Goal: Task Accomplishment & Management: Complete application form

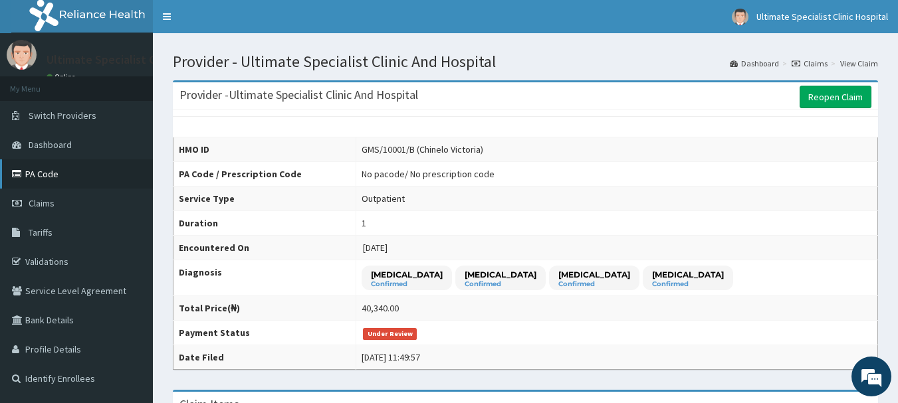
click at [25, 173] on icon at bounding box center [18, 173] width 13 height 9
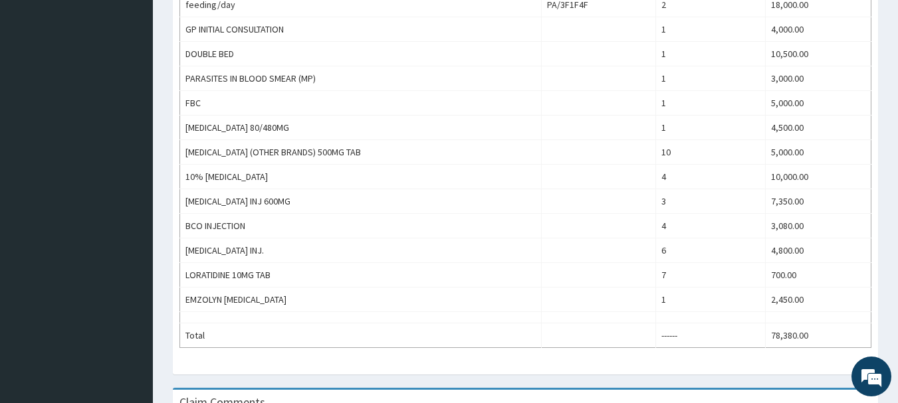
scroll to position [479, 0]
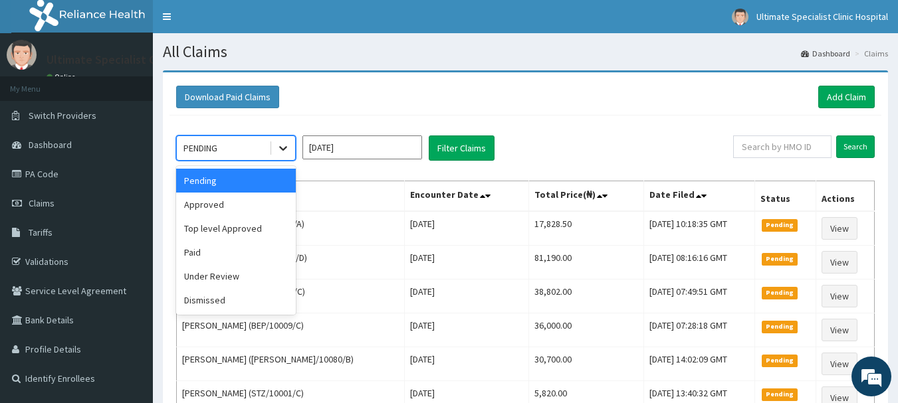
click at [280, 142] on icon at bounding box center [283, 148] width 13 height 13
click at [197, 275] on div "Under Review" at bounding box center [236, 277] width 120 height 24
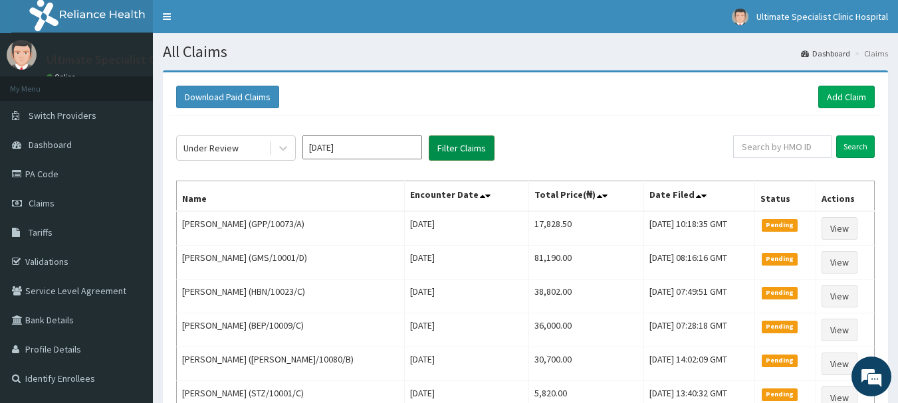
click at [478, 144] on button "Filter Claims" at bounding box center [462, 148] width 66 height 25
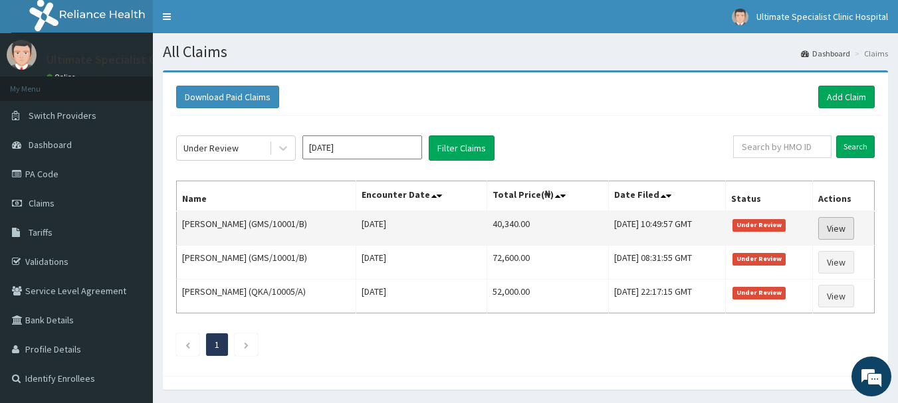
click at [836, 226] on link "View" at bounding box center [836, 228] width 36 height 23
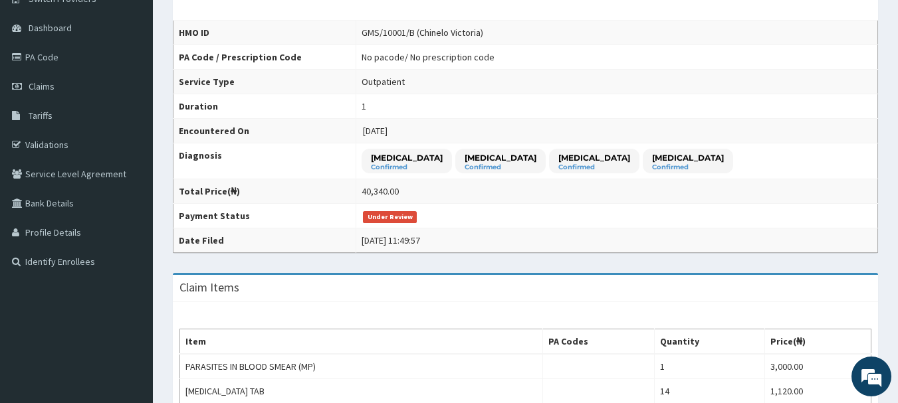
scroll to position [66, 0]
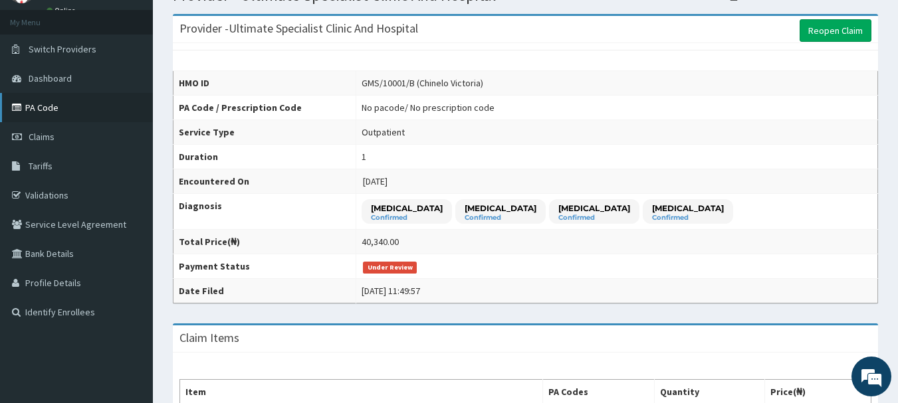
click at [35, 106] on link "PA Code" at bounding box center [76, 107] width 153 height 29
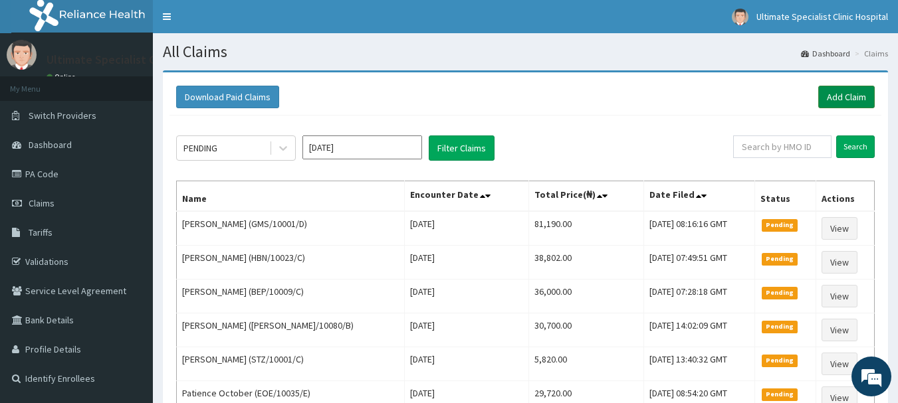
click at [847, 92] on link "Add Claim" at bounding box center [846, 97] width 56 height 23
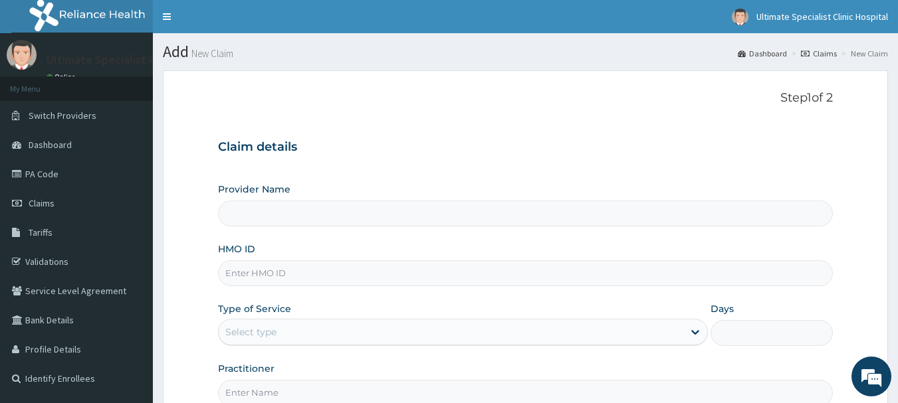
click at [274, 277] on input "HMO ID" at bounding box center [526, 274] width 616 height 26
type input "Ultimate Specialist Clinic And Hospital"
paste input "GMS/10001/C"
type input "GMS/10001/C"
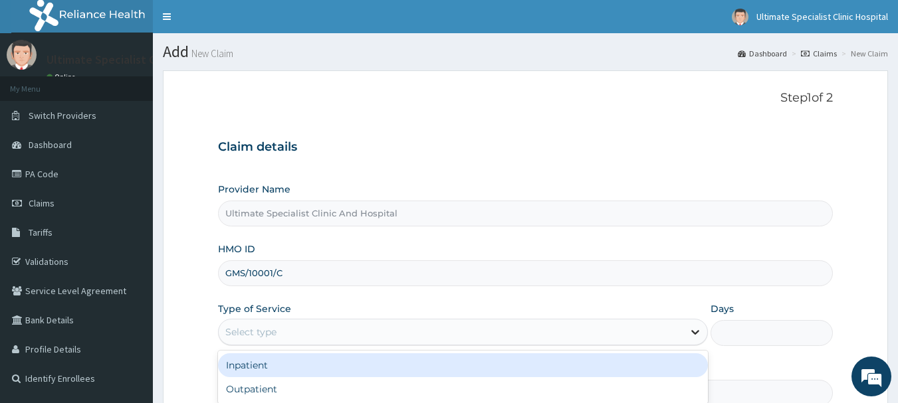
click at [701, 332] on icon at bounding box center [695, 332] width 13 height 13
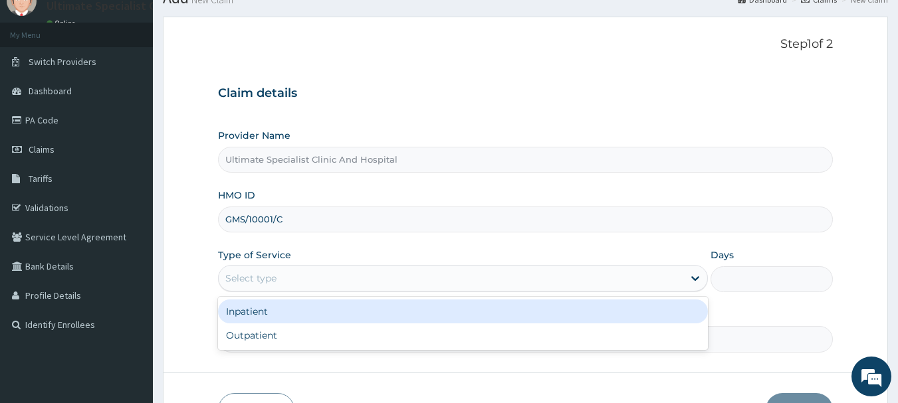
scroll to position [133, 0]
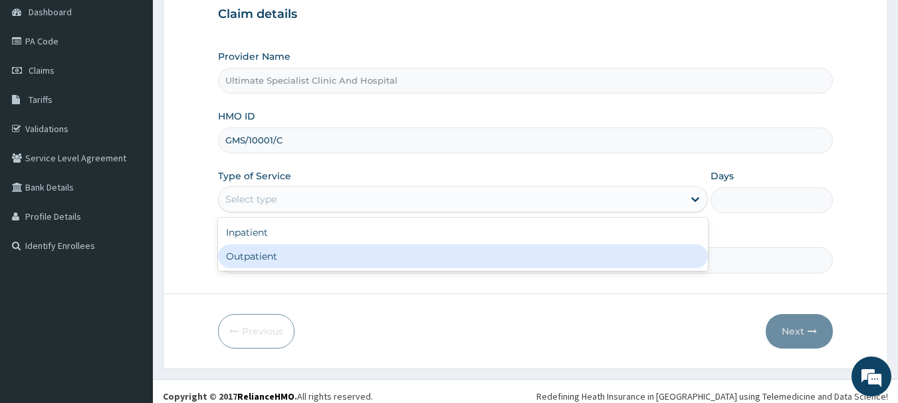
click at [319, 248] on div "Outpatient" at bounding box center [463, 257] width 490 height 24
type input "1"
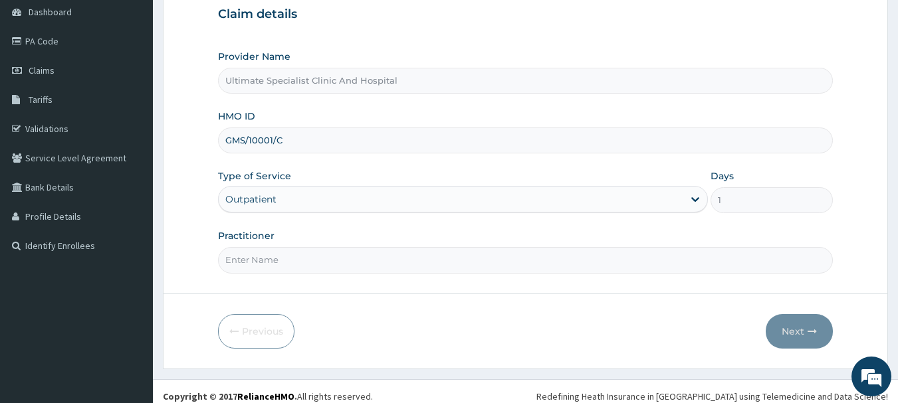
click at [280, 257] on input "Practitioner" at bounding box center [526, 260] width 616 height 26
type input "[PERSON_NAME]"
click at [794, 330] on button "Next" at bounding box center [799, 331] width 67 height 35
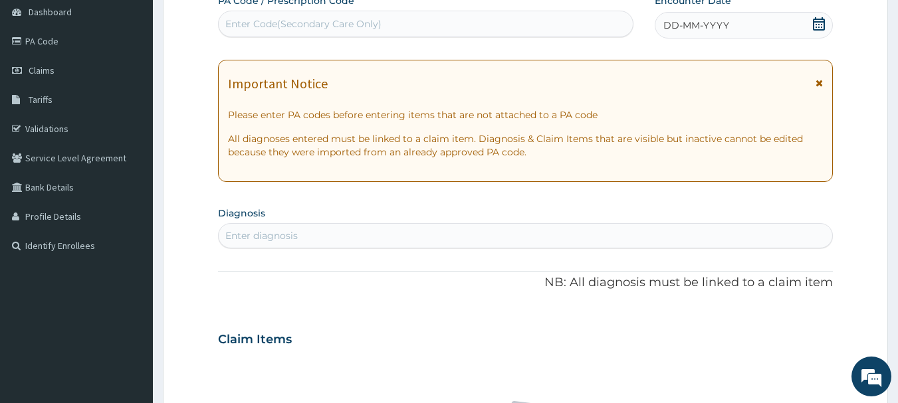
click at [272, 240] on div "Enter diagnosis" at bounding box center [261, 235] width 72 height 13
type input "SEP"
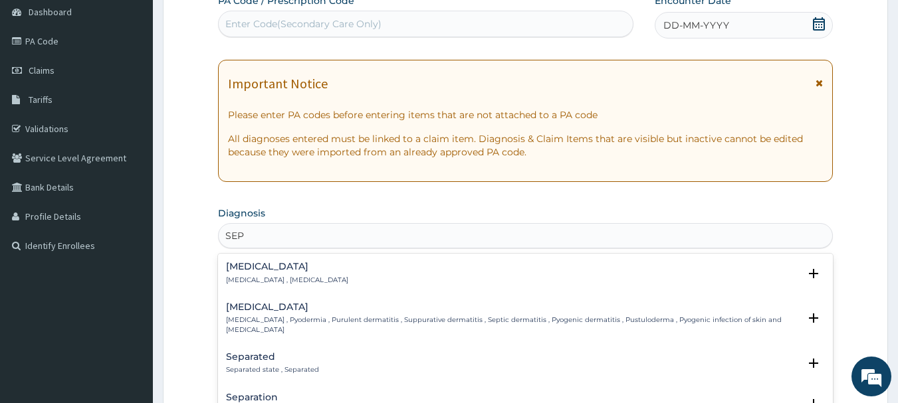
click at [257, 283] on p "Systemic infection , Sepsis" at bounding box center [287, 280] width 122 height 9
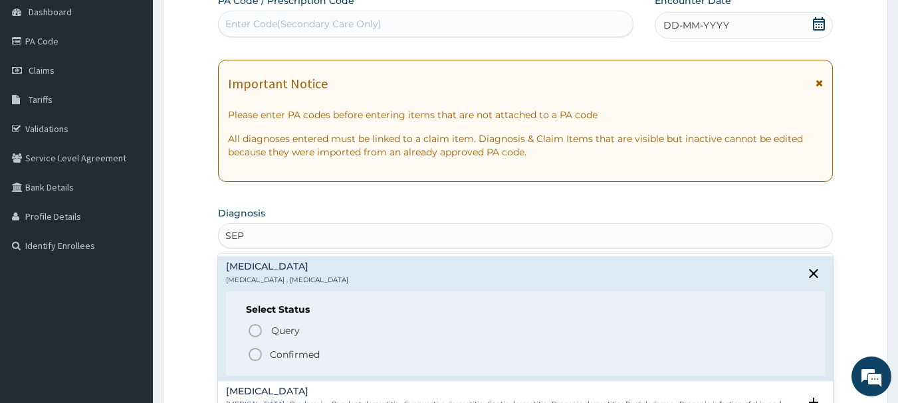
click at [249, 357] on icon "status option filled" at bounding box center [255, 355] width 16 height 16
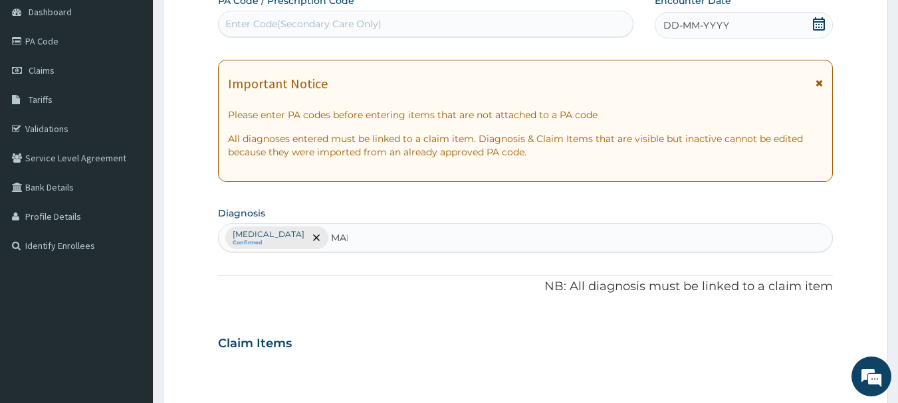
type input "MALA"
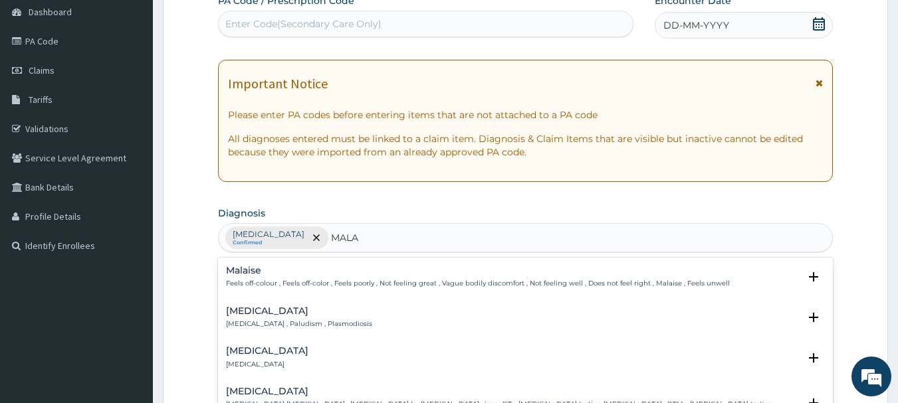
click at [245, 316] on h4 "Malaria" at bounding box center [299, 311] width 146 height 10
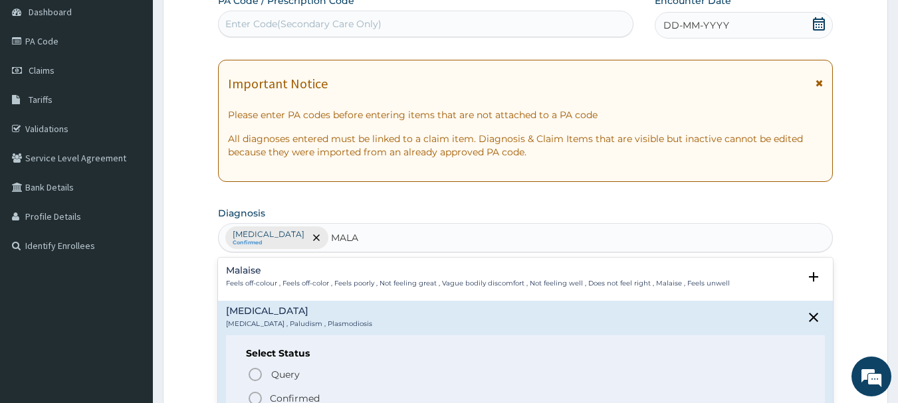
drag, startPoint x: 256, startPoint y: 389, endPoint x: 256, endPoint y: 397, distance: 8.0
click at [256, 397] on div "Query Query covers suspected (?), Keep in view (kiv), Ruled out (r/o) Confirmed" at bounding box center [526, 386] width 560 height 41
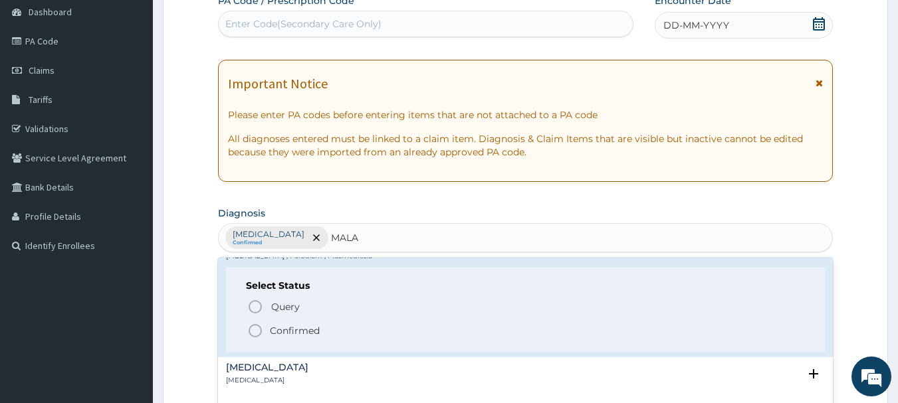
scroll to position [133, 0]
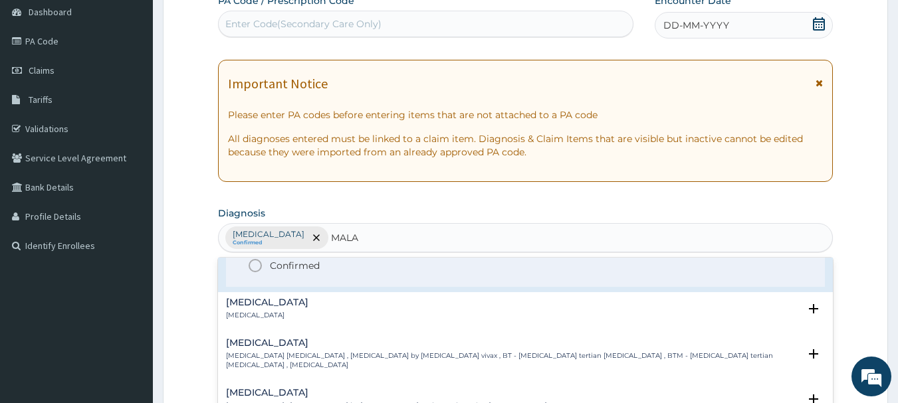
click at [255, 267] on icon "status option filled" at bounding box center [255, 266] width 16 height 16
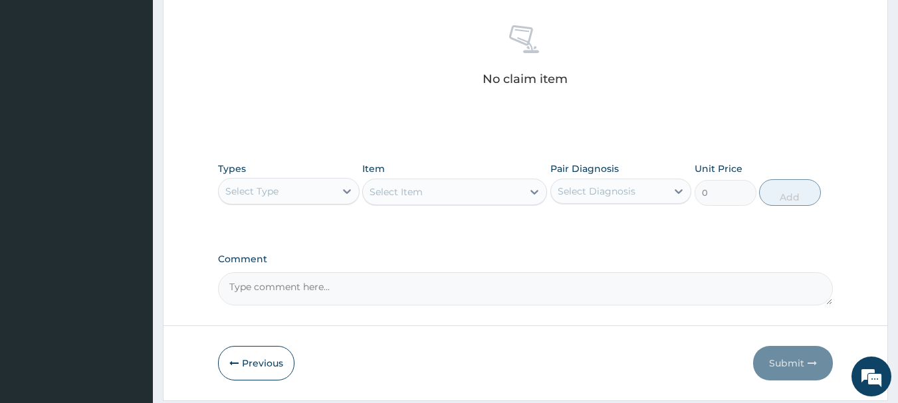
scroll to position [532, 0]
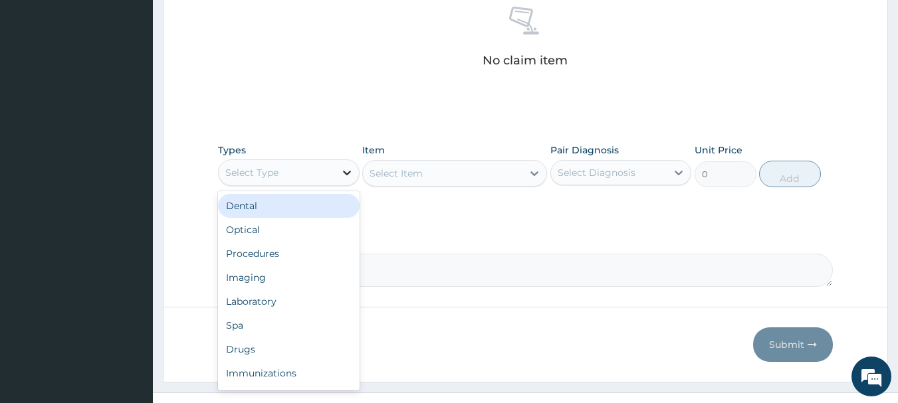
drag, startPoint x: 345, startPoint y: 166, endPoint x: 342, endPoint y: 175, distance: 10.3
click at [345, 168] on icon at bounding box center [346, 172] width 13 height 13
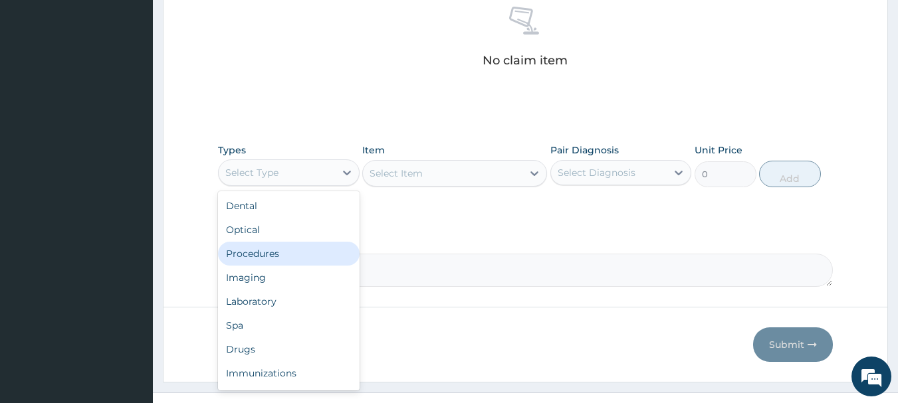
click at [278, 252] on div "Procedures" at bounding box center [289, 254] width 142 height 24
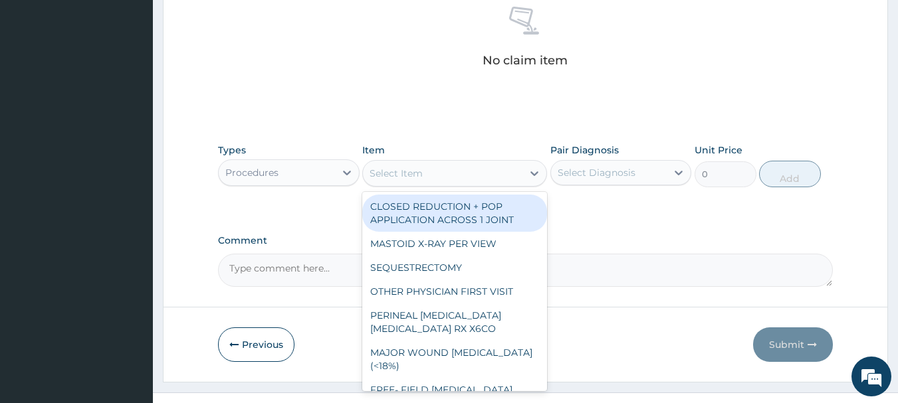
click at [489, 175] on div "Select Item" at bounding box center [443, 173] width 160 height 21
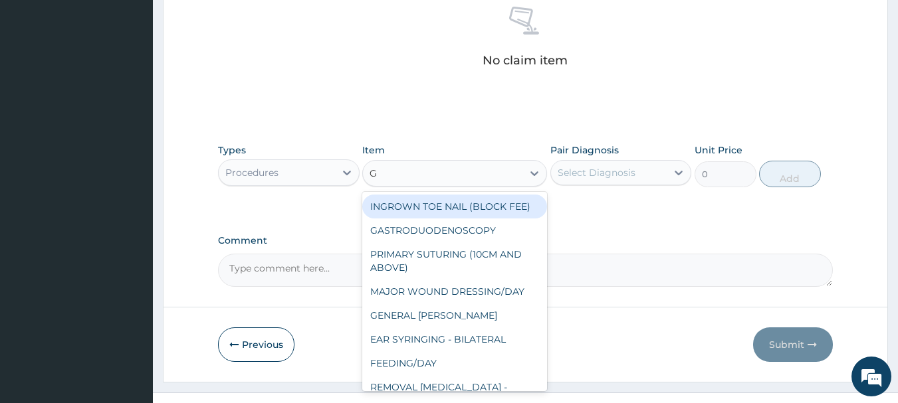
type input "GP"
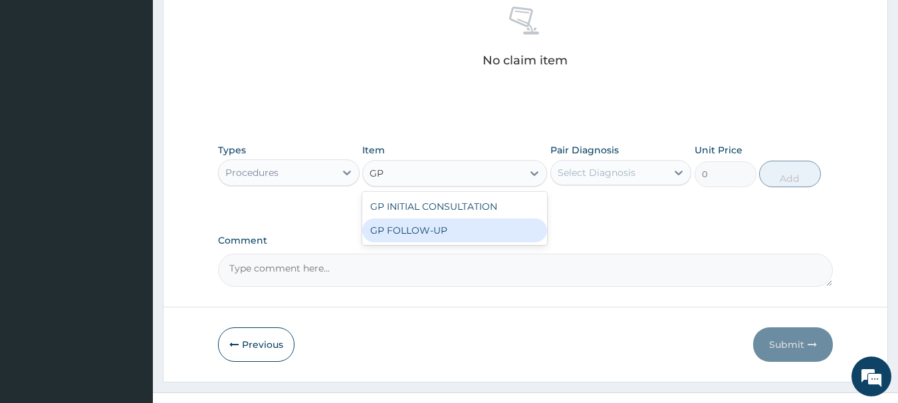
click at [453, 235] on div "GP FOLLOW-UP" at bounding box center [454, 231] width 185 height 24
type input "2000"
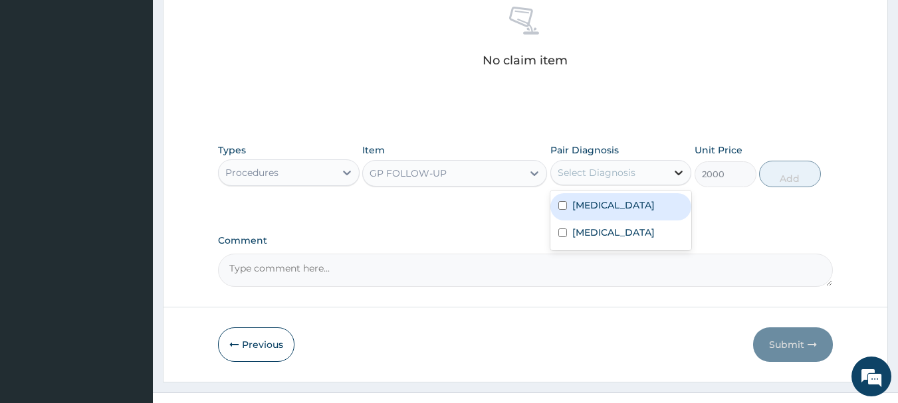
click at [684, 171] on icon at bounding box center [678, 172] width 13 height 13
click at [586, 211] on label "Sepsis" at bounding box center [613, 205] width 82 height 13
checkbox input "true"
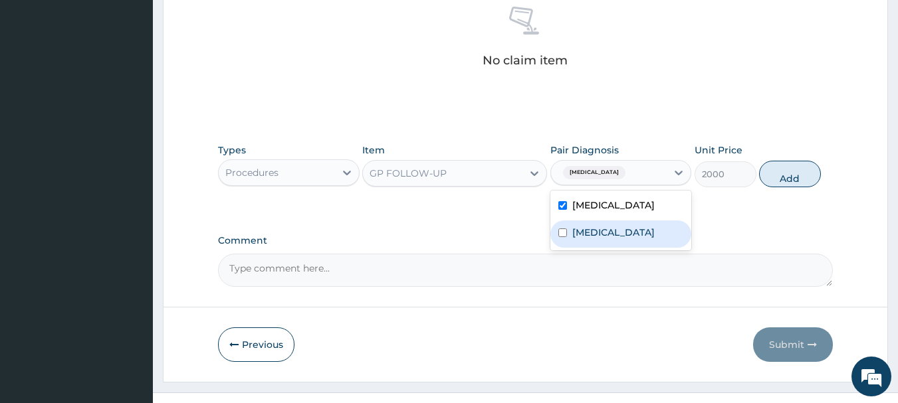
click at [587, 238] on div "Malaria" at bounding box center [621, 234] width 142 height 27
checkbox input "true"
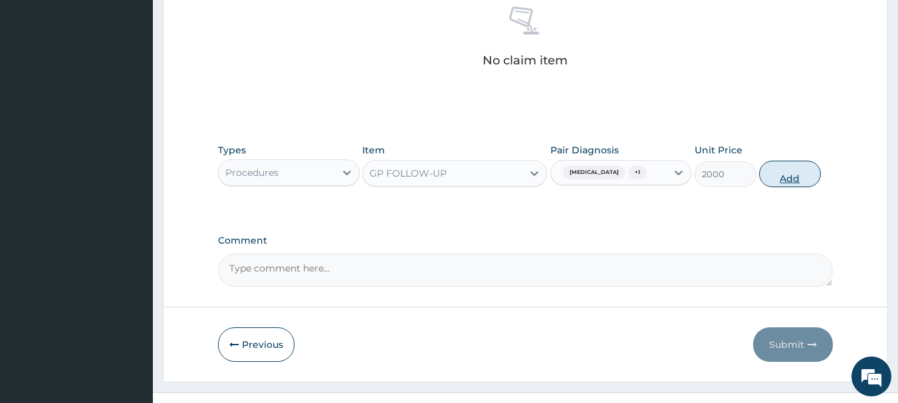
click at [786, 180] on button "Add" at bounding box center [790, 174] width 62 height 27
type input "0"
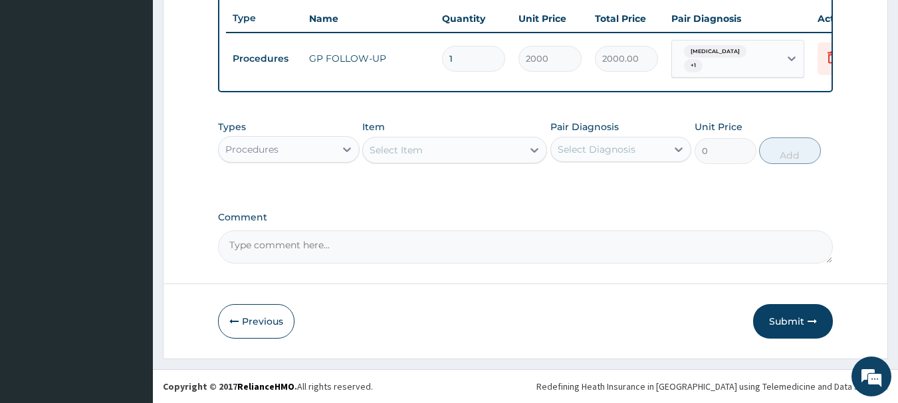
scroll to position [502, 0]
click at [350, 152] on icon at bounding box center [346, 149] width 13 height 13
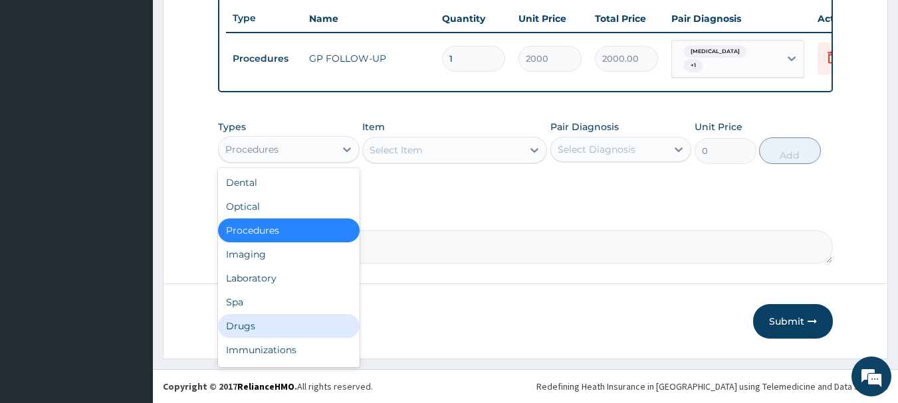
click at [239, 324] on div "Drugs" at bounding box center [289, 326] width 142 height 24
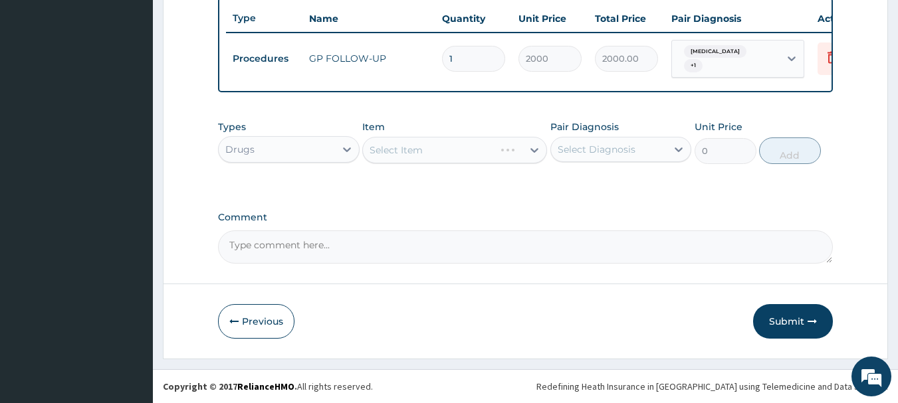
click at [407, 151] on div "Select Item" at bounding box center [454, 150] width 185 height 27
click at [424, 141] on div "Select Item" at bounding box center [454, 150] width 185 height 27
click at [422, 145] on div "Select Item" at bounding box center [454, 150] width 185 height 27
click at [476, 152] on div "Select Item" at bounding box center [454, 150] width 185 height 27
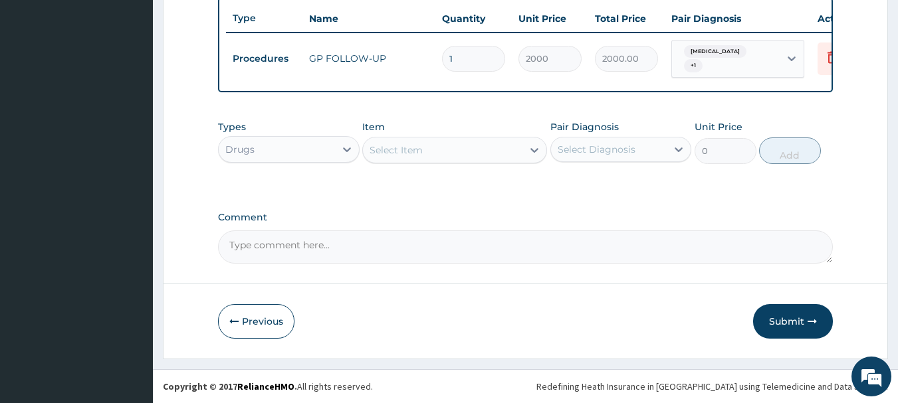
click at [438, 150] on div "Select Item" at bounding box center [443, 150] width 160 height 21
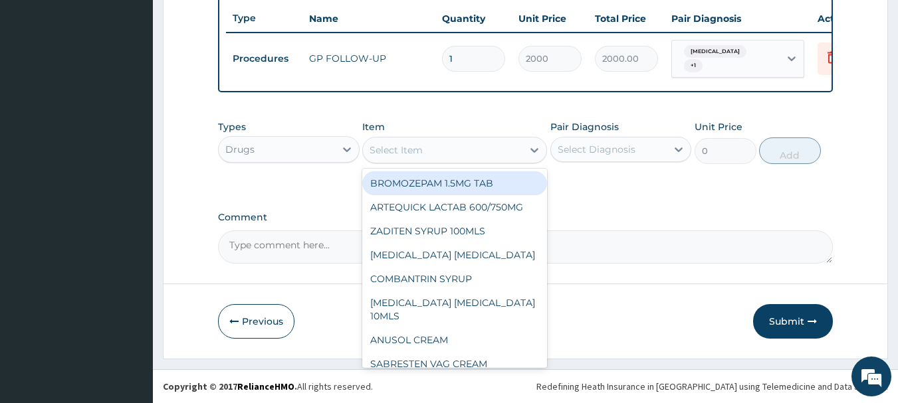
click at [438, 150] on div "Select Item" at bounding box center [443, 150] width 160 height 21
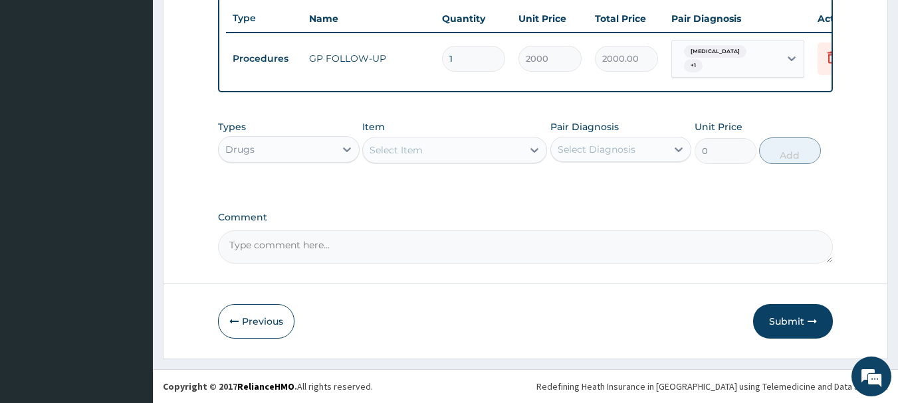
click at [438, 150] on div "Select Item" at bounding box center [443, 150] width 160 height 21
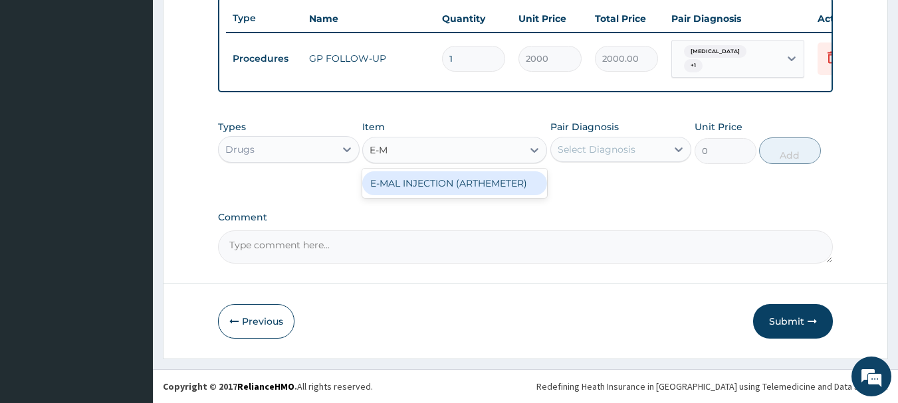
type input "E-MA"
click at [416, 180] on div "E-MAL INJECTION (ARTHEMETER)" at bounding box center [454, 183] width 185 height 24
type input "3000"
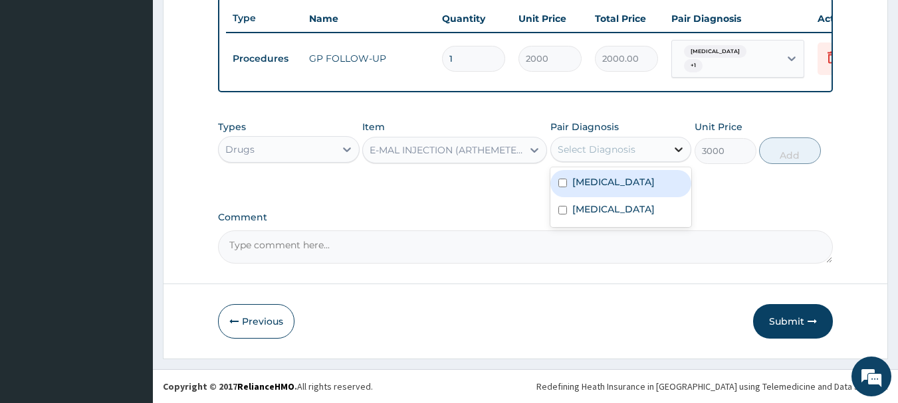
click at [681, 148] on icon at bounding box center [678, 149] width 13 height 13
click at [603, 179] on div "Sepsis" at bounding box center [621, 183] width 142 height 27
checkbox input "true"
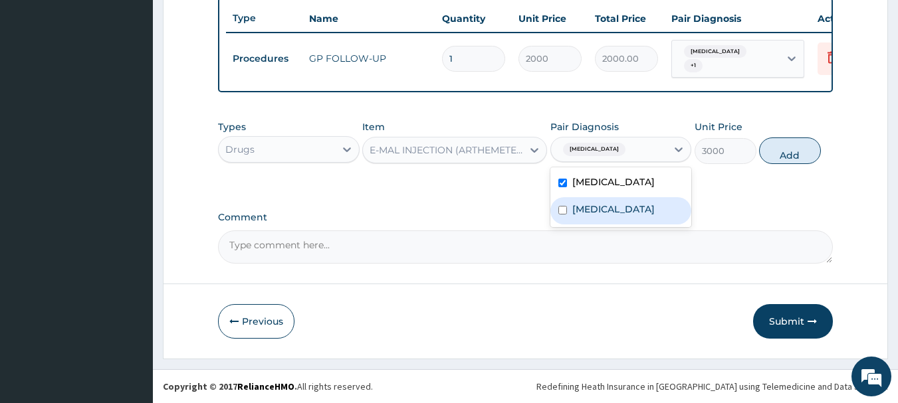
click at [599, 204] on label "Malaria" at bounding box center [613, 209] width 82 height 13
checkbox input "true"
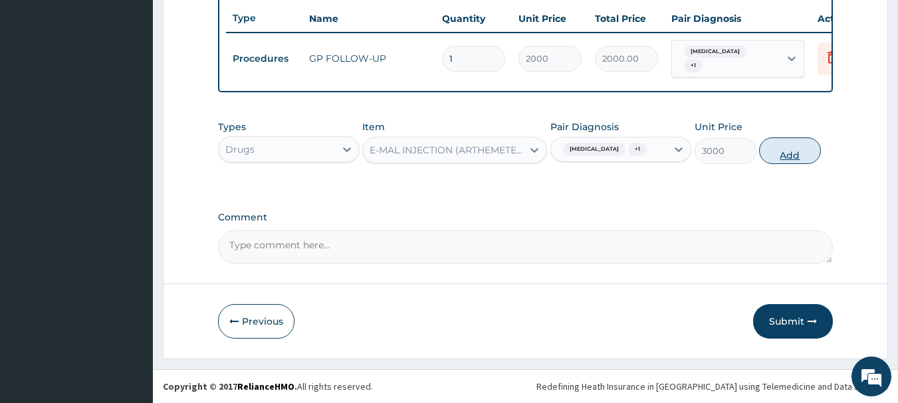
click at [793, 150] on button "Add" at bounding box center [790, 151] width 62 height 27
type input "0"
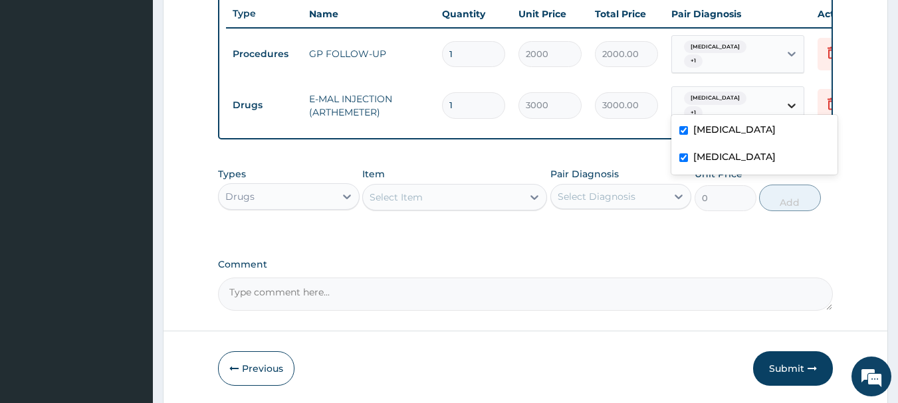
click at [794, 104] on icon at bounding box center [792, 106] width 8 height 5
click at [698, 134] on label "Sepsis" at bounding box center [734, 129] width 82 height 13
checkbox input "false"
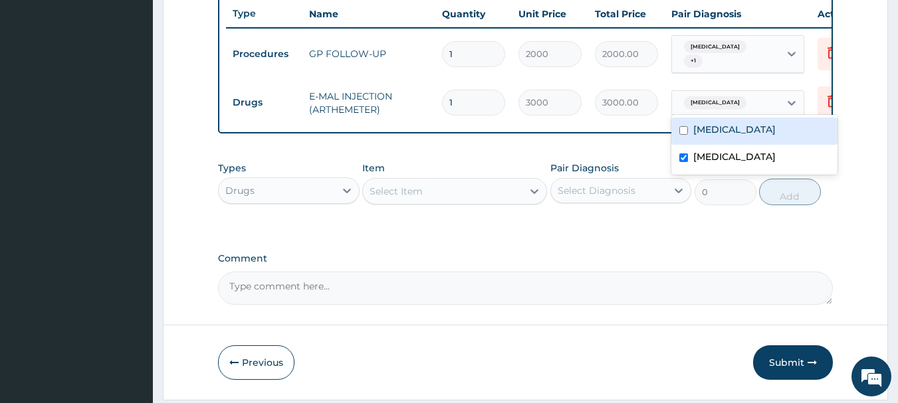
click at [434, 198] on div "Select Item" at bounding box center [443, 191] width 160 height 21
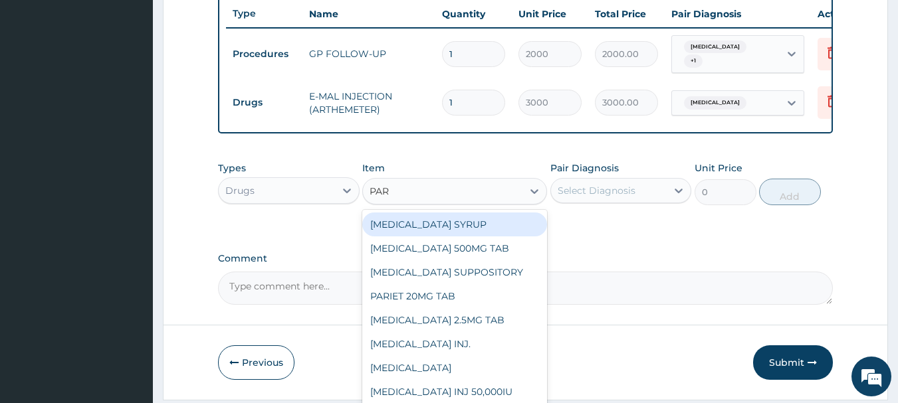
type input "PARA"
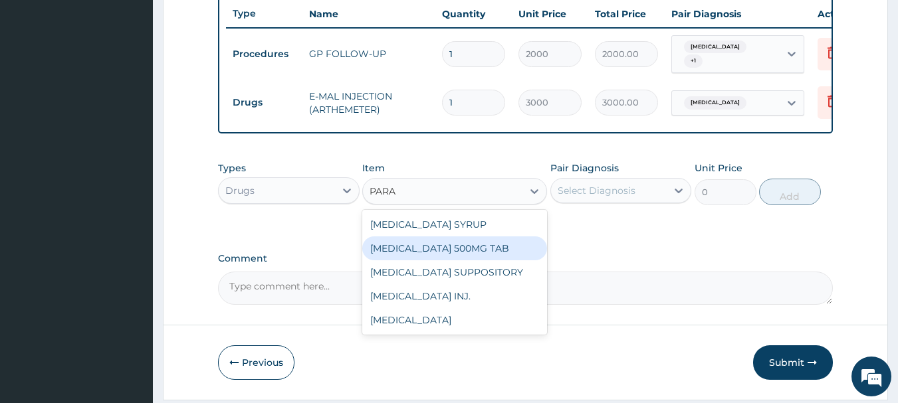
click at [480, 254] on div "PARACETAMOL 500MG TAB" at bounding box center [454, 249] width 185 height 24
type input "40"
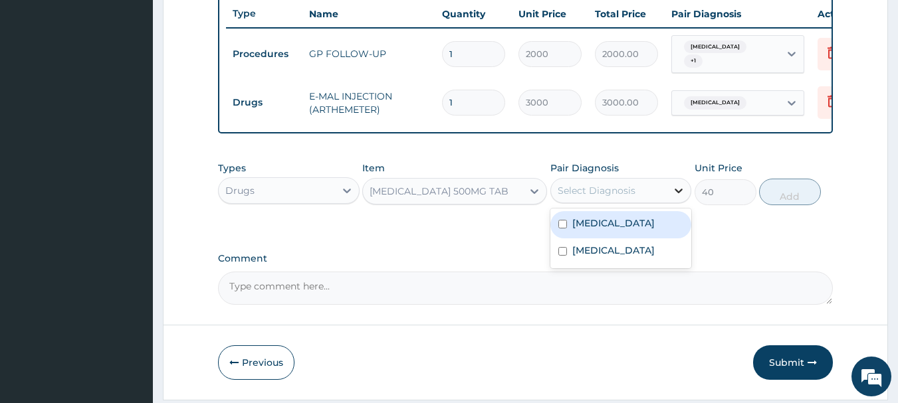
click at [675, 193] on icon at bounding box center [678, 190] width 13 height 13
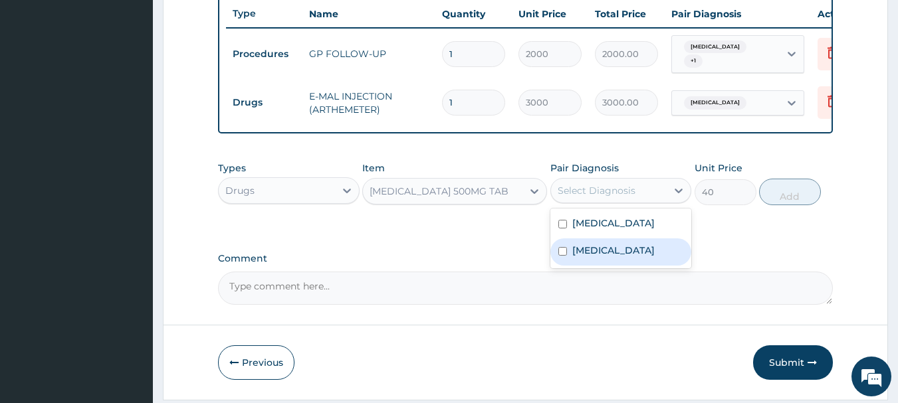
click at [579, 248] on label "Malaria" at bounding box center [613, 250] width 82 height 13
checkbox input "true"
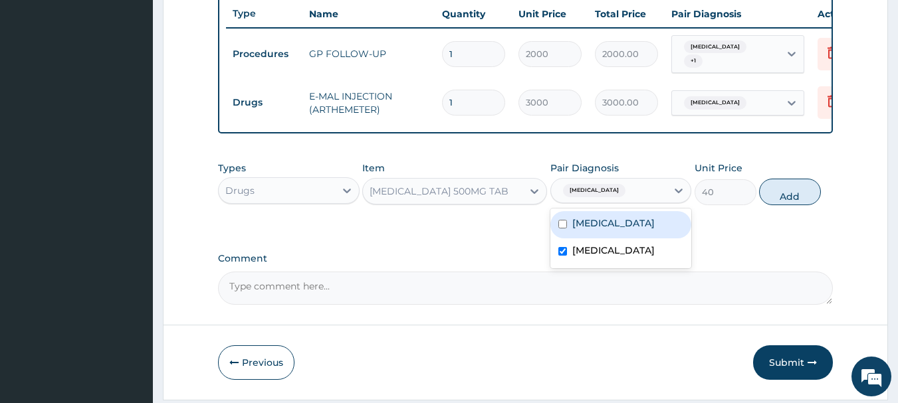
click at [580, 227] on label "Sepsis" at bounding box center [613, 223] width 82 height 13
checkbox input "true"
drag, startPoint x: 813, startPoint y: 191, endPoint x: 780, endPoint y: 202, distance: 34.9
click at [812, 191] on button "Add" at bounding box center [790, 192] width 62 height 27
type input "0"
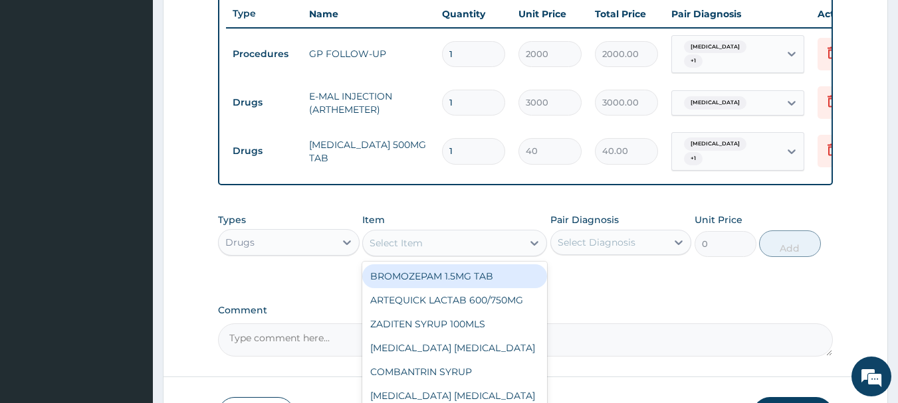
click at [422, 240] on div "Select Item" at bounding box center [396, 243] width 53 height 13
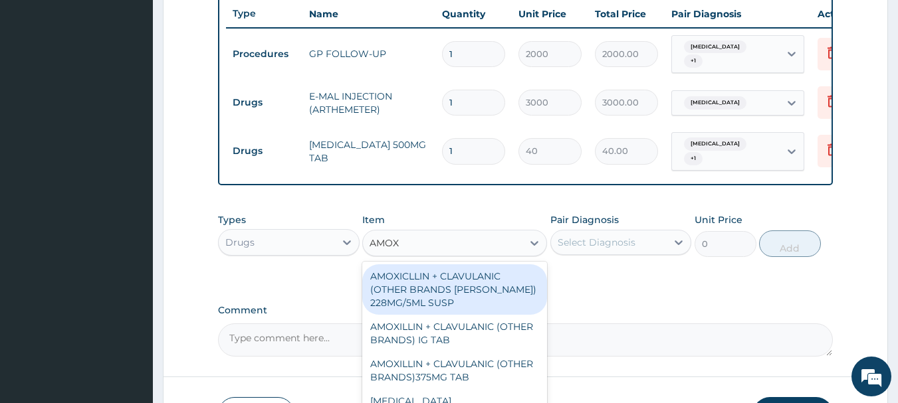
type input "AMOXI"
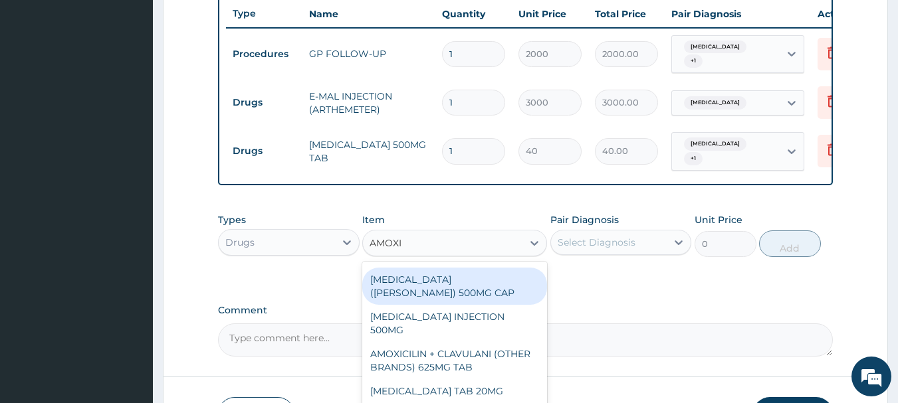
scroll to position [122, 0]
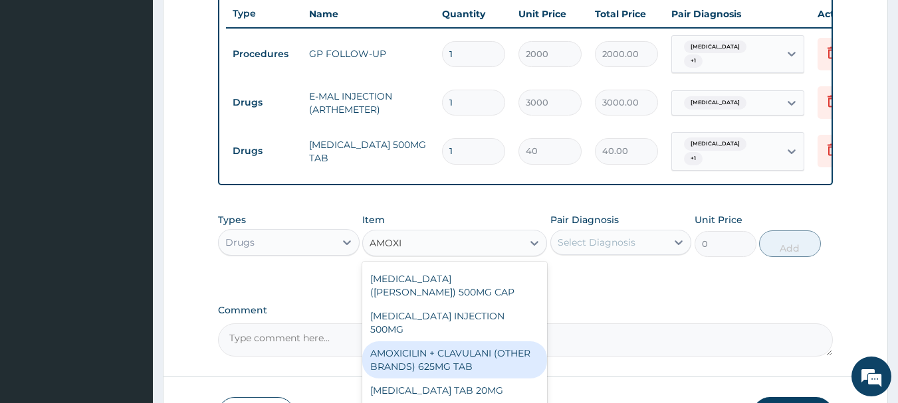
click at [471, 342] on div "AMOXICILIN + CLAVULANI (OTHER BRANDS) 625MG TAB" at bounding box center [454, 360] width 185 height 37
type input "500"
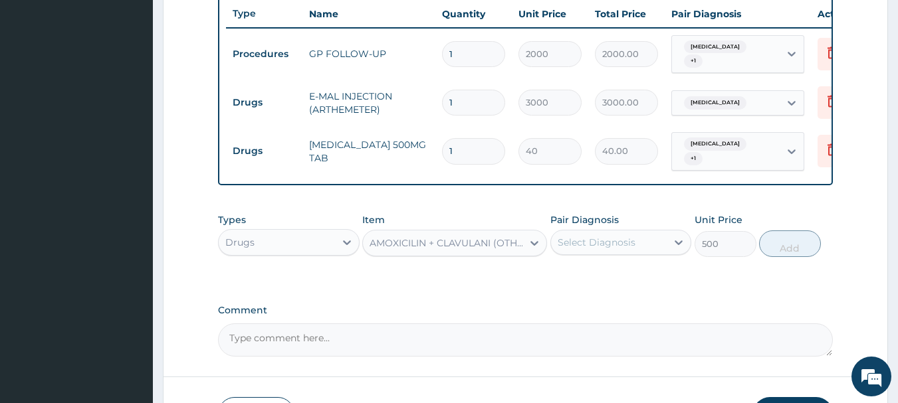
click at [397, 246] on div "AMOXICILIN + CLAVULANI (OTHER BRANDS) 625MG TAB" at bounding box center [447, 243] width 154 height 13
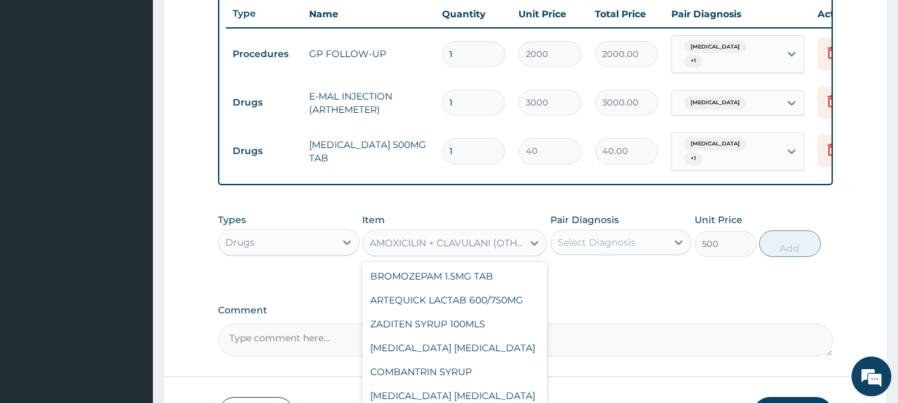
scroll to position [10246, 0]
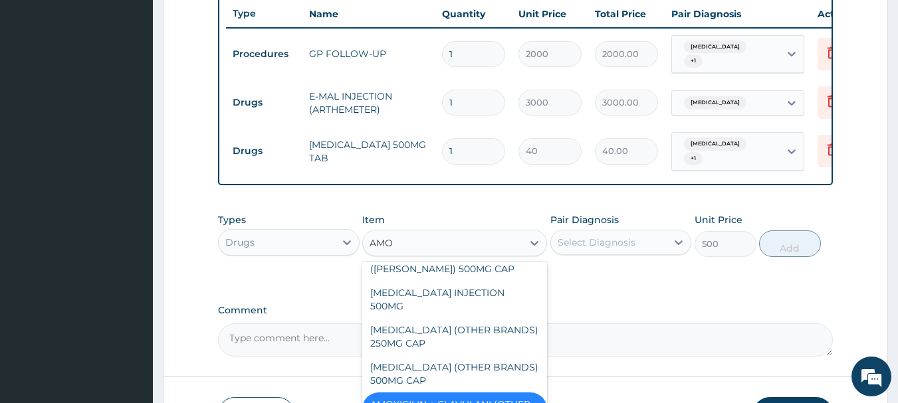
type input "AMOX"
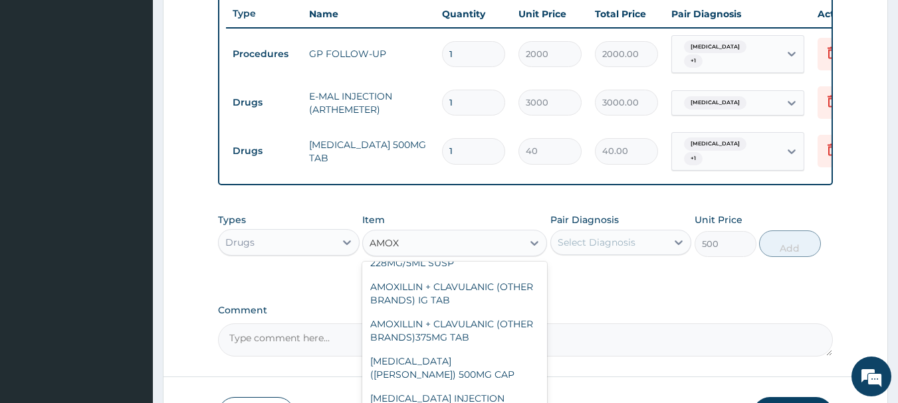
scroll to position [29, 0]
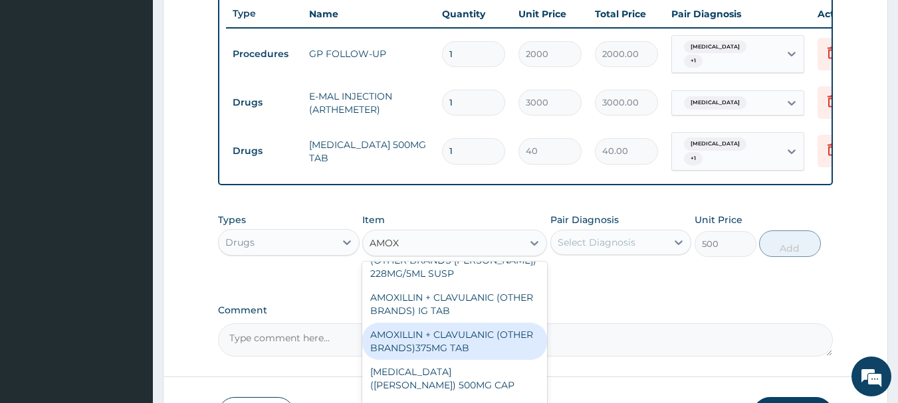
click at [467, 339] on div "AMOXILLIN + CLAVULANIC (OTHER BRANDS)375MG TAB" at bounding box center [454, 341] width 185 height 37
type input "400"
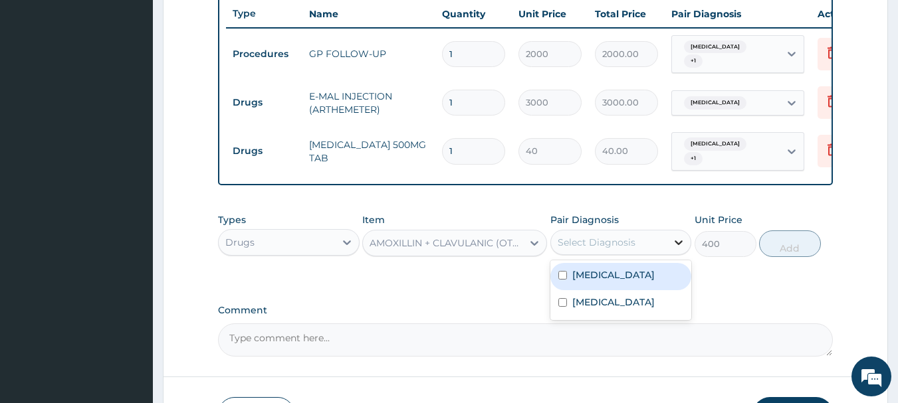
click at [673, 231] on div at bounding box center [679, 243] width 24 height 24
click at [562, 278] on input "checkbox" at bounding box center [562, 275] width 9 height 9
checkbox input "true"
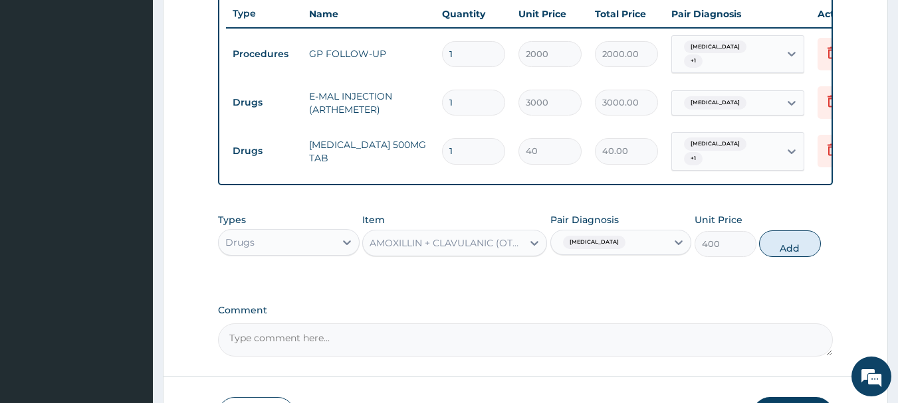
click at [811, 257] on div "Types Drugs Item AMOXILLIN + CLAVULANIC (OTHER BRANDS)375MG TAB Pair Diagnosis …" at bounding box center [526, 235] width 616 height 57
click at [786, 245] on button "Add" at bounding box center [790, 244] width 62 height 27
type input "0"
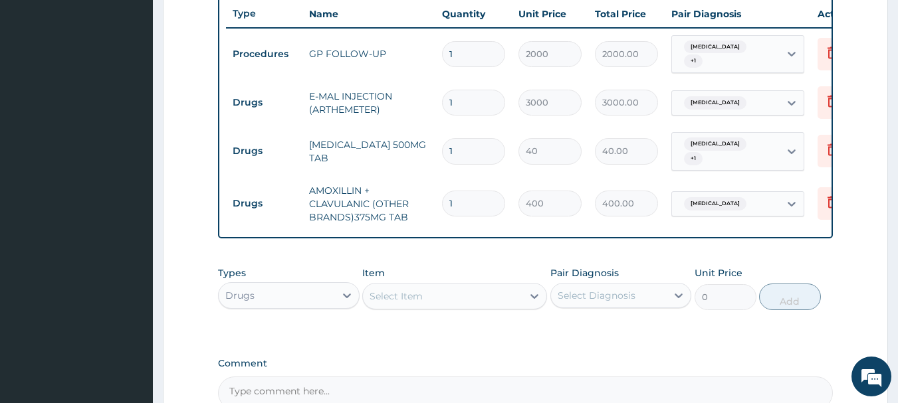
type input "10"
type input "4000.00"
type input "10"
click at [473, 142] on input "1" at bounding box center [473, 151] width 63 height 26
type input "18"
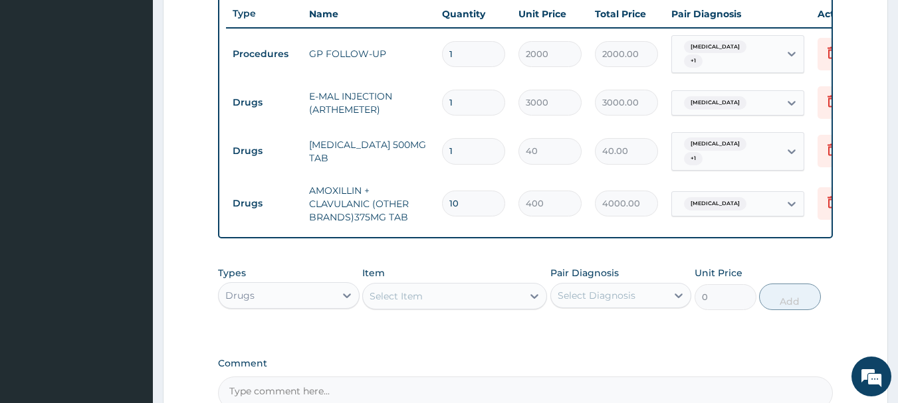
type input "720.00"
type input "18"
drag, startPoint x: 461, startPoint y: 92, endPoint x: 430, endPoint y: 103, distance: 33.2
click at [430, 103] on tr "Drugs E-MAL INJECTION (ARTHEMETER) 1 3000 3000.00 Malaria Delete" at bounding box center [551, 103] width 651 height 46
type input "3"
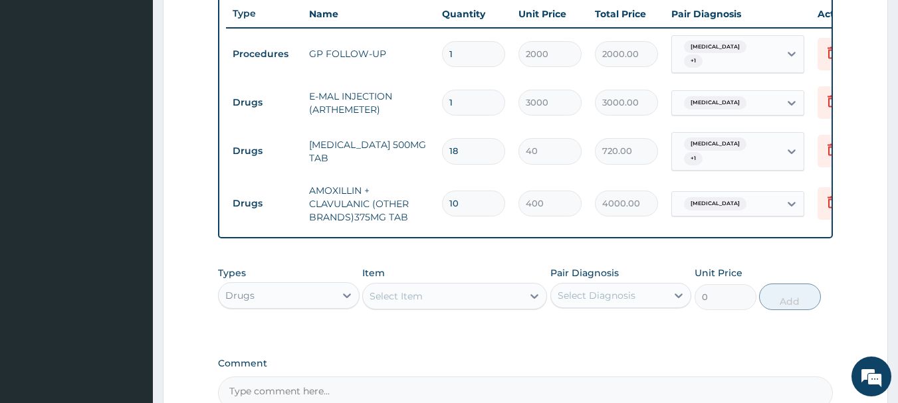
type input "9000.00"
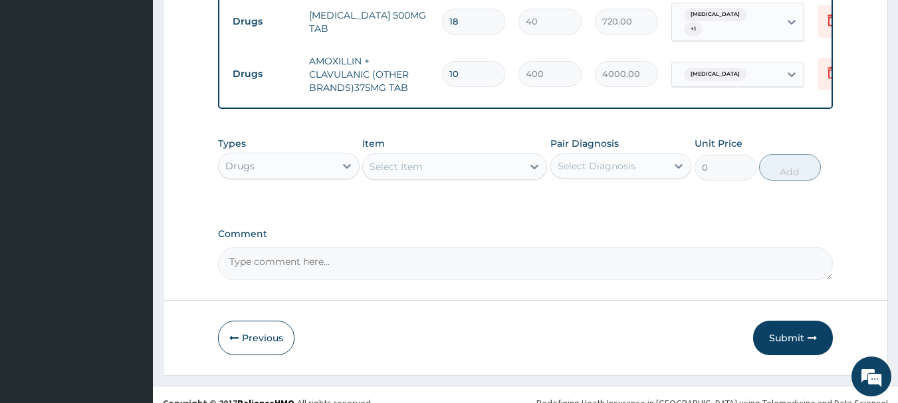
scroll to position [647, 0]
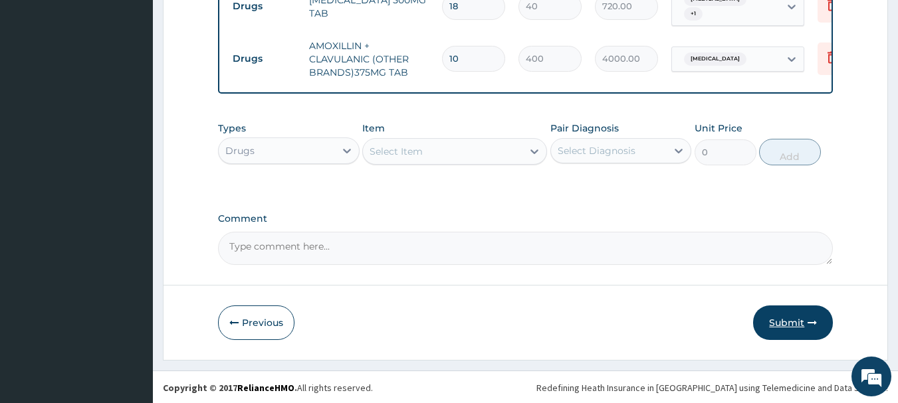
type input "3"
click at [782, 330] on button "Submit" at bounding box center [793, 323] width 80 height 35
click at [790, 318] on button "Submit" at bounding box center [793, 323] width 80 height 35
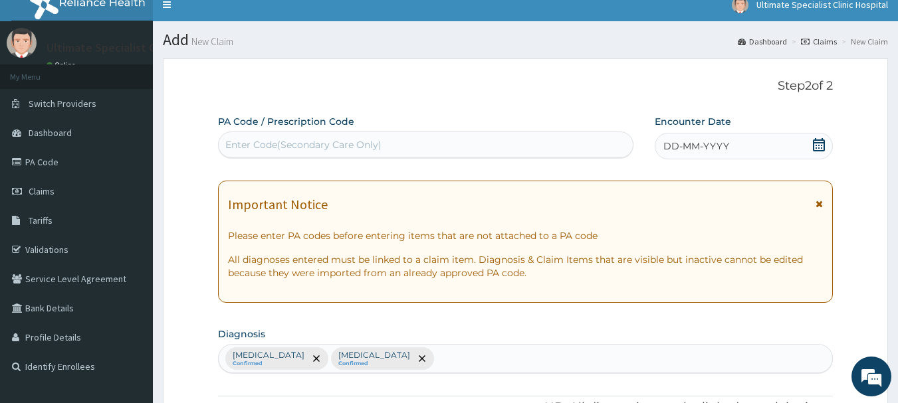
scroll to position [0, 0]
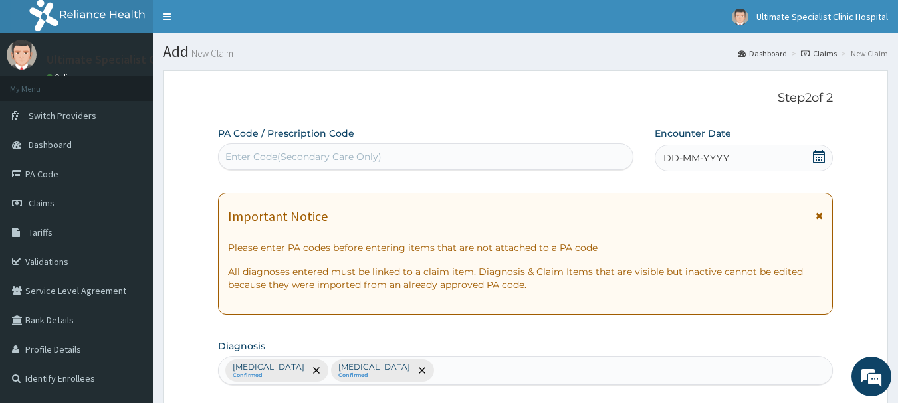
click at [817, 151] on icon at bounding box center [818, 156] width 13 height 13
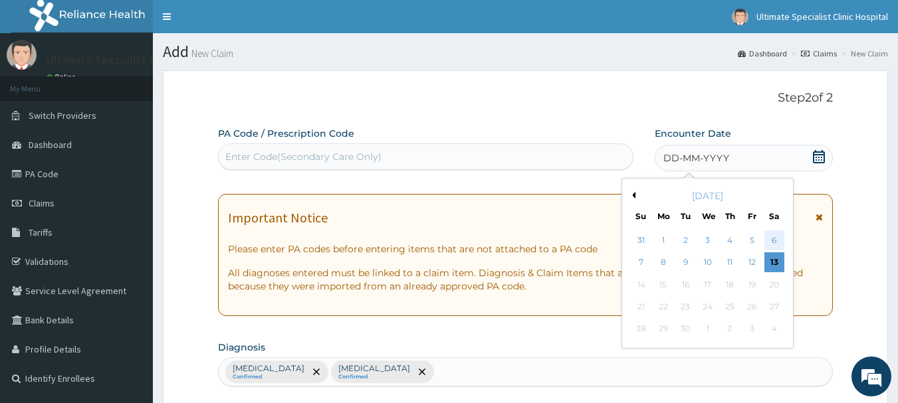
click at [778, 235] on div "6" at bounding box center [774, 241] width 20 height 20
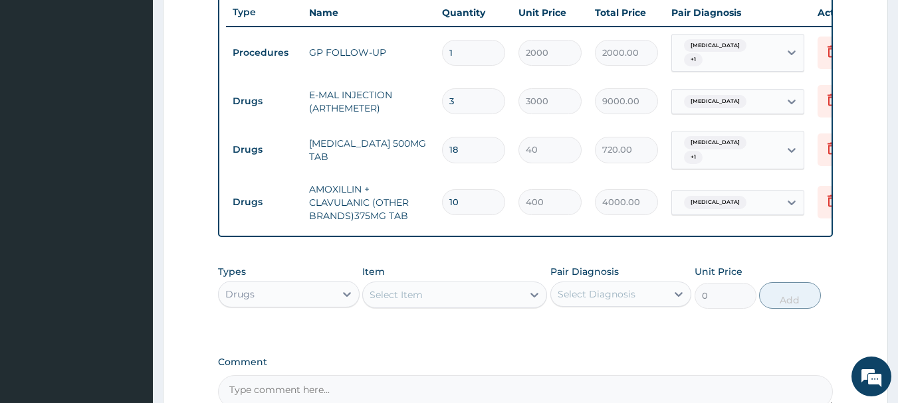
scroll to position [647, 0]
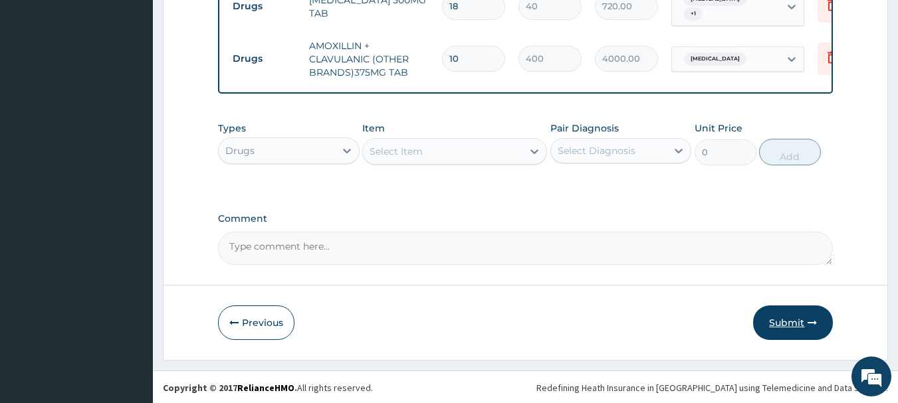
click at [788, 320] on button "Submit" at bounding box center [793, 323] width 80 height 35
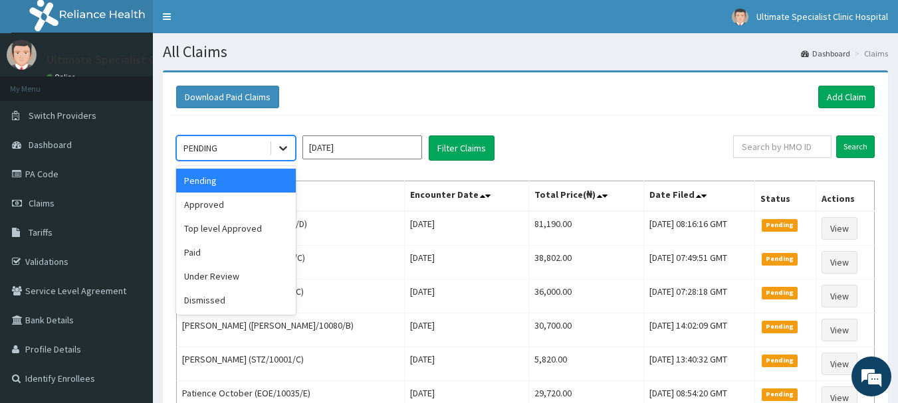
click at [287, 146] on icon at bounding box center [283, 148] width 13 height 13
click at [203, 205] on div "Approved" at bounding box center [236, 205] width 120 height 24
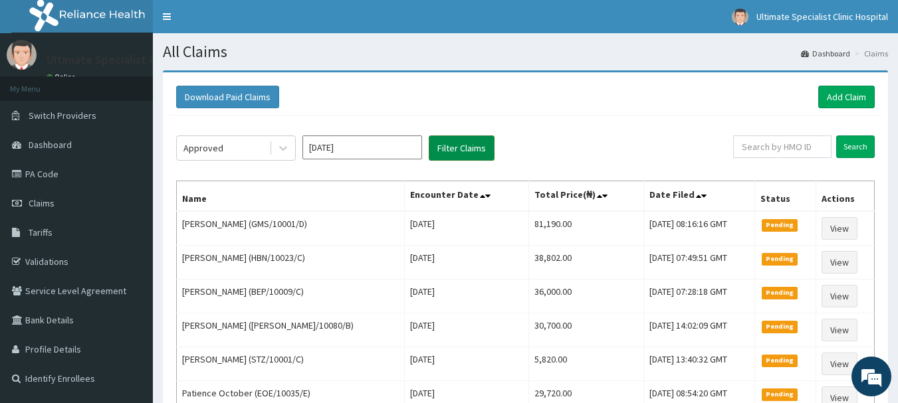
click at [465, 144] on button "Filter Claims" at bounding box center [462, 148] width 66 height 25
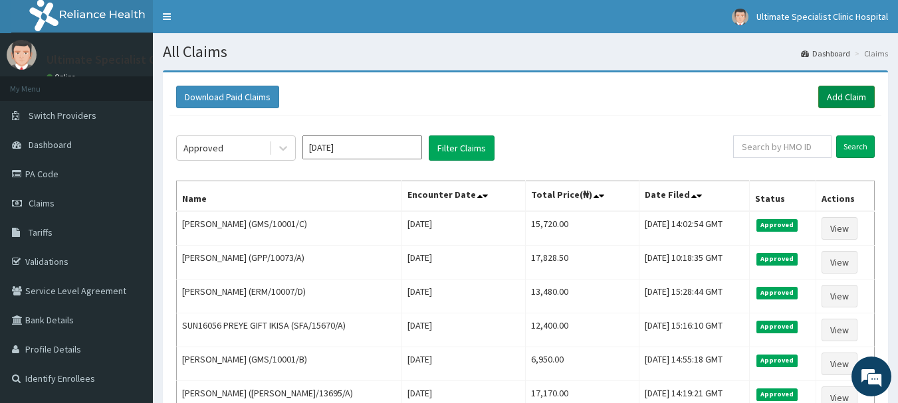
click at [826, 94] on link "Add Claim" at bounding box center [846, 97] width 56 height 23
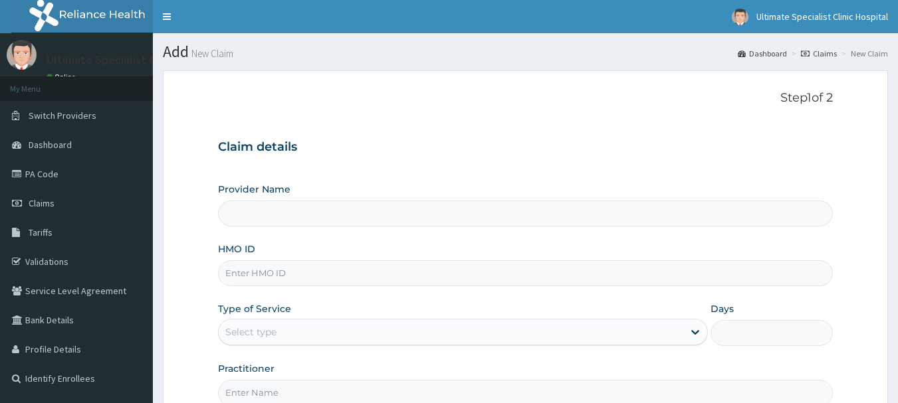
click at [294, 281] on input "HMO ID" at bounding box center [526, 274] width 616 height 26
type input "Ultimate Specialist Clinic And Hospital"
paste input "BWK/10007/C"
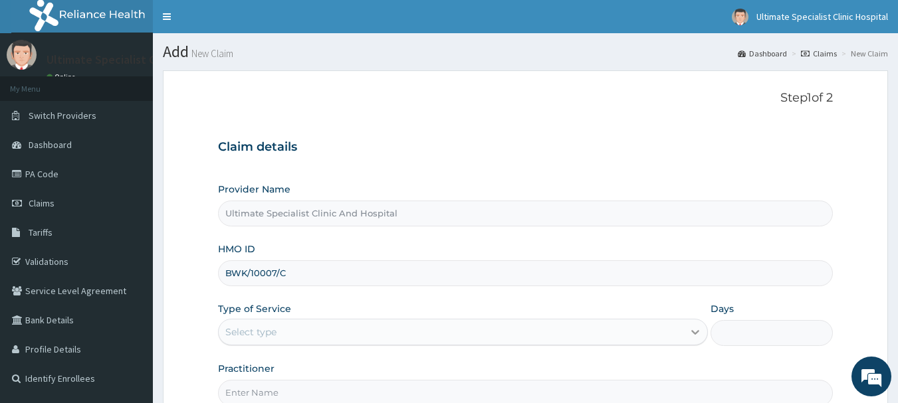
type input "BWK/10007/C"
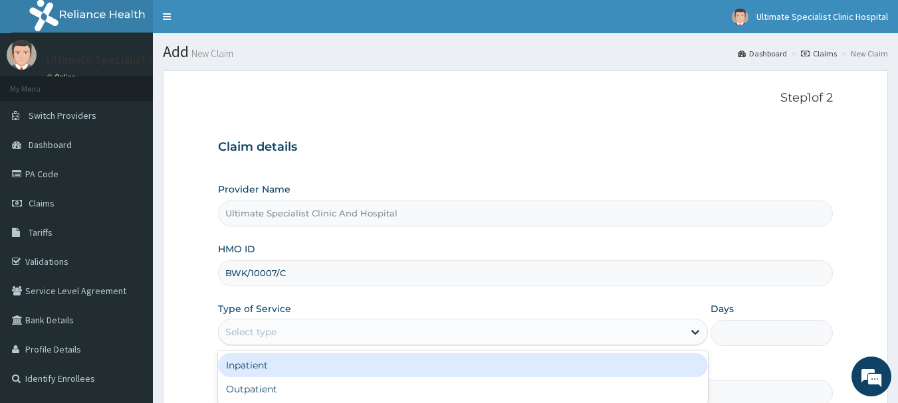
click at [694, 332] on icon at bounding box center [695, 332] width 13 height 13
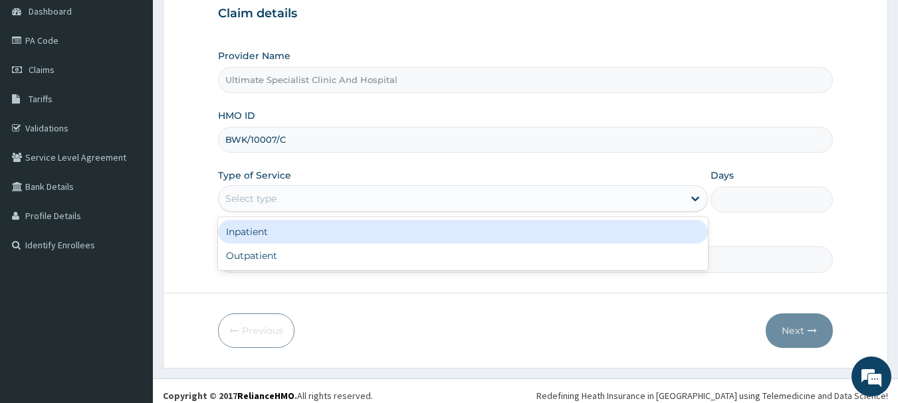
scroll to position [143, 0]
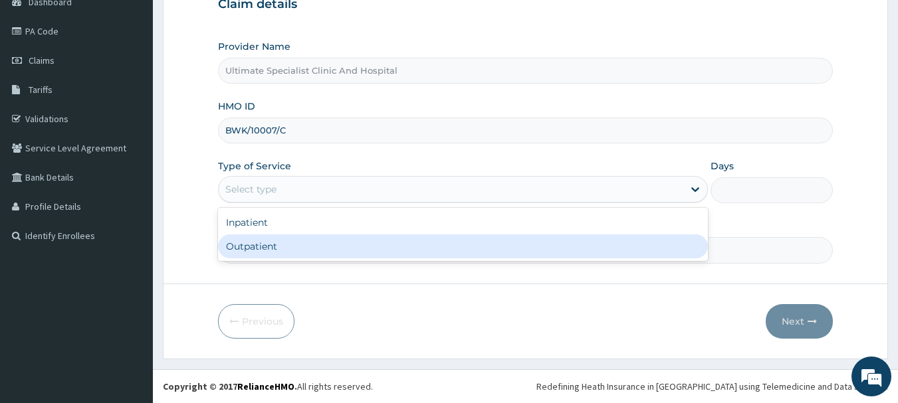
click at [248, 247] on div "Outpatient" at bounding box center [463, 247] width 490 height 24
type input "1"
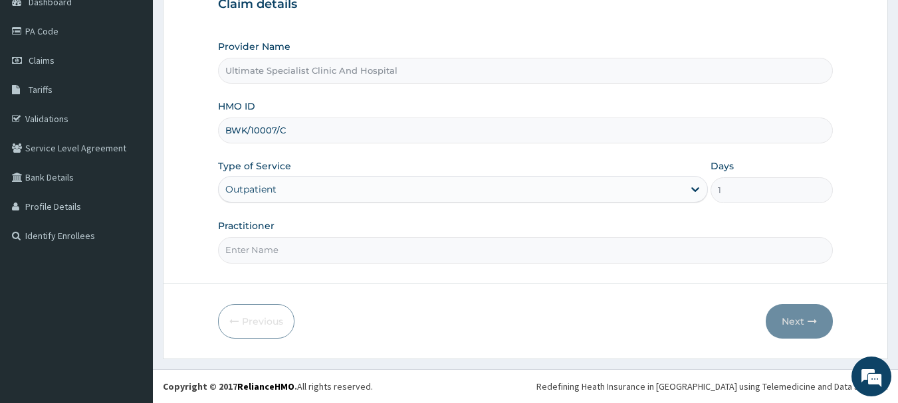
click at [248, 247] on input "Practitioner" at bounding box center [526, 250] width 616 height 26
type input "DR TELEMA"
click at [788, 334] on button "Next" at bounding box center [799, 321] width 67 height 35
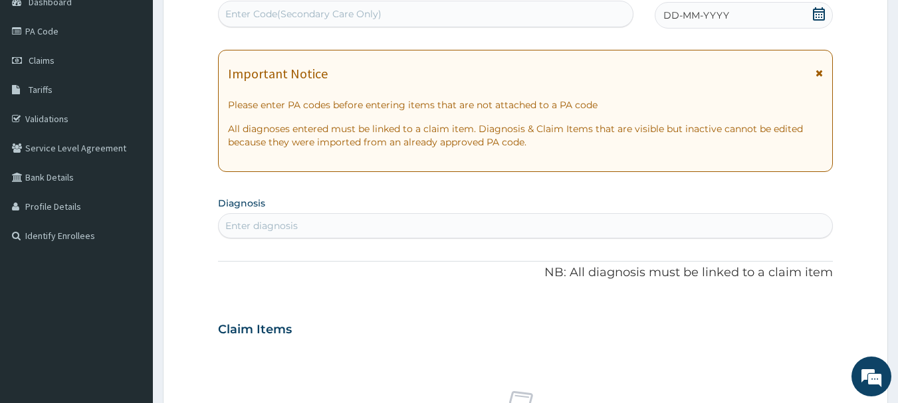
click at [817, 13] on icon at bounding box center [818, 13] width 13 height 13
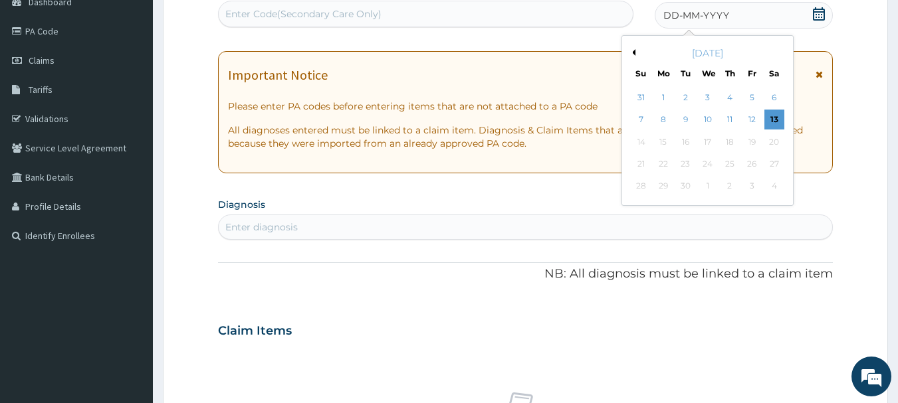
click at [776, 96] on div "6" at bounding box center [774, 98] width 20 height 20
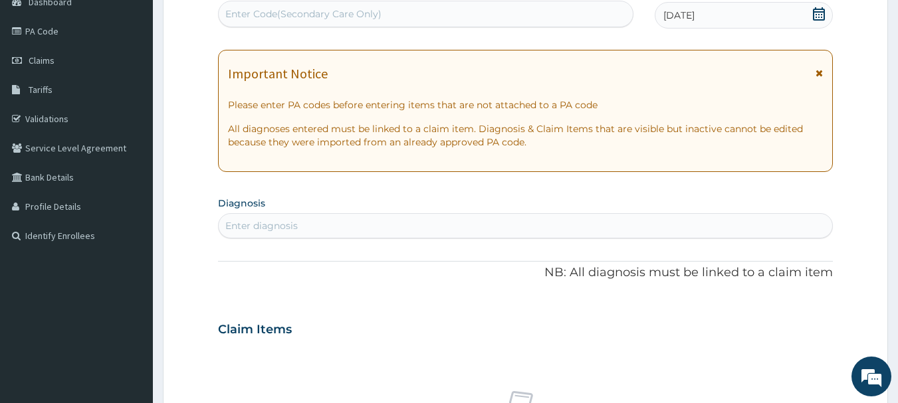
click at [279, 227] on div "Enter diagnosis" at bounding box center [261, 225] width 72 height 13
type input "MALA"
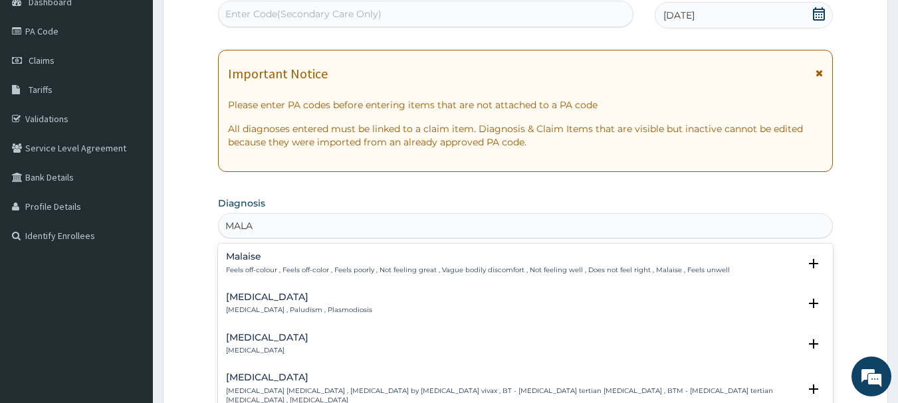
click at [270, 300] on h4 "[MEDICAL_DATA]" at bounding box center [299, 297] width 146 height 10
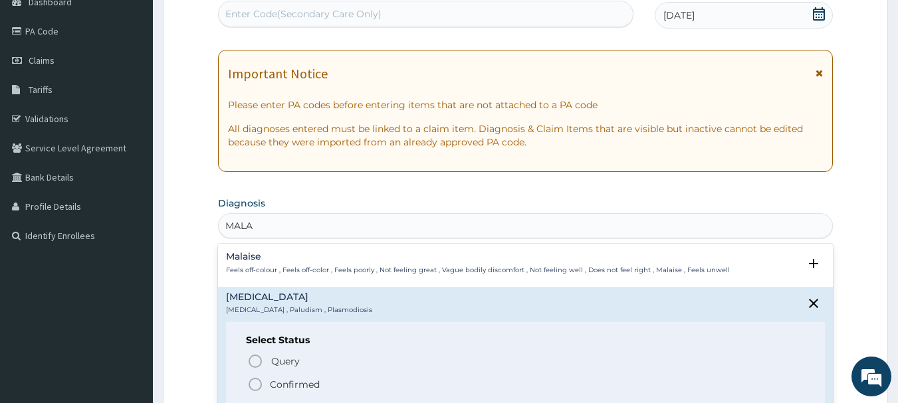
click at [253, 378] on icon "status option filled" at bounding box center [255, 385] width 16 height 16
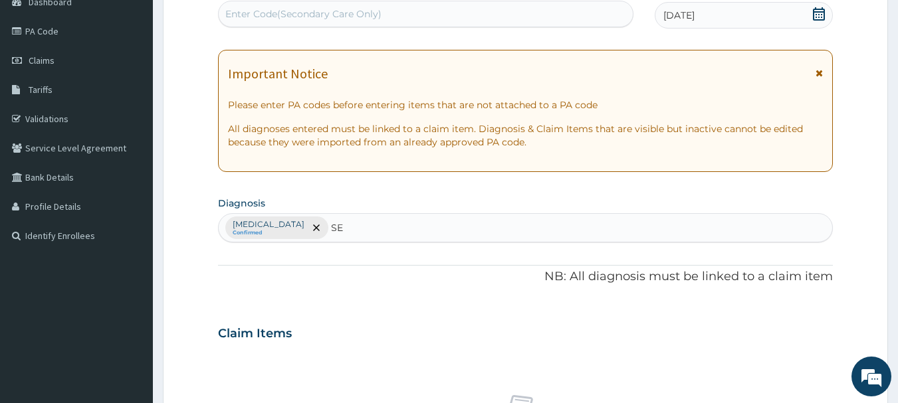
type input "SEP"
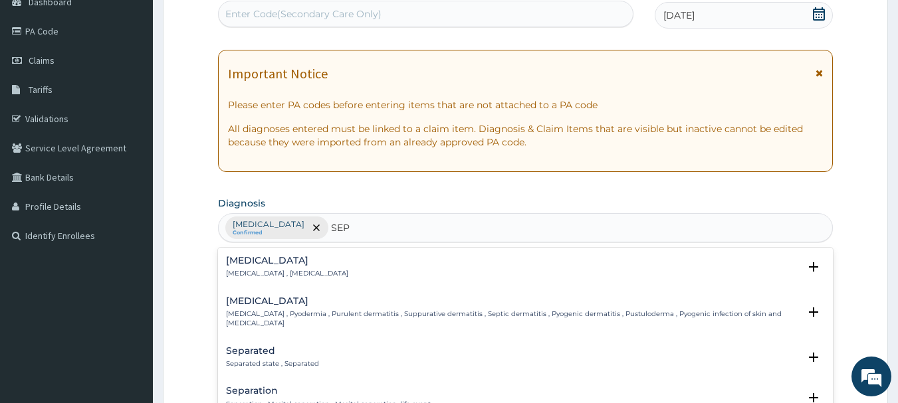
click at [275, 263] on h4 "[MEDICAL_DATA]" at bounding box center [287, 261] width 122 height 10
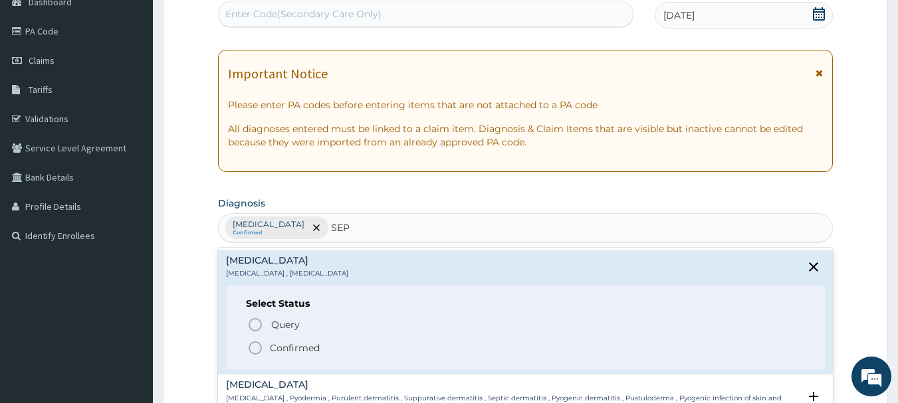
click at [257, 344] on icon "status option filled" at bounding box center [255, 348] width 16 height 16
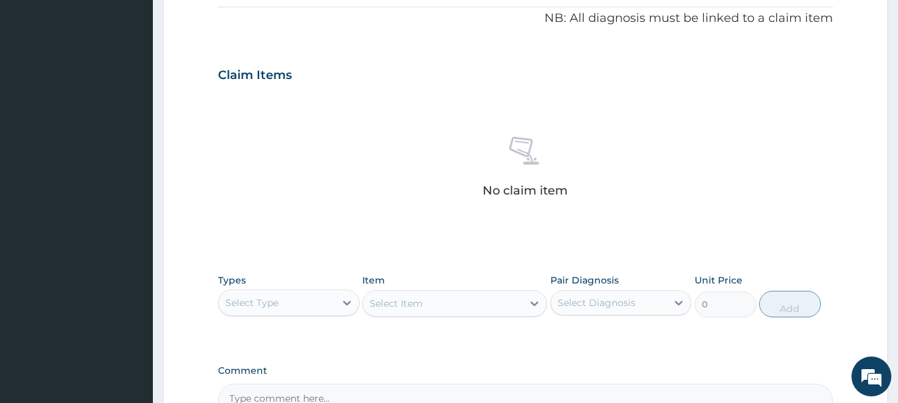
scroll to position [409, 0]
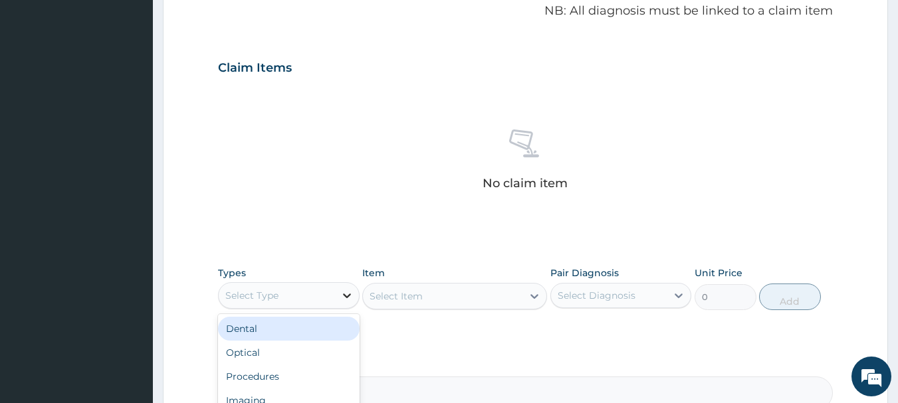
click at [345, 296] on icon at bounding box center [347, 296] width 8 height 5
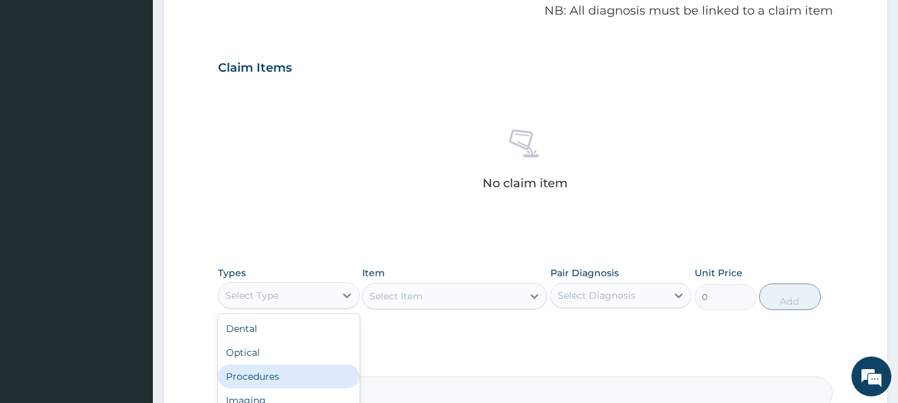
click at [263, 382] on div "Procedures" at bounding box center [289, 377] width 142 height 24
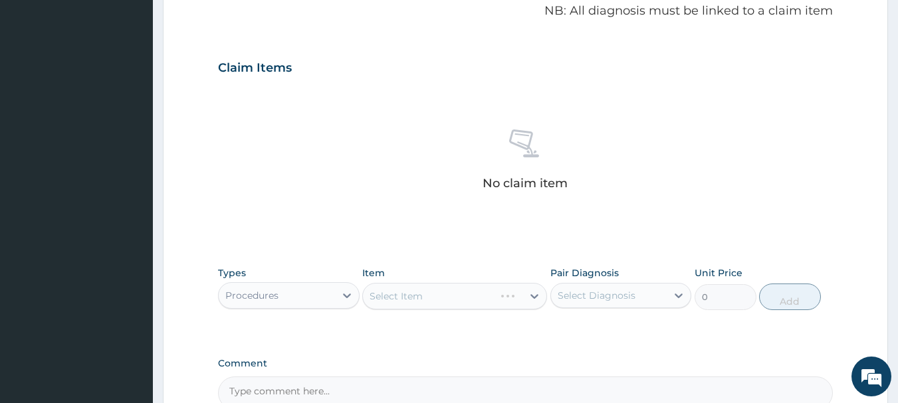
click at [421, 295] on div "Select Item" at bounding box center [454, 296] width 185 height 27
click at [425, 296] on div "Select Item" at bounding box center [454, 296] width 185 height 27
click at [406, 296] on div "Select Item" at bounding box center [454, 296] width 185 height 27
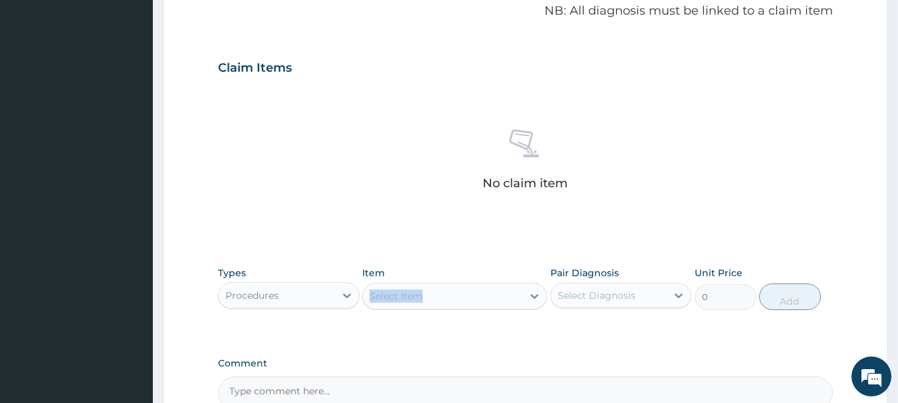
click at [406, 296] on div "Select Item" at bounding box center [454, 296] width 185 height 27
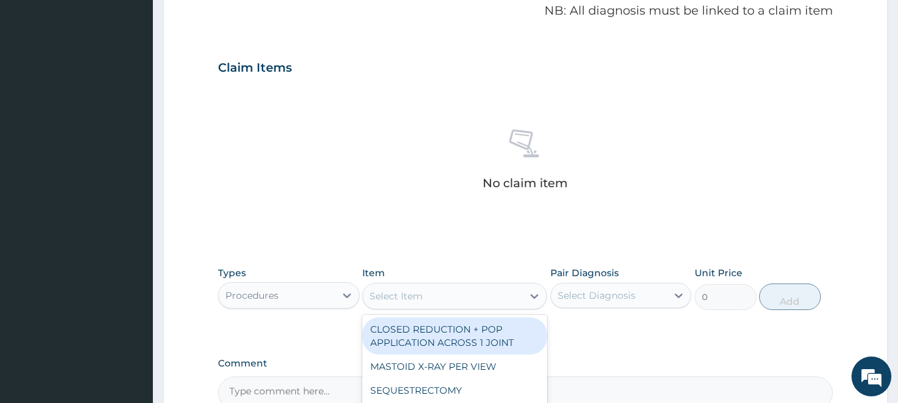
click at [451, 291] on div "Select Item" at bounding box center [443, 296] width 160 height 21
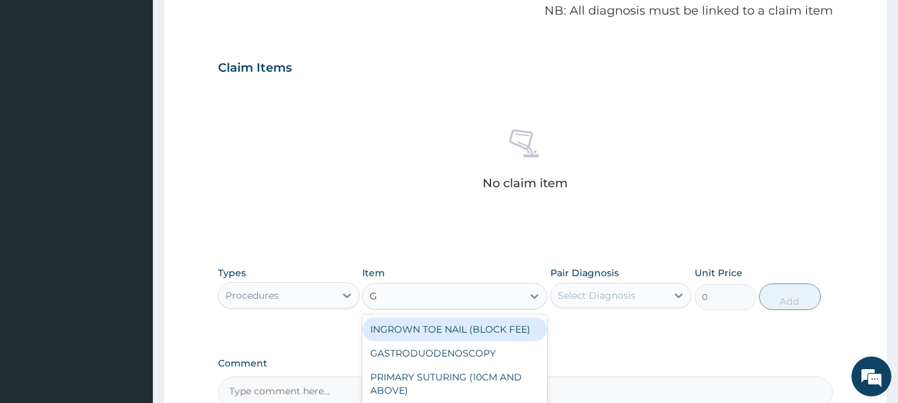
type input "GP"
click at [472, 329] on div "GP INITIAL CONSULTATION" at bounding box center [454, 330] width 185 height 24
type input "4000"
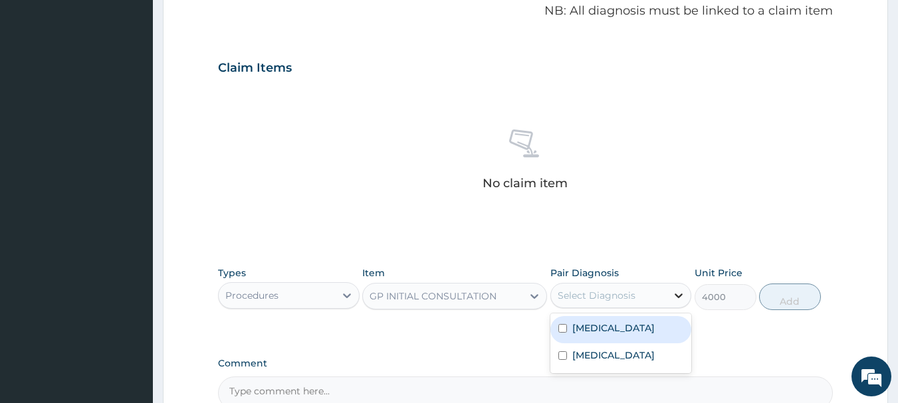
click at [672, 293] on icon at bounding box center [678, 295] width 13 height 13
click at [615, 331] on div "[MEDICAL_DATA]" at bounding box center [621, 329] width 142 height 27
checkbox input "true"
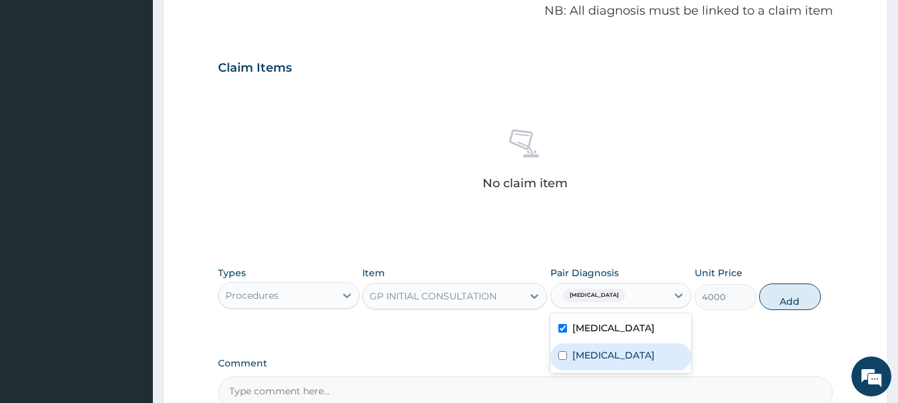
drag, startPoint x: 614, startPoint y: 354, endPoint x: 675, endPoint y: 328, distance: 66.2
click at [618, 350] on div "[MEDICAL_DATA]" at bounding box center [621, 357] width 142 height 27
checkbox input "true"
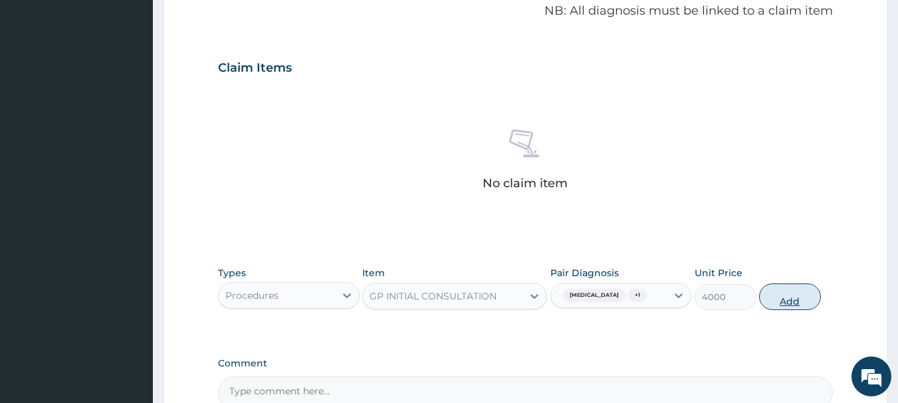
click at [820, 300] on button "Add" at bounding box center [790, 297] width 62 height 27
type input "0"
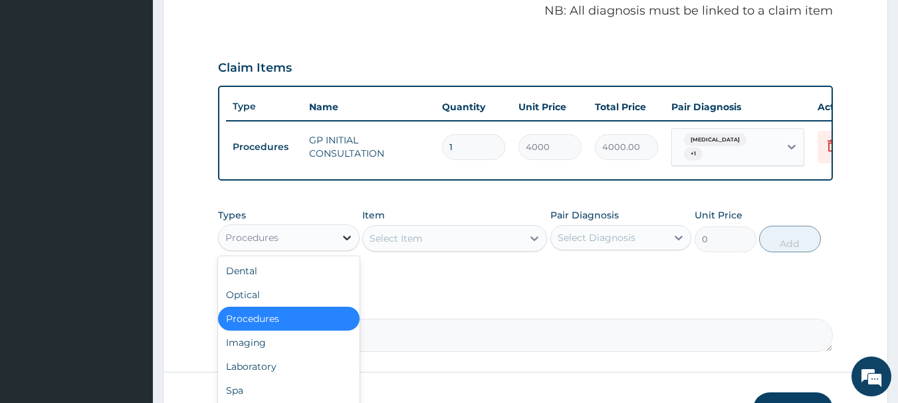
click at [344, 245] on icon at bounding box center [346, 237] width 13 height 13
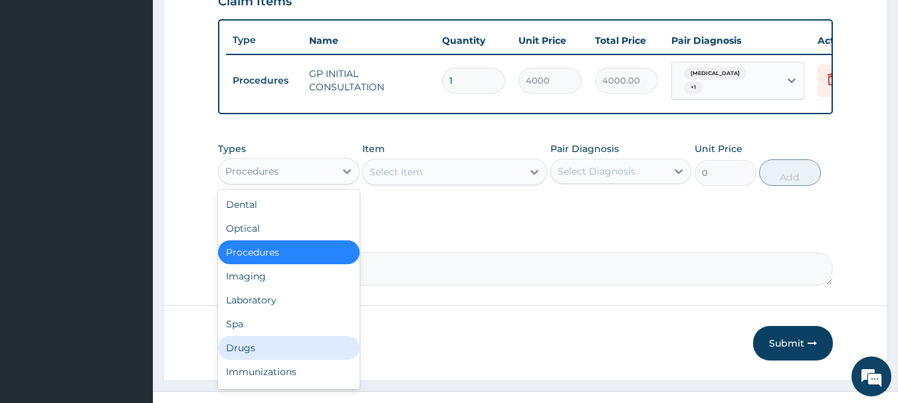
click at [232, 352] on div "Drugs" at bounding box center [289, 348] width 142 height 24
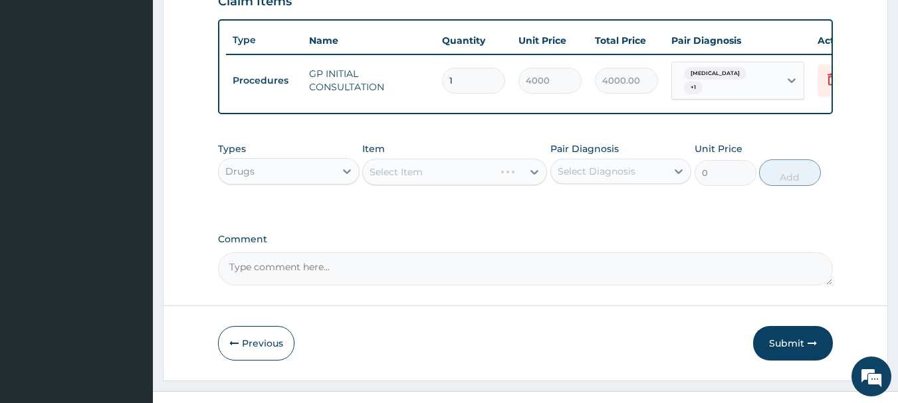
click at [496, 171] on div "Select Item" at bounding box center [454, 172] width 185 height 27
click at [495, 173] on div "Select Item" at bounding box center [454, 172] width 185 height 27
click at [493, 173] on div "Select Item" at bounding box center [454, 172] width 185 height 27
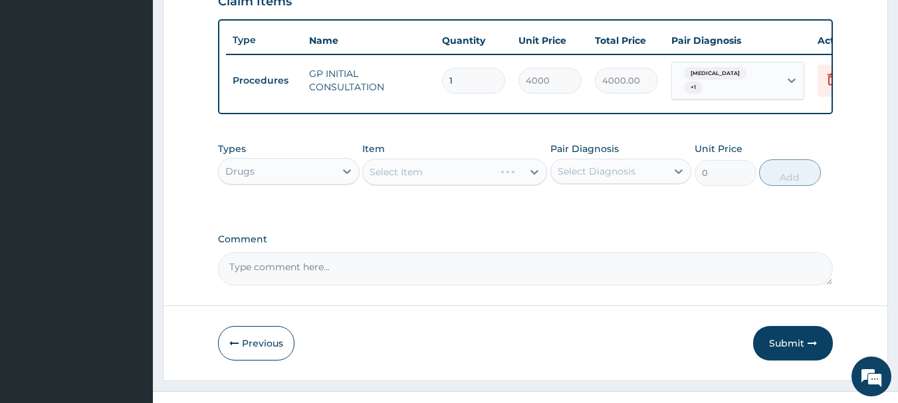
click at [511, 174] on div "Select Item" at bounding box center [454, 172] width 185 height 27
click at [534, 175] on icon at bounding box center [534, 172] width 8 height 5
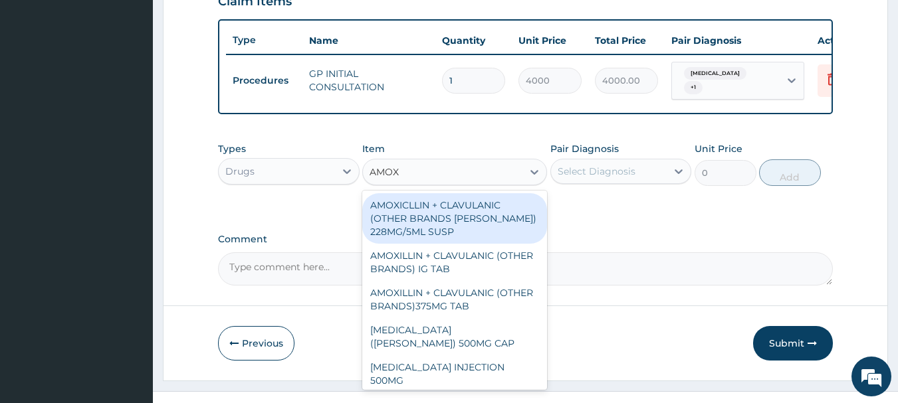
type input "AMOXI"
click at [435, 209] on div "AMOXICLLIN + CLAVULANIC (OTHER BRANDS [PERSON_NAME]) 228MG/5ML SUSP" at bounding box center [454, 218] width 185 height 51
type input "6000"
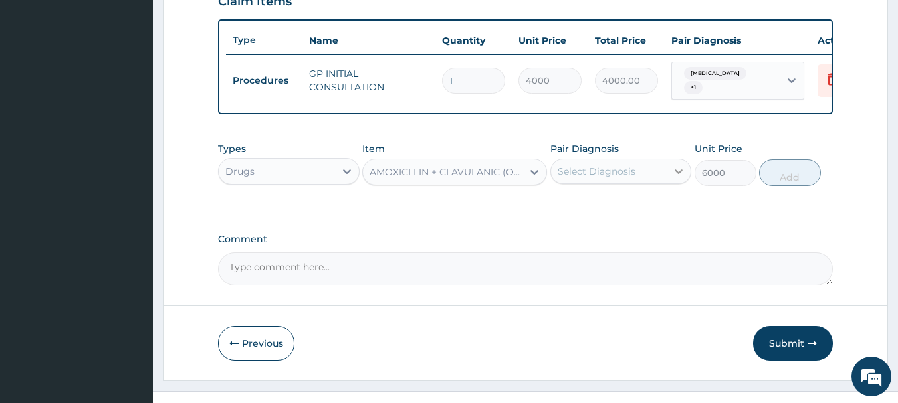
click at [682, 174] on icon at bounding box center [679, 171] width 8 height 5
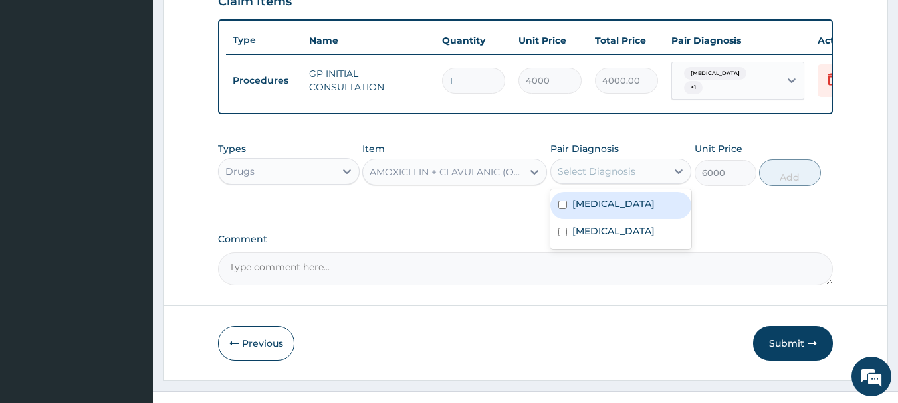
click at [566, 205] on input "checkbox" at bounding box center [562, 205] width 9 height 9
checkbox input "true"
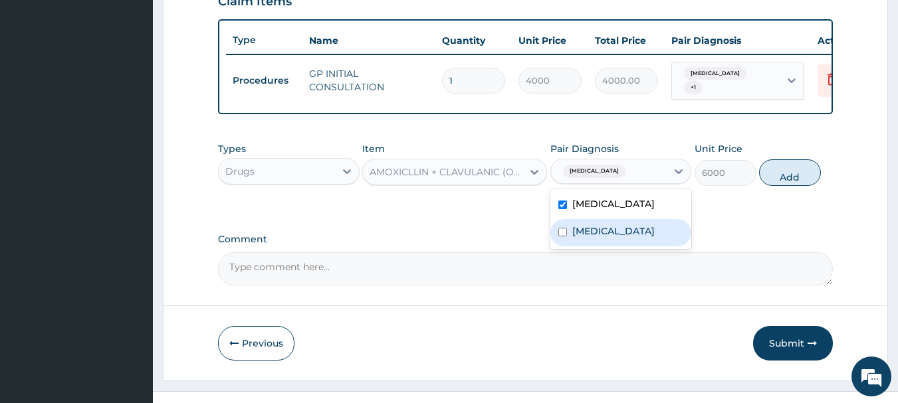
click at [566, 237] on input "checkbox" at bounding box center [562, 232] width 9 height 9
checkbox input "true"
click at [560, 206] on input "checkbox" at bounding box center [562, 205] width 9 height 9
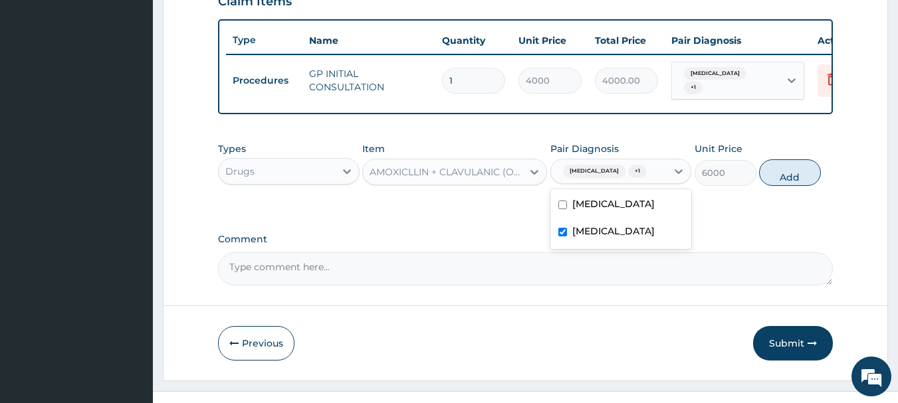
checkbox input "false"
drag, startPoint x: 772, startPoint y: 174, endPoint x: 754, endPoint y: 175, distance: 18.7
click at [772, 175] on button "Add" at bounding box center [790, 173] width 62 height 27
type input "0"
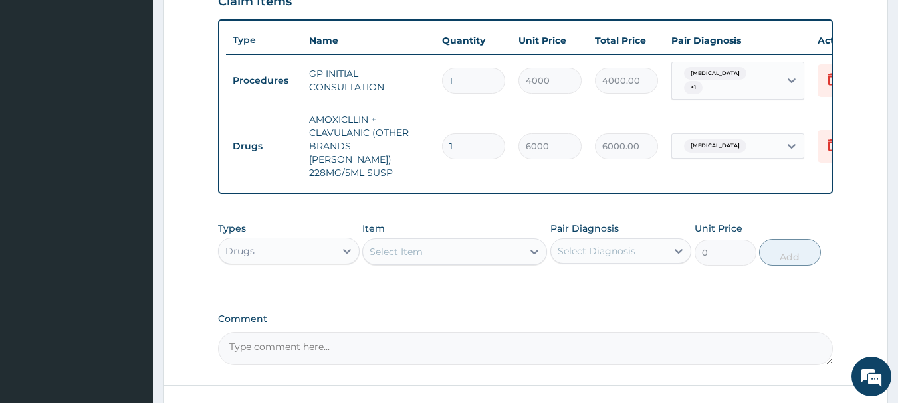
click at [421, 245] on div "Select Item" at bounding box center [396, 251] width 53 height 13
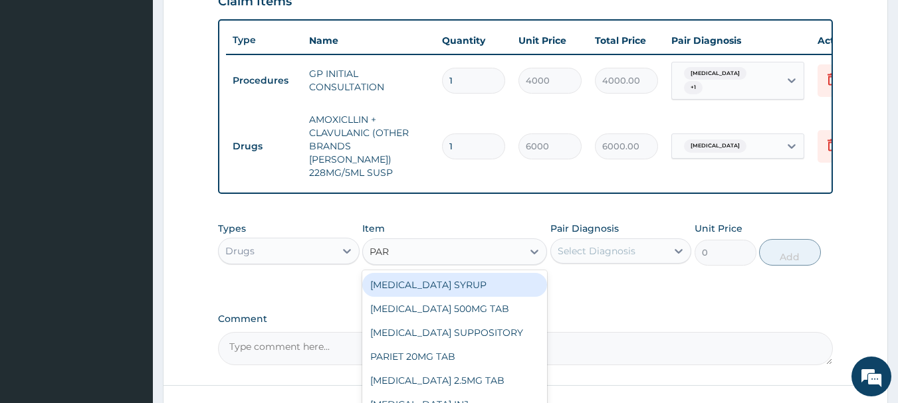
type input "PARA"
click at [430, 280] on div "[MEDICAL_DATA] SYRUP" at bounding box center [454, 285] width 185 height 24
type input "1960"
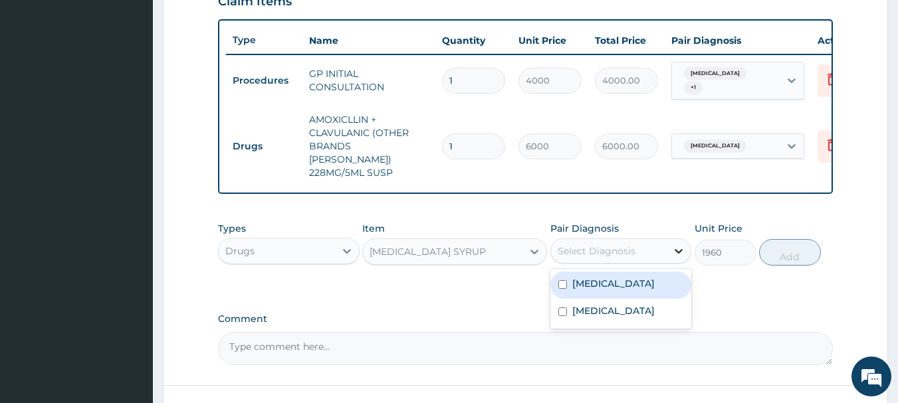
drag, startPoint x: 681, startPoint y: 246, endPoint x: 675, endPoint y: 261, distance: 16.4
click at [681, 247] on icon at bounding box center [678, 251] width 13 height 13
click at [584, 279] on label "[MEDICAL_DATA]" at bounding box center [613, 283] width 82 height 13
checkbox input "true"
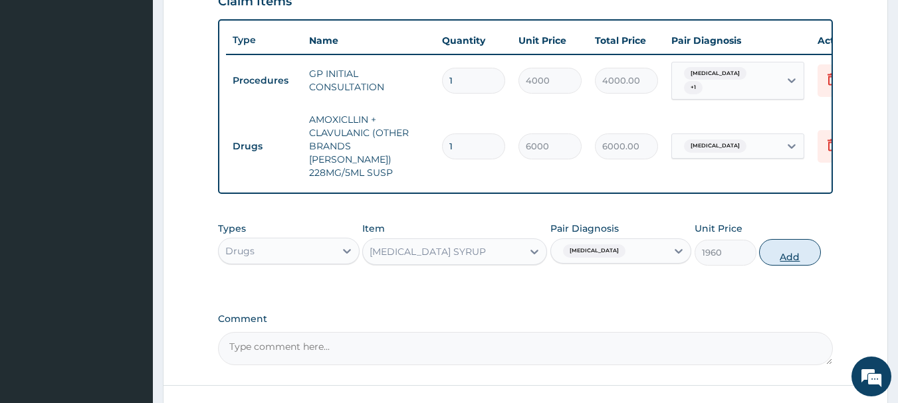
click at [802, 246] on button "Add" at bounding box center [790, 252] width 62 height 27
type input "0"
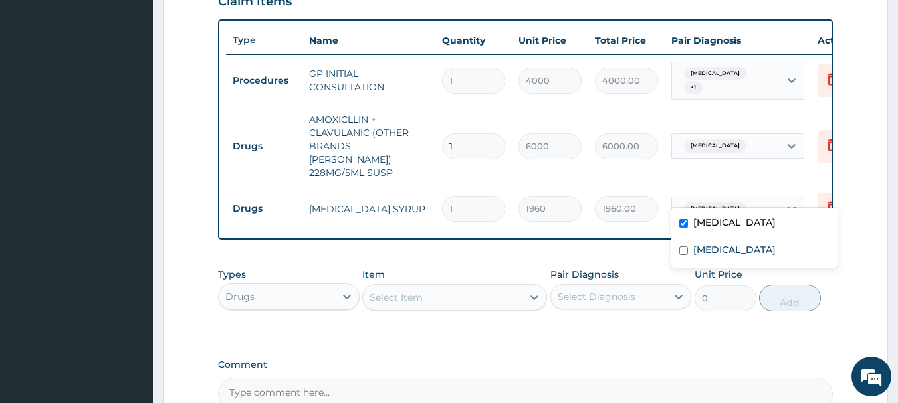
click at [792, 203] on icon at bounding box center [791, 209] width 13 height 13
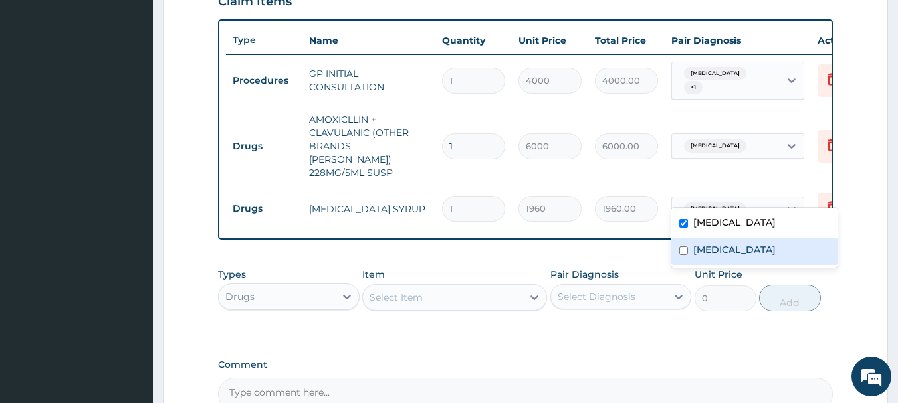
click at [690, 250] on div "[MEDICAL_DATA]" at bounding box center [754, 251] width 166 height 27
checkbox input "true"
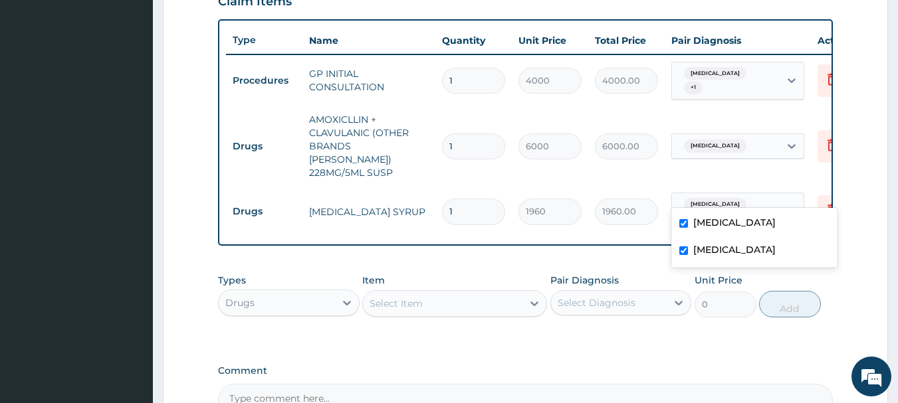
click at [416, 297] on div "Select Item" at bounding box center [396, 303] width 53 height 13
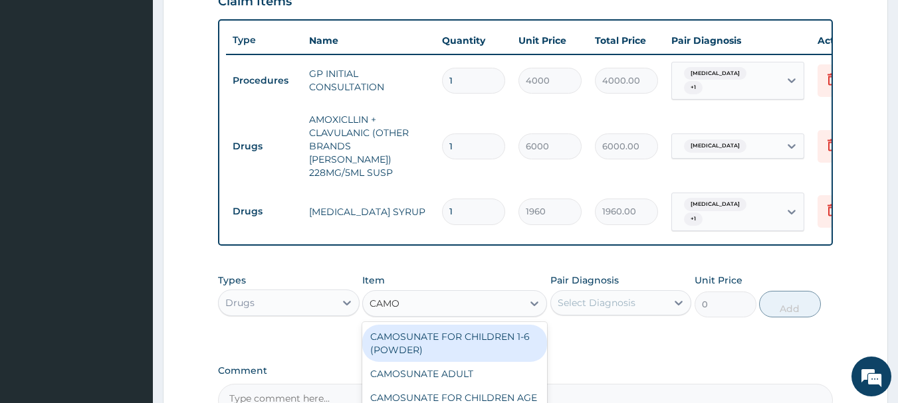
type input "CAMOS"
click at [462, 325] on div "CAMOSUNATE FOR CHILDREN 1-6 (POWDER)" at bounding box center [454, 343] width 185 height 37
type input "560"
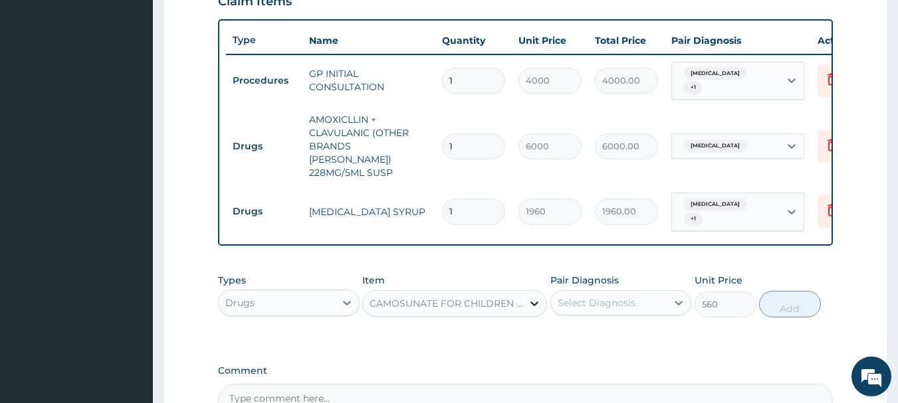
click at [536, 302] on icon at bounding box center [534, 304] width 8 height 5
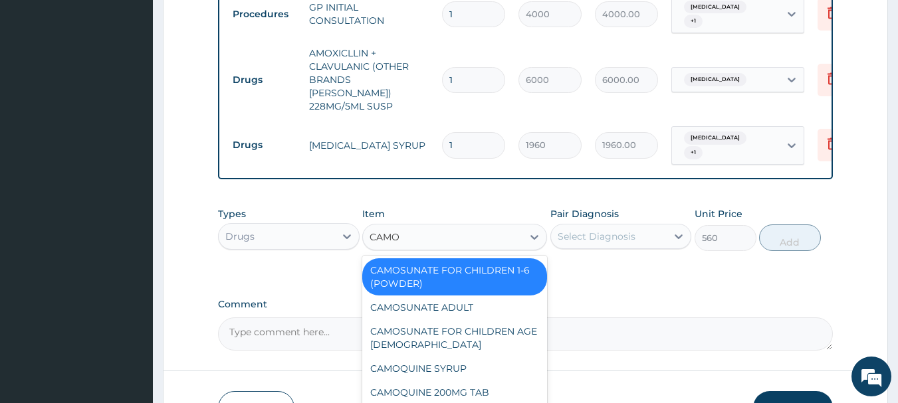
scroll to position [608, 0]
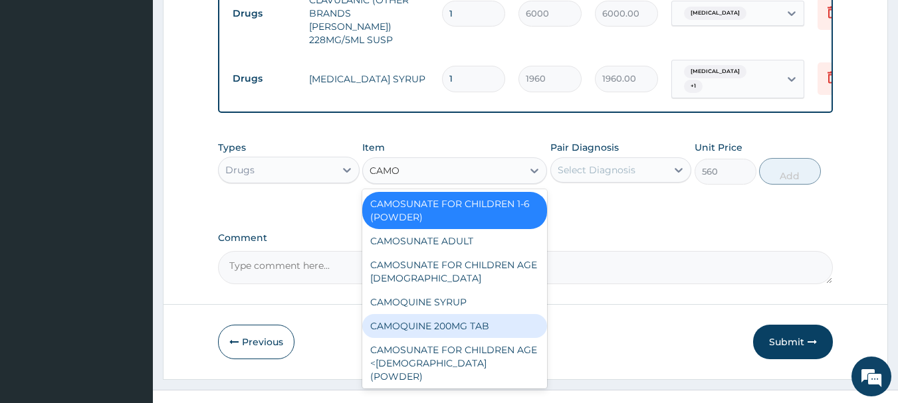
type input "CAMO"
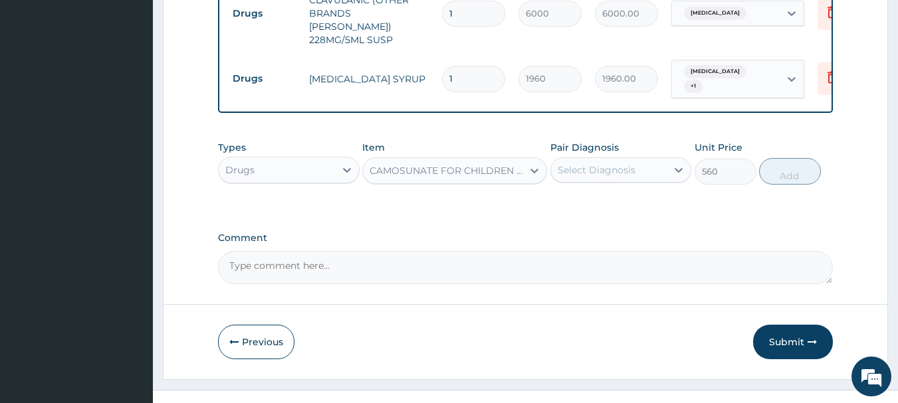
drag, startPoint x: 461, startPoint y: 49, endPoint x: 468, endPoint y: 56, distance: 9.9
click at [468, 66] on input "1" at bounding box center [473, 79] width 63 height 26
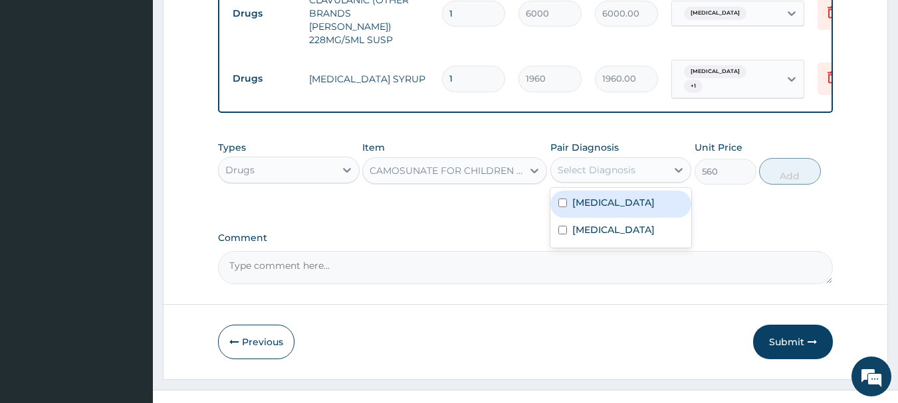
click at [663, 160] on div "Select Diagnosis" at bounding box center [609, 170] width 116 height 21
click at [566, 199] on input "checkbox" at bounding box center [562, 203] width 9 height 9
checkbox input "true"
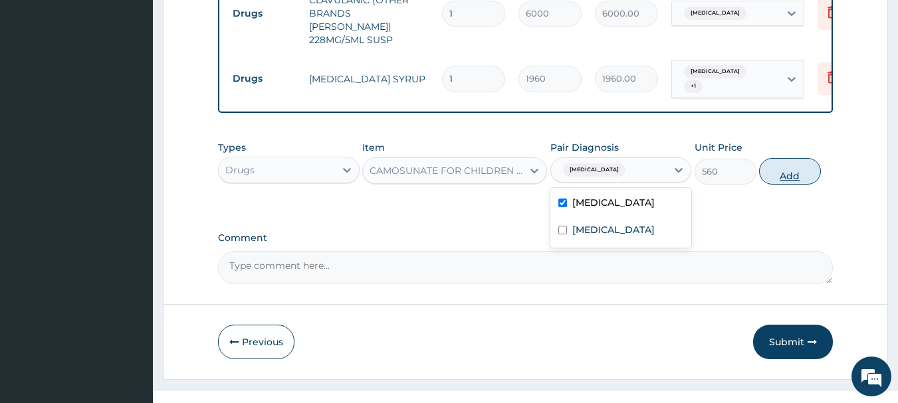
click at [783, 165] on button "Add" at bounding box center [790, 171] width 62 height 27
type input "0"
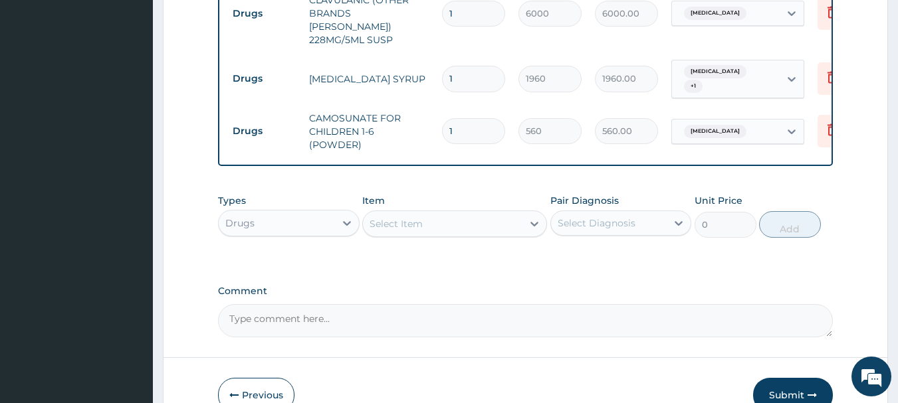
type input "0.00"
type input "3"
type input "1680.00"
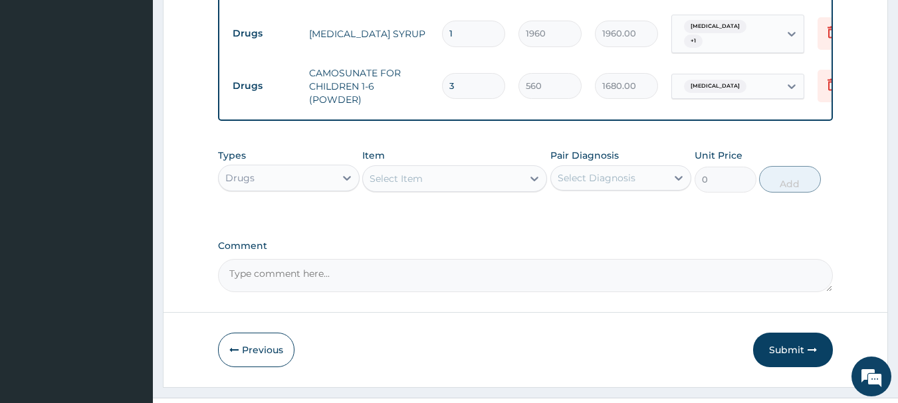
scroll to position [660, 0]
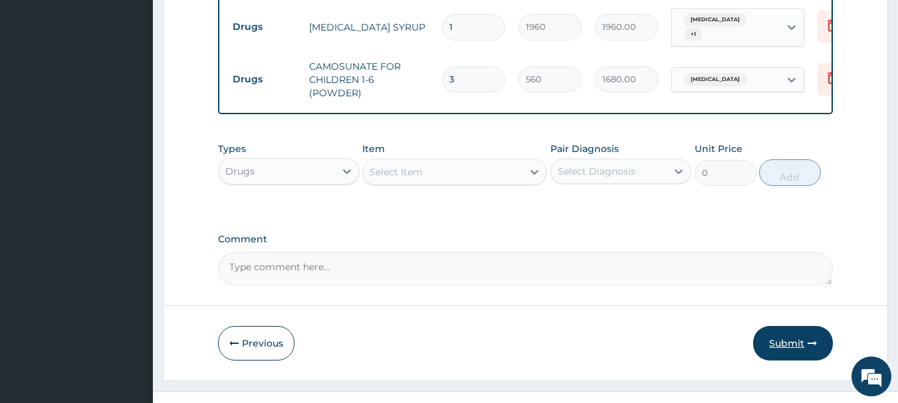
type input "3"
click at [789, 326] on button "Submit" at bounding box center [793, 343] width 80 height 35
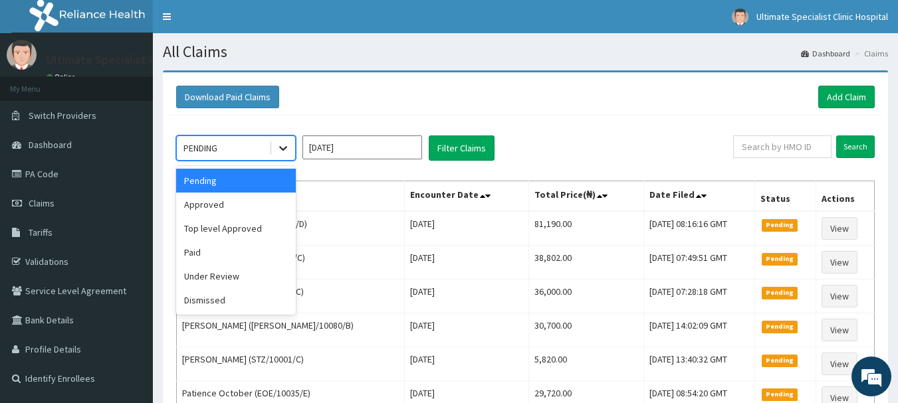
click at [279, 151] on icon at bounding box center [283, 148] width 13 height 13
click at [216, 203] on div "Approved" at bounding box center [236, 205] width 120 height 24
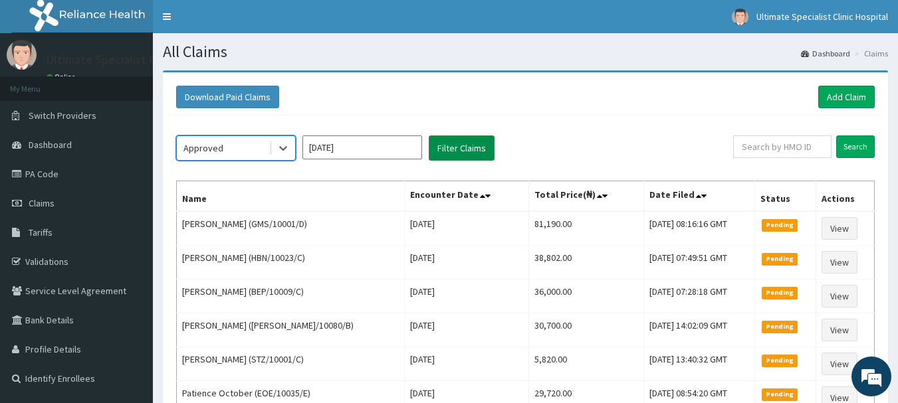
click at [485, 148] on button "Filter Claims" at bounding box center [462, 148] width 66 height 25
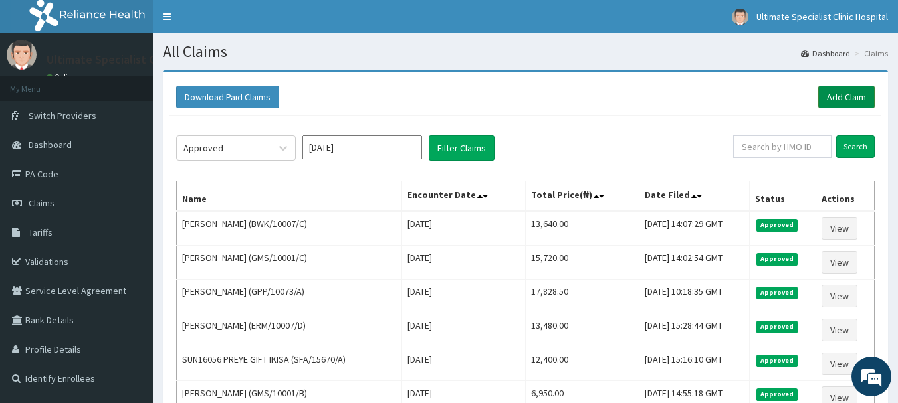
click at [843, 100] on link "Add Claim" at bounding box center [846, 97] width 56 height 23
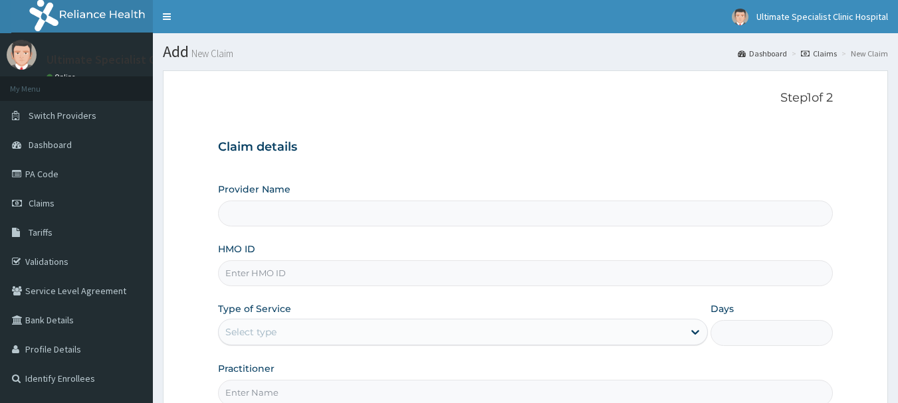
click at [248, 279] on input "HMO ID" at bounding box center [526, 274] width 616 height 26
type input "Ultimate Specialist Clinic And Hospital"
type input "V"
paste input "BWK/10007/A"
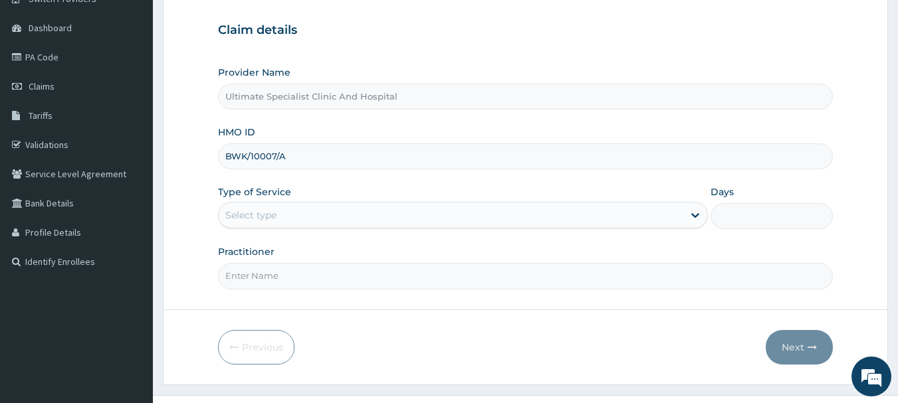
scroll to position [143, 0]
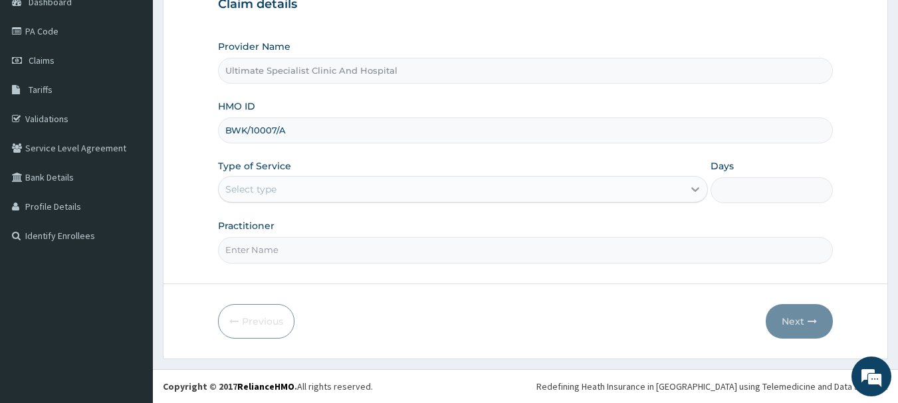
type input "BWK/10007/A"
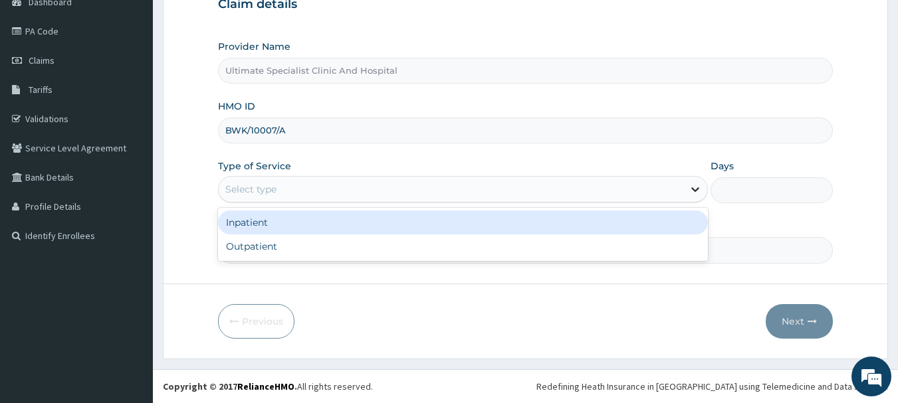
click at [697, 185] on icon at bounding box center [695, 189] width 13 height 13
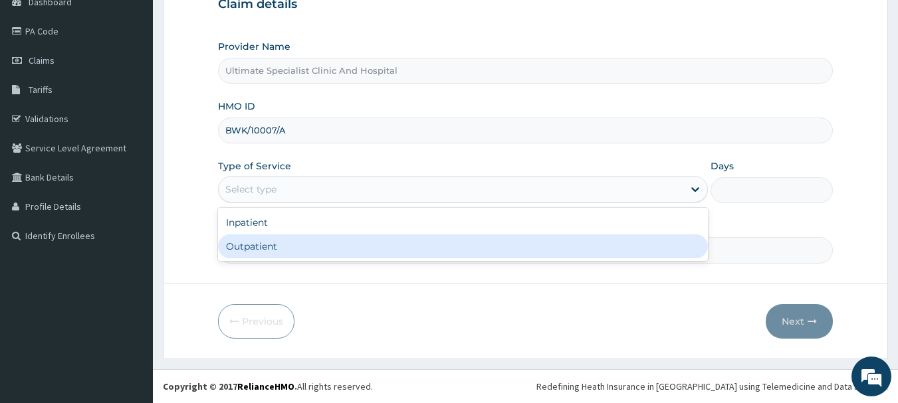
click at [249, 252] on div "Outpatient" at bounding box center [463, 247] width 490 height 24
type input "1"
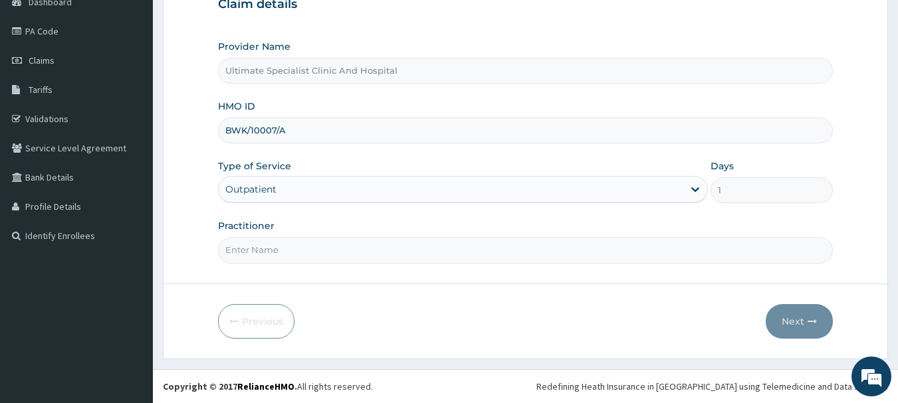
click at [267, 256] on input "Practitioner" at bounding box center [526, 250] width 616 height 26
type input "DR TELEMA"
click at [780, 315] on button "Next" at bounding box center [799, 321] width 67 height 35
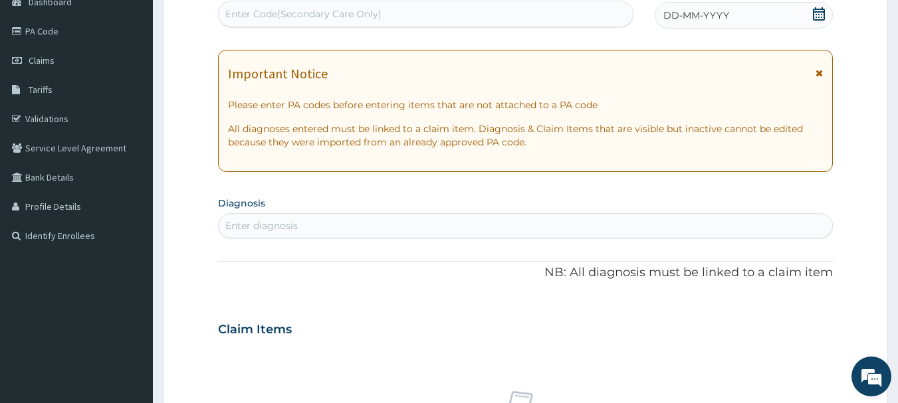
drag, startPoint x: 818, startPoint y: 15, endPoint x: 812, endPoint y: 29, distance: 14.3
click at [818, 16] on icon at bounding box center [818, 13] width 13 height 13
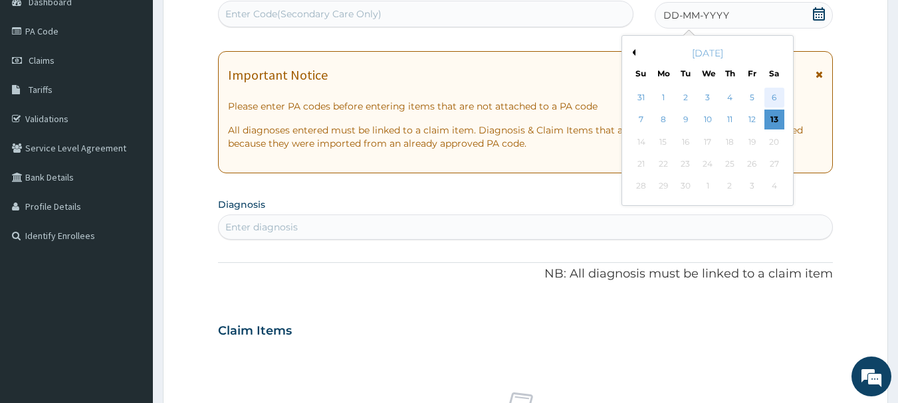
click at [775, 92] on div "6" at bounding box center [774, 98] width 20 height 20
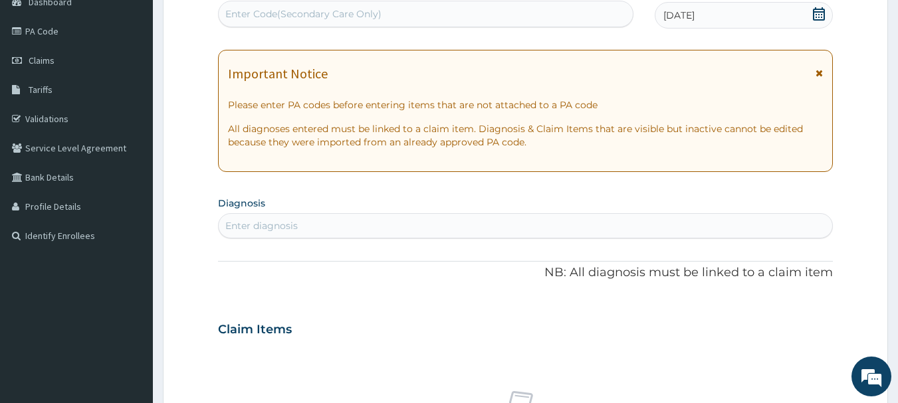
click at [273, 226] on div "Enter diagnosis" at bounding box center [261, 225] width 72 height 13
type input "MALA"
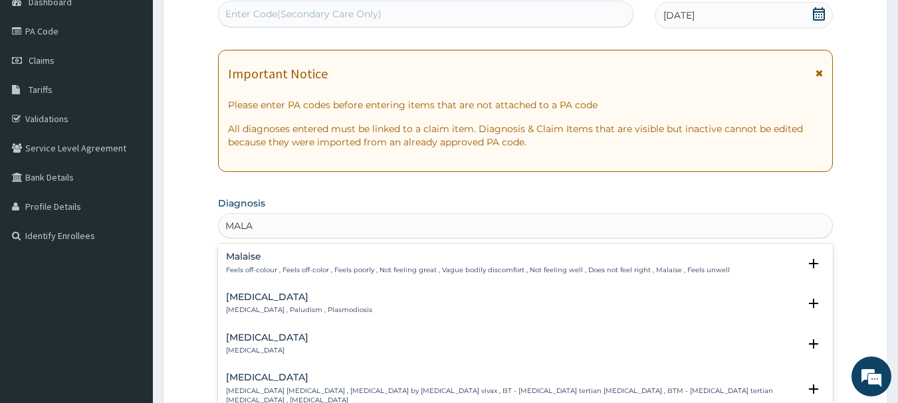
click at [246, 296] on h4 "Malaria" at bounding box center [299, 297] width 146 height 10
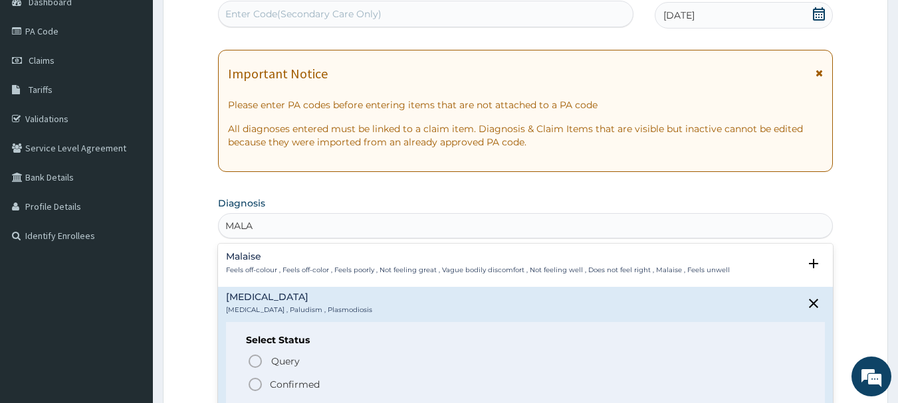
click at [259, 387] on icon "status option filled" at bounding box center [255, 385] width 16 height 16
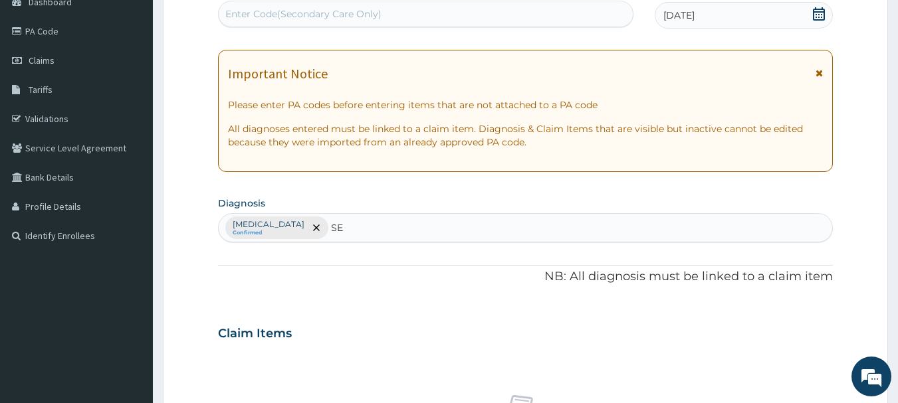
type input "SEP"
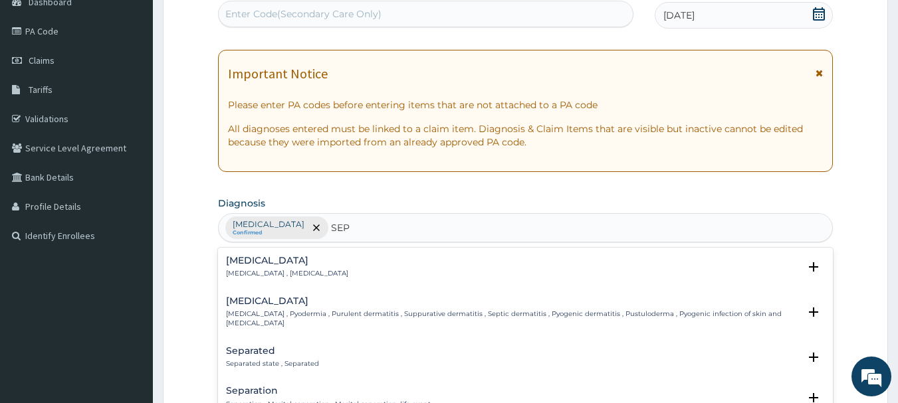
click at [260, 264] on h4 "Sepsis" at bounding box center [287, 261] width 122 height 10
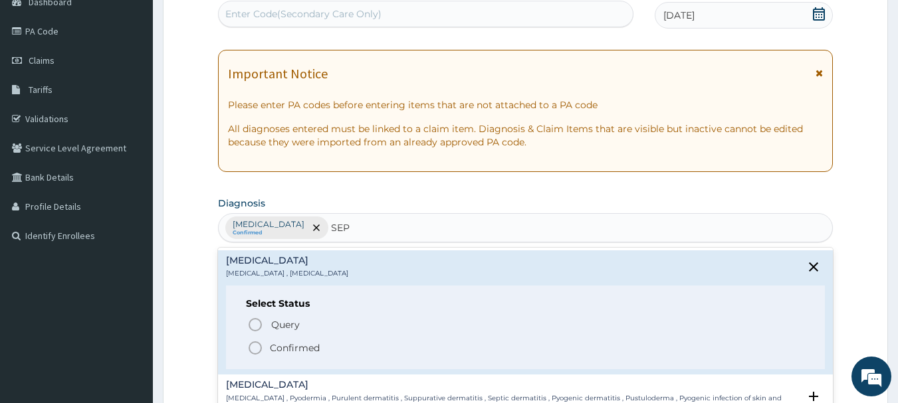
click at [251, 346] on icon "status option filled" at bounding box center [255, 348] width 16 height 16
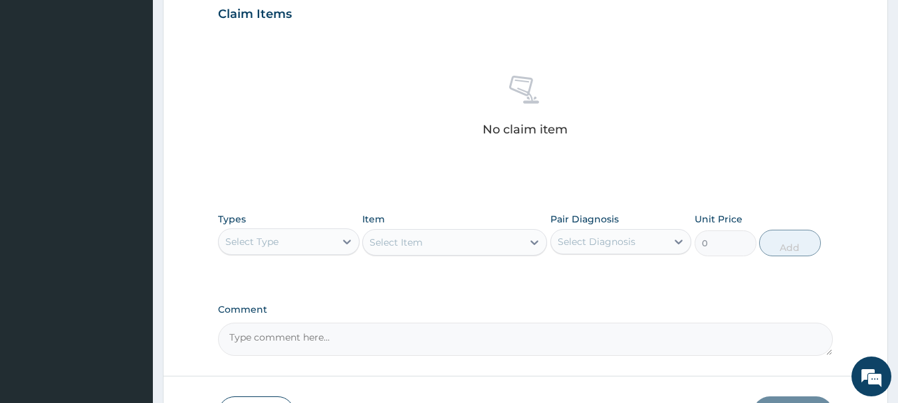
scroll to position [475, 0]
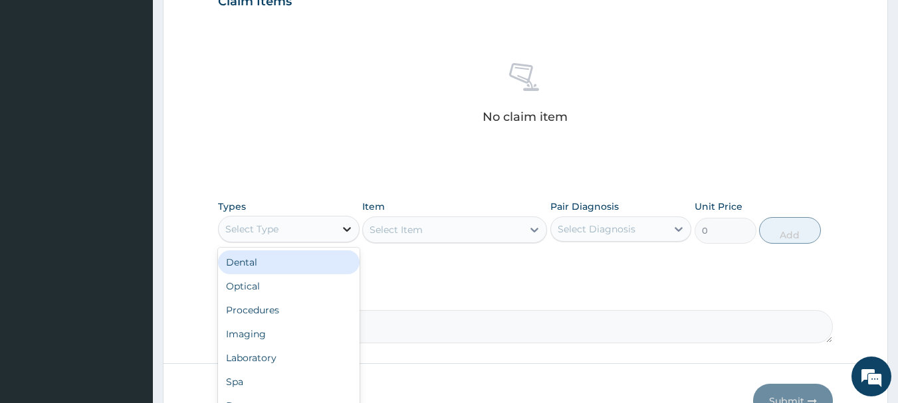
click at [347, 227] on icon at bounding box center [346, 229] width 13 height 13
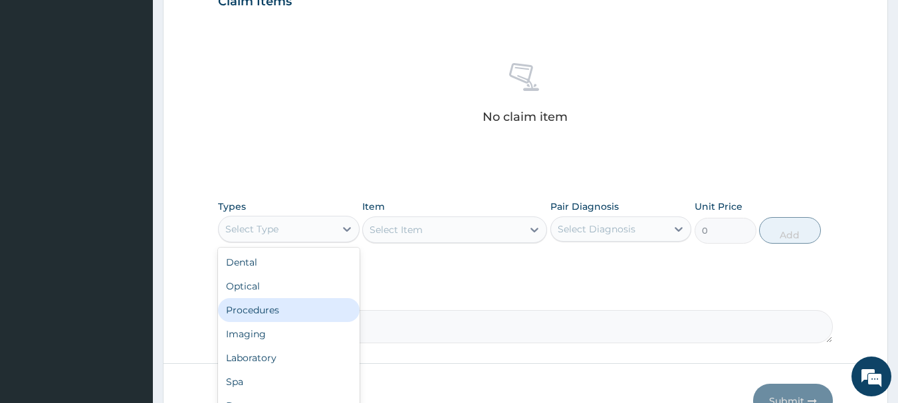
click at [255, 314] on div "Procedures" at bounding box center [289, 310] width 142 height 24
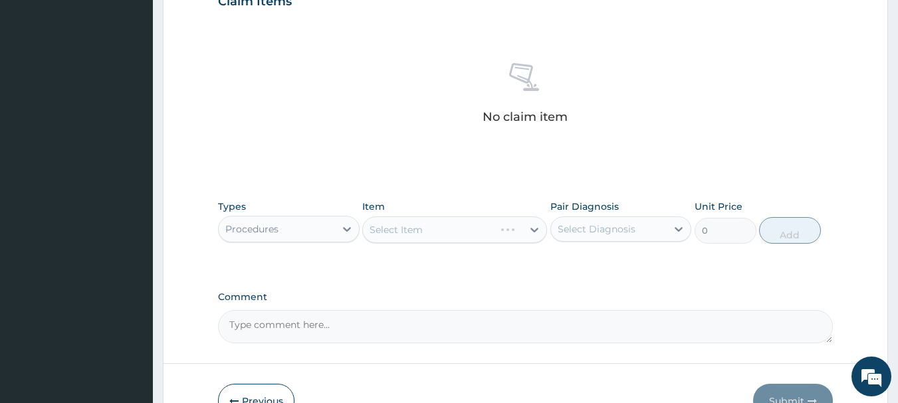
click at [446, 231] on div "Select Item" at bounding box center [454, 230] width 185 height 27
click at [456, 233] on div "Select Item" at bounding box center [454, 230] width 185 height 27
click at [438, 236] on div "Select Item" at bounding box center [443, 229] width 160 height 21
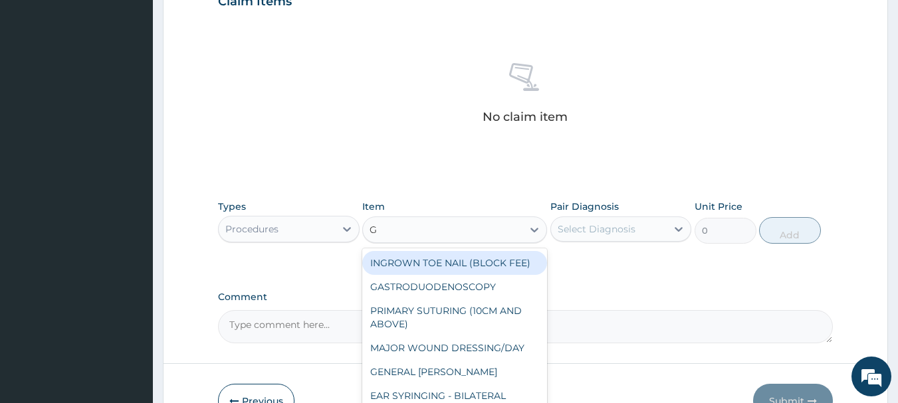
type input "GP"
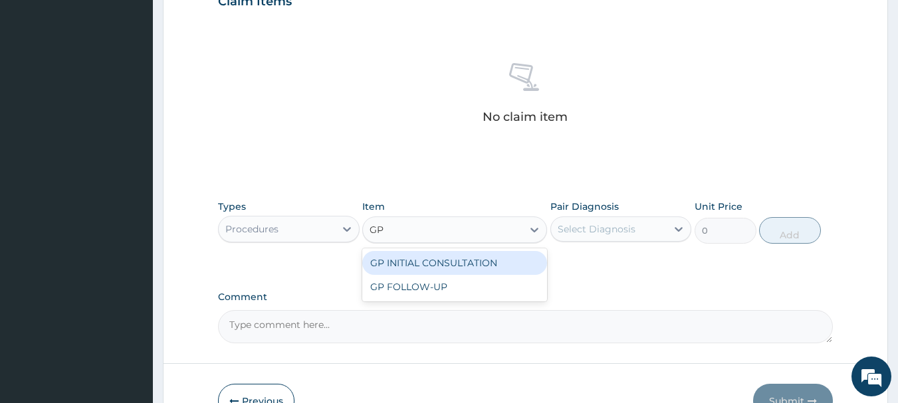
click at [462, 259] on div "GP INITIAL CONSULTATION" at bounding box center [454, 263] width 185 height 24
type input "4000"
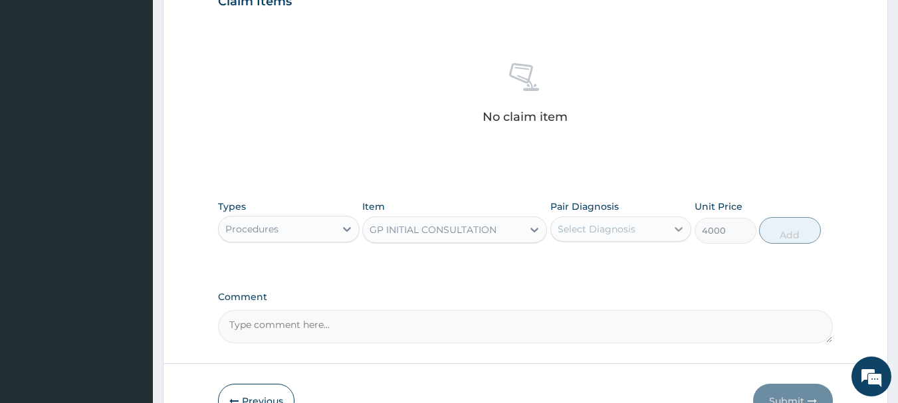
click at [673, 219] on div at bounding box center [679, 229] width 24 height 24
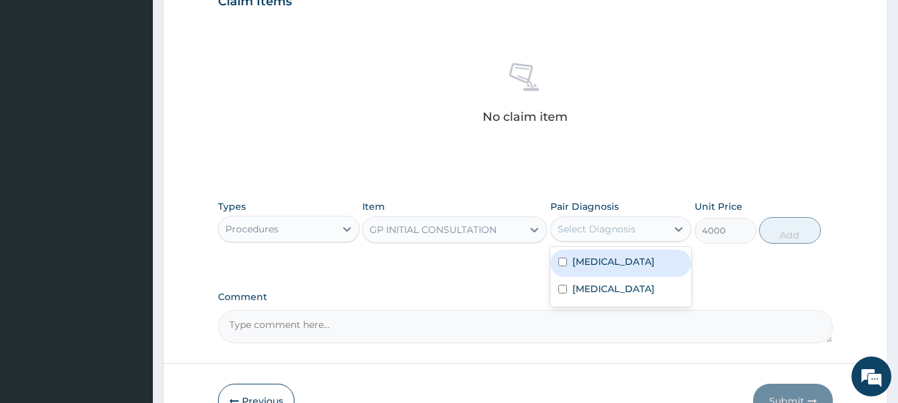
click at [647, 251] on div "Malaria" at bounding box center [621, 263] width 142 height 27
checkbox input "true"
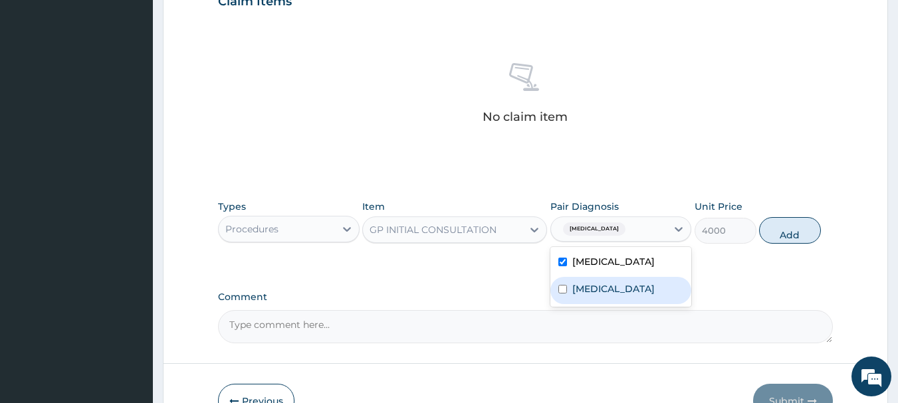
click at [639, 280] on div "Sepsis" at bounding box center [621, 290] width 142 height 27
checkbox input "true"
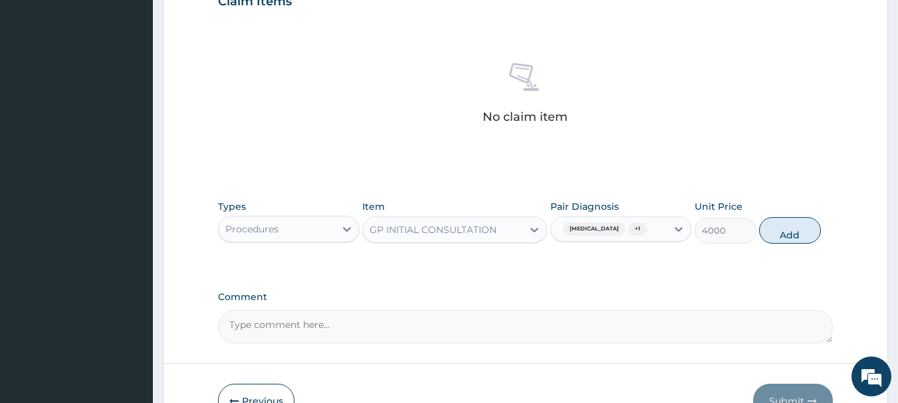
drag, startPoint x: 778, startPoint y: 219, endPoint x: 706, endPoint y: 263, distance: 84.1
click at [778, 221] on button "Add" at bounding box center [790, 230] width 62 height 27
type input "0"
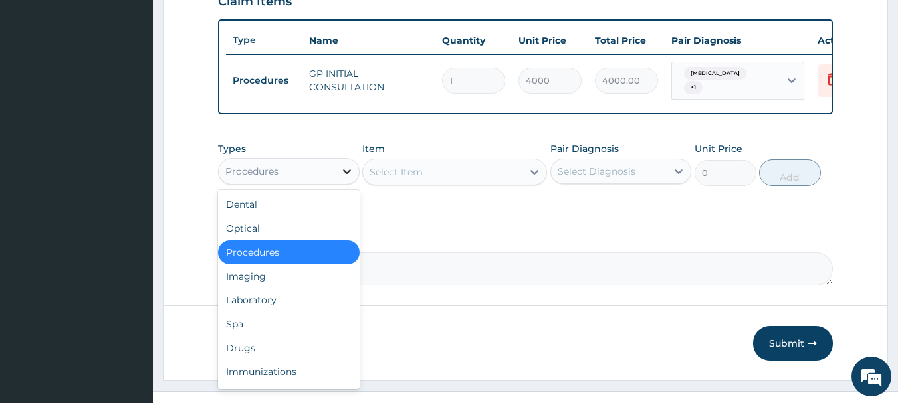
click at [344, 178] on icon at bounding box center [346, 171] width 13 height 13
click at [273, 300] on div "Laboratory" at bounding box center [289, 300] width 142 height 24
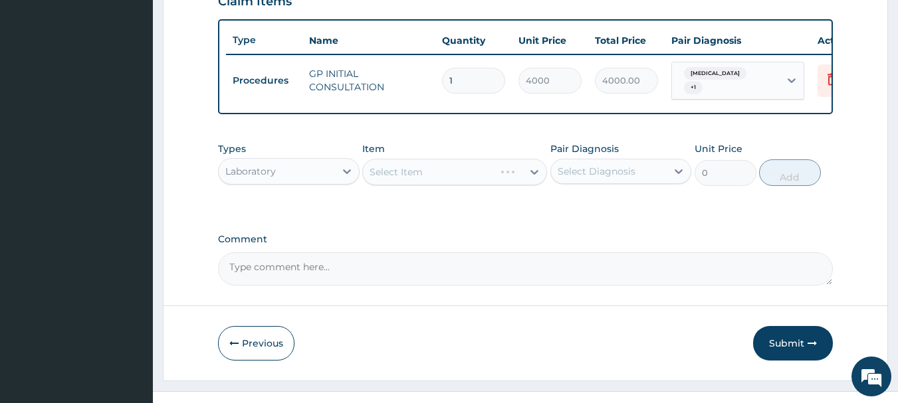
click at [458, 179] on div "Select Item" at bounding box center [454, 172] width 185 height 27
click at [506, 177] on div "Select Item" at bounding box center [454, 172] width 185 height 27
click at [506, 179] on div "Select Item" at bounding box center [454, 172] width 185 height 27
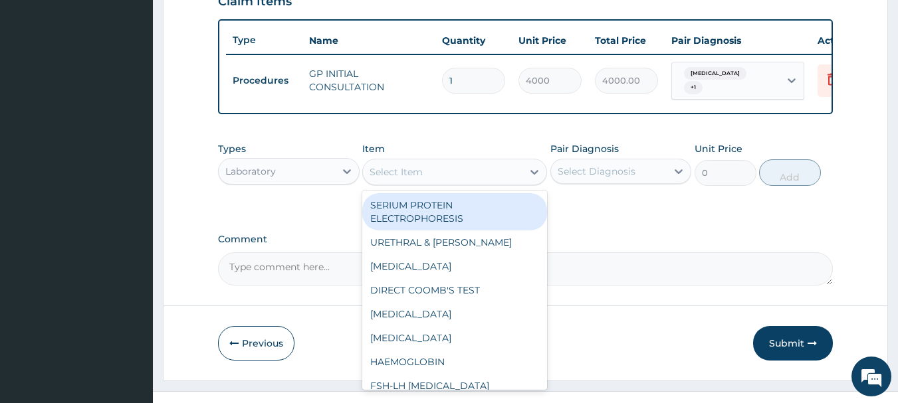
click at [447, 175] on div "Select Item" at bounding box center [443, 172] width 160 height 21
type input "MP"
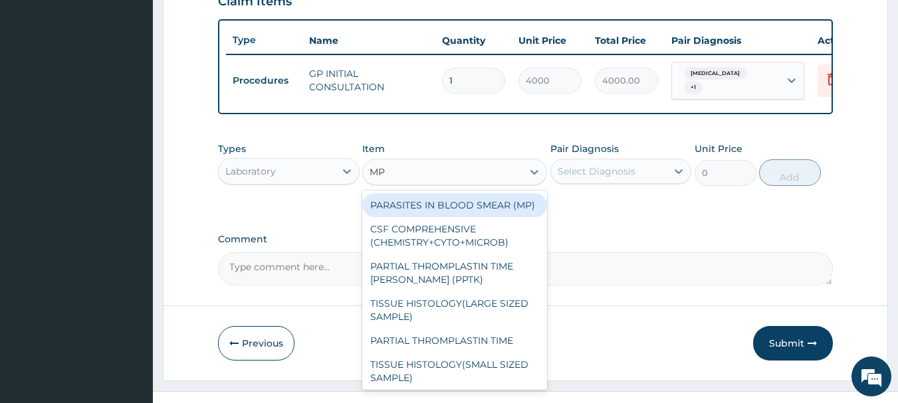
drag, startPoint x: 478, startPoint y: 213, endPoint x: 568, endPoint y: 171, distance: 99.0
click at [483, 214] on div "PARASITES IN BLOOD SMEAR (MP)" at bounding box center [454, 205] width 185 height 24
type input "3000"
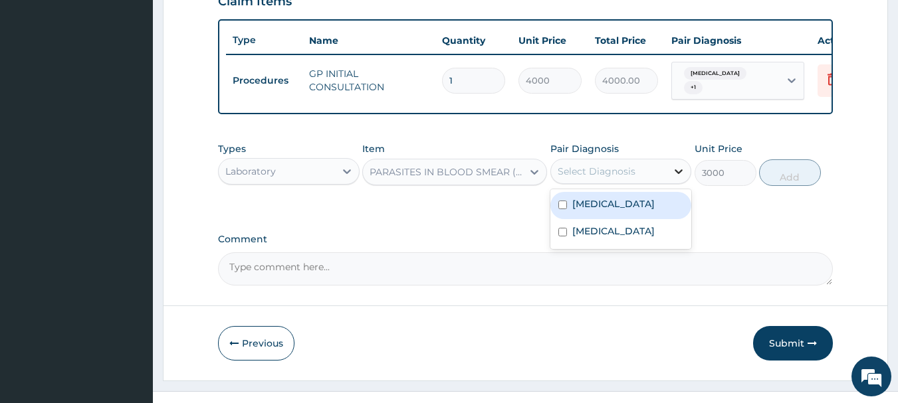
click at [683, 173] on icon at bounding box center [678, 171] width 13 height 13
click at [593, 209] on label "Malaria" at bounding box center [613, 203] width 82 height 13
checkbox input "true"
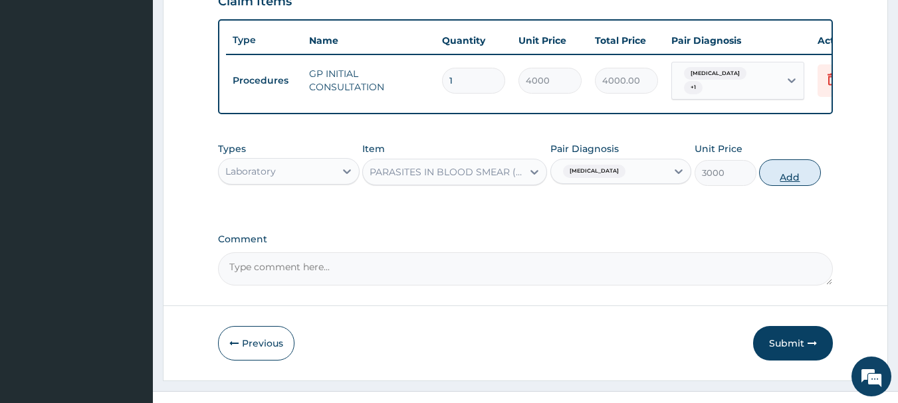
click at [784, 176] on button "Add" at bounding box center [790, 173] width 62 height 27
type input "0"
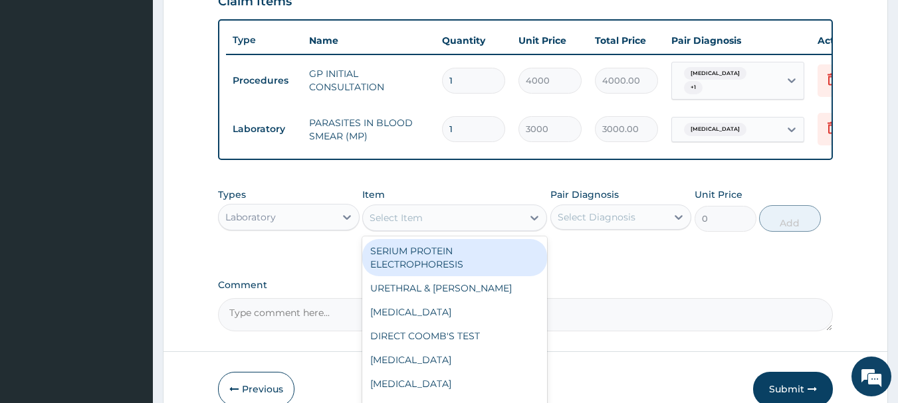
click at [457, 223] on div "Select Item" at bounding box center [443, 217] width 160 height 21
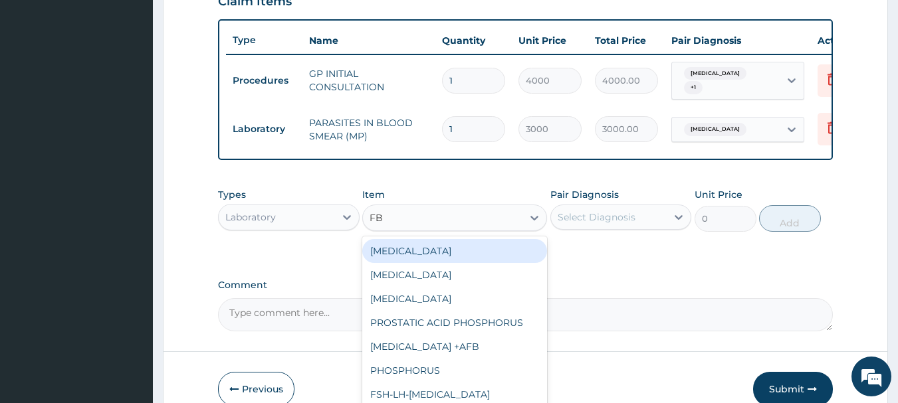
type input "FBC"
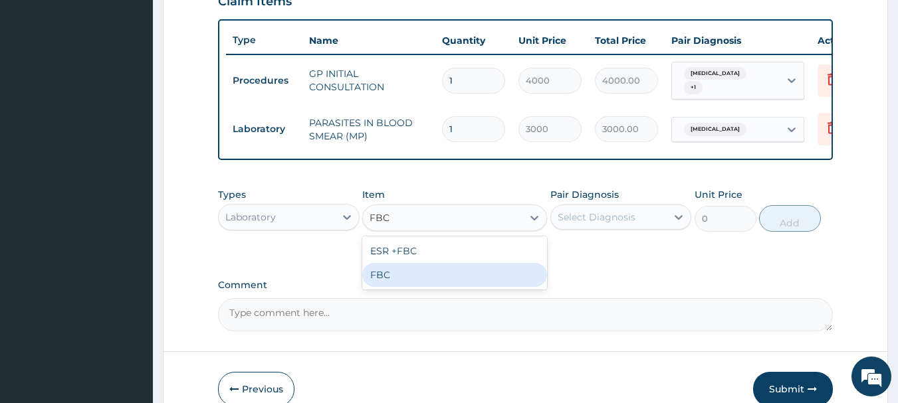
click at [441, 287] on div "FBC" at bounding box center [454, 275] width 185 height 24
type input "5000"
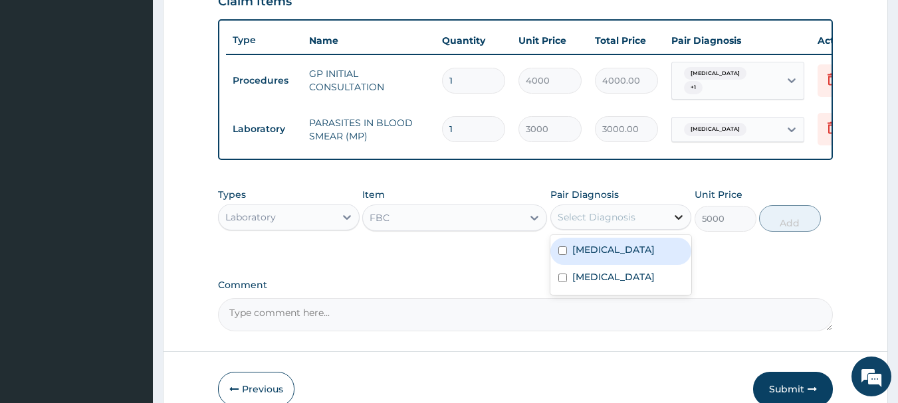
click at [676, 220] on icon at bounding box center [679, 217] width 8 height 5
click at [637, 259] on div "Malaria" at bounding box center [621, 251] width 142 height 27
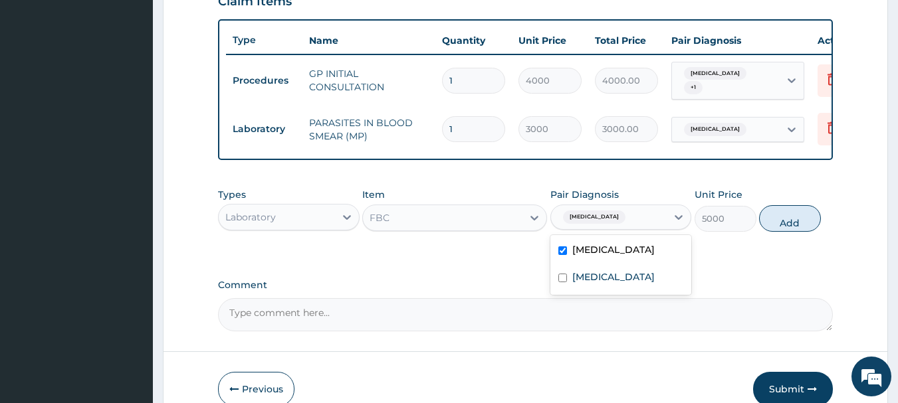
drag, startPoint x: 629, startPoint y: 252, endPoint x: 623, endPoint y: 271, distance: 19.5
click at [629, 253] on div "Malaria" at bounding box center [621, 251] width 142 height 27
checkbox input "false"
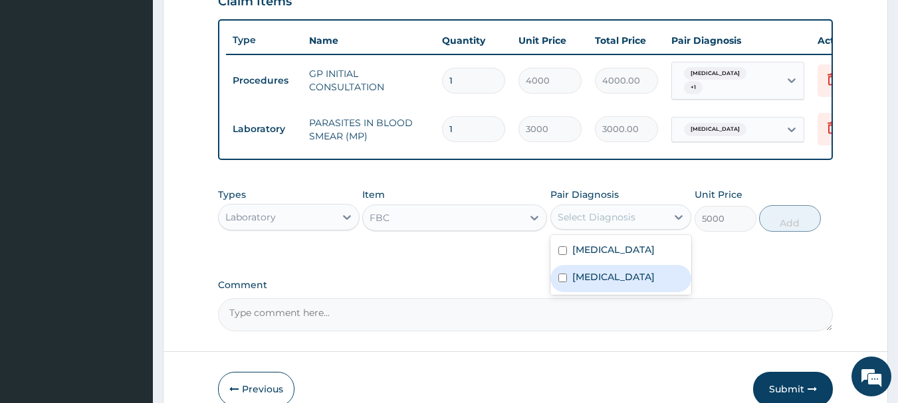
click at [618, 281] on div "Sepsis" at bounding box center [621, 278] width 142 height 27
checkbox input "true"
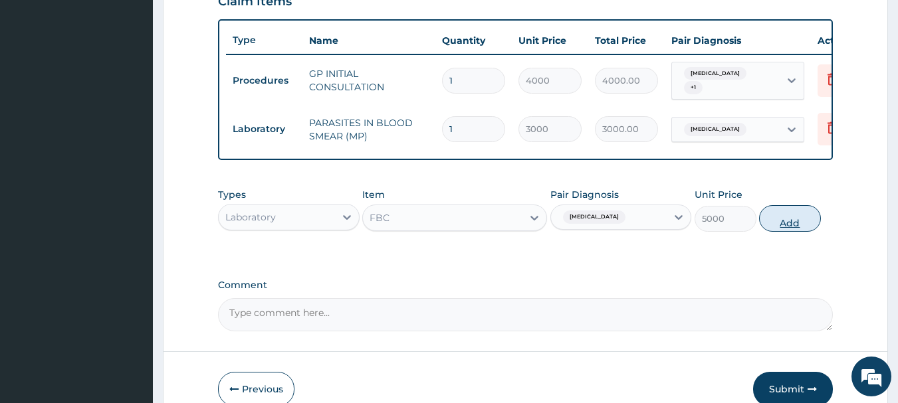
drag, startPoint x: 811, startPoint y: 207, endPoint x: 806, endPoint y: 216, distance: 9.8
click at [811, 208] on div "Types Laboratory Item FBC Pair Diagnosis Sepsis Unit Price 5000 Add" at bounding box center [526, 209] width 616 height 57
click at [787, 226] on button "Add" at bounding box center [790, 218] width 62 height 27
type input "0"
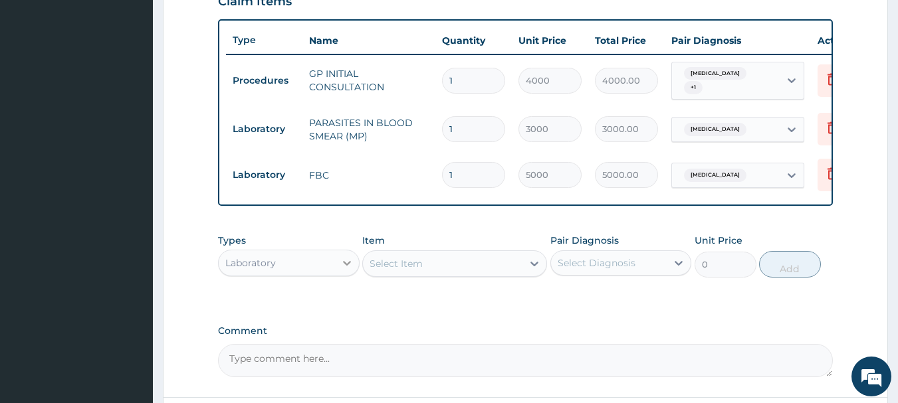
click at [346, 264] on icon at bounding box center [346, 263] width 13 height 13
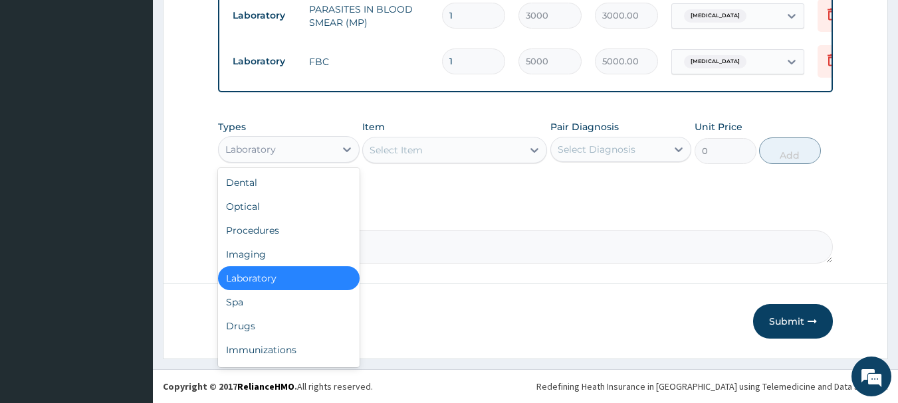
scroll to position [594, 0]
click at [275, 328] on div "Drugs" at bounding box center [289, 326] width 142 height 24
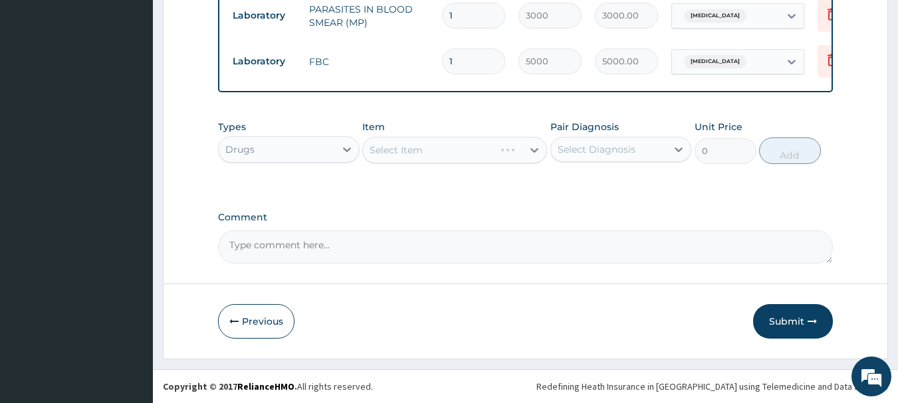
click at [435, 150] on div "Select Item" at bounding box center [454, 150] width 185 height 27
click at [458, 150] on div "Select Item" at bounding box center [454, 150] width 185 height 27
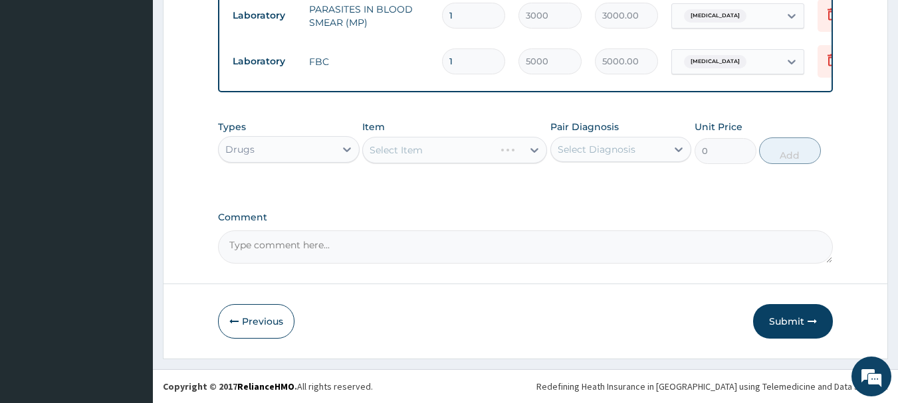
click at [458, 150] on div "Select Item" at bounding box center [454, 150] width 185 height 27
click at [475, 149] on div "Select Item" at bounding box center [454, 150] width 185 height 27
click at [452, 148] on div "Select Item" at bounding box center [443, 150] width 160 height 21
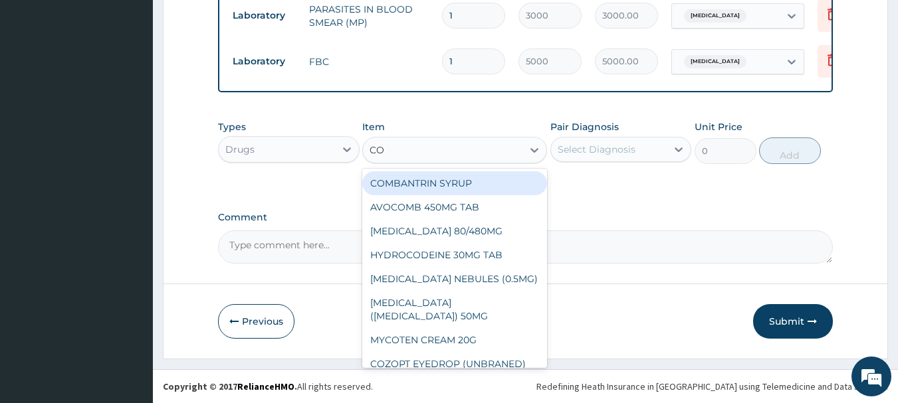
type input "COA"
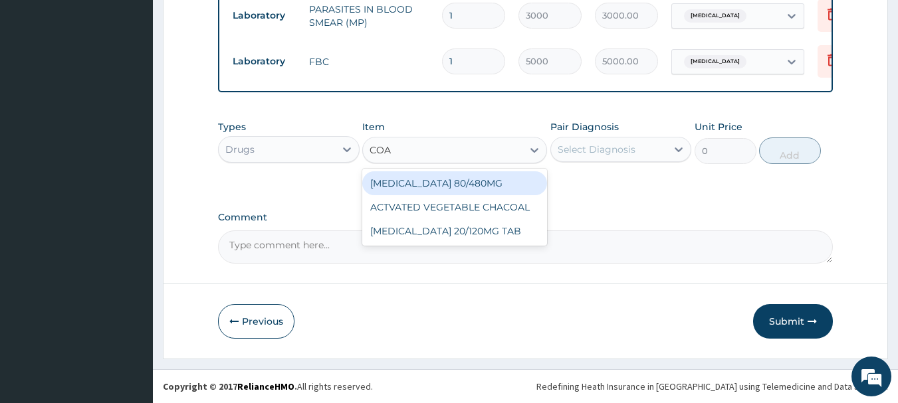
click at [468, 181] on div "COARTEM 80/480MG" at bounding box center [454, 183] width 185 height 24
type input "4500"
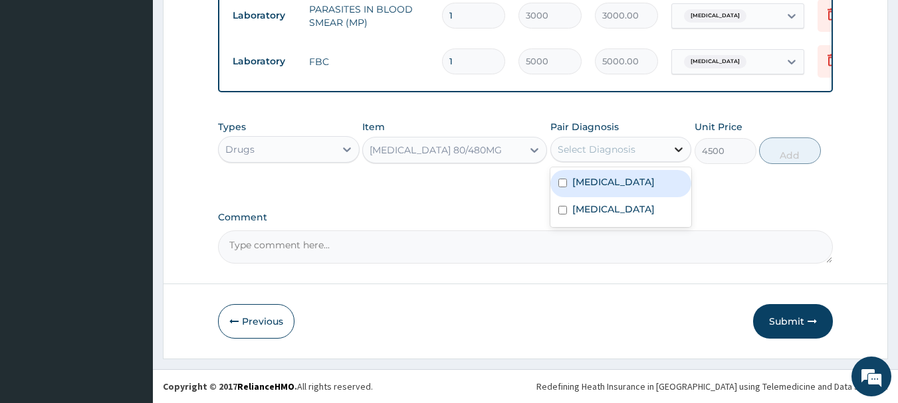
drag, startPoint x: 675, startPoint y: 146, endPoint x: 673, endPoint y: 158, distance: 12.1
click at [675, 148] on icon at bounding box center [678, 149] width 13 height 13
click at [634, 187] on div "Malaria" at bounding box center [621, 183] width 142 height 27
checkbox input "true"
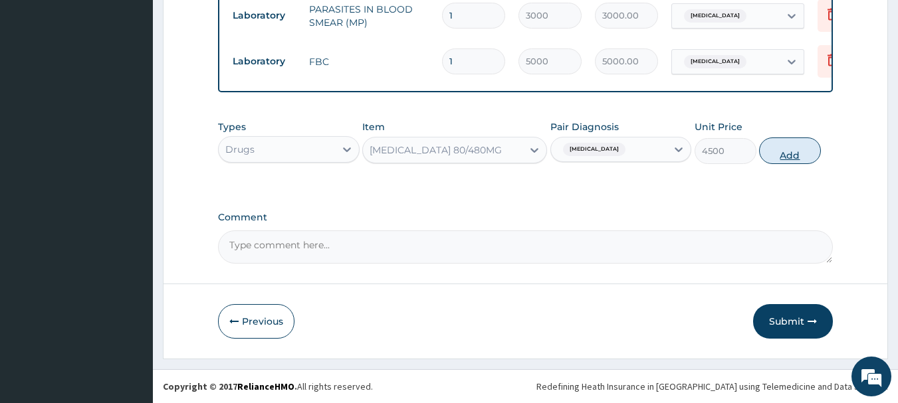
click at [797, 152] on button "Add" at bounding box center [790, 151] width 62 height 27
type input "0"
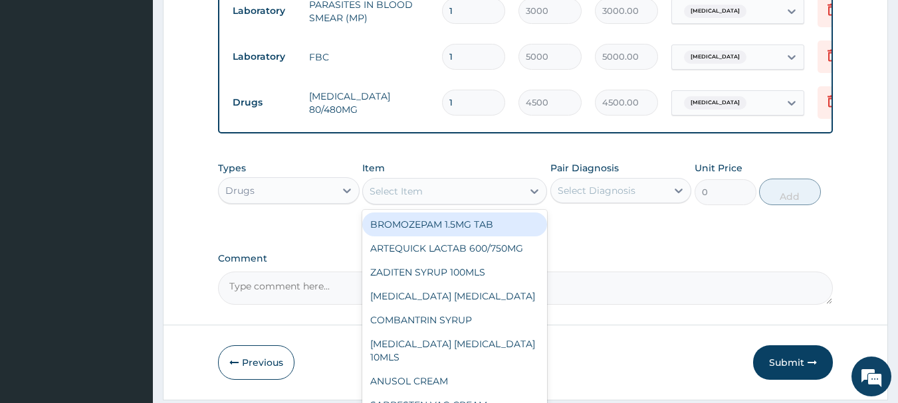
click at [472, 189] on div "Select Item" at bounding box center [443, 191] width 160 height 21
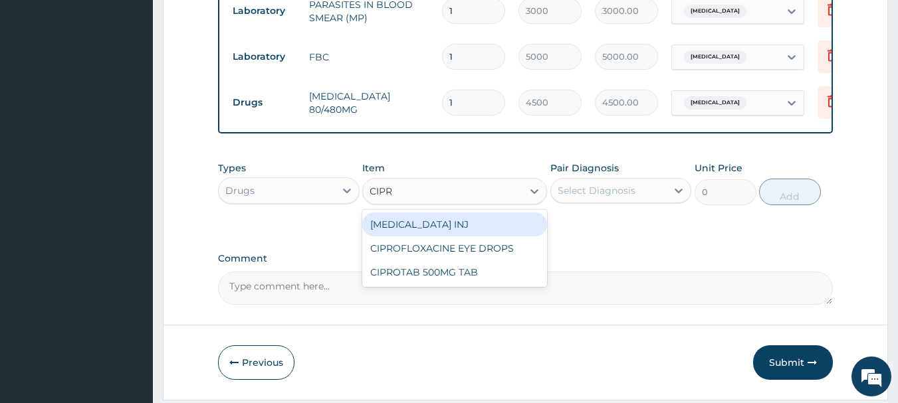
type input "CIPRO"
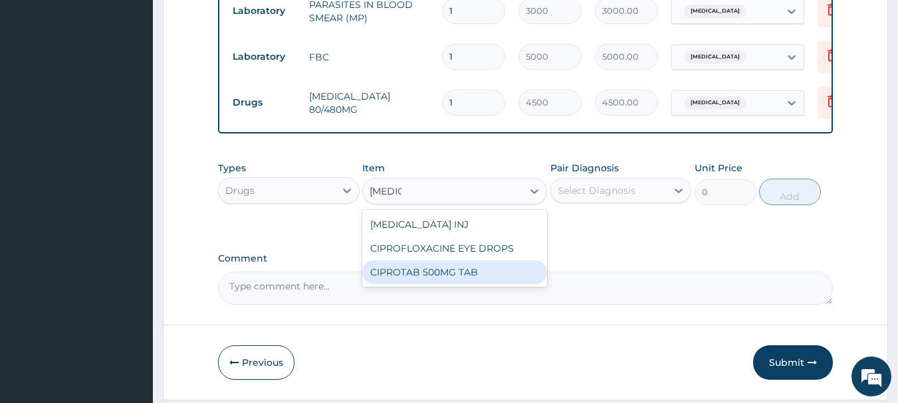
click at [436, 278] on div "CIPROTAB 500MG TAB" at bounding box center [454, 273] width 185 height 24
type input "500"
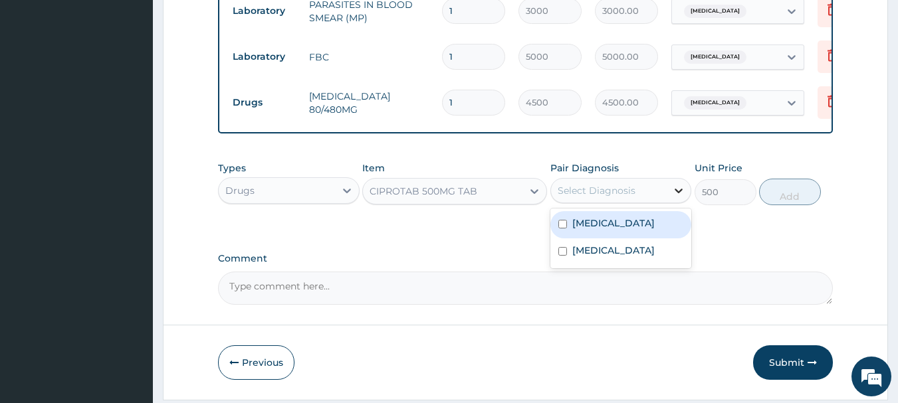
click at [684, 193] on icon at bounding box center [678, 190] width 13 height 13
click at [608, 234] on div "Malaria" at bounding box center [621, 224] width 142 height 27
checkbox input "true"
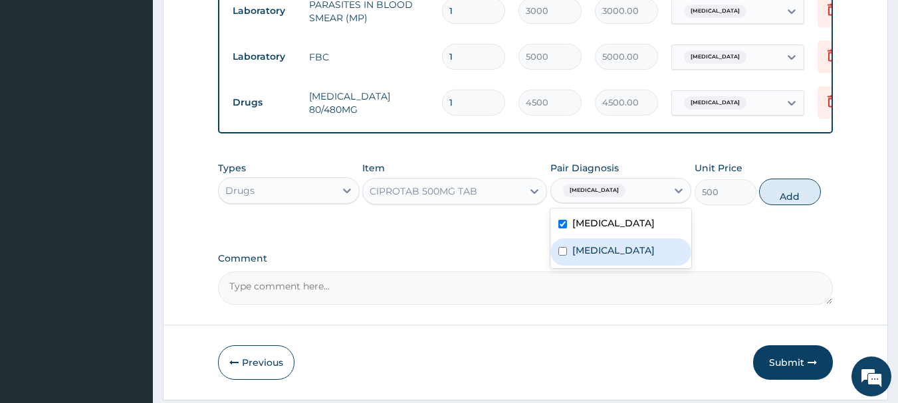
click at [603, 253] on div "Sepsis" at bounding box center [621, 252] width 142 height 27
checkbox input "true"
click at [580, 222] on label "Malaria" at bounding box center [613, 223] width 82 height 13
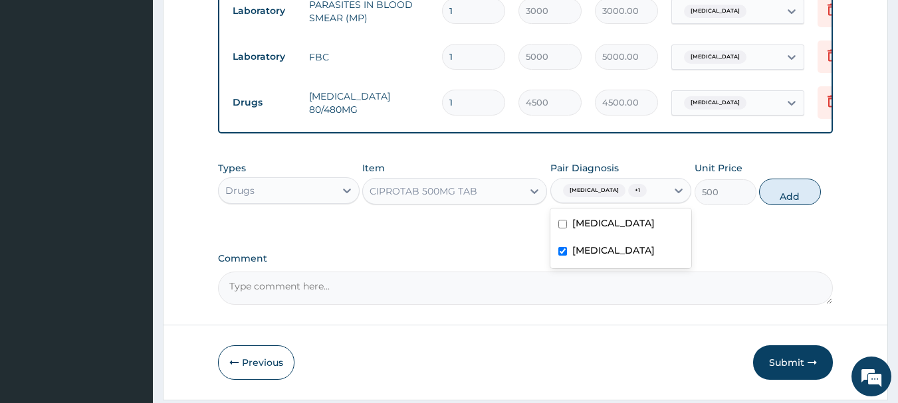
checkbox input "false"
click at [808, 193] on button "Add" at bounding box center [790, 192] width 62 height 27
type input "0"
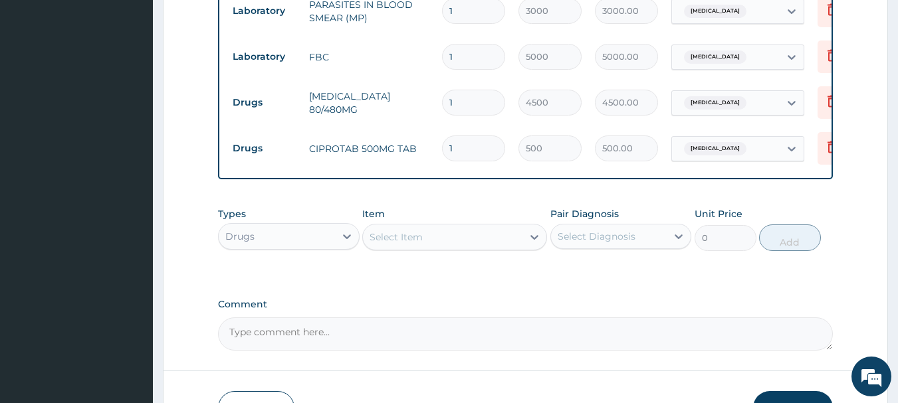
type input "10"
type input "5000.00"
type input "10"
click at [406, 233] on div "Select Item" at bounding box center [443, 237] width 160 height 21
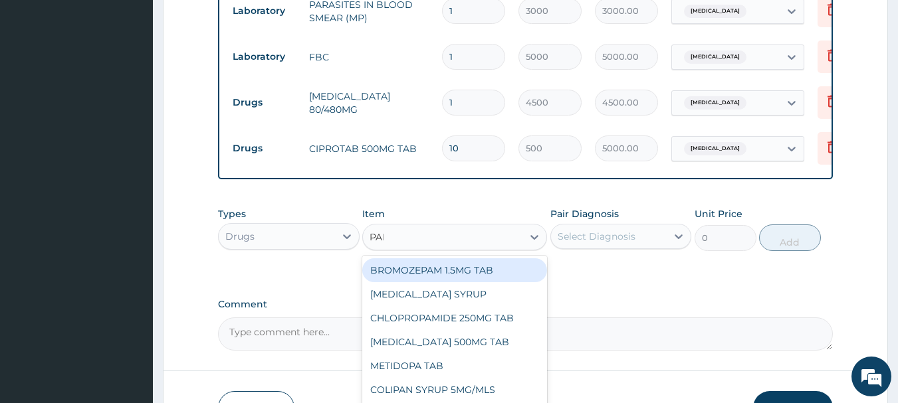
type input "PARA"
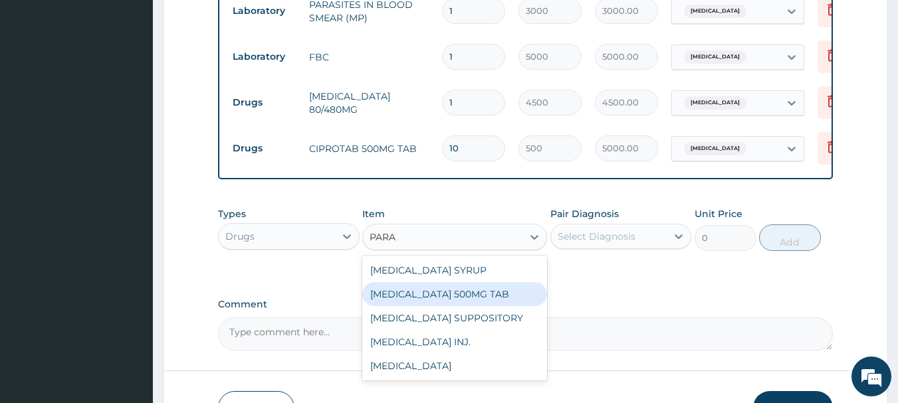
click at [430, 298] on div "PARACETAMOL 500MG TAB" at bounding box center [454, 294] width 185 height 24
type input "40"
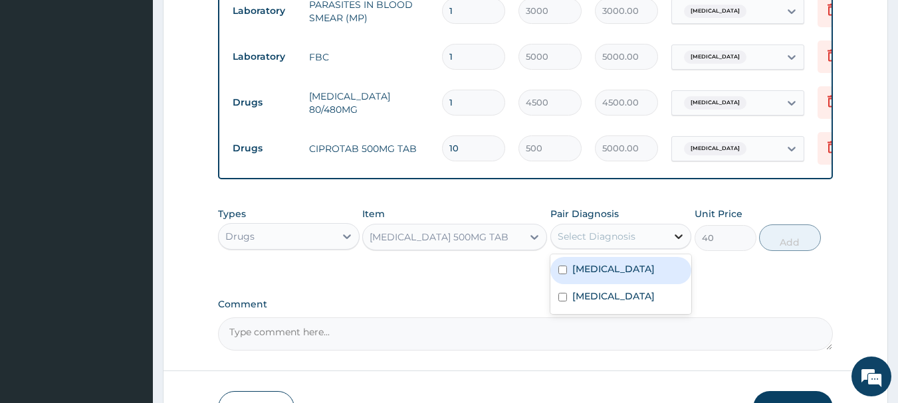
click at [681, 243] on icon at bounding box center [678, 236] width 13 height 13
click at [602, 276] on label "Malaria" at bounding box center [613, 269] width 82 height 13
checkbox input "true"
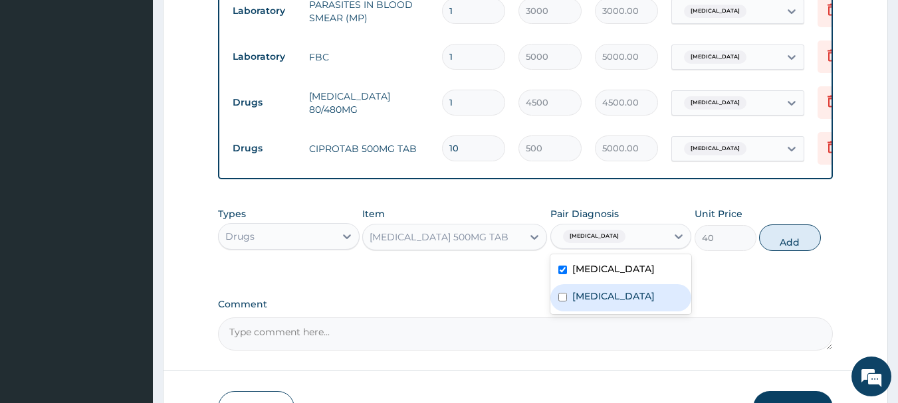
click at [607, 299] on div "Sepsis" at bounding box center [621, 297] width 142 height 27
checkbox input "true"
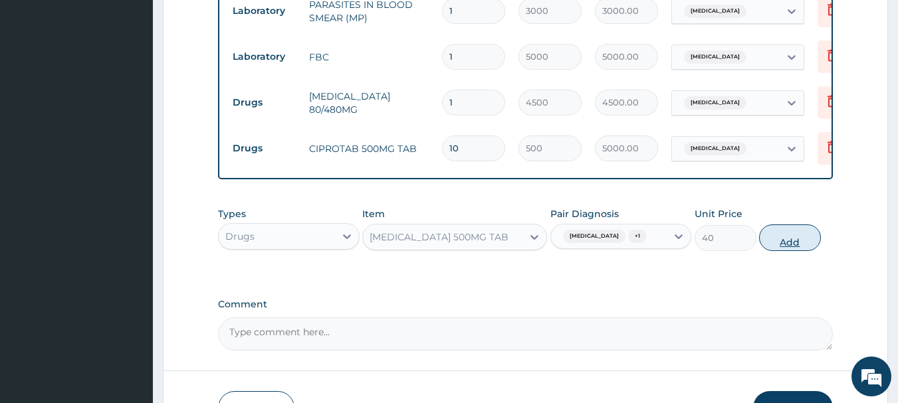
click at [786, 247] on button "Add" at bounding box center [790, 238] width 62 height 27
type input "0"
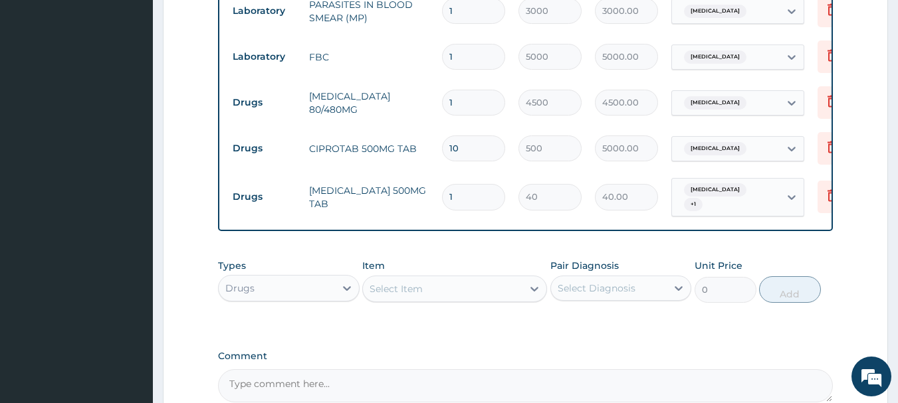
type input "18"
type input "720.00"
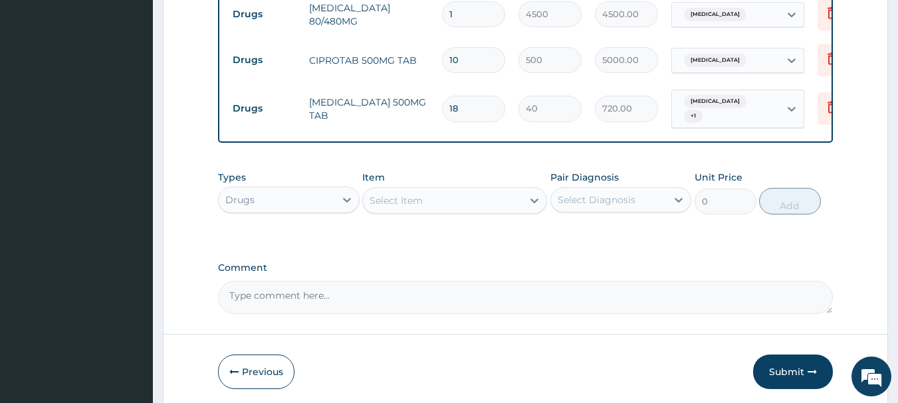
scroll to position [727, 0]
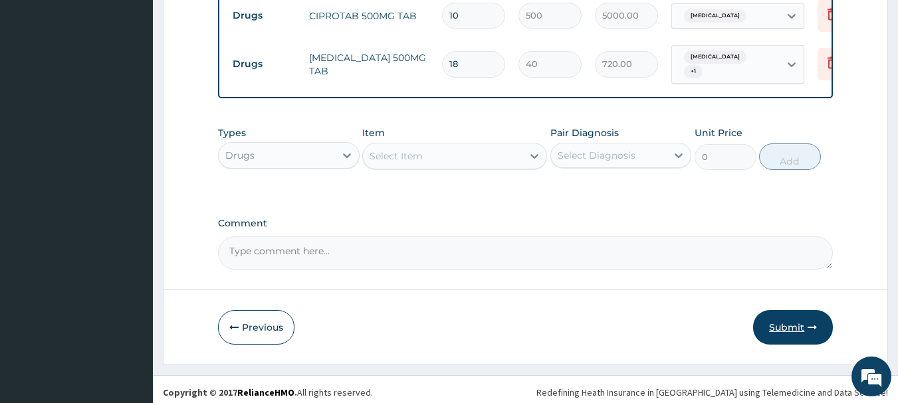
type input "18"
click at [776, 326] on button "Submit" at bounding box center [793, 327] width 80 height 35
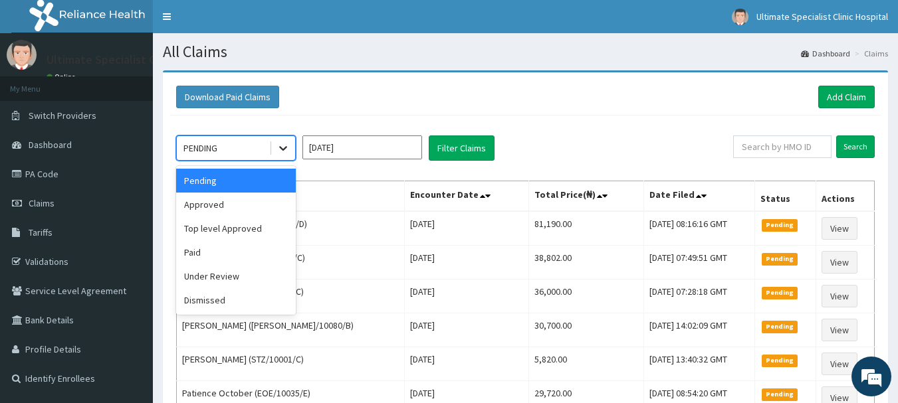
click at [281, 151] on icon at bounding box center [283, 148] width 13 height 13
click at [235, 207] on div "Approved" at bounding box center [236, 205] width 120 height 24
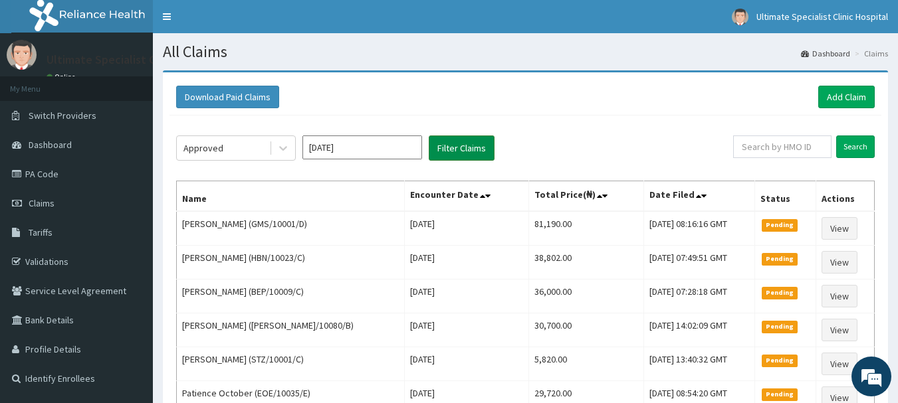
click at [464, 145] on button "Filter Claims" at bounding box center [462, 148] width 66 height 25
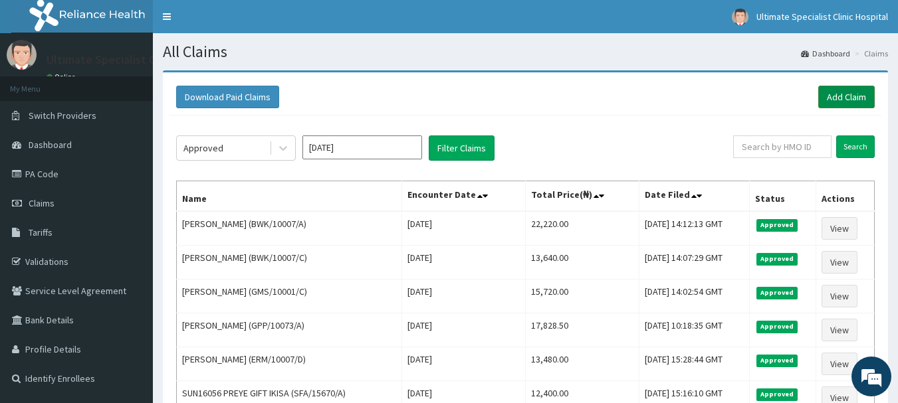
click at [831, 96] on link "Add Claim" at bounding box center [846, 97] width 56 height 23
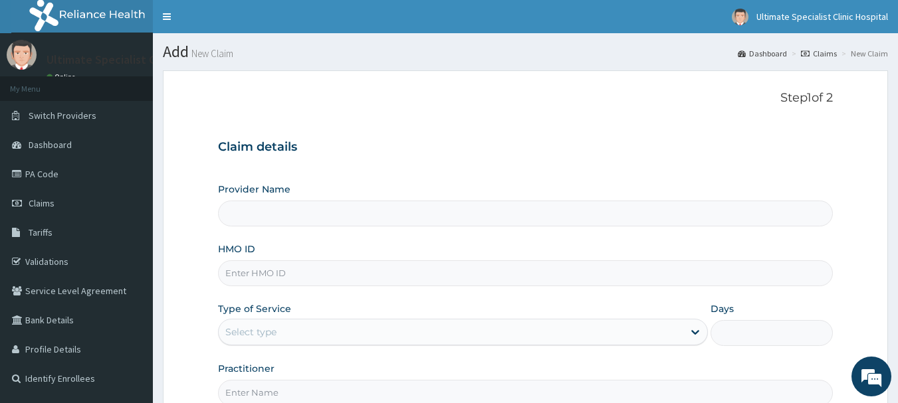
type input "BWK/10007/B"
type input "Ultimate Specialist Clinic And Hospital"
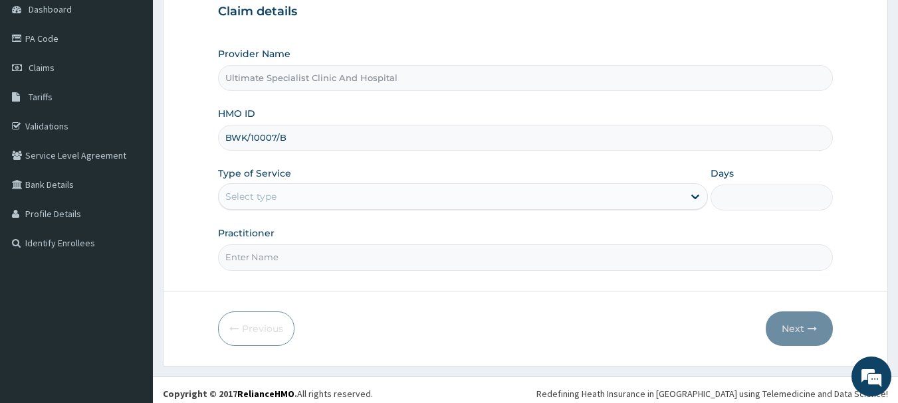
scroll to position [143, 0]
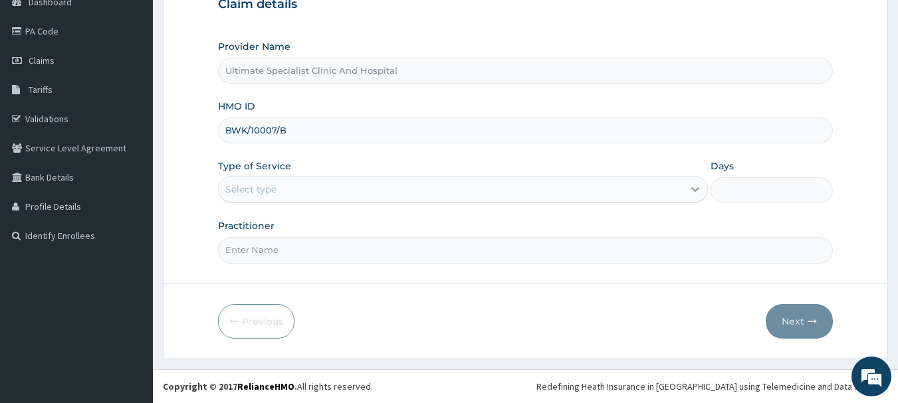
type input "BWK/10007/B"
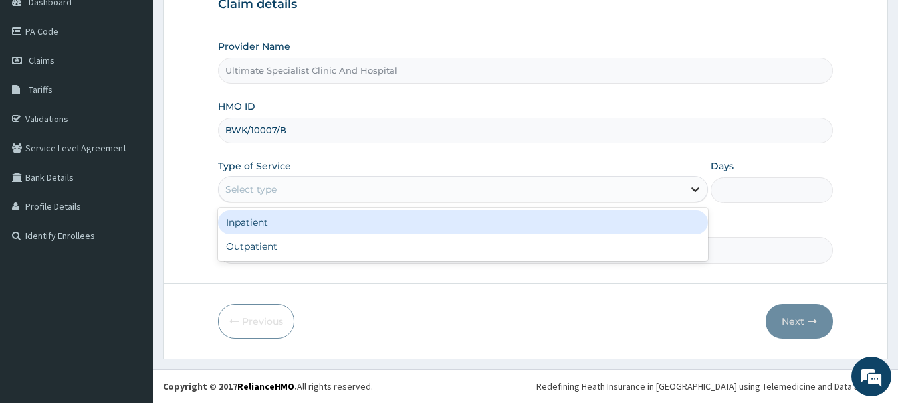
drag, startPoint x: 701, startPoint y: 184, endPoint x: 697, endPoint y: 191, distance: 8.0
click at [701, 186] on icon at bounding box center [695, 189] width 13 height 13
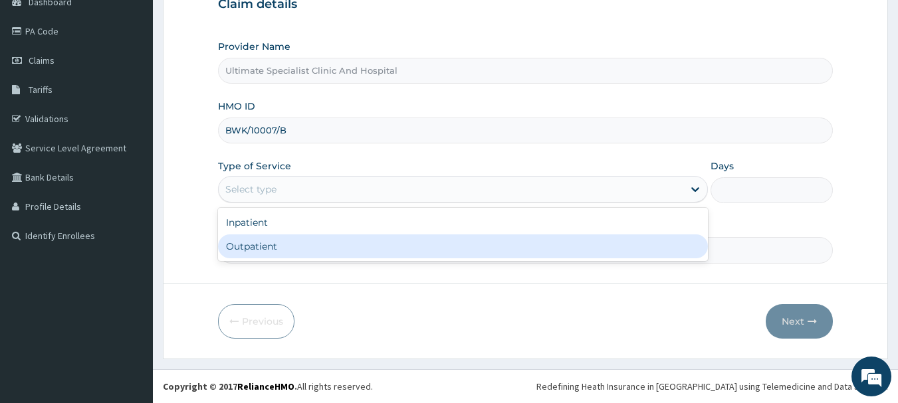
click at [483, 259] on div "Inpatient Outpatient" at bounding box center [463, 234] width 490 height 53
click at [416, 263] on input "Practitioner" at bounding box center [526, 250] width 616 height 26
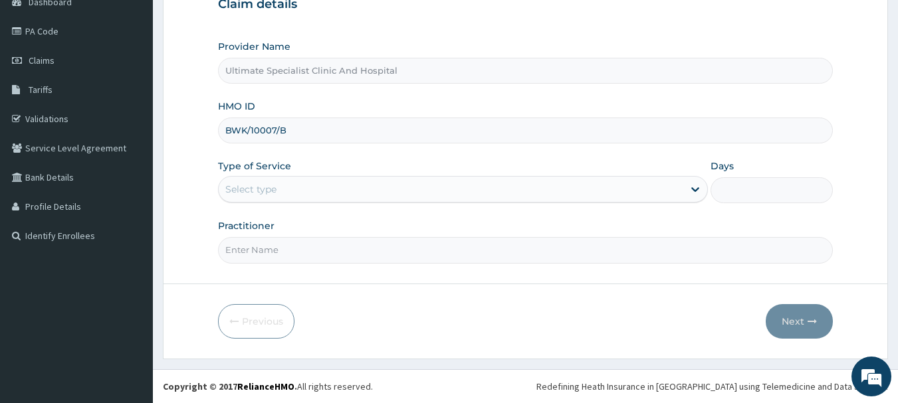
click at [291, 259] on input "Practitioner" at bounding box center [526, 250] width 616 height 26
type input "[PERSON_NAME]"
drag, startPoint x: 814, startPoint y: 347, endPoint x: 809, endPoint y: 342, distance: 7.1
click at [811, 344] on form "Step 1 of 2 Claim details Provider Name Ultimate Specialist Clinic And Hospital…" at bounding box center [525, 143] width 725 height 431
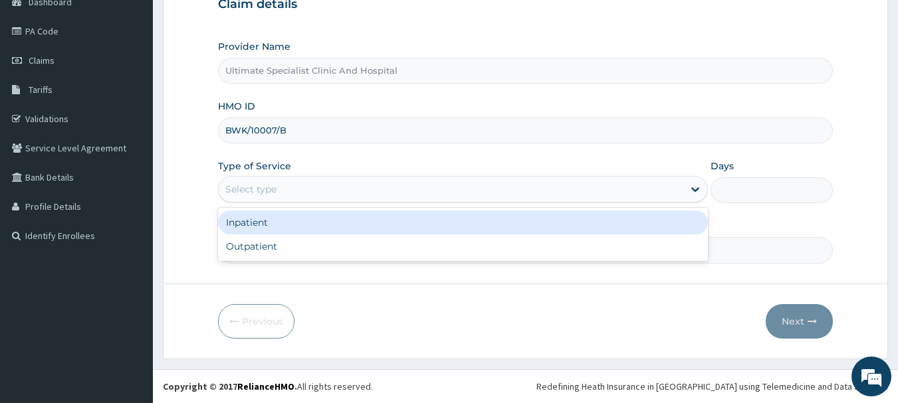
drag, startPoint x: 693, startPoint y: 183, endPoint x: 620, endPoint y: 199, distance: 74.8
click at [676, 191] on div "Select type" at bounding box center [463, 189] width 490 height 27
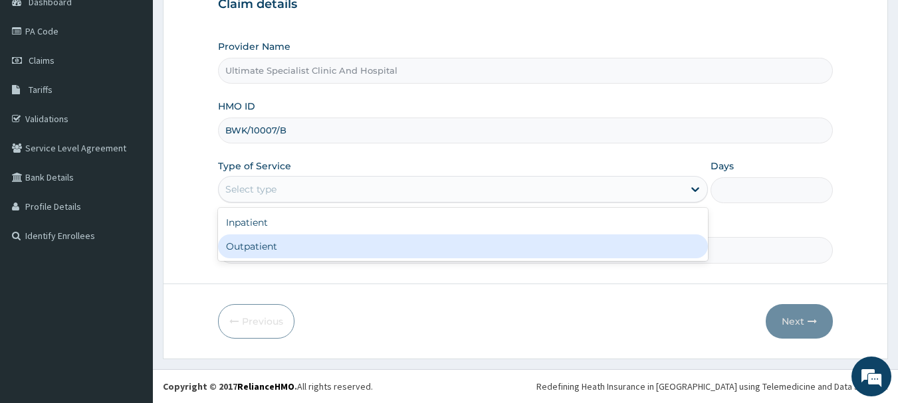
click at [453, 259] on div "Outpatient" at bounding box center [463, 247] width 490 height 24
type input "1"
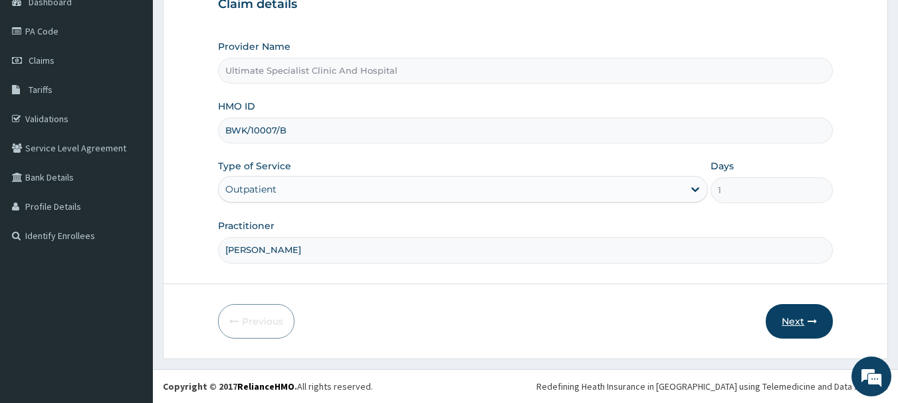
click at [808, 318] on icon "button" at bounding box center [812, 321] width 9 height 9
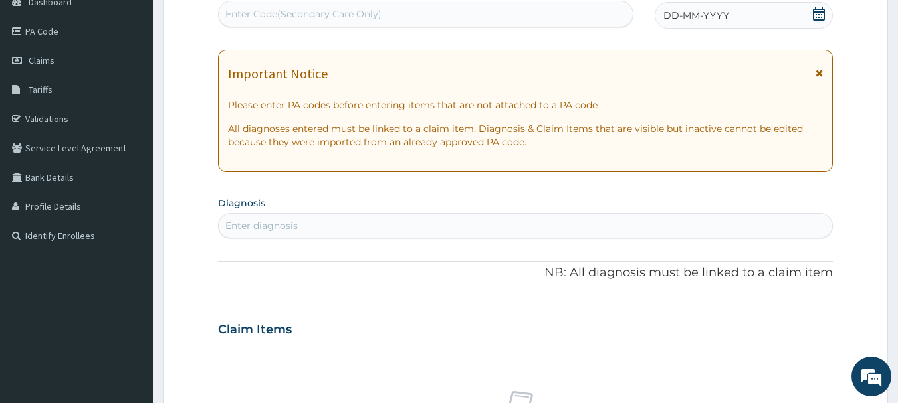
click at [812, 17] on div "DD-MM-YYYY" at bounding box center [744, 15] width 178 height 27
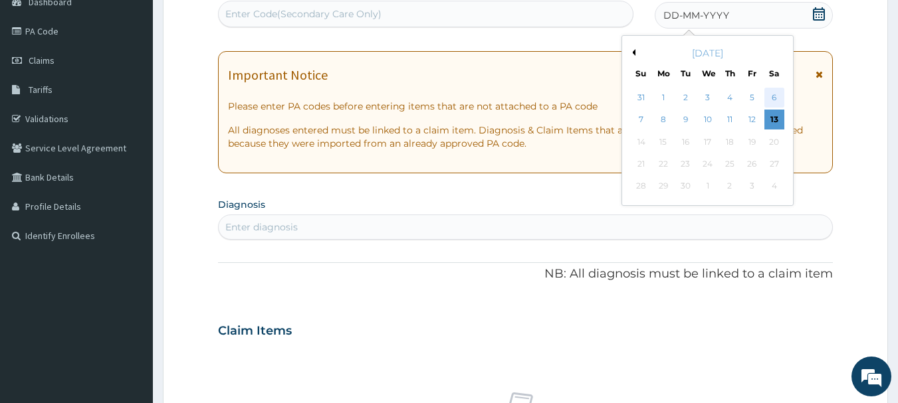
click at [768, 92] on div "6" at bounding box center [774, 98] width 20 height 20
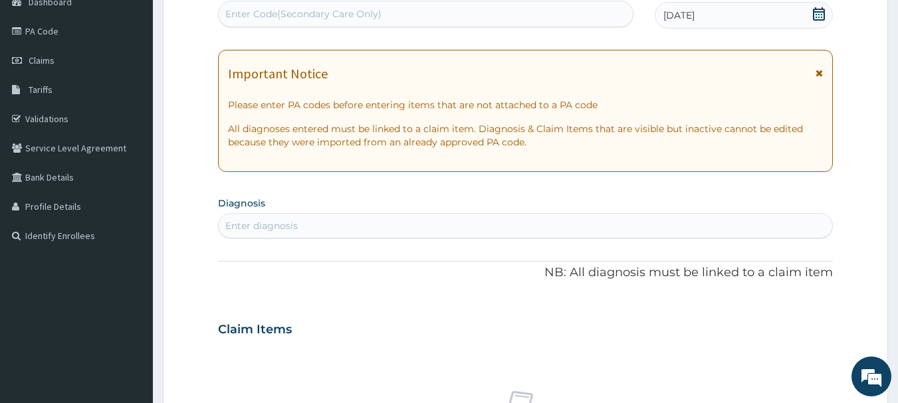
click at [316, 222] on div "Enter diagnosis" at bounding box center [526, 225] width 614 height 21
type input "MALA"
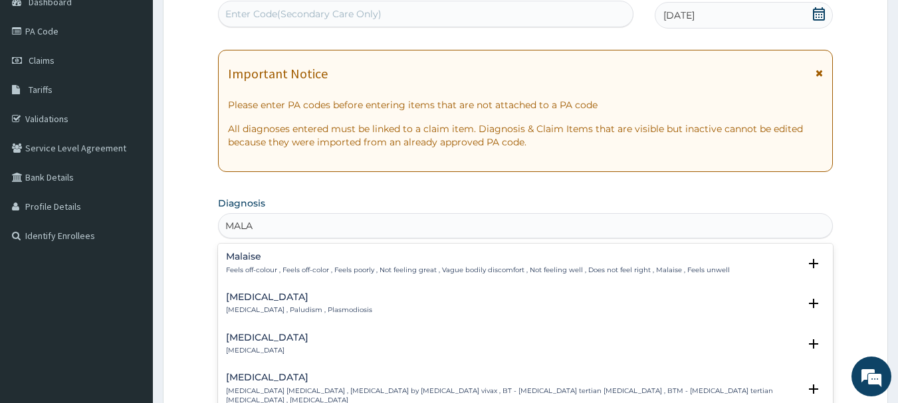
click at [267, 293] on h4 "Malaria" at bounding box center [299, 297] width 146 height 10
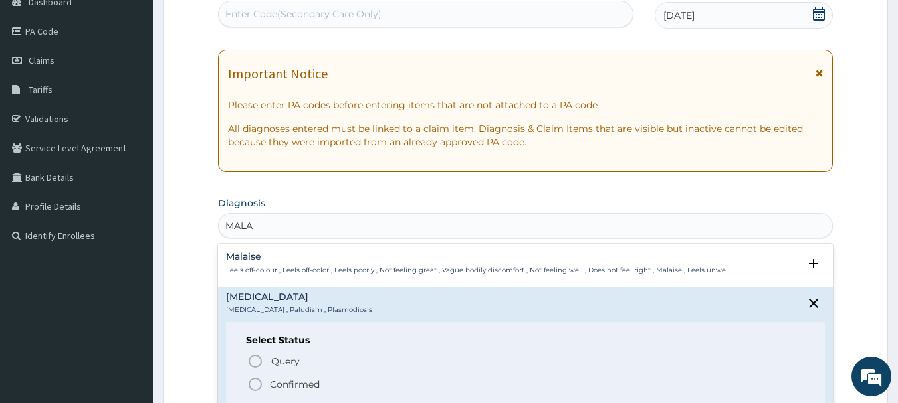
click at [255, 383] on icon "status option filled" at bounding box center [255, 385] width 16 height 16
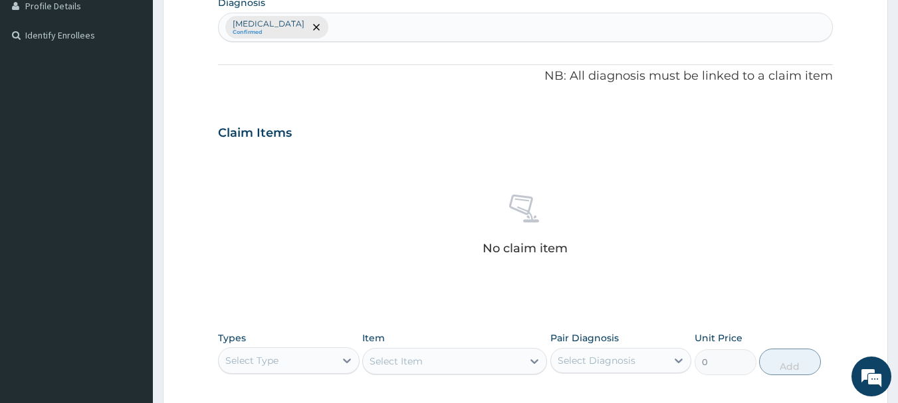
scroll to position [342, 0]
type input "SEP"
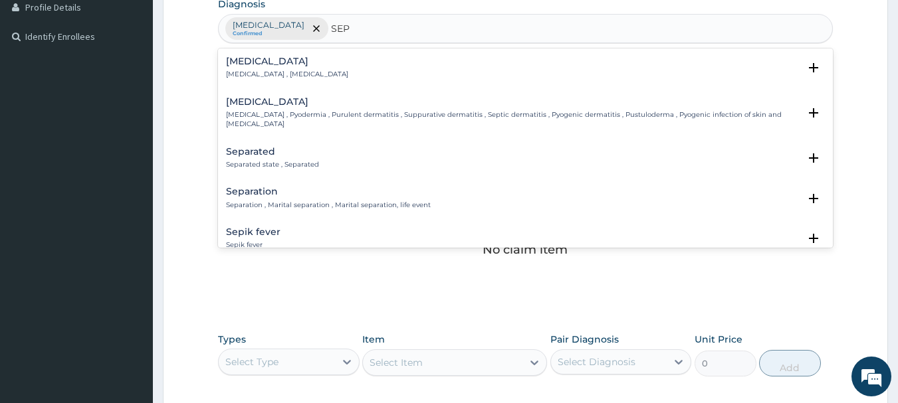
click at [286, 64] on h4 "Sepsis" at bounding box center [287, 61] width 122 height 10
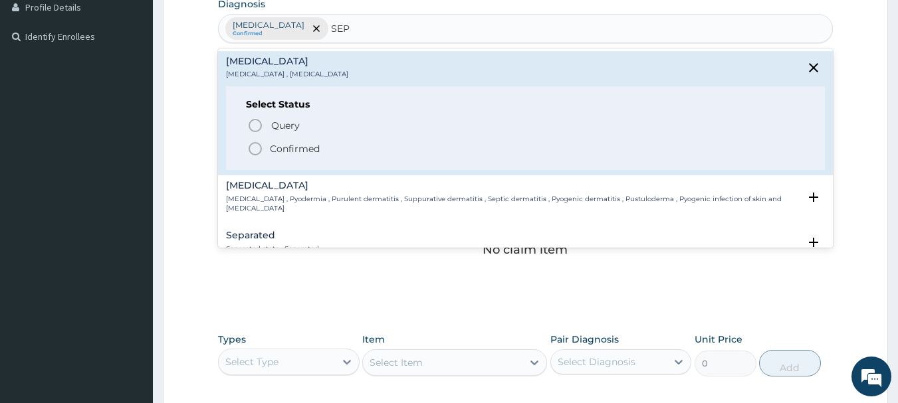
click at [252, 152] on icon "status option filled" at bounding box center [255, 149] width 16 height 16
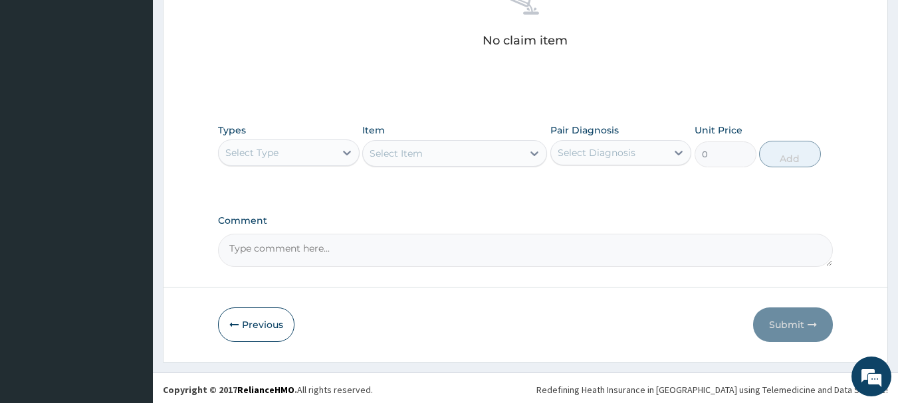
scroll to position [555, 0]
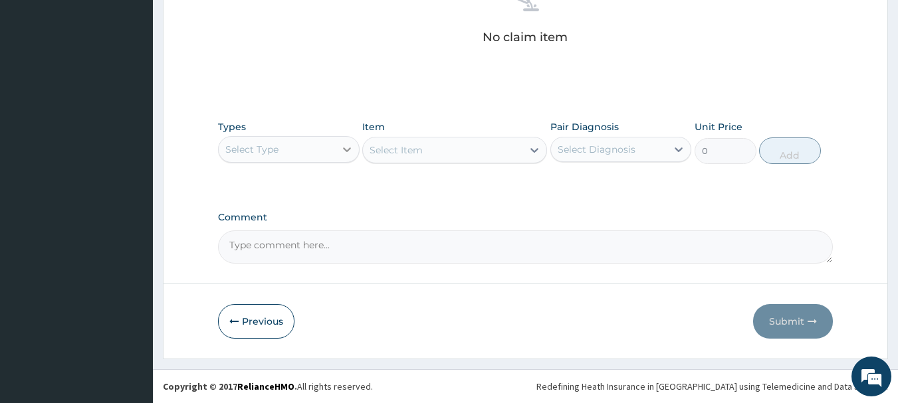
click at [346, 149] on icon at bounding box center [346, 149] width 13 height 13
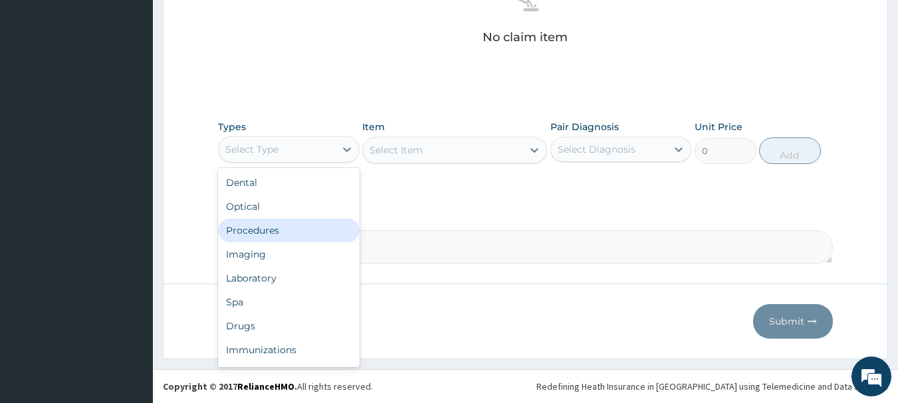
drag, startPoint x: 256, startPoint y: 226, endPoint x: 298, endPoint y: 213, distance: 44.6
click at [268, 222] on div "Procedures" at bounding box center [289, 231] width 142 height 24
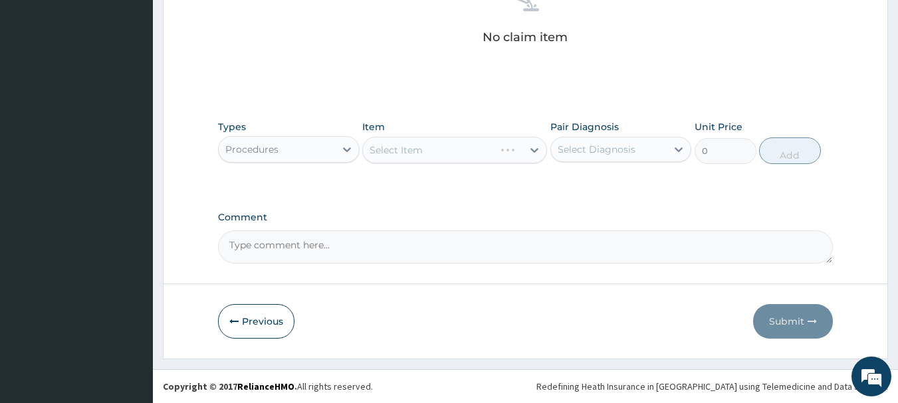
click at [536, 146] on div "Select Item" at bounding box center [454, 150] width 185 height 27
click at [534, 152] on div "Select Item" at bounding box center [454, 150] width 185 height 27
click at [536, 150] on div "Select Item" at bounding box center [454, 150] width 185 height 27
click at [522, 148] on div "Select Item" at bounding box center [443, 150] width 160 height 21
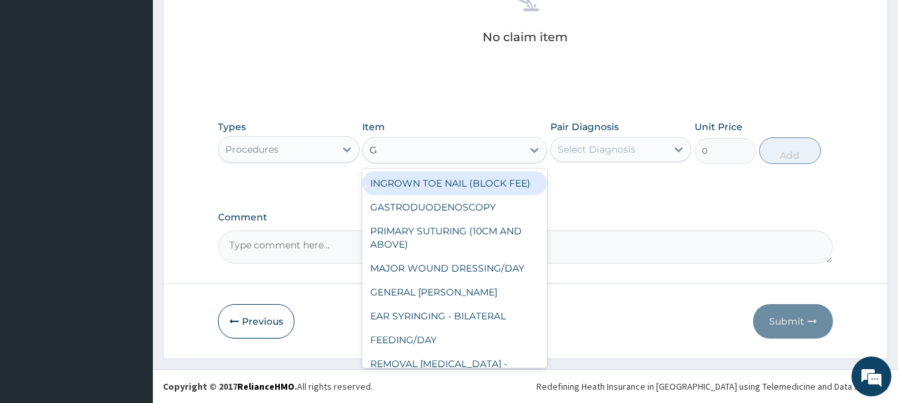
type input "GP"
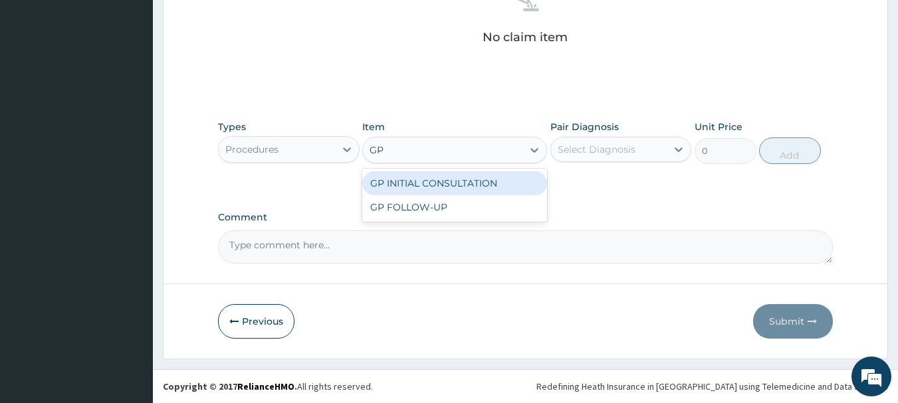
click at [513, 182] on div "GP INITIAL CONSULTATION" at bounding box center [454, 183] width 185 height 24
type input "4000"
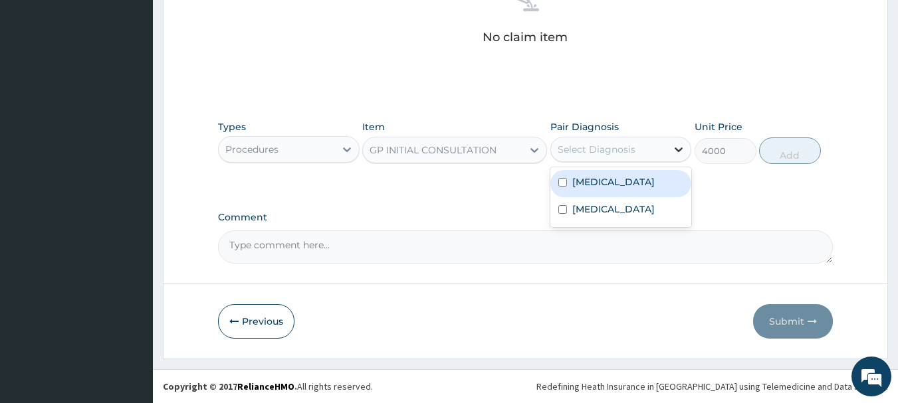
click at [681, 151] on icon at bounding box center [678, 149] width 13 height 13
drag, startPoint x: 624, startPoint y: 178, endPoint x: 614, endPoint y: 206, distance: 29.6
click at [623, 181] on div "Malaria" at bounding box center [621, 183] width 142 height 27
checkbox input "true"
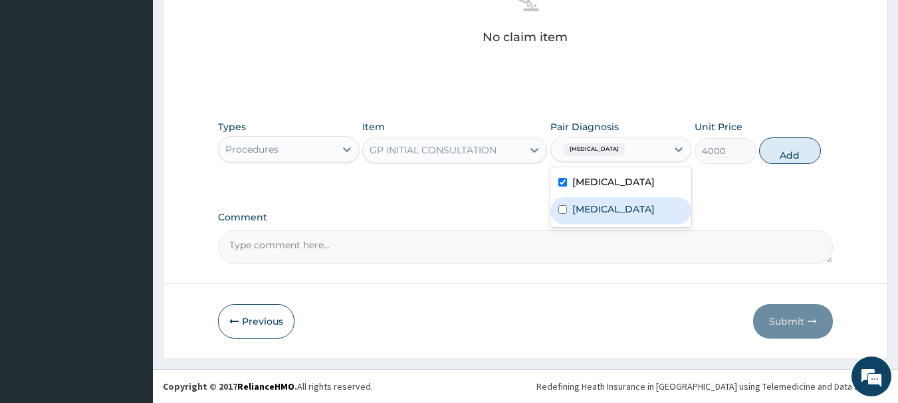
drag, startPoint x: 608, startPoint y: 214, endPoint x: 619, endPoint y: 197, distance: 20.5
click at [610, 211] on div "Sepsis" at bounding box center [621, 210] width 142 height 27
checkbox input "true"
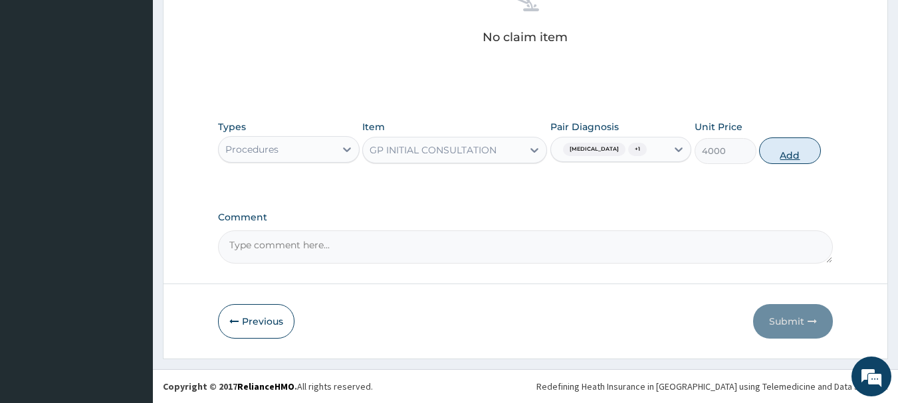
click at [786, 152] on button "Add" at bounding box center [790, 151] width 62 height 27
type input "0"
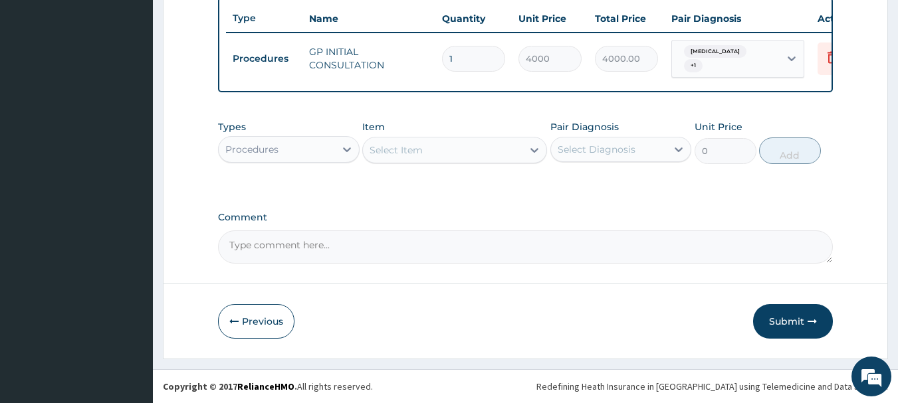
scroll to position [502, 0]
click at [350, 149] on icon at bounding box center [346, 149] width 13 height 13
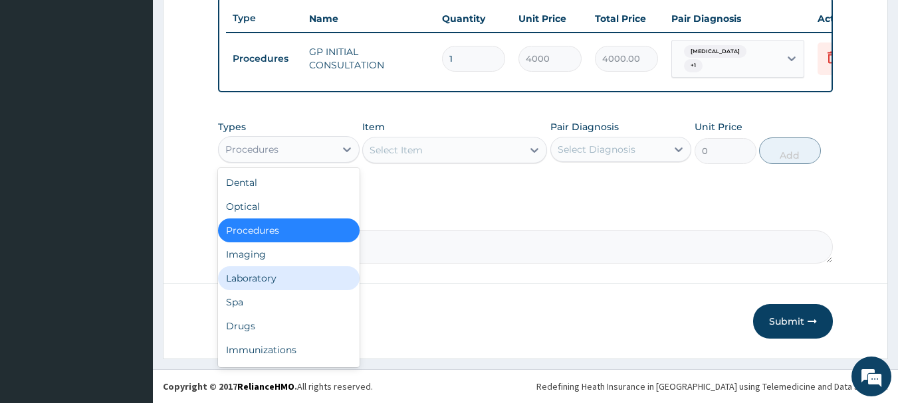
click at [255, 278] on div "Laboratory" at bounding box center [289, 279] width 142 height 24
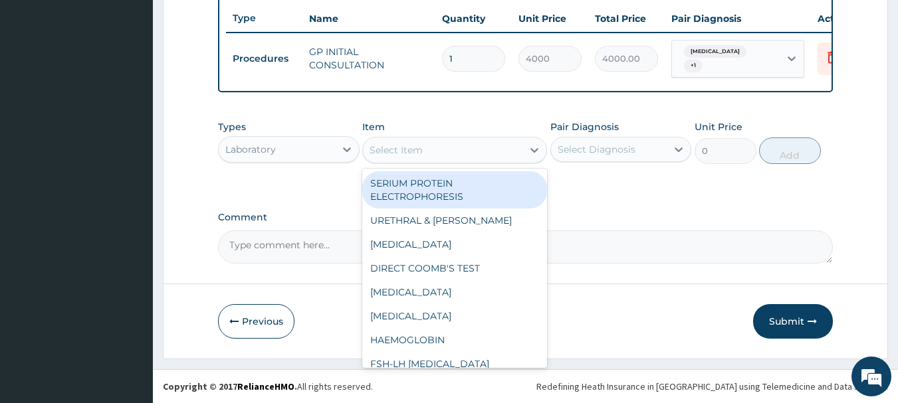
click at [467, 148] on div "Select Item" at bounding box center [443, 150] width 160 height 21
type input "MP"
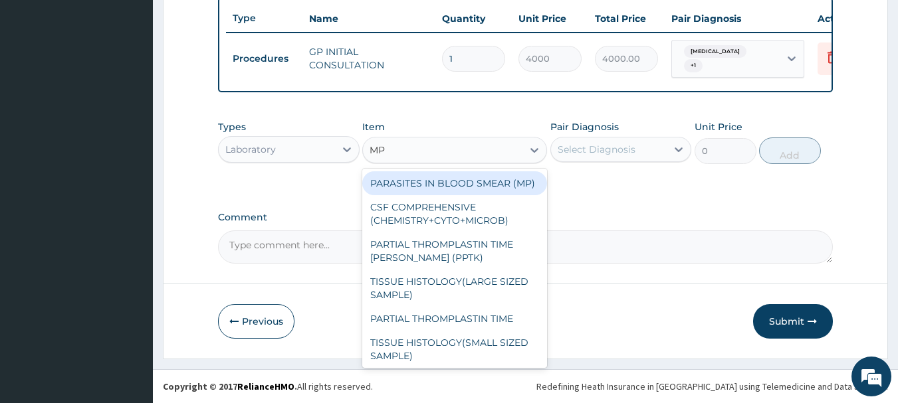
drag, startPoint x: 476, startPoint y: 186, endPoint x: 581, endPoint y: 169, distance: 106.3
click at [501, 181] on div "PARASITES IN BLOOD SMEAR (MP)" at bounding box center [454, 183] width 185 height 24
type input "3000"
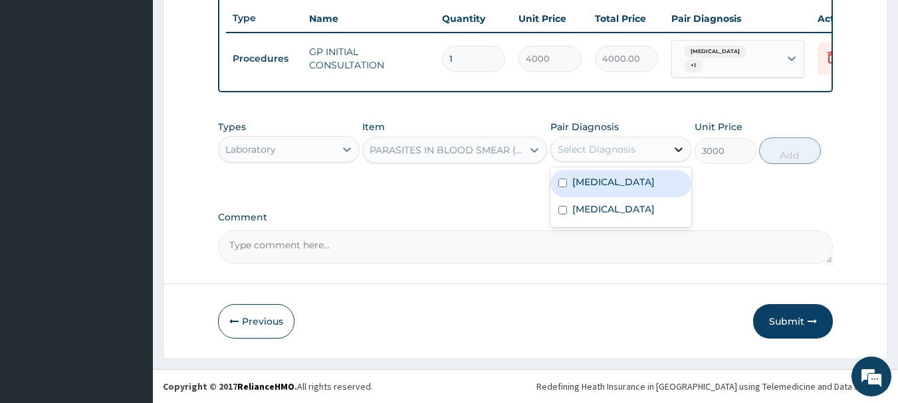
click at [670, 149] on div at bounding box center [679, 150] width 24 height 24
click at [643, 185] on div "Malaria" at bounding box center [621, 183] width 142 height 27
checkbox input "true"
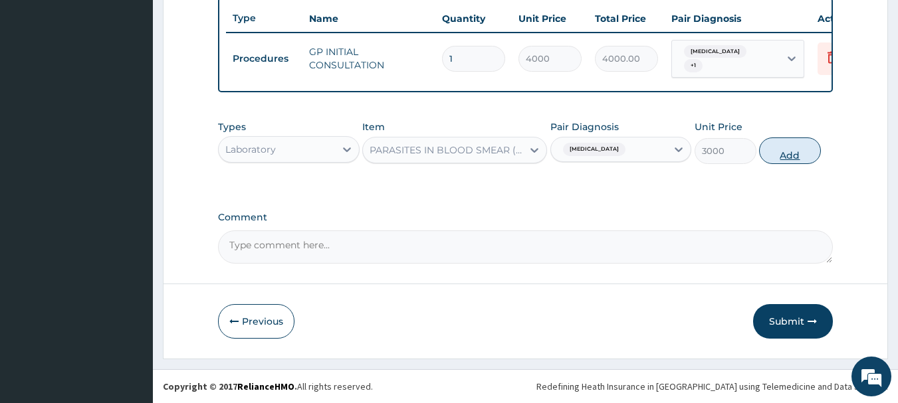
click at [787, 140] on button "Add" at bounding box center [790, 151] width 62 height 27
type input "0"
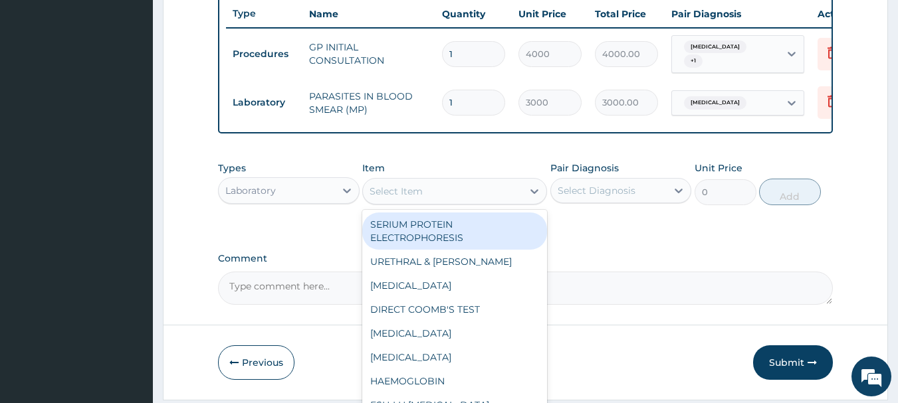
click at [446, 193] on div "Select Item" at bounding box center [443, 191] width 160 height 21
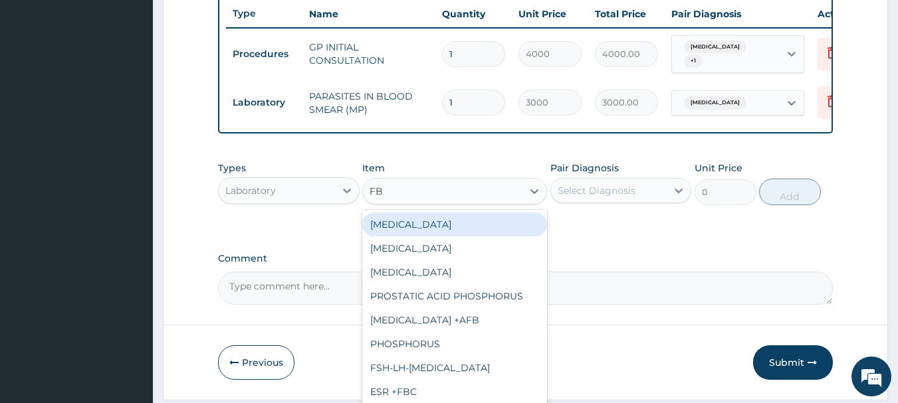
type input "FBC"
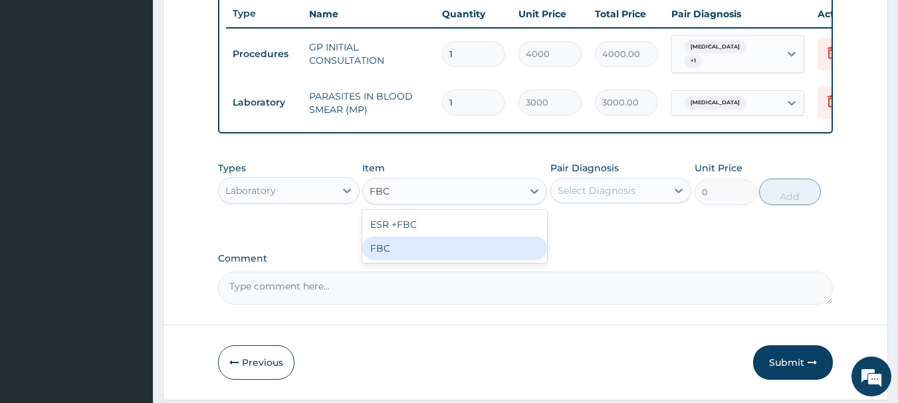
drag, startPoint x: 433, startPoint y: 249, endPoint x: 469, endPoint y: 246, distance: 36.0
click at [437, 249] on div "FBC" at bounding box center [454, 249] width 185 height 24
type input "5000"
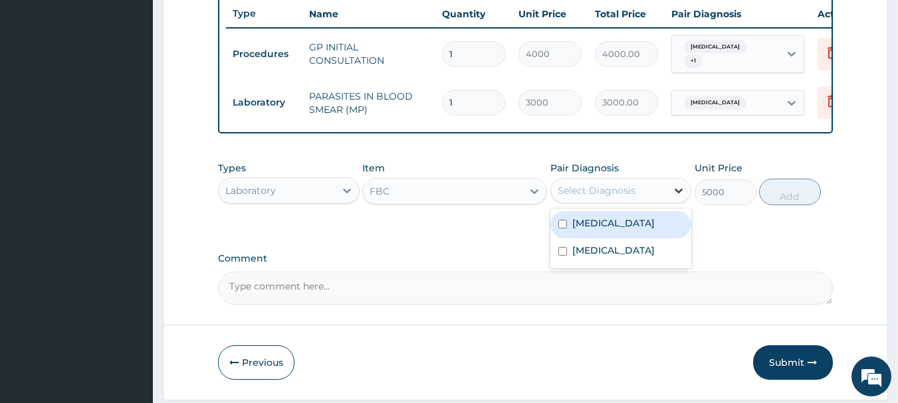
drag, startPoint x: 689, startPoint y: 193, endPoint x: 678, endPoint y: 205, distance: 16.0
click at [689, 194] on div at bounding box center [679, 191] width 24 height 24
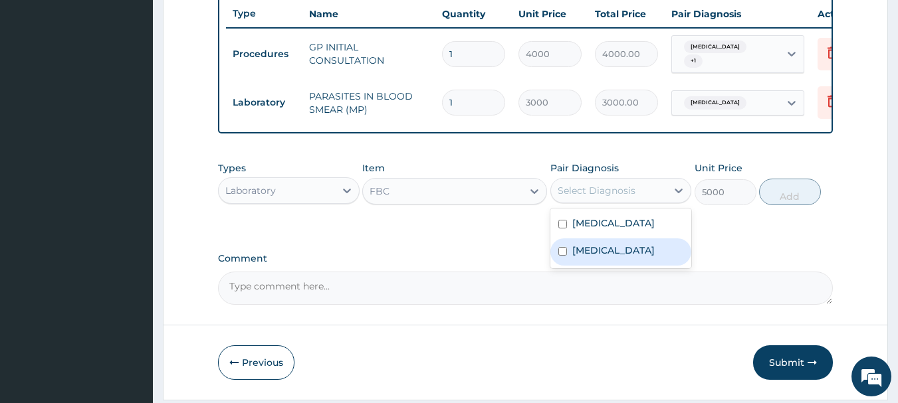
drag, startPoint x: 598, startPoint y: 252, endPoint x: 644, endPoint y: 241, distance: 47.9
click at [613, 247] on div "Sepsis" at bounding box center [621, 252] width 142 height 27
checkbox input "true"
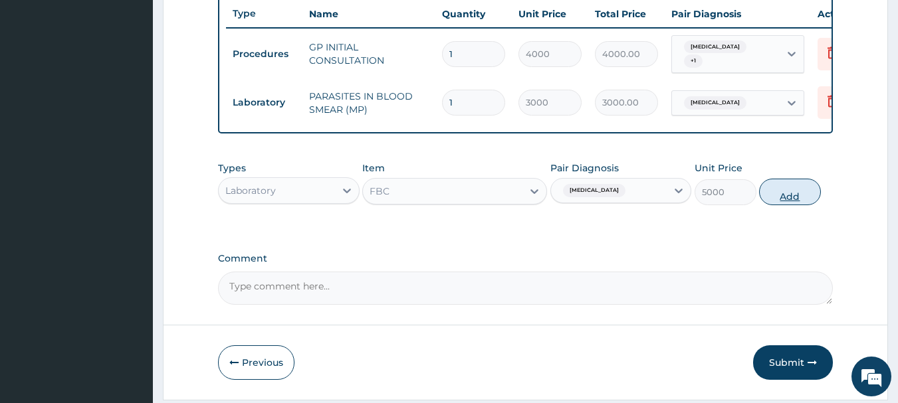
click at [783, 189] on button "Add" at bounding box center [790, 192] width 62 height 27
type input "0"
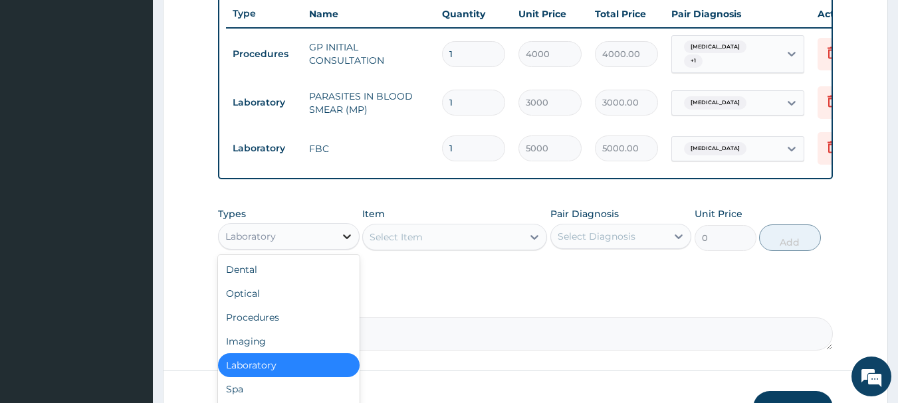
click at [337, 236] on div at bounding box center [347, 237] width 24 height 24
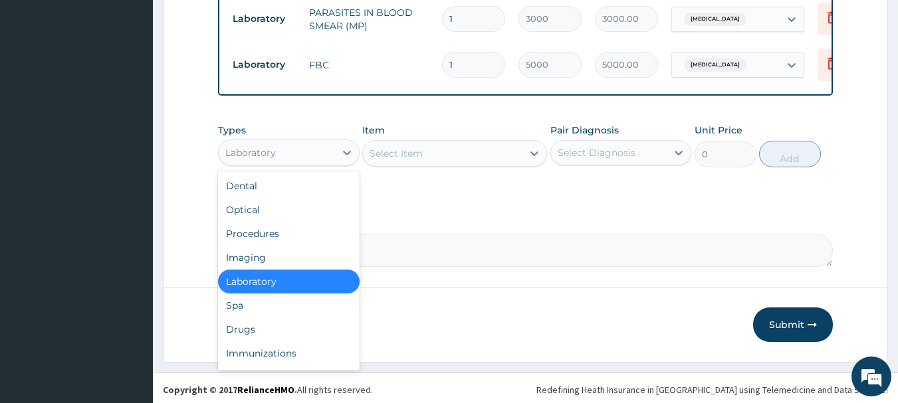
scroll to position [594, 0]
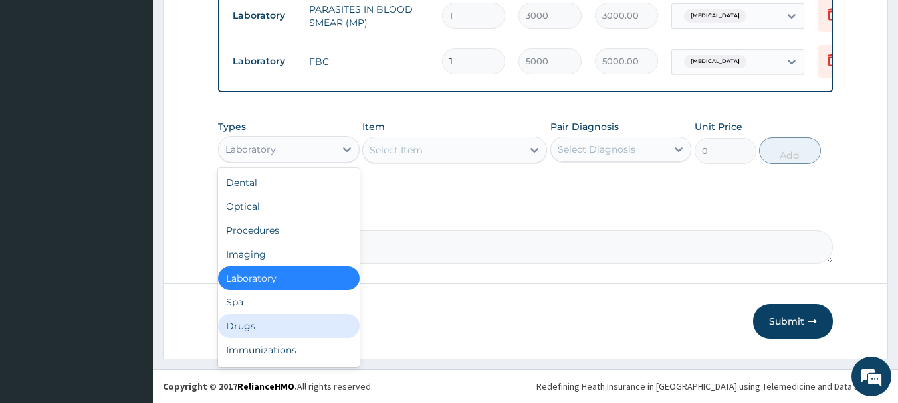
click at [253, 326] on div "Drugs" at bounding box center [289, 326] width 142 height 24
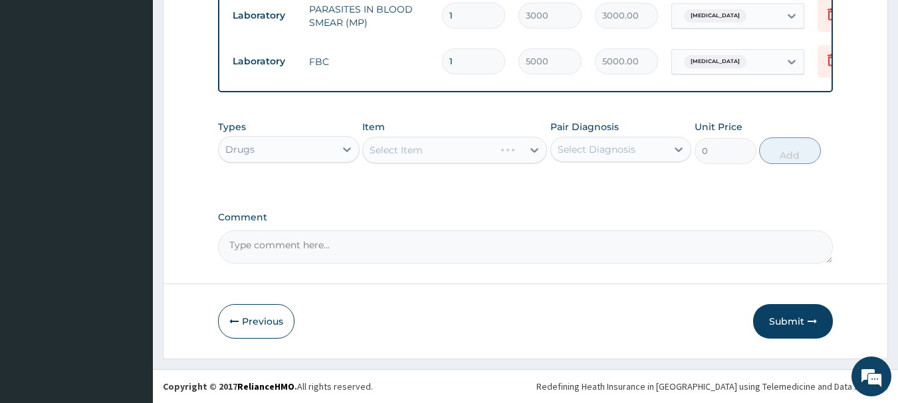
click at [437, 151] on div "Select Item" at bounding box center [454, 150] width 185 height 27
click at [406, 153] on div "Select Item" at bounding box center [454, 150] width 185 height 27
click at [428, 153] on div "Select Item" at bounding box center [454, 150] width 185 height 27
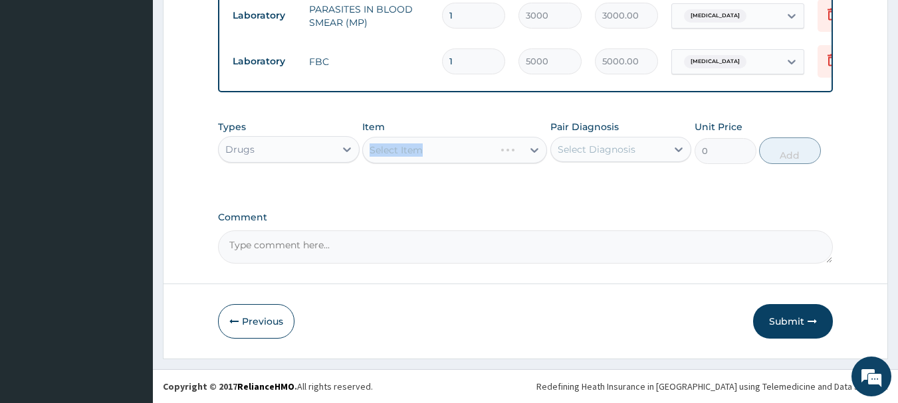
click at [428, 153] on div "Select Item" at bounding box center [454, 150] width 185 height 27
click at [495, 152] on div "Select Item" at bounding box center [429, 150] width 132 height 21
click at [504, 152] on div "Select Item" at bounding box center [443, 150] width 160 height 21
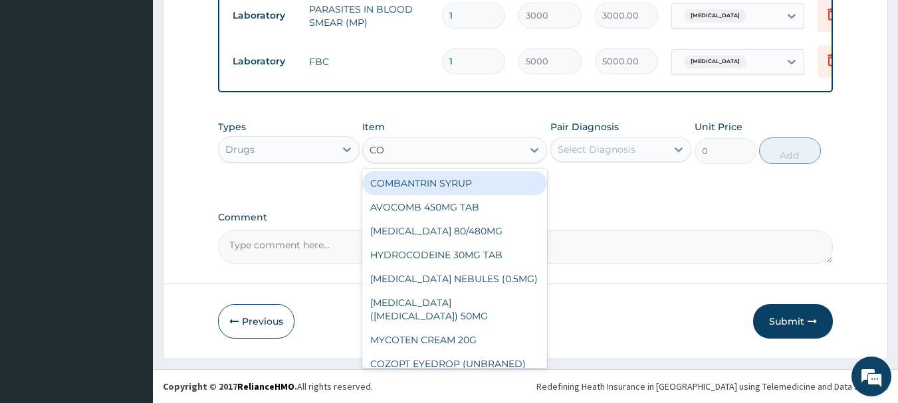
type input "COA"
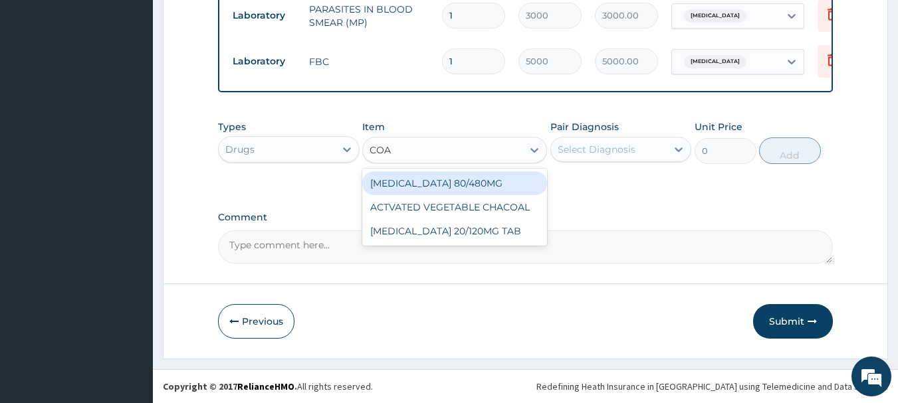
click at [439, 179] on div "COARTEM 80/480MG" at bounding box center [454, 183] width 185 height 24
type input "4500"
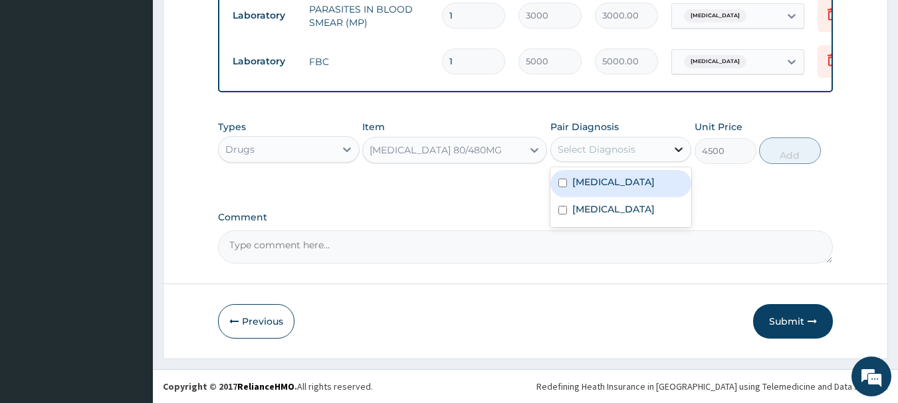
click at [675, 148] on icon at bounding box center [679, 150] width 8 height 5
click at [593, 181] on label "Malaria" at bounding box center [613, 181] width 82 height 13
checkbox input "true"
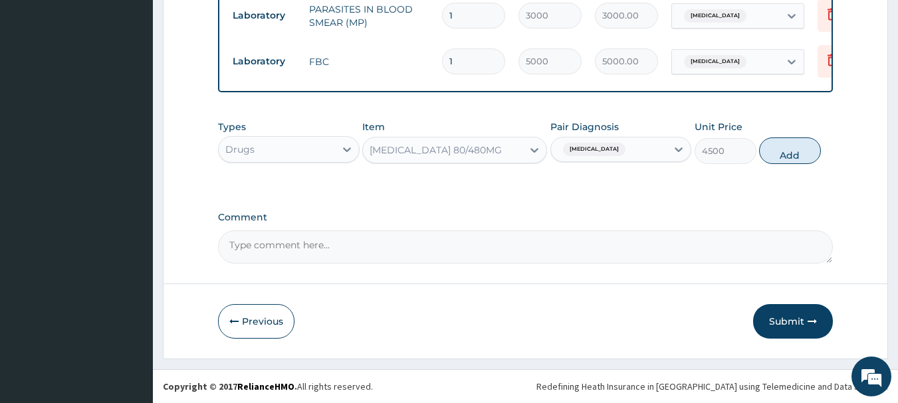
click at [748, 152] on div "Types Drugs Item COARTEM 80/480MG Pair Diagnosis Malaria Unit Price 4500 Add" at bounding box center [526, 142] width 616 height 57
drag, startPoint x: 776, startPoint y: 148, endPoint x: 786, endPoint y: 148, distance: 10.0
click at [775, 148] on button "Add" at bounding box center [790, 151] width 62 height 27
type input "0"
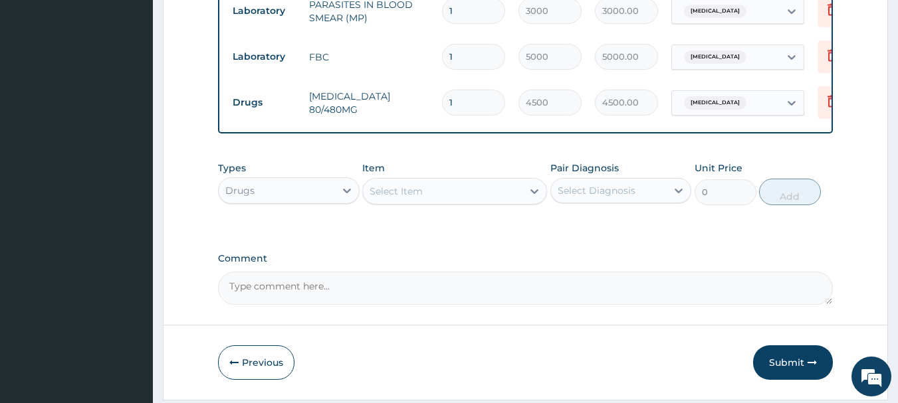
click at [430, 190] on div "Select Item" at bounding box center [443, 191] width 160 height 21
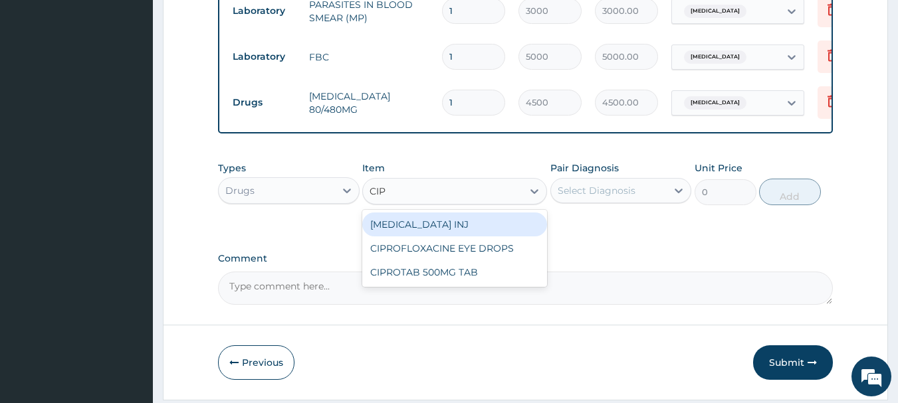
type input "CIPR"
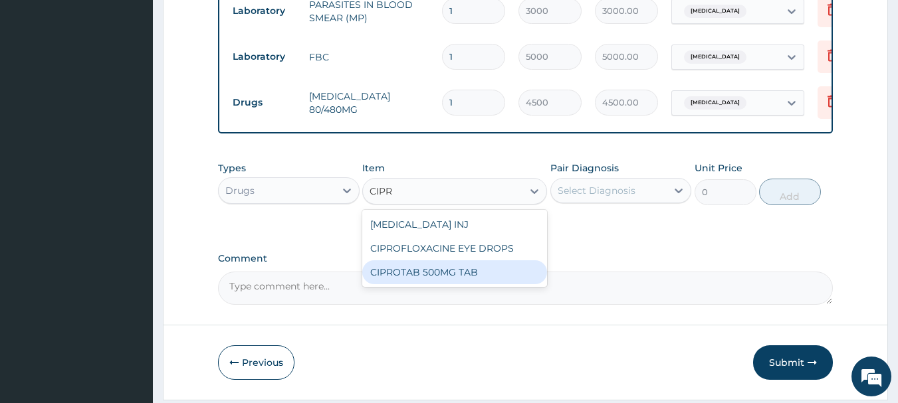
click at [422, 282] on div "CIPROTAB 500MG TAB" at bounding box center [454, 273] width 185 height 24
type input "500"
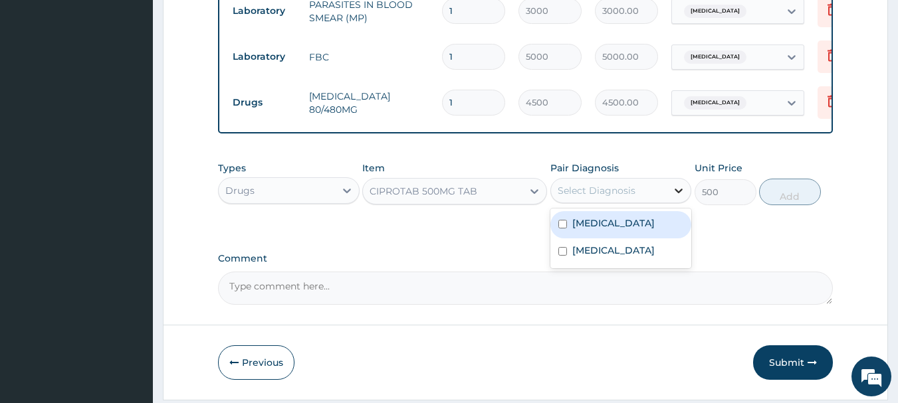
drag, startPoint x: 673, startPoint y: 193, endPoint x: 666, endPoint y: 213, distance: 21.0
click at [674, 195] on icon at bounding box center [678, 190] width 13 height 13
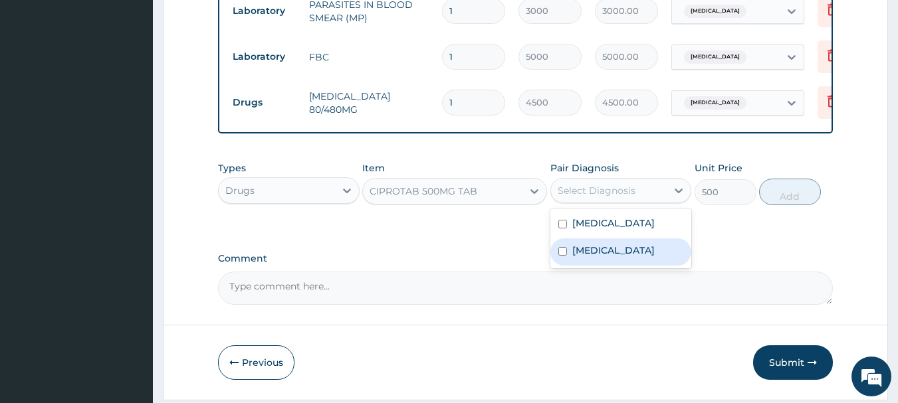
drag, startPoint x: 594, startPoint y: 255, endPoint x: 679, endPoint y: 229, distance: 89.6
click at [613, 249] on div "Sepsis" at bounding box center [621, 252] width 142 height 27
checkbox input "true"
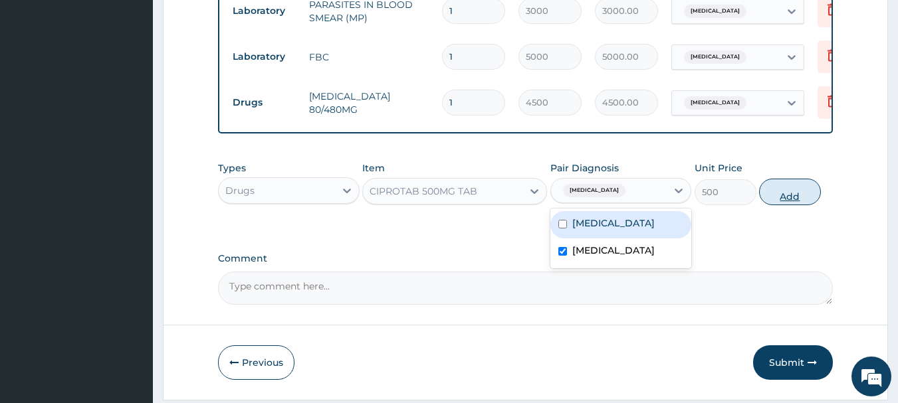
click at [790, 196] on button "Add" at bounding box center [790, 192] width 62 height 27
type input "0"
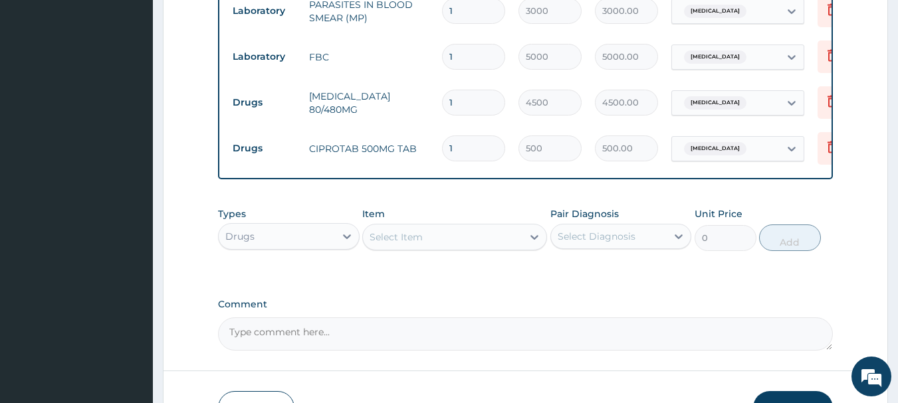
type input "10"
type input "5000.00"
type input "10"
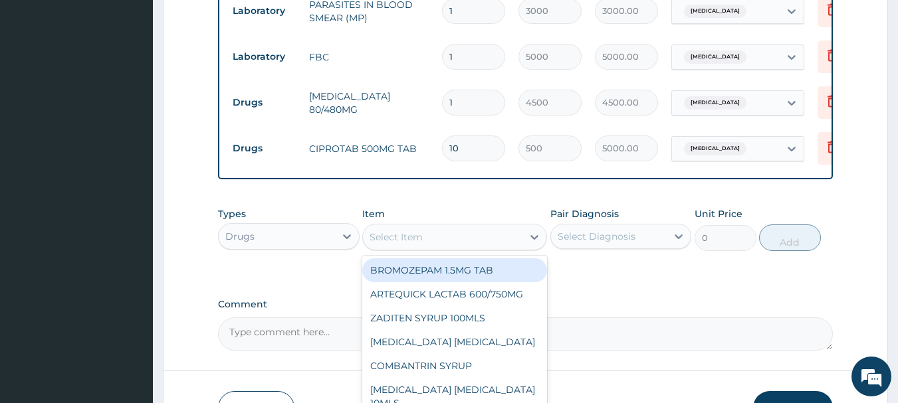
click at [444, 243] on div "Select Item" at bounding box center [443, 237] width 160 height 21
type input "PARA"
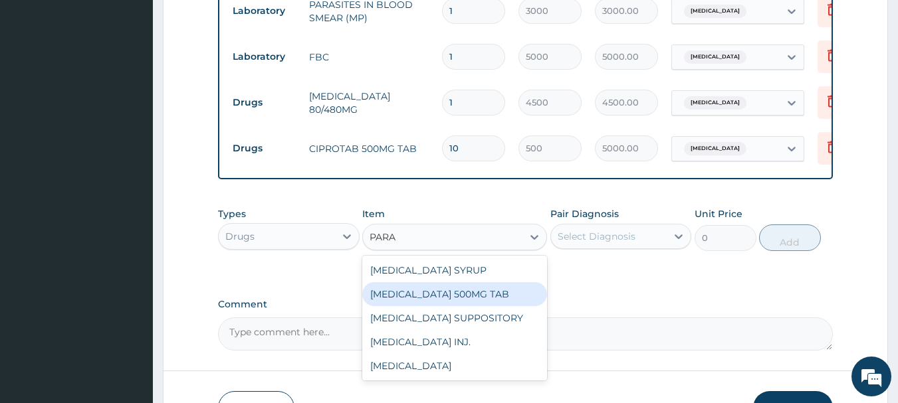
drag, startPoint x: 471, startPoint y: 296, endPoint x: 482, endPoint y: 296, distance: 11.3
click at [471, 296] on div "PARACETAMOL 500MG TAB" at bounding box center [454, 294] width 185 height 24
type input "40"
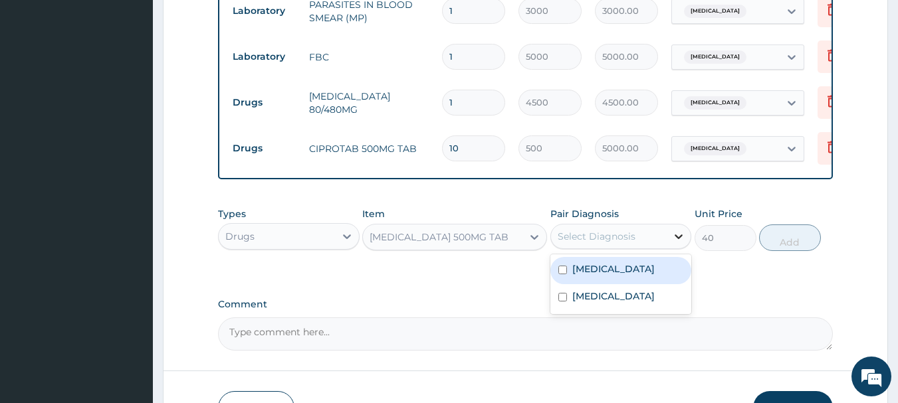
click at [681, 240] on icon at bounding box center [678, 236] width 13 height 13
drag, startPoint x: 584, startPoint y: 271, endPoint x: 591, endPoint y: 291, distance: 21.7
click at [585, 275] on label "Malaria" at bounding box center [613, 269] width 82 height 13
checkbox input "true"
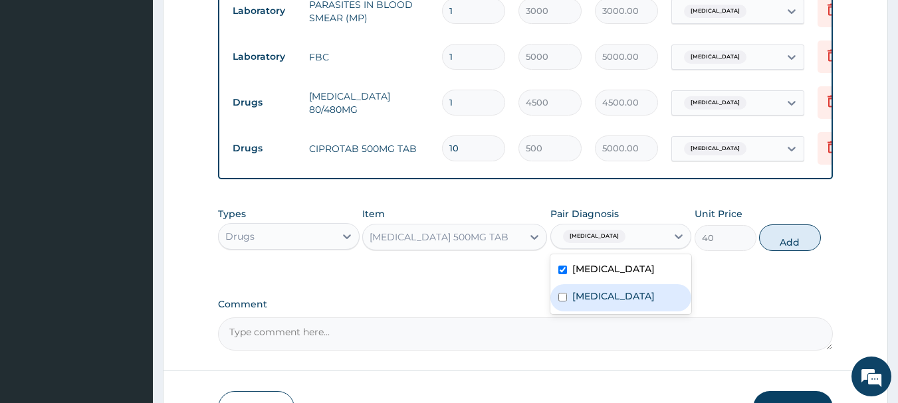
drag, startPoint x: 594, startPoint y: 308, endPoint x: 596, endPoint y: 300, distance: 7.6
click at [594, 304] on div "Sepsis" at bounding box center [621, 297] width 142 height 27
checkbox input "true"
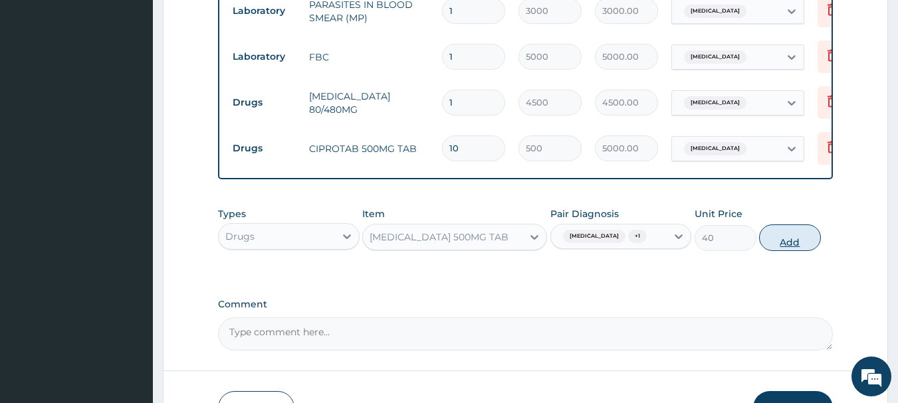
click at [804, 243] on button "Add" at bounding box center [790, 238] width 62 height 27
type input "0"
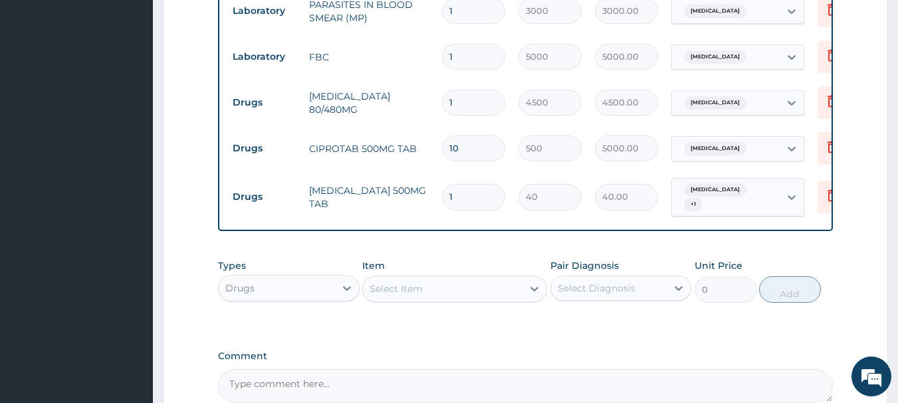
type input "18"
type input "720.00"
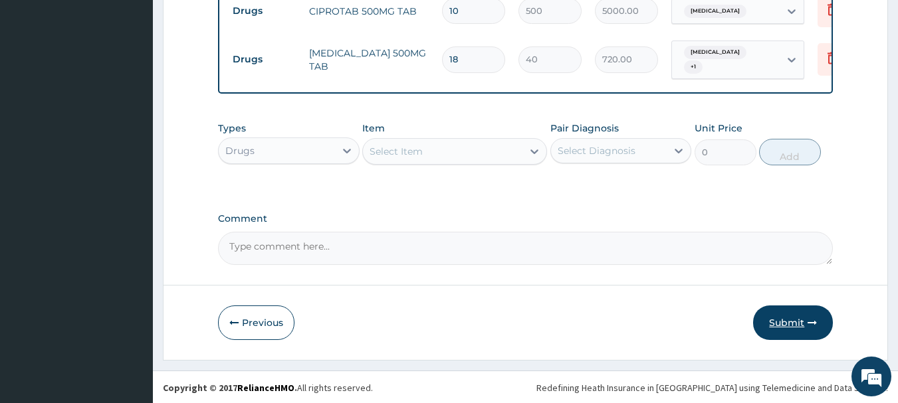
type input "18"
click at [821, 311] on button "Submit" at bounding box center [793, 323] width 80 height 35
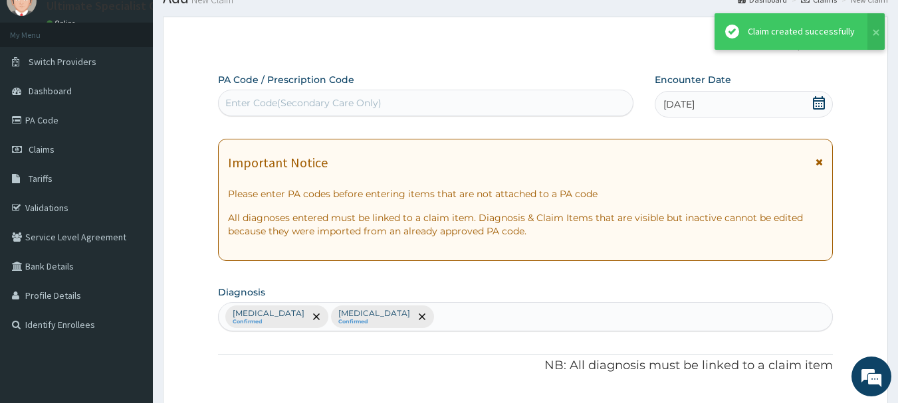
scroll to position [731, 0]
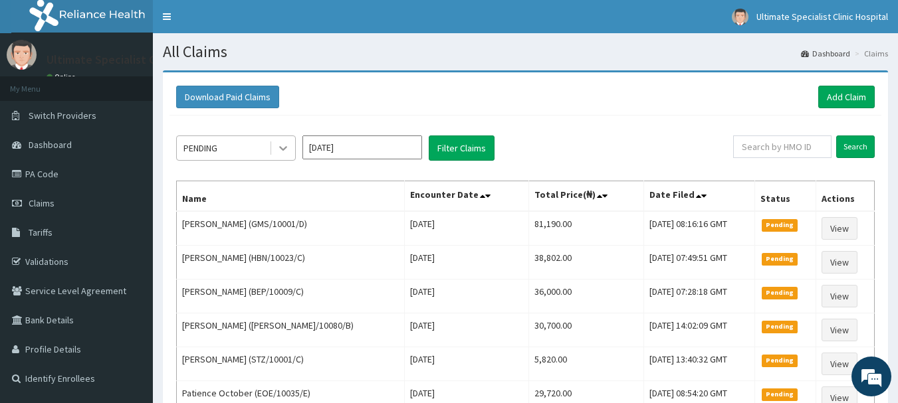
click at [284, 151] on icon at bounding box center [283, 148] width 13 height 13
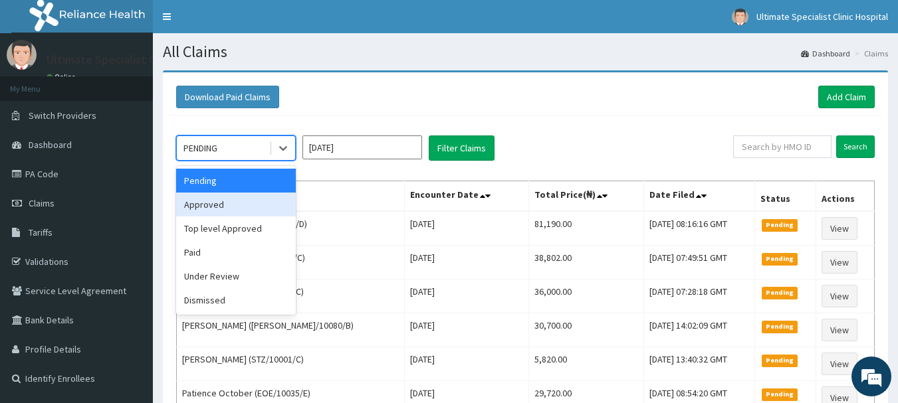
click at [211, 201] on div "Approved" at bounding box center [236, 205] width 120 height 24
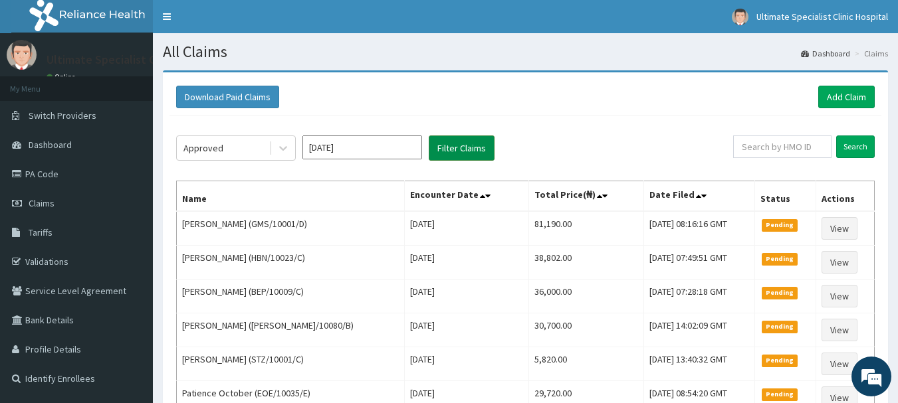
click at [460, 159] on button "Filter Claims" at bounding box center [462, 148] width 66 height 25
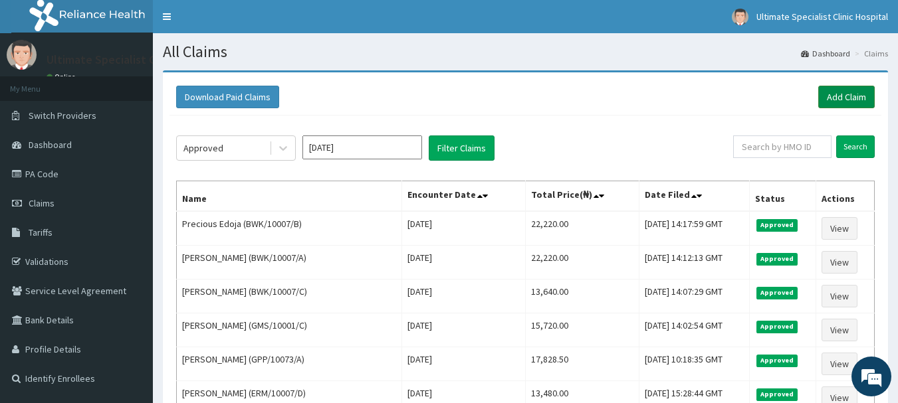
click at [843, 95] on link "Add Claim" at bounding box center [846, 97] width 56 height 23
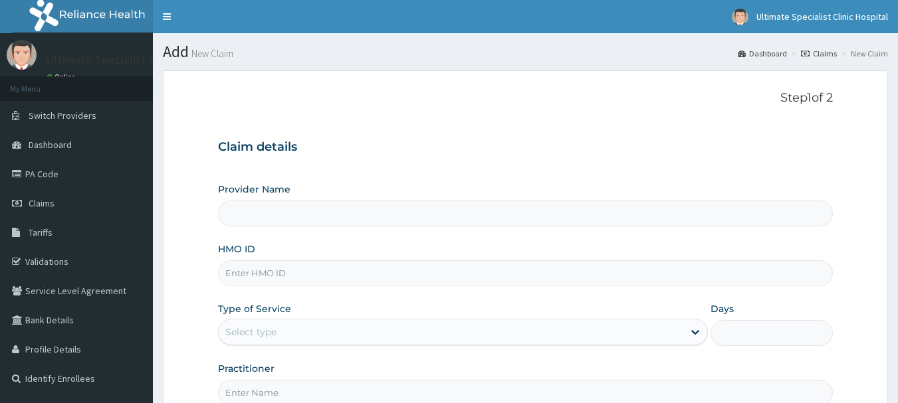
type input "Ultimate Specialist Clinic And Hospital"
click at [250, 268] on input "HMO ID" at bounding box center [526, 274] width 616 height 26
paste input "HBN/10023/A"
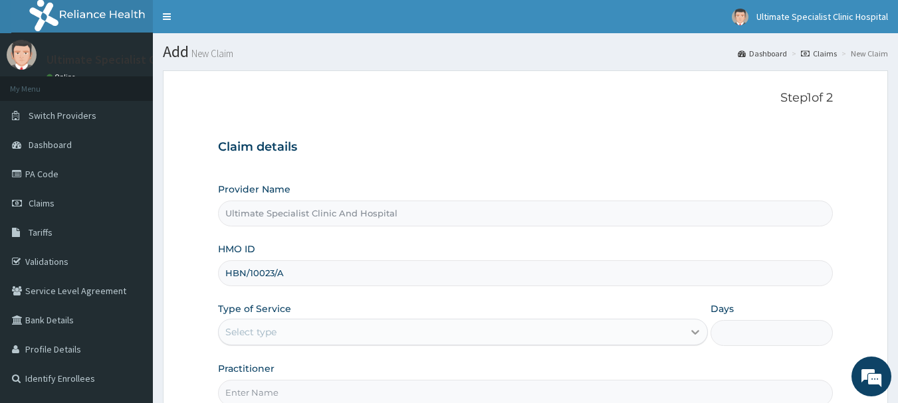
type input "HBN/10023/A"
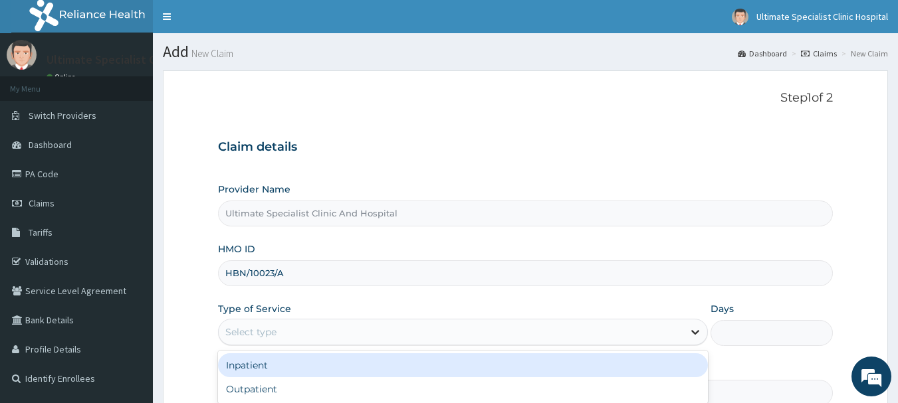
click at [693, 331] on icon at bounding box center [695, 332] width 13 height 13
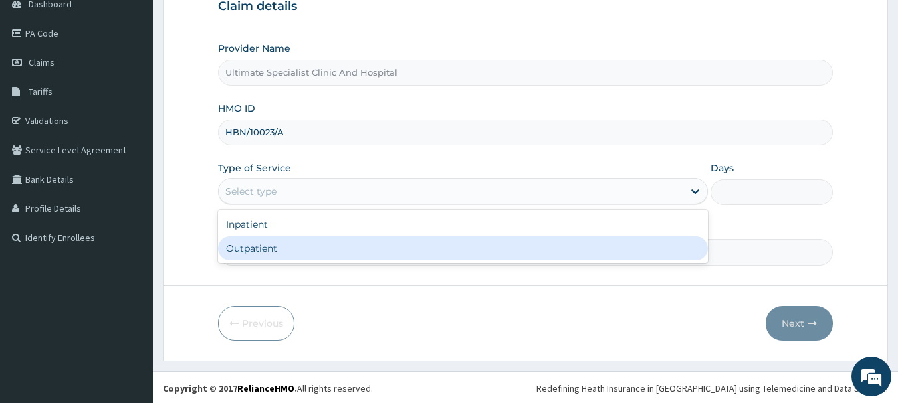
scroll to position [143, 0]
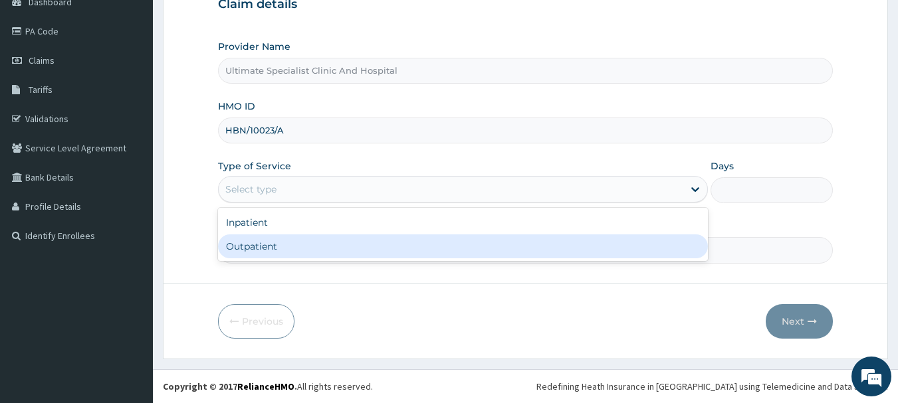
click at [265, 245] on div "Outpatient" at bounding box center [463, 247] width 490 height 24
type input "1"
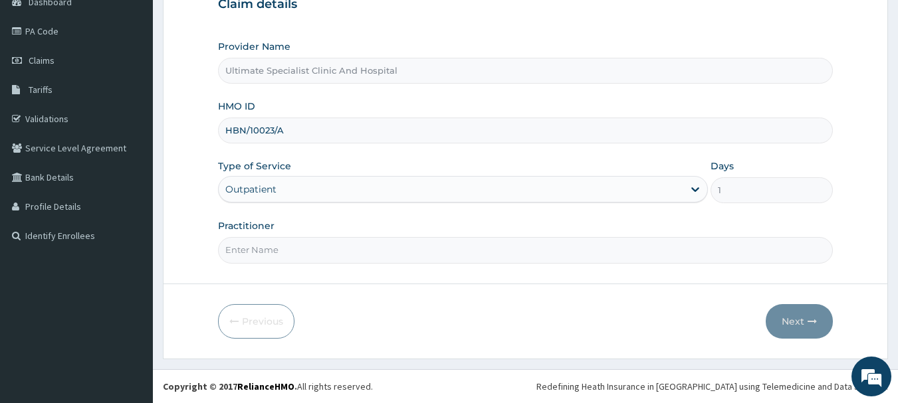
click at [263, 255] on input "Practitioner" at bounding box center [526, 250] width 616 height 26
type input "[PERSON_NAME]"
click at [791, 318] on button "Next" at bounding box center [799, 321] width 67 height 35
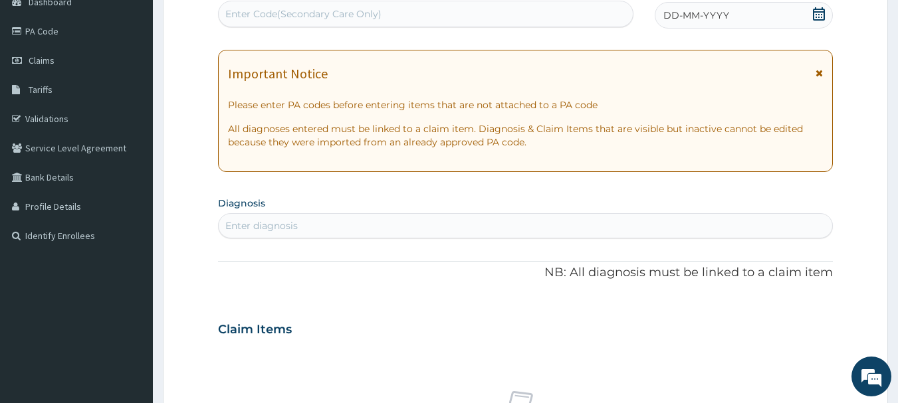
click at [820, 12] on icon at bounding box center [819, 13] width 12 height 13
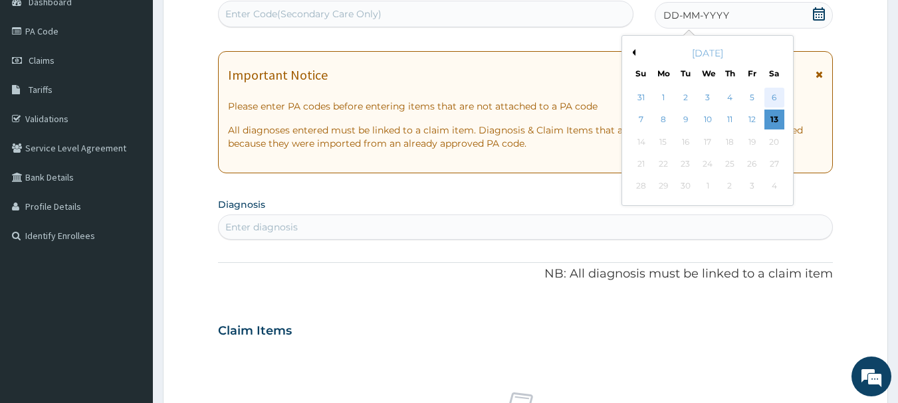
click at [775, 94] on div "6" at bounding box center [774, 98] width 20 height 20
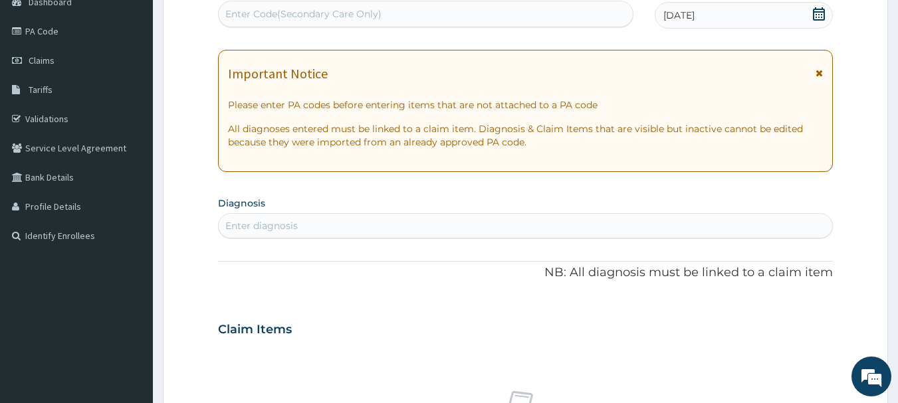
click at [245, 223] on div "Enter diagnosis" at bounding box center [261, 225] width 72 height 13
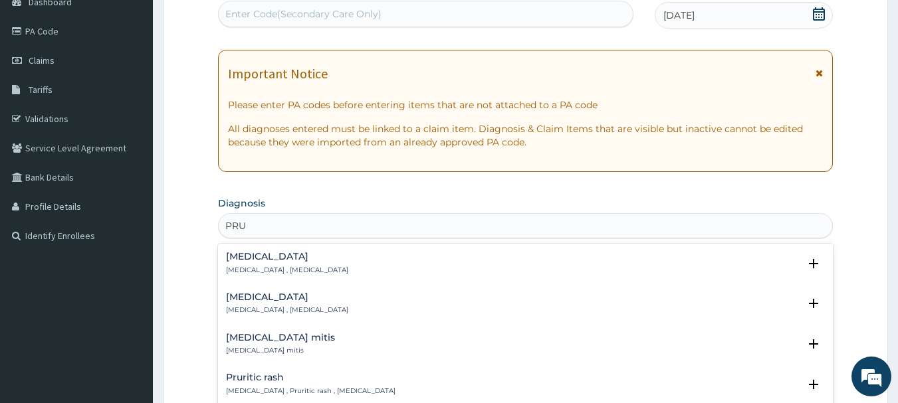
type input "PRU"
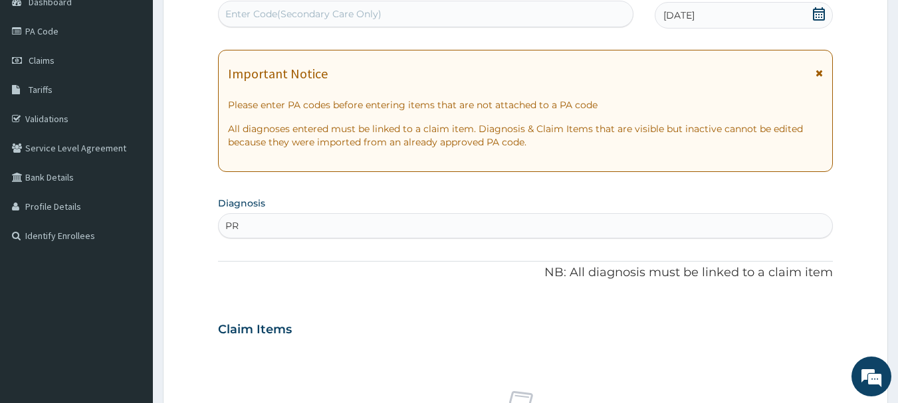
type input "PRU"
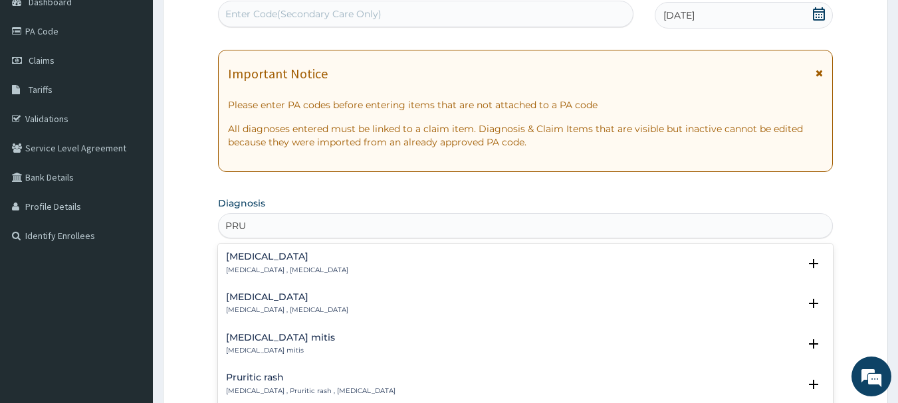
click at [252, 266] on p "[MEDICAL_DATA] , [MEDICAL_DATA]" at bounding box center [287, 270] width 122 height 9
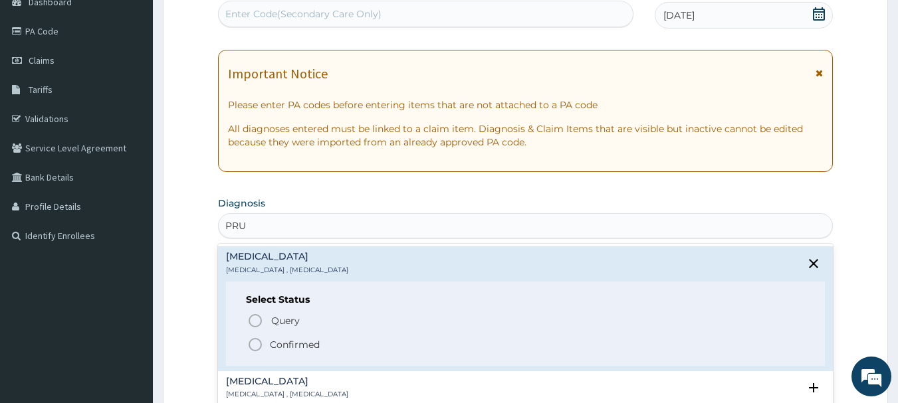
click at [257, 343] on icon "status option filled" at bounding box center [255, 345] width 16 height 16
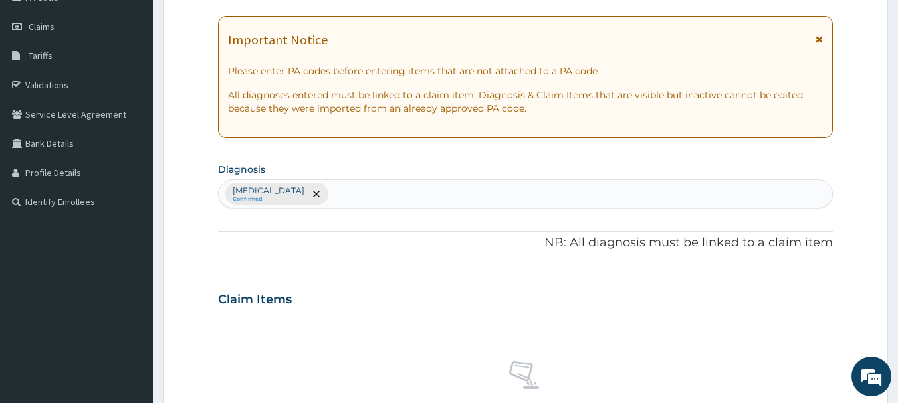
scroll to position [209, 0]
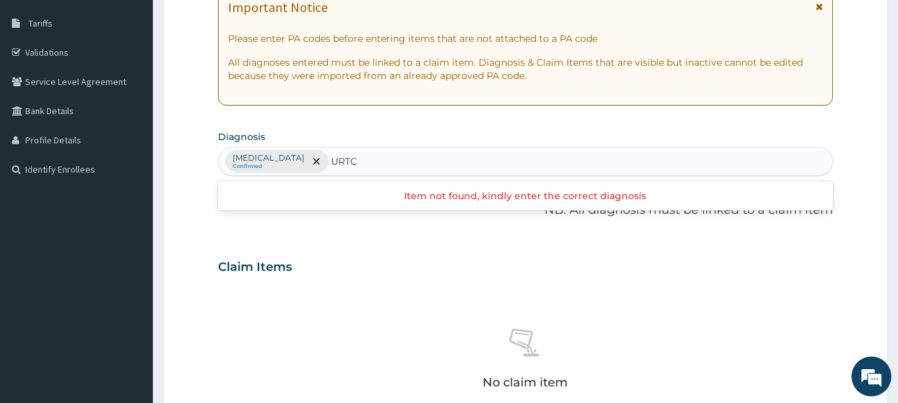
type input "URT"
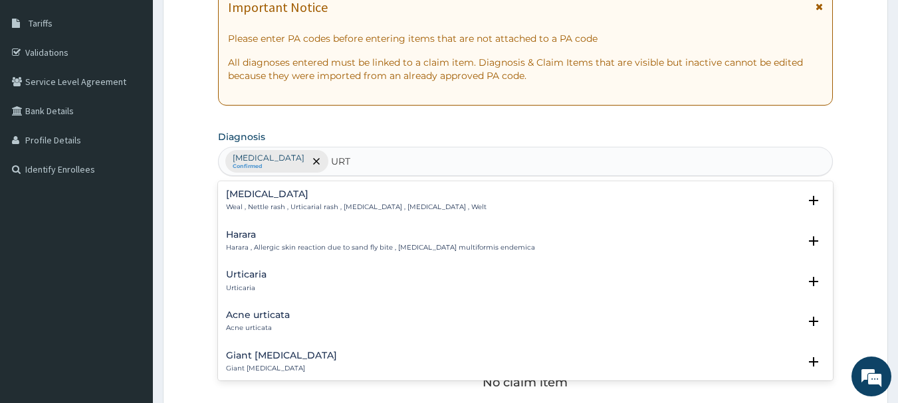
click at [248, 271] on h4 "Urticaria" at bounding box center [246, 275] width 41 height 10
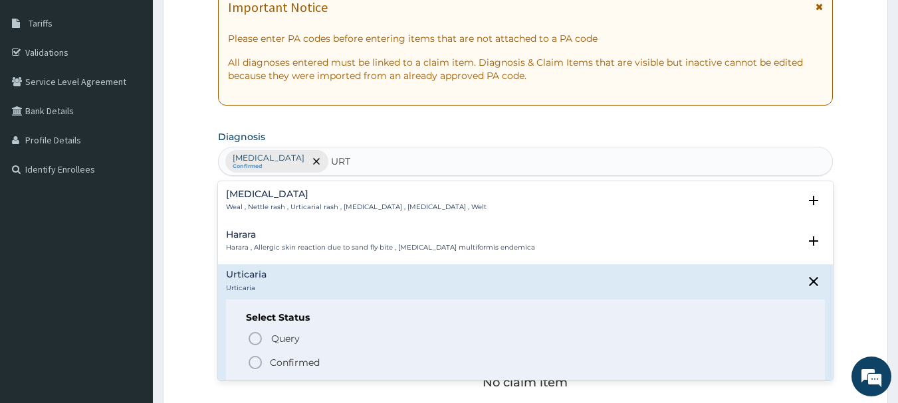
click at [249, 366] on icon "status option filled" at bounding box center [255, 363] width 16 height 16
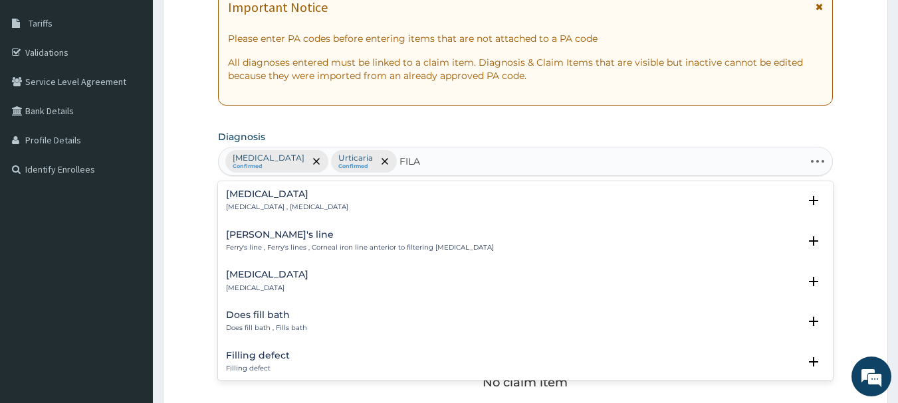
type input "[PERSON_NAME]"
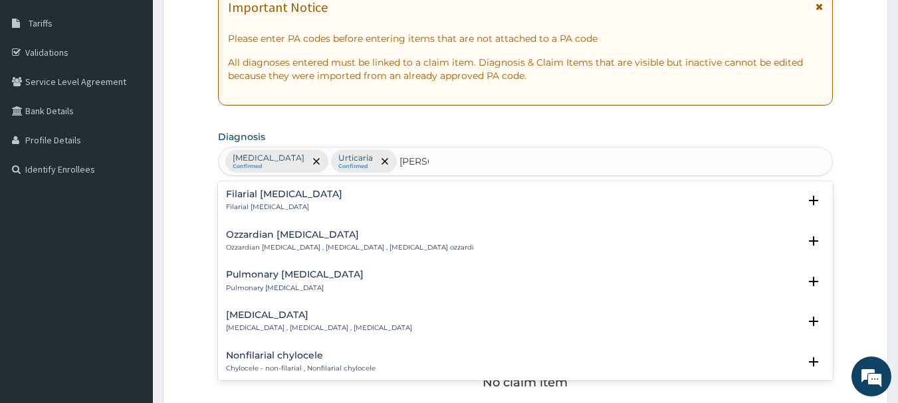
click at [254, 204] on p "Filarial [MEDICAL_DATA]" at bounding box center [284, 207] width 116 height 9
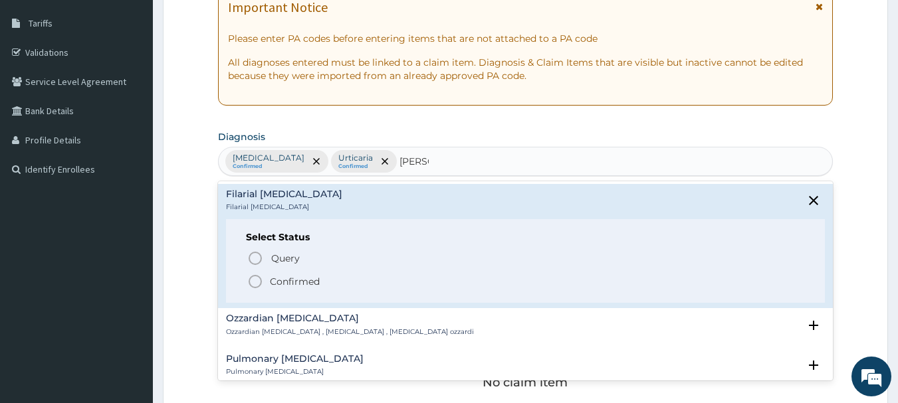
click at [258, 277] on circle "status option filled" at bounding box center [255, 282] width 12 height 12
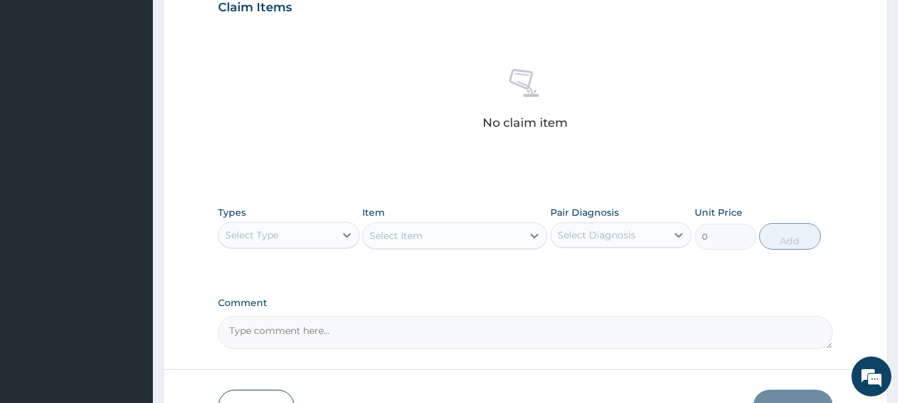
scroll to position [475, 0]
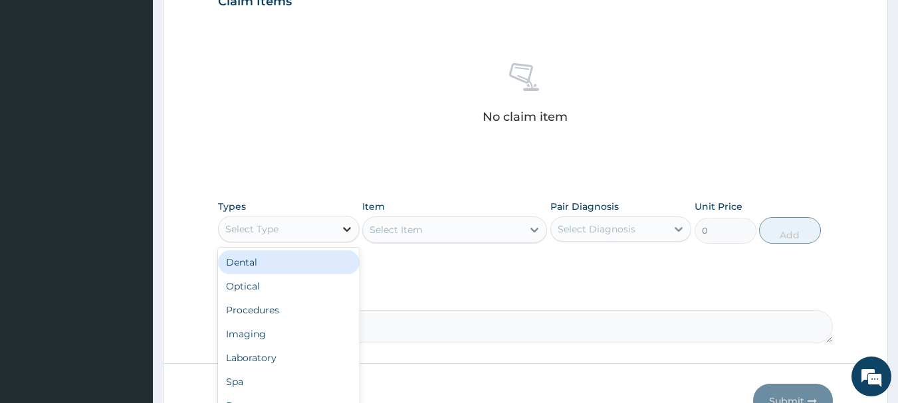
click at [352, 233] on icon at bounding box center [346, 229] width 13 height 13
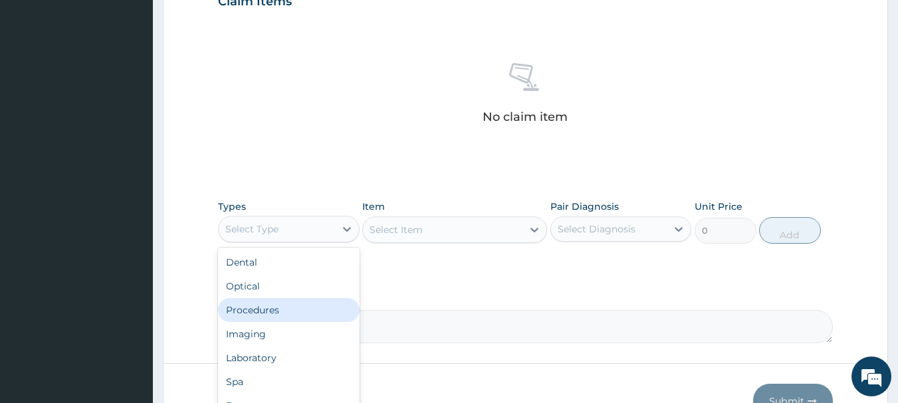
click at [264, 310] on div "Procedures" at bounding box center [289, 310] width 142 height 24
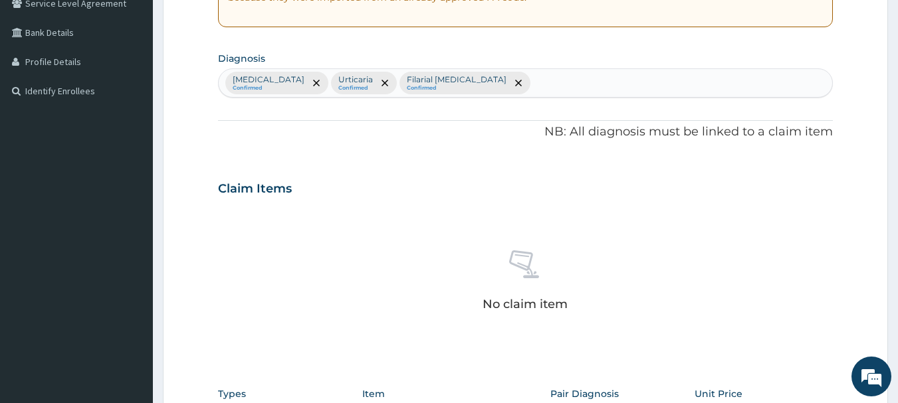
scroll to position [276, 0]
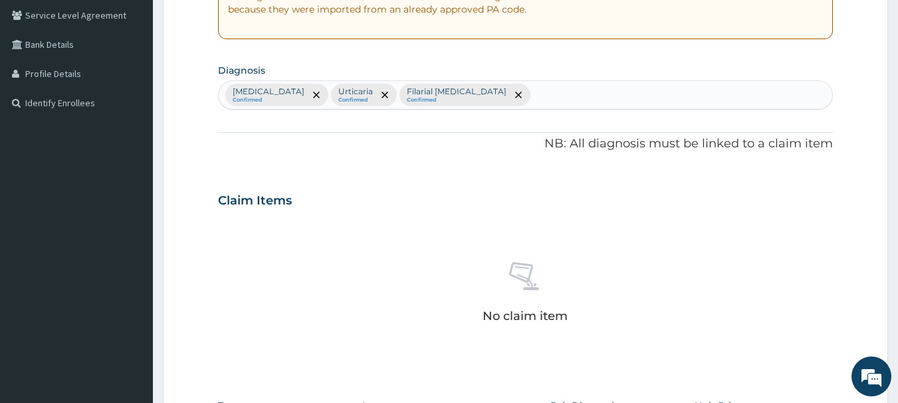
click at [515, 90] on div "[MEDICAL_DATA] Confirmed [MEDICAL_DATA] Confirmed Filarial [MEDICAL_DATA] Confi…" at bounding box center [526, 95] width 614 height 28
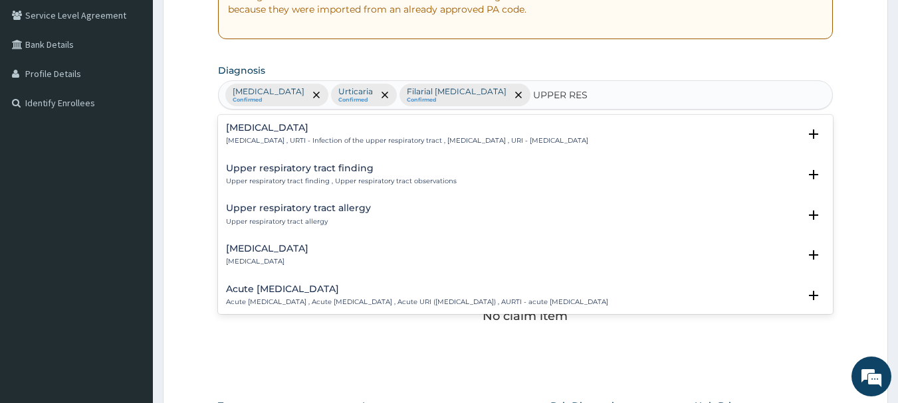
type input "UPPER RESP"
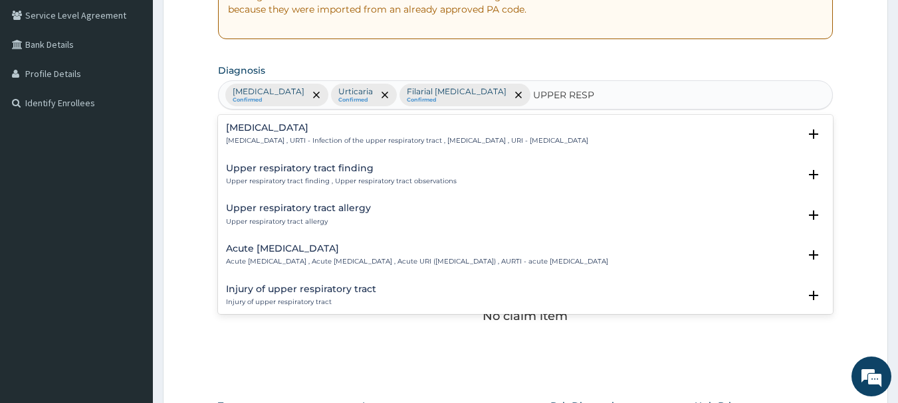
click at [353, 129] on h4 "[MEDICAL_DATA]" at bounding box center [407, 128] width 362 height 10
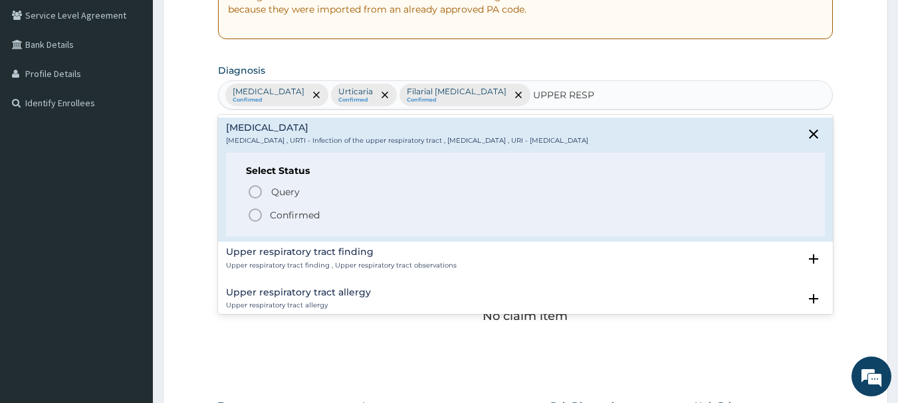
click at [264, 216] on span "Confirmed" at bounding box center [526, 215] width 558 height 16
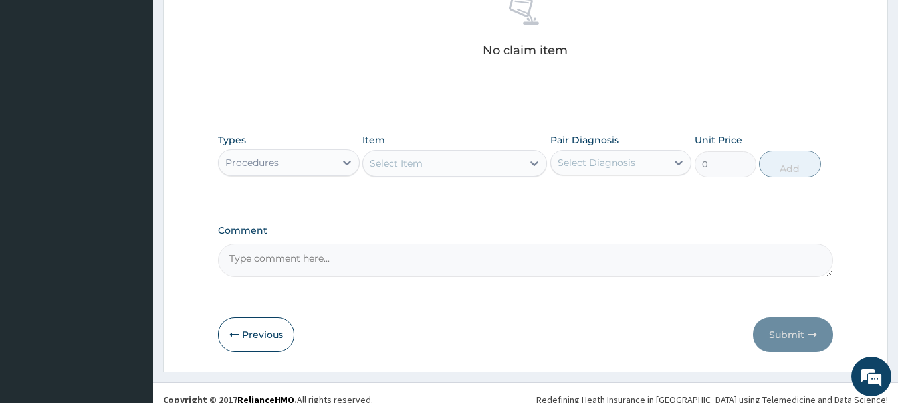
scroll to position [555, 0]
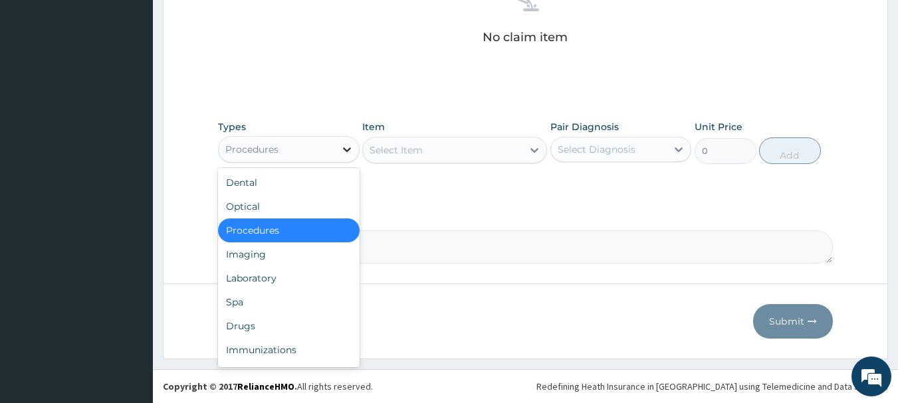
click at [344, 148] on icon at bounding box center [347, 150] width 8 height 5
click at [286, 228] on div "Procedures" at bounding box center [289, 231] width 142 height 24
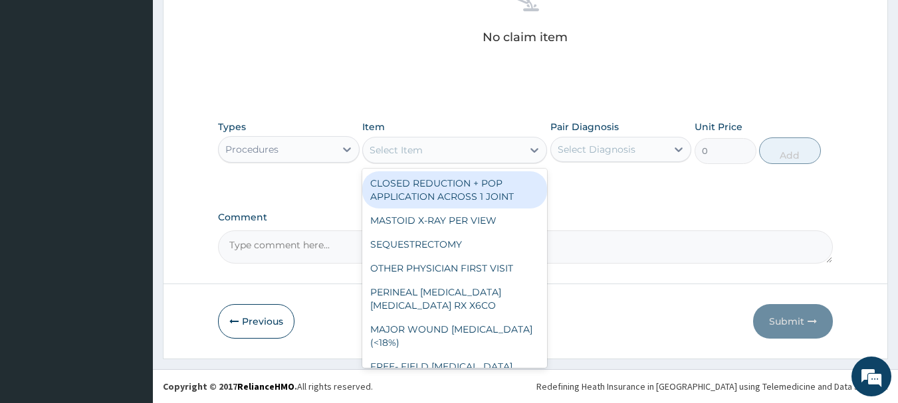
click at [452, 149] on div "Select Item" at bounding box center [443, 150] width 160 height 21
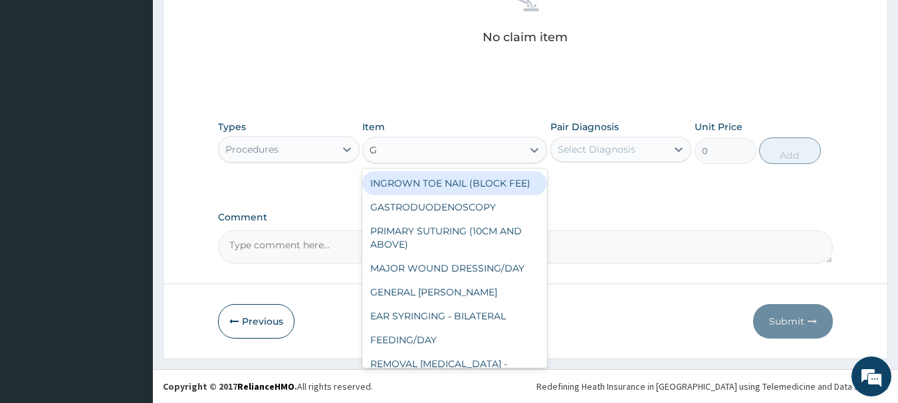
type input "GP"
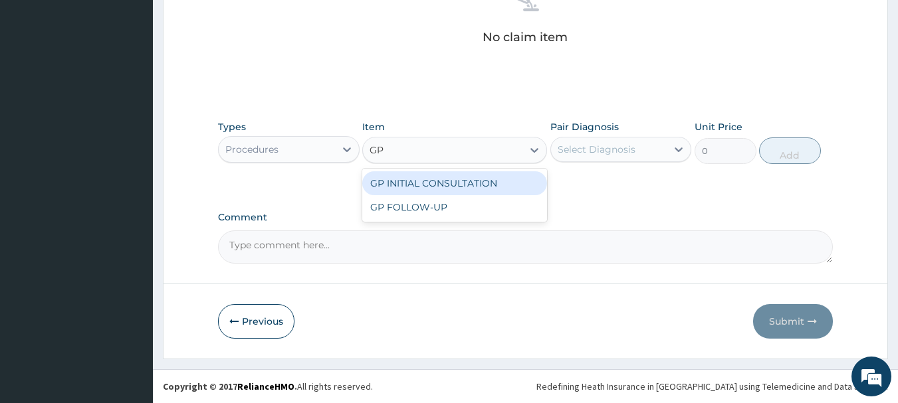
click at [475, 186] on div "GP INITIAL CONSULTATION" at bounding box center [454, 183] width 185 height 24
type input "4000"
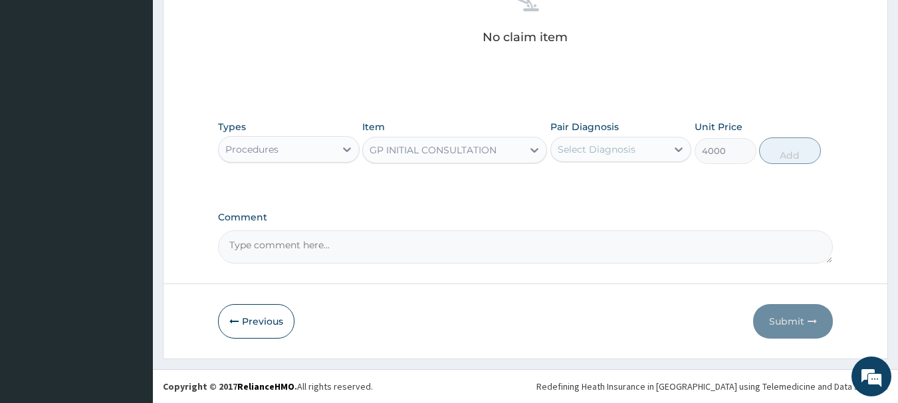
click at [666, 146] on div "Select Diagnosis" at bounding box center [609, 149] width 116 height 21
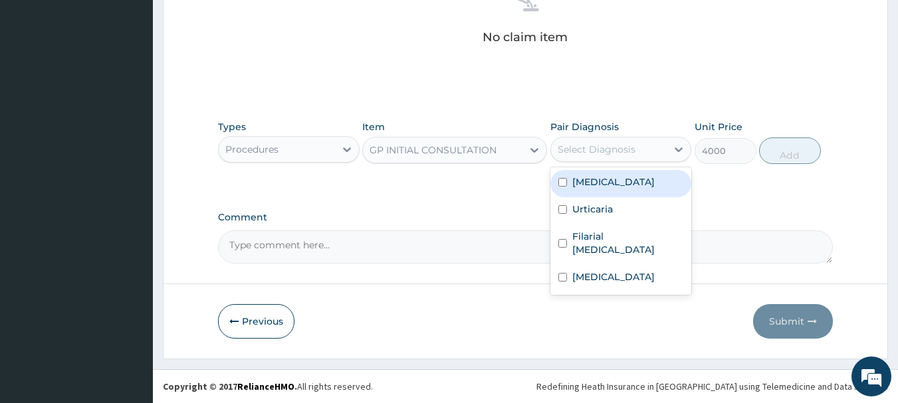
click at [608, 185] on label "[MEDICAL_DATA]" at bounding box center [613, 181] width 82 height 13
checkbox input "true"
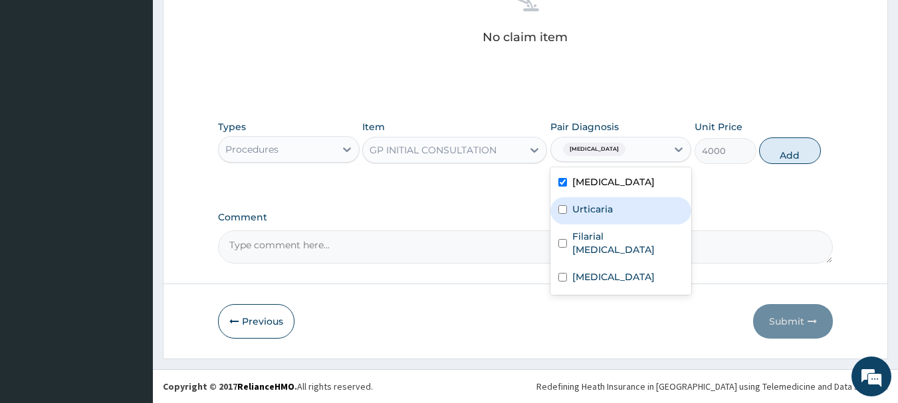
click at [604, 211] on label "Urticaria" at bounding box center [592, 209] width 41 height 13
checkbox input "true"
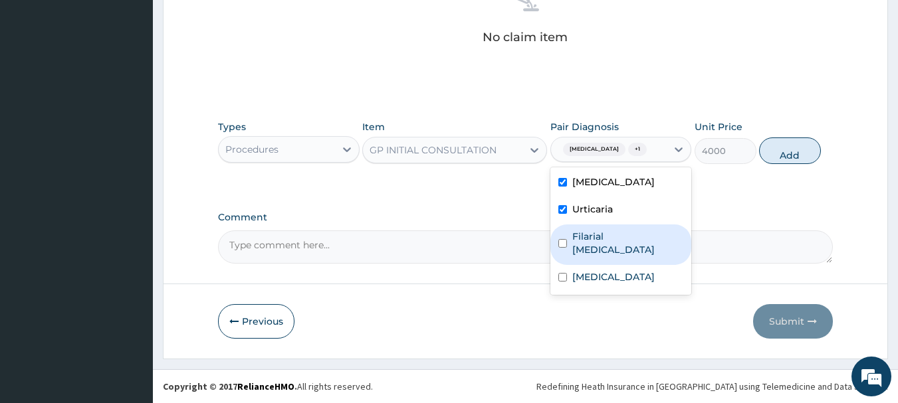
drag, startPoint x: 608, startPoint y: 239, endPoint x: 612, endPoint y: 251, distance: 12.0
click at [608, 240] on label "Filarial [MEDICAL_DATA]" at bounding box center [628, 243] width 112 height 27
checkbox input "true"
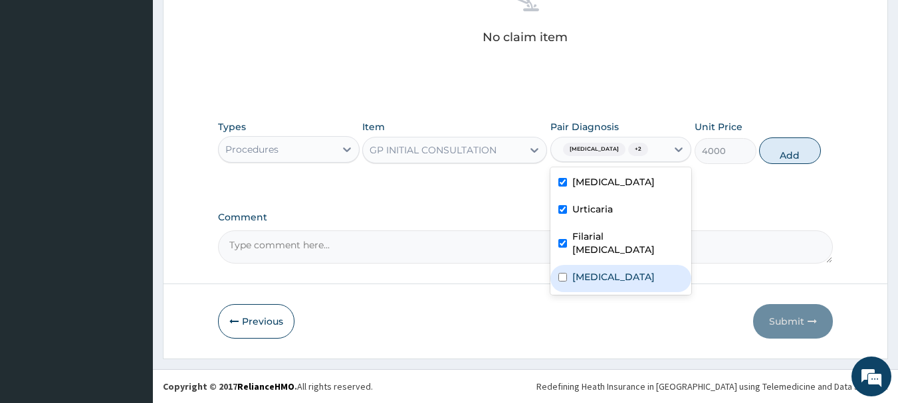
drag, startPoint x: 618, startPoint y: 261, endPoint x: 681, endPoint y: 229, distance: 70.7
click at [621, 271] on label "[MEDICAL_DATA]" at bounding box center [613, 277] width 82 height 13
checkbox input "true"
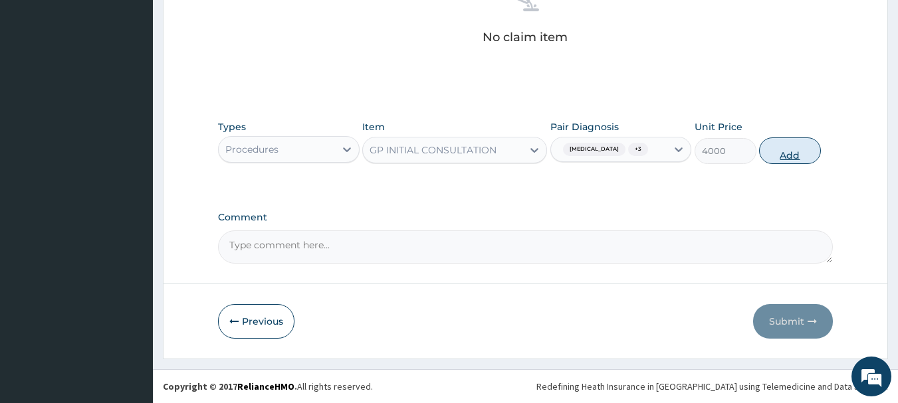
click at [803, 144] on button "Add" at bounding box center [790, 151] width 62 height 27
type input "0"
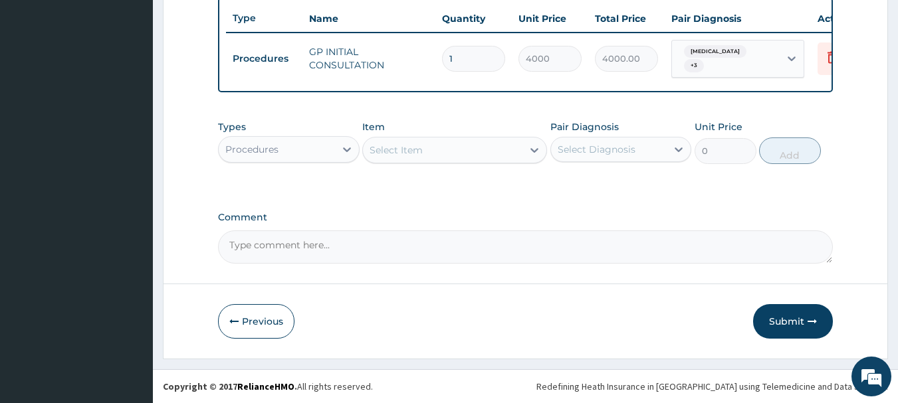
scroll to position [502, 0]
click at [350, 150] on icon at bounding box center [346, 149] width 13 height 13
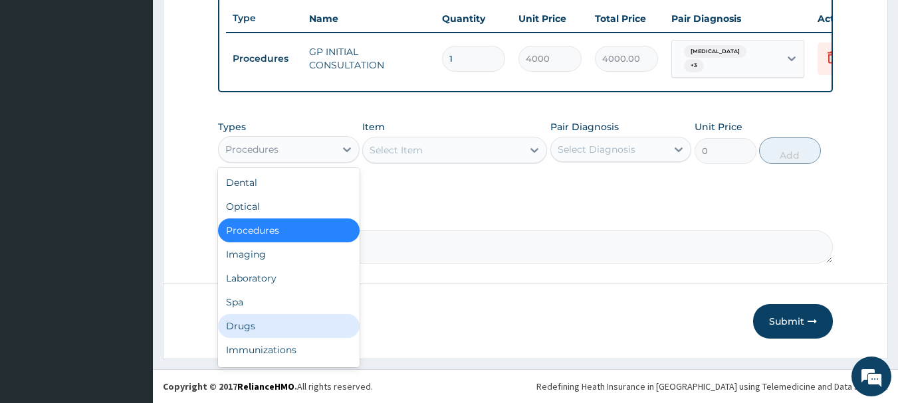
click at [252, 328] on div "Drugs" at bounding box center [289, 326] width 142 height 24
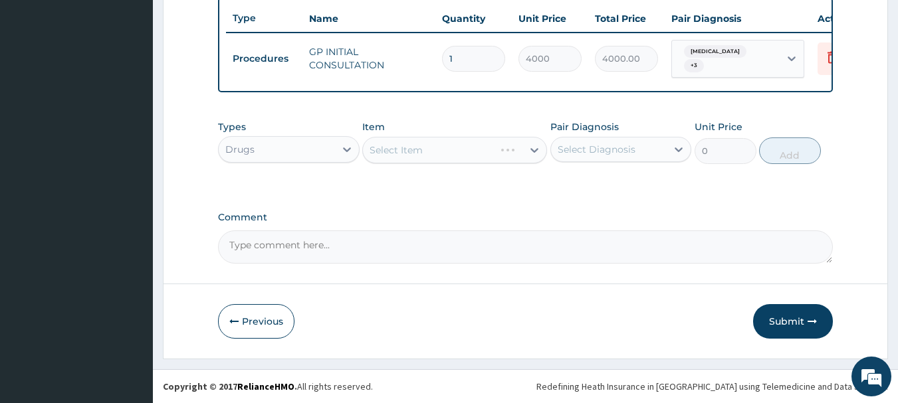
click at [404, 145] on div "Select Item" at bounding box center [454, 150] width 185 height 27
click at [429, 147] on div "Select Item" at bounding box center [454, 150] width 185 height 27
click at [403, 152] on div "Select Item" at bounding box center [454, 150] width 185 height 27
click at [411, 151] on div "Select Item" at bounding box center [454, 150] width 185 height 27
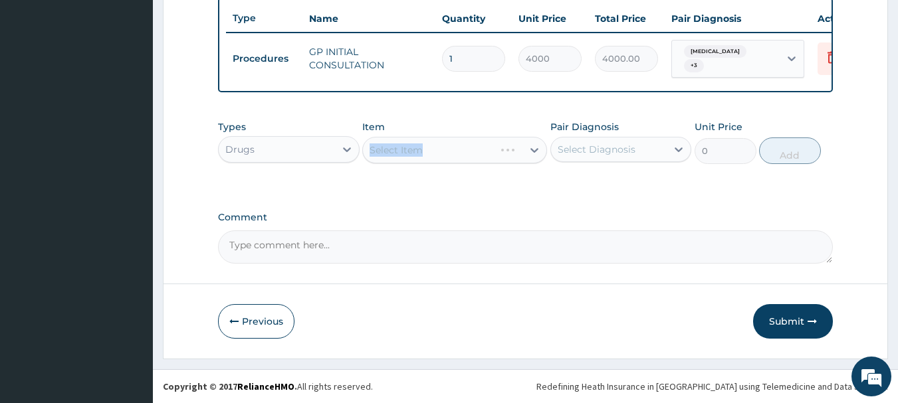
drag, startPoint x: 411, startPoint y: 151, endPoint x: 447, endPoint y: 156, distance: 36.9
click at [411, 152] on div "Select Item" at bounding box center [454, 150] width 185 height 27
click at [447, 156] on div "Select Item" at bounding box center [454, 150] width 185 height 27
click at [441, 153] on div "Select Item" at bounding box center [443, 150] width 160 height 21
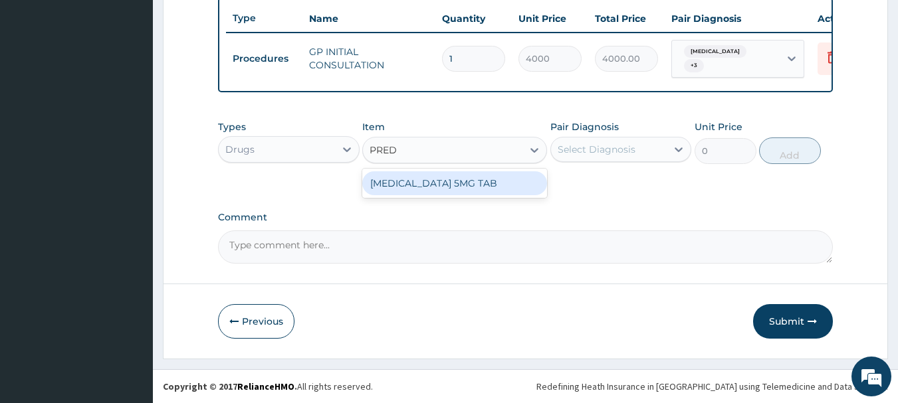
type input "PREDN"
click at [439, 179] on div "[MEDICAL_DATA] 5MG TAB" at bounding box center [454, 183] width 185 height 24
type input "80"
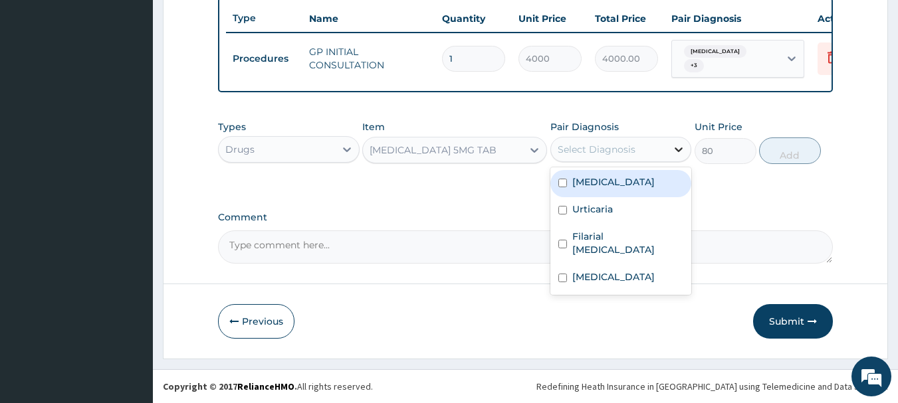
click at [676, 149] on icon at bounding box center [679, 150] width 8 height 5
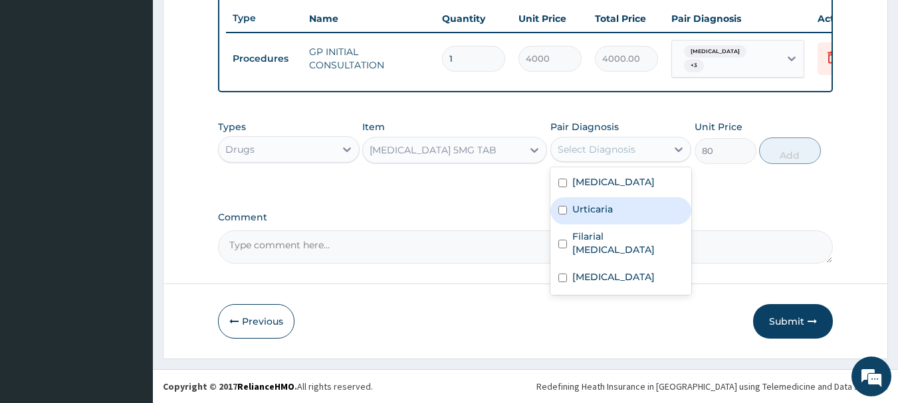
drag, startPoint x: 568, startPoint y: 208, endPoint x: 567, endPoint y: 188, distance: 20.0
click at [567, 208] on div "Urticaria" at bounding box center [621, 210] width 142 height 27
checkbox input "true"
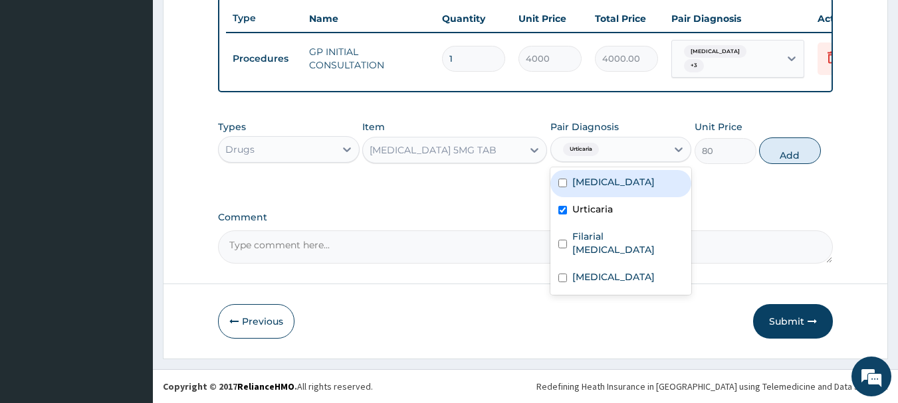
click at [568, 181] on div "[MEDICAL_DATA]" at bounding box center [621, 183] width 142 height 27
checkbox input "true"
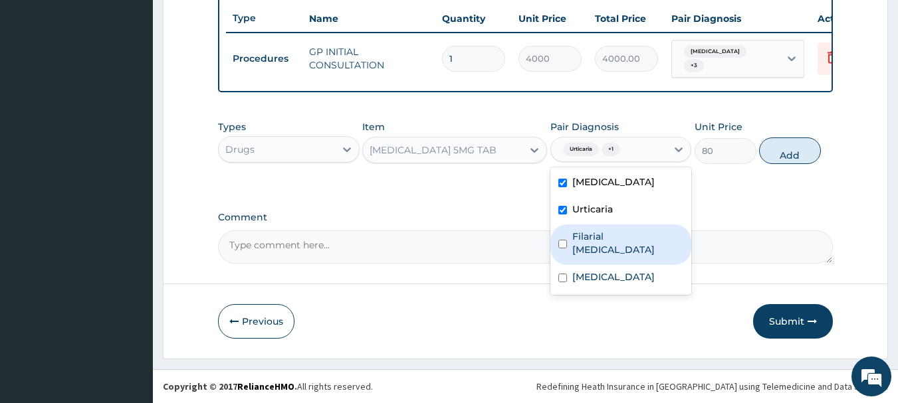
click at [578, 241] on label "Filarial [MEDICAL_DATA]" at bounding box center [628, 243] width 112 height 27
checkbox input "true"
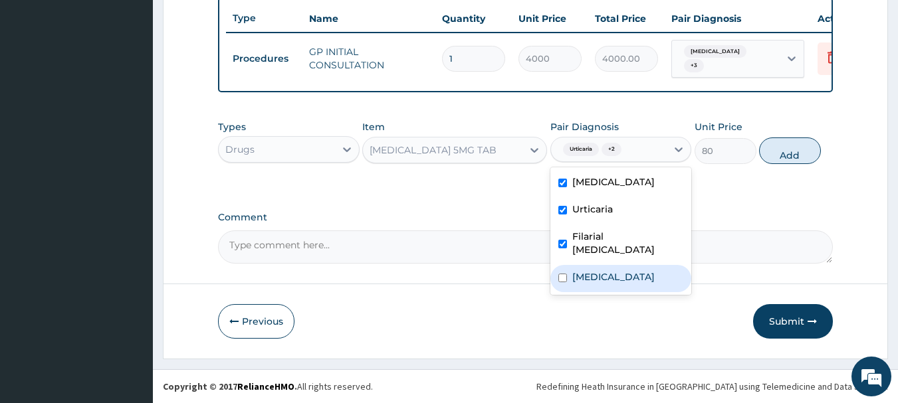
drag, startPoint x: 594, startPoint y: 264, endPoint x: 668, endPoint y: 211, distance: 91.5
click at [594, 271] on label "[MEDICAL_DATA]" at bounding box center [613, 277] width 82 height 13
checkbox input "true"
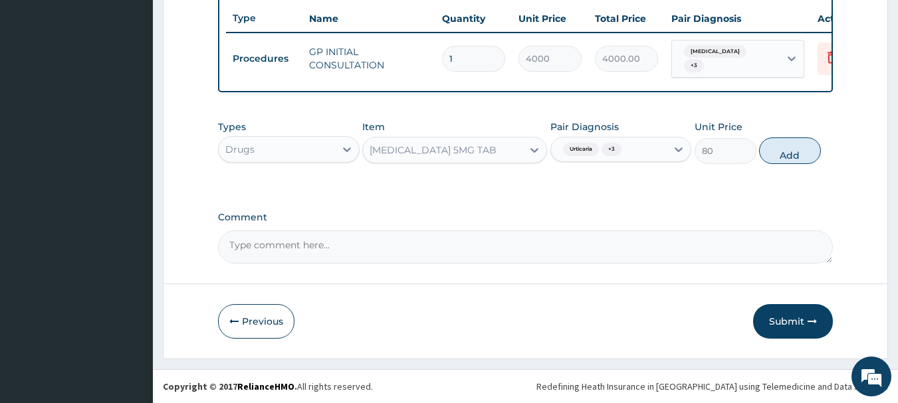
drag, startPoint x: 796, startPoint y: 144, endPoint x: 784, endPoint y: 156, distance: 16.5
click at [794, 146] on button "Add" at bounding box center [790, 151] width 62 height 27
type input "0"
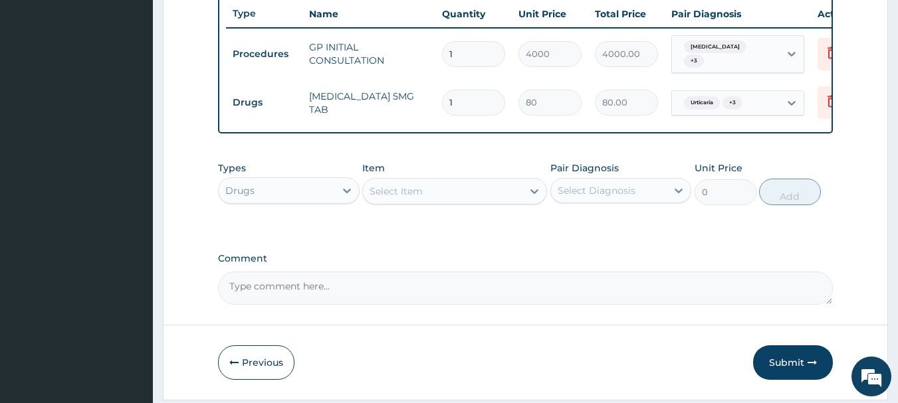
click at [380, 197] on div "Select Item" at bounding box center [396, 191] width 53 height 13
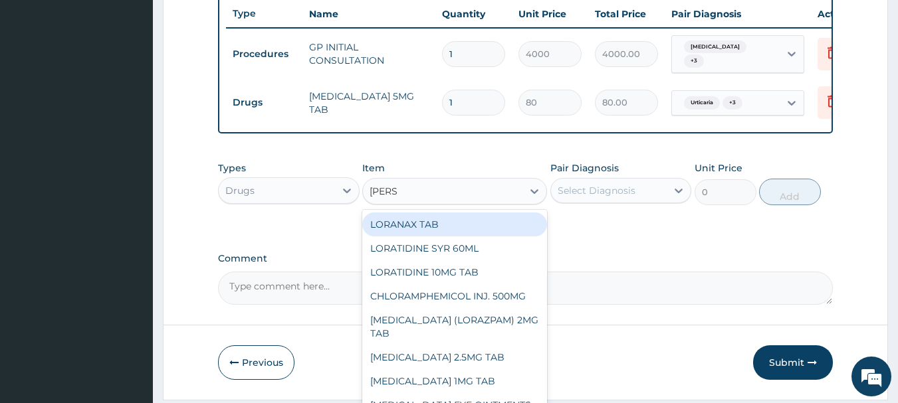
type input "LORAT"
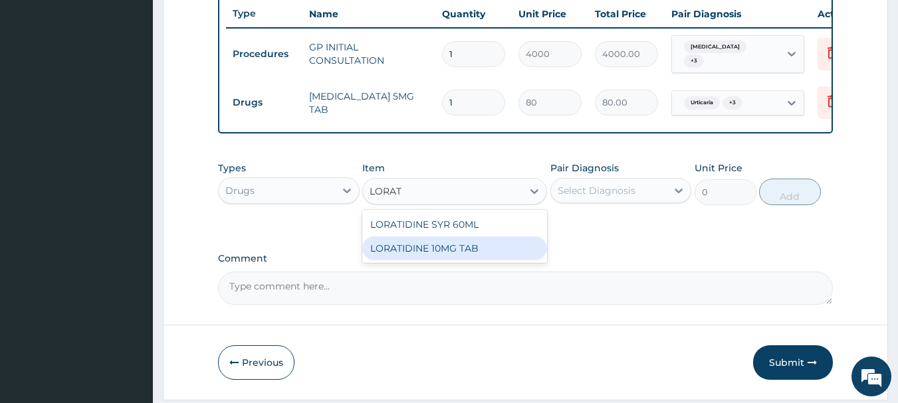
click at [465, 260] on div "LORATIDINE 10MG TAB" at bounding box center [454, 249] width 185 height 24
type input "100"
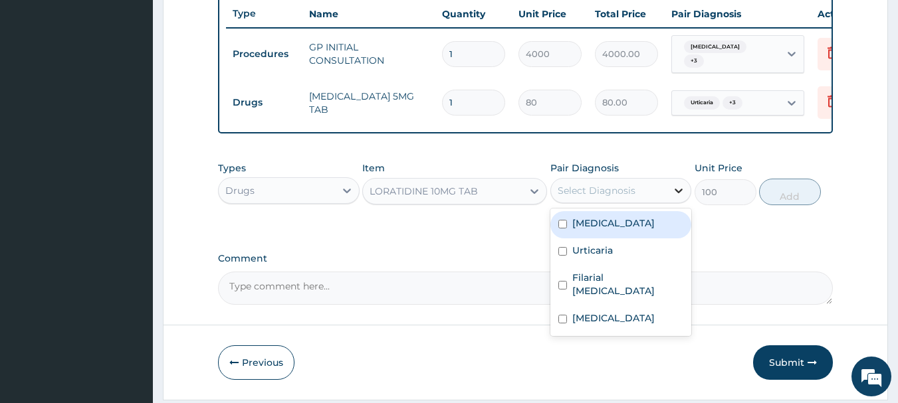
click at [680, 187] on div at bounding box center [679, 191] width 24 height 24
click at [593, 225] on label "[MEDICAL_DATA]" at bounding box center [613, 223] width 82 height 13
checkbox input "true"
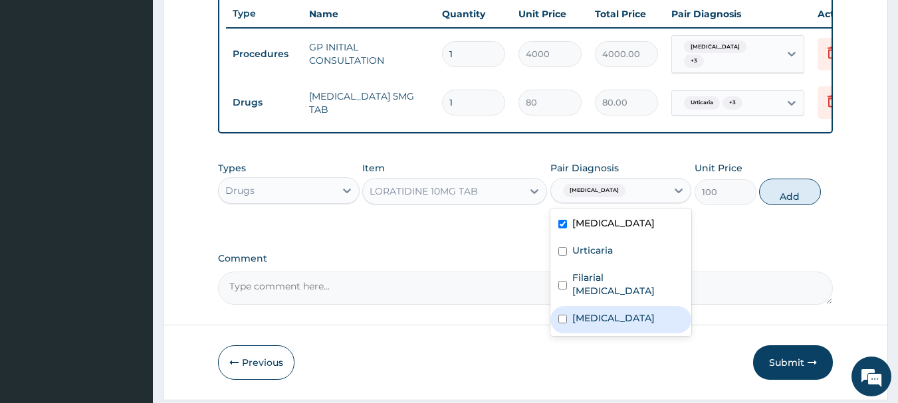
click at [589, 323] on label "[MEDICAL_DATA]" at bounding box center [613, 318] width 82 height 13
checkbox input "true"
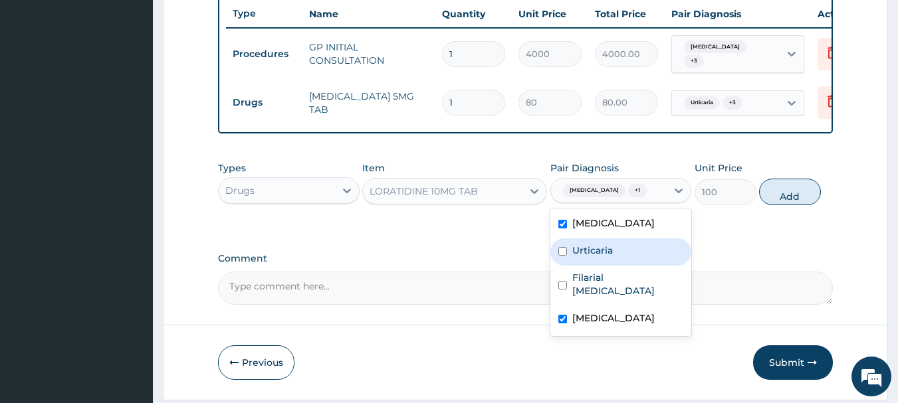
drag, startPoint x: 572, startPoint y: 251, endPoint x: 621, endPoint y: 245, distance: 49.5
click at [576, 249] on label "Urticaria" at bounding box center [592, 250] width 41 height 13
checkbox input "true"
click at [792, 202] on button "Add" at bounding box center [790, 192] width 62 height 27
type input "0"
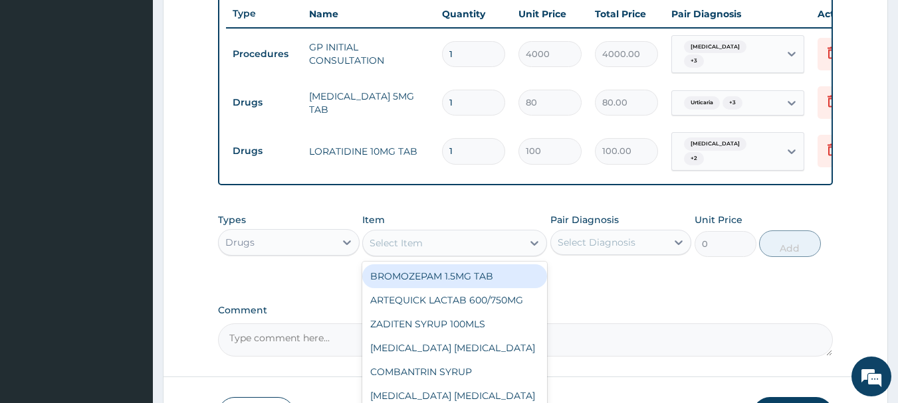
click at [421, 244] on div "Select Item" at bounding box center [396, 243] width 53 height 13
type input "M"
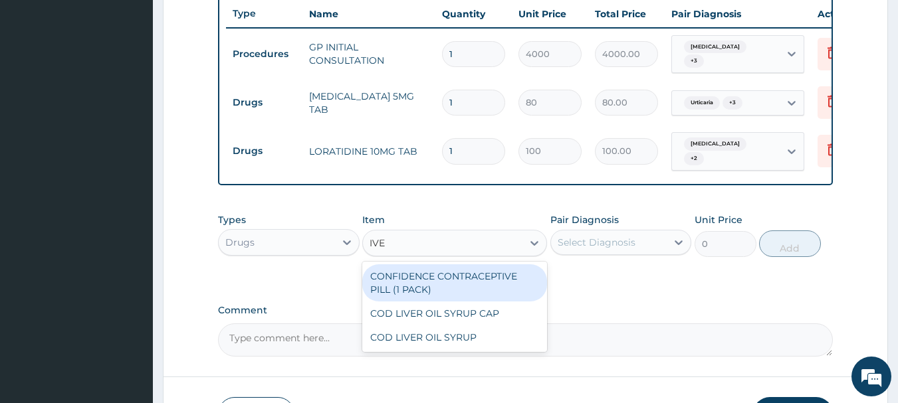
type input "IVE"
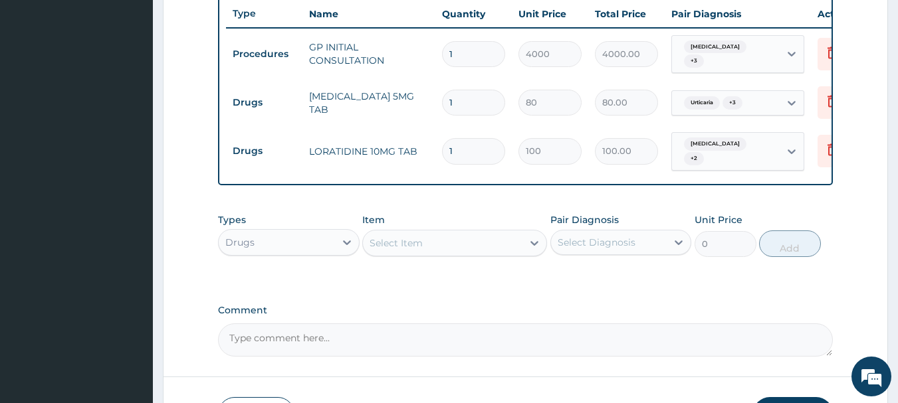
click at [444, 239] on div "Select Item" at bounding box center [443, 243] width 160 height 21
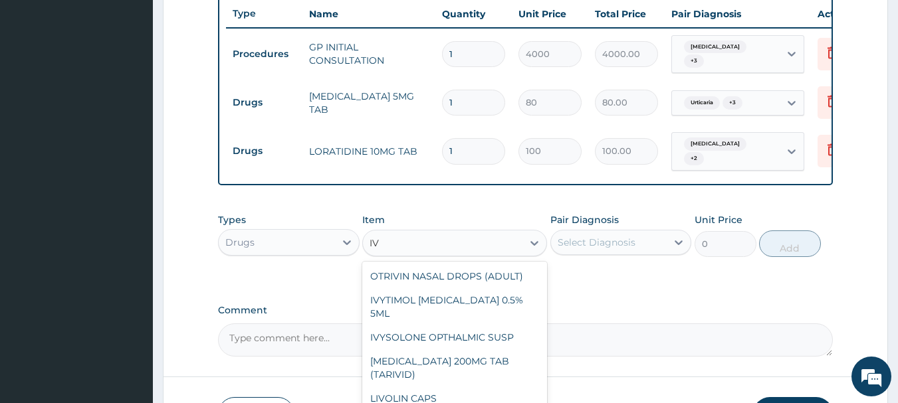
type input "I"
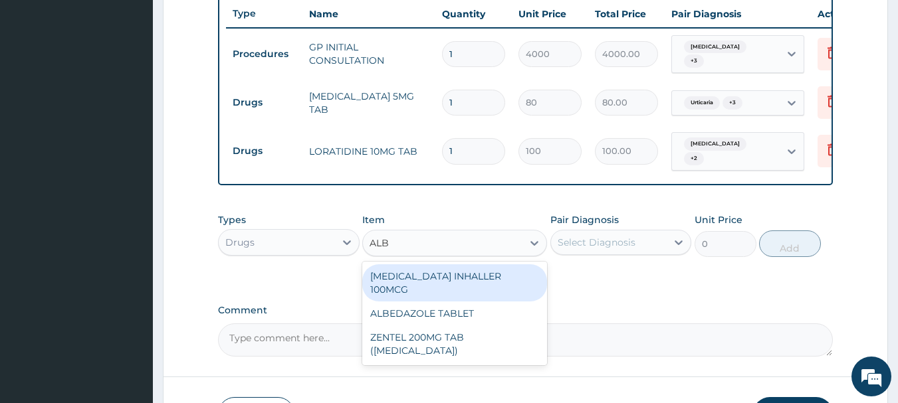
type input "ALBE"
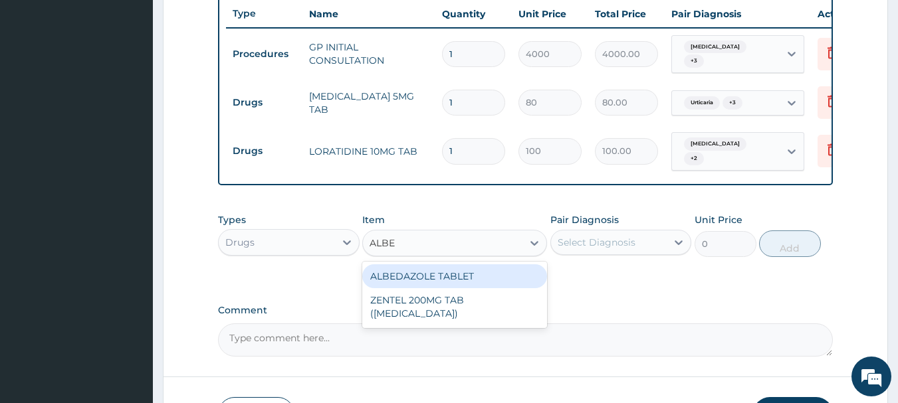
click at [436, 272] on div "ALBEDAZOLE TABLET" at bounding box center [454, 277] width 185 height 24
type input "500"
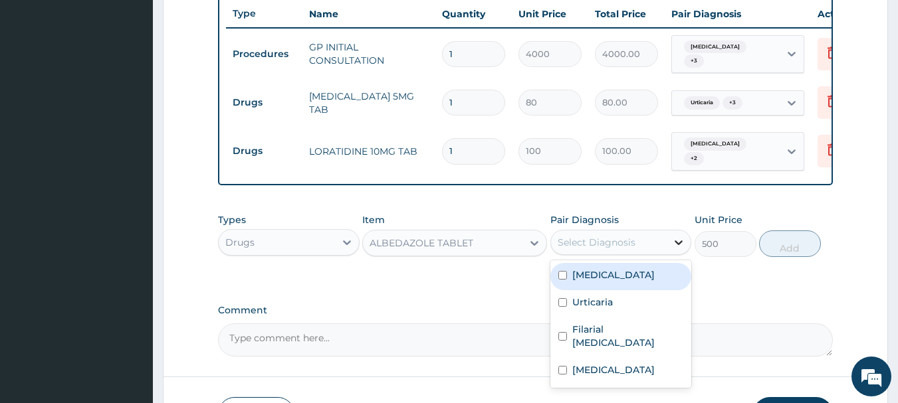
click at [670, 237] on div at bounding box center [679, 243] width 24 height 24
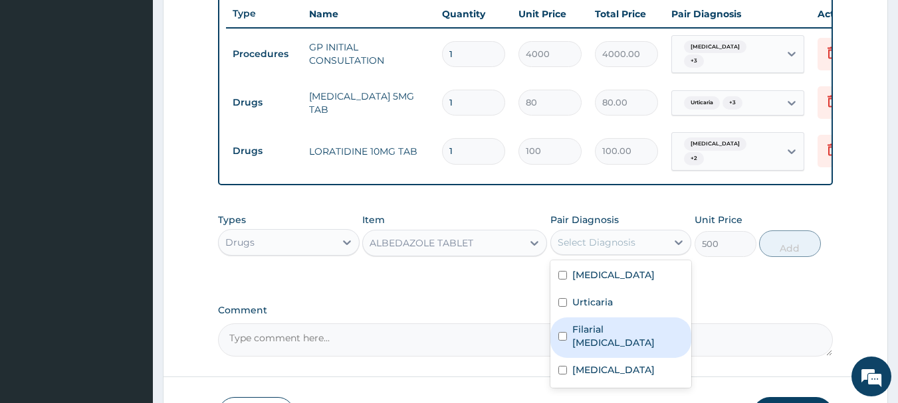
click at [574, 329] on label "Filarial [MEDICAL_DATA]" at bounding box center [628, 336] width 112 height 27
checkbox input "true"
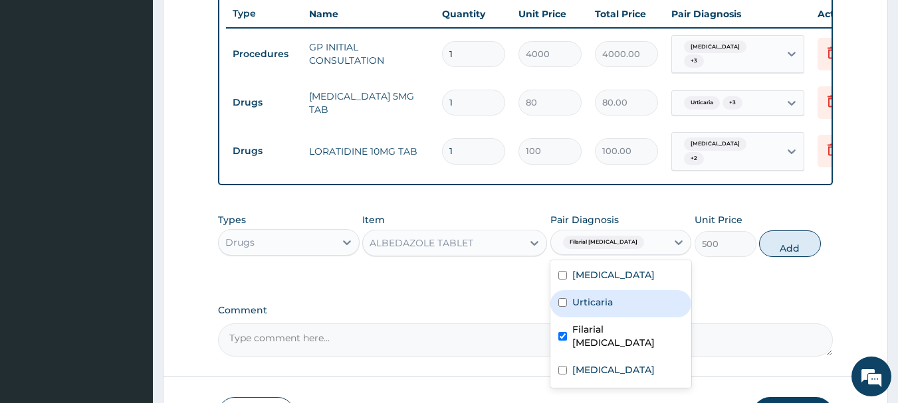
click at [574, 310] on div "Urticaria" at bounding box center [621, 303] width 142 height 27
checkbox input "true"
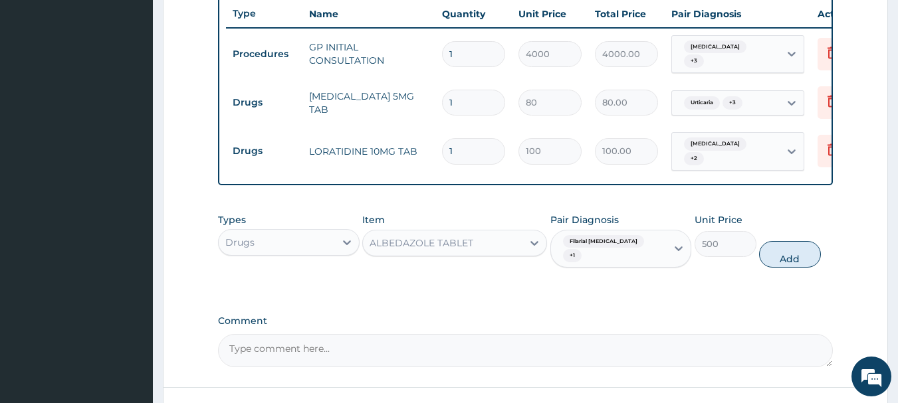
click at [443, 245] on div "ALBEDAZOLE TABLET" at bounding box center [422, 243] width 104 height 13
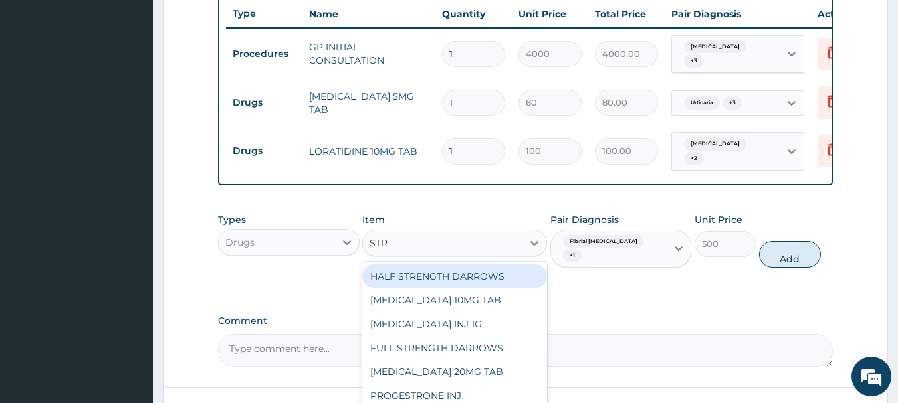
scroll to position [0, 0]
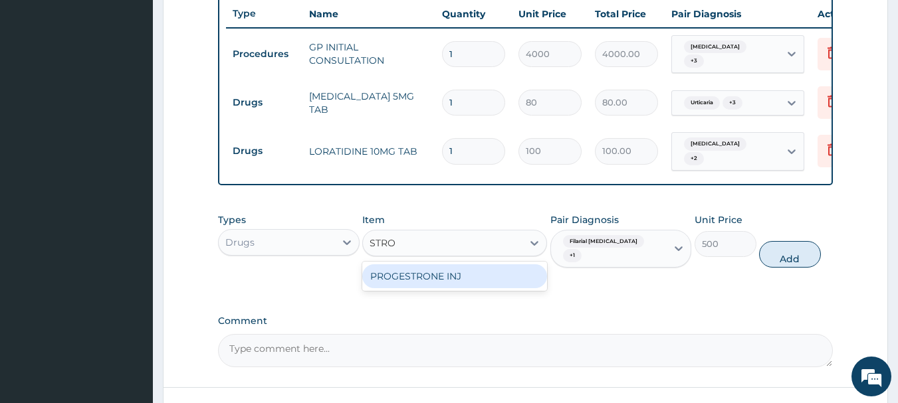
type input "STRO"
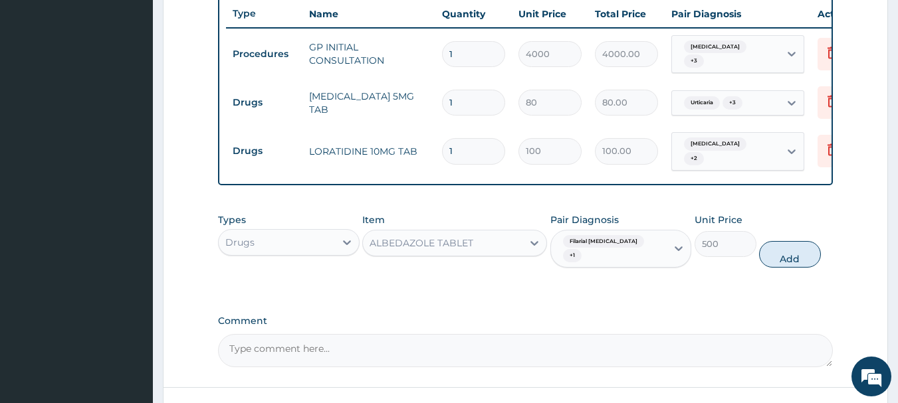
click at [414, 247] on div "ALBEDAZOLE TABLET" at bounding box center [422, 243] width 104 height 13
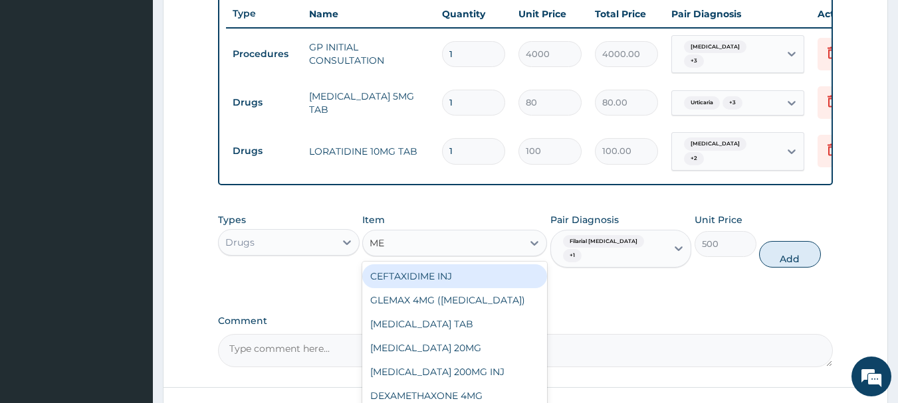
type input "M"
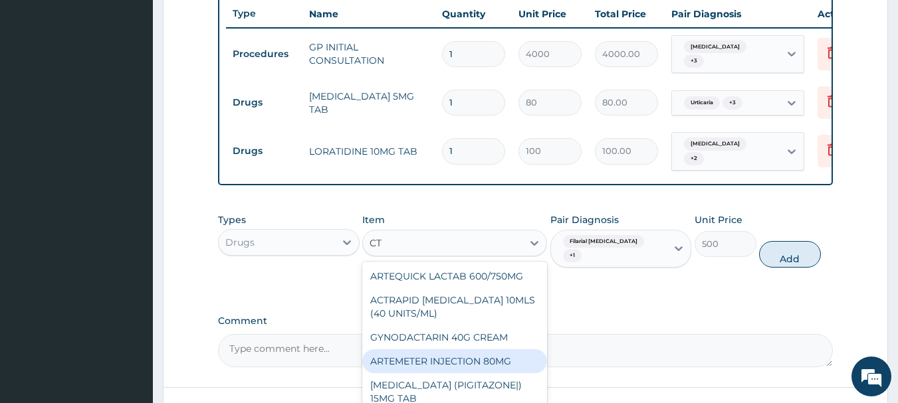
type input "C"
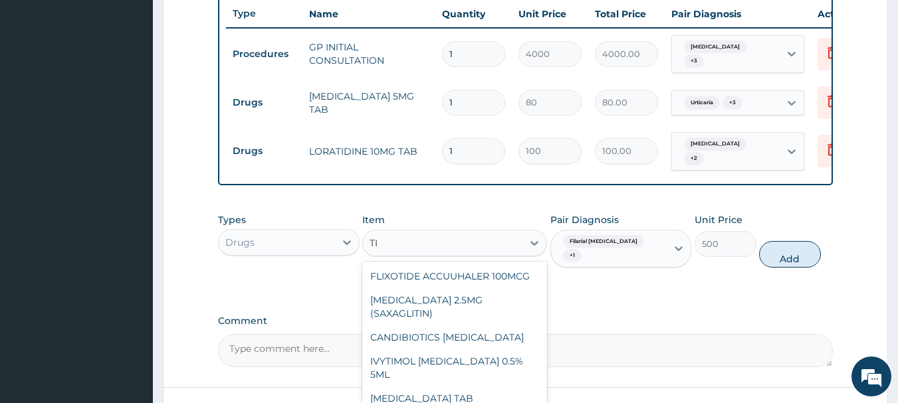
type input "T"
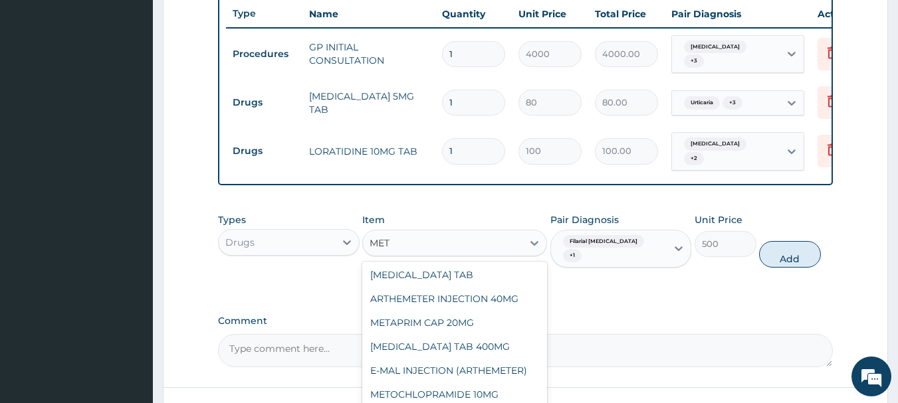
scroll to position [269, 0]
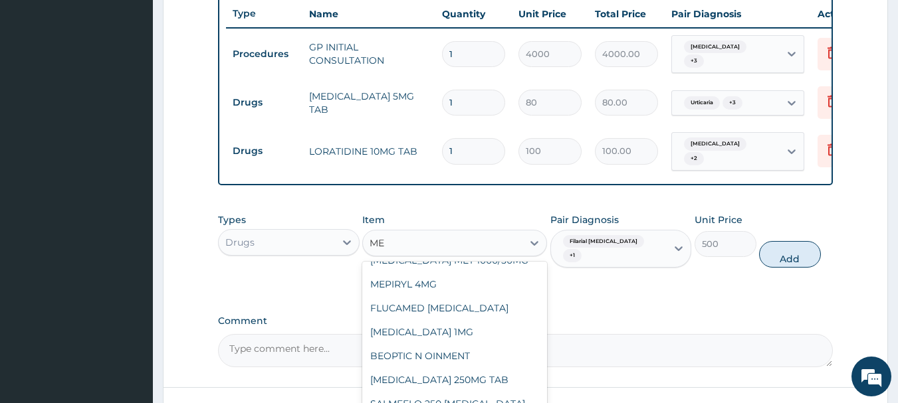
type input "M"
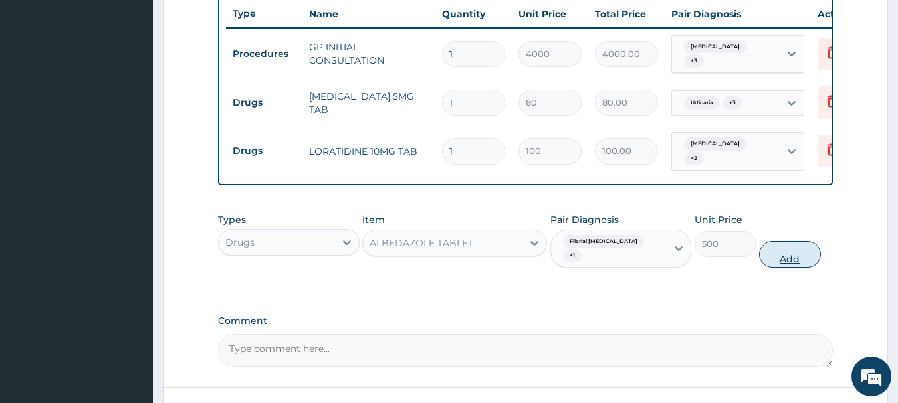
click at [797, 241] on button "Add" at bounding box center [790, 254] width 62 height 27
type input "0"
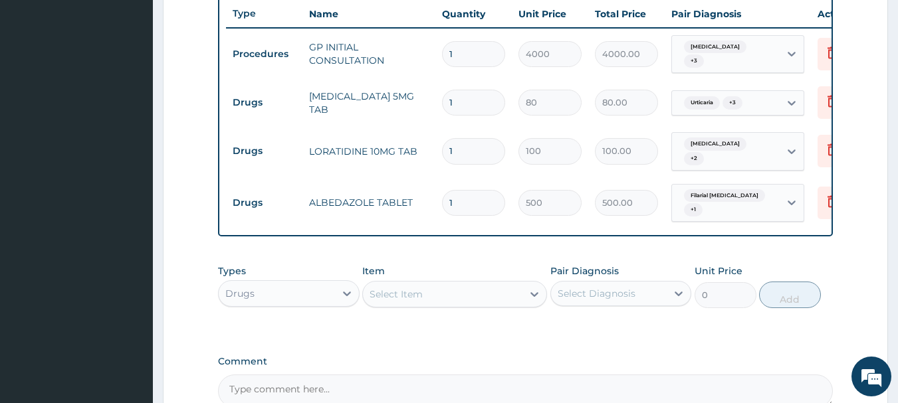
click at [409, 288] on div "Select Item" at bounding box center [396, 294] width 53 height 13
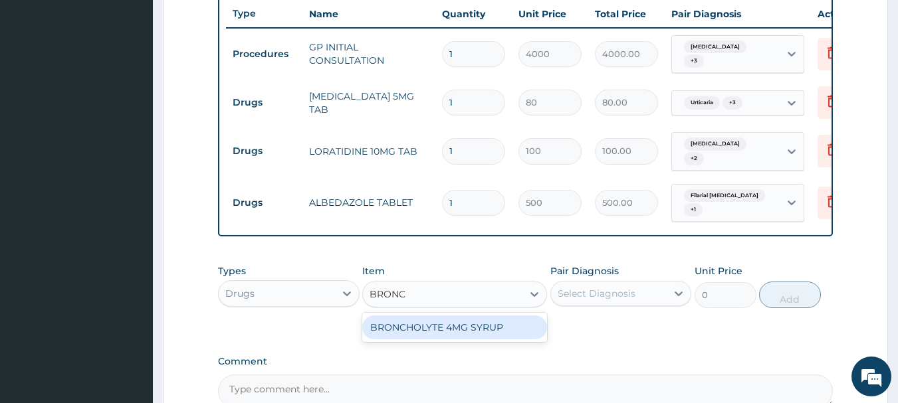
type input "BRONCH"
click at [448, 316] on div "BRONCHOLYTE 4MG SYRUP" at bounding box center [454, 328] width 185 height 24
type input "3000"
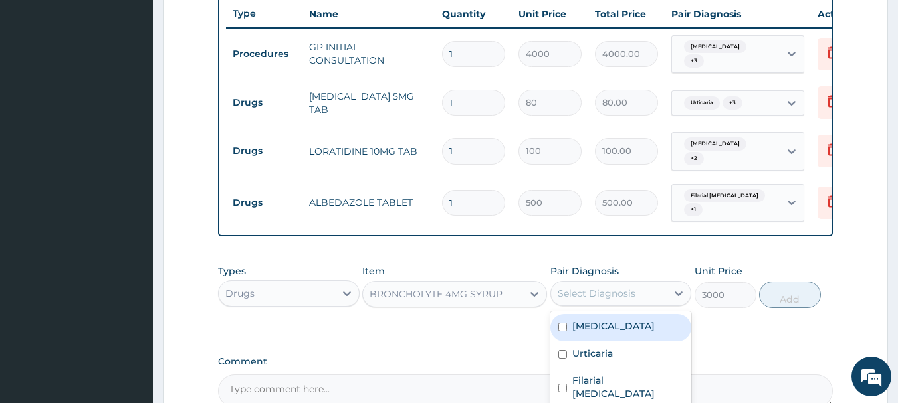
click at [667, 286] on div "Select Diagnosis" at bounding box center [609, 293] width 116 height 21
checkbox input "true"
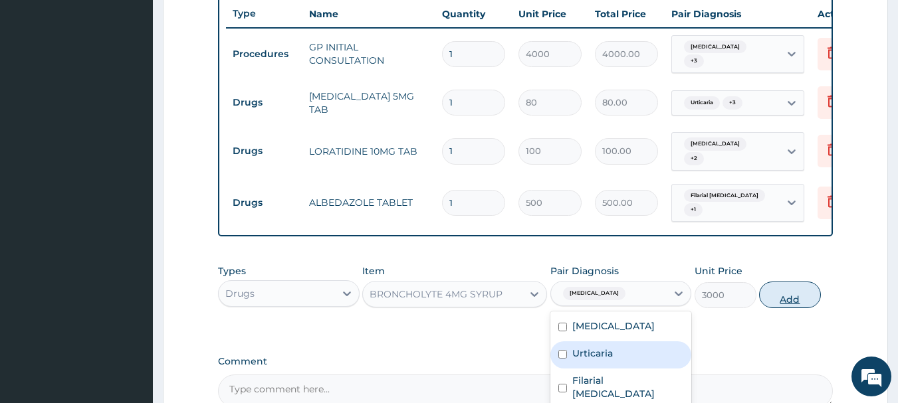
click at [790, 287] on button "Add" at bounding box center [790, 295] width 62 height 27
type input "0"
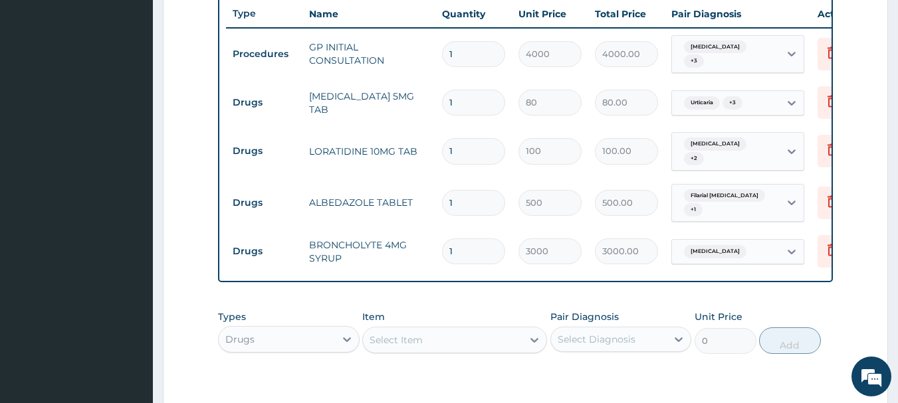
drag, startPoint x: 459, startPoint y: 188, endPoint x: 442, endPoint y: 191, distance: 17.5
click at [442, 191] on input "1" at bounding box center [473, 203] width 63 height 26
type input "3"
type input "1500.00"
type input "3"
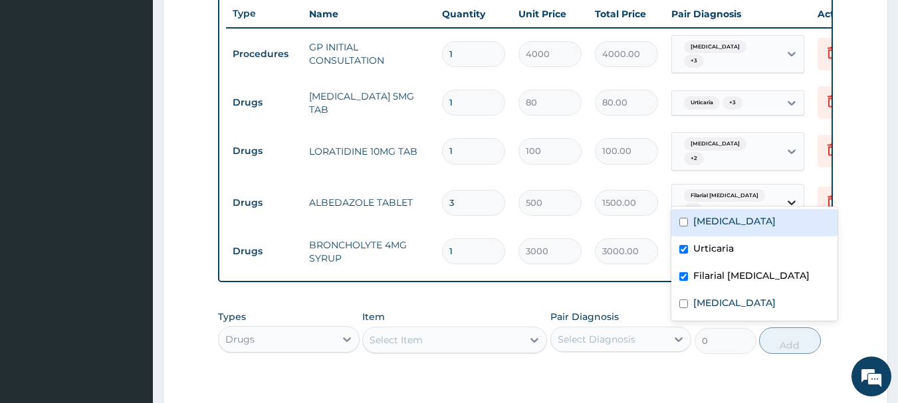
click at [783, 191] on div at bounding box center [792, 203] width 24 height 24
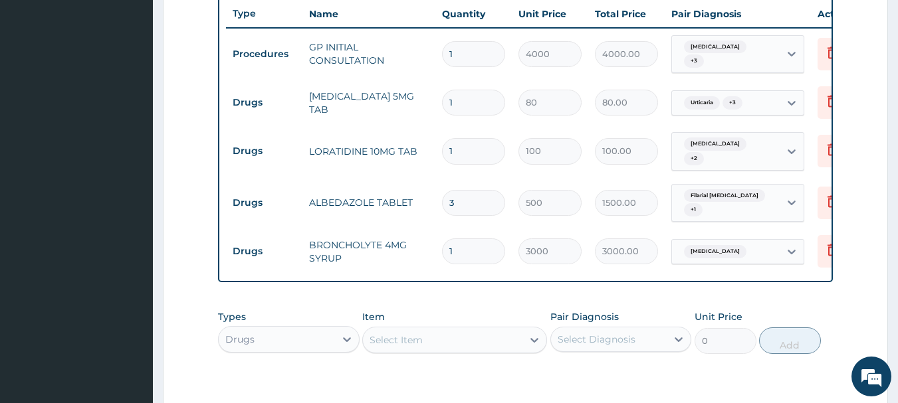
click at [845, 154] on form "Step 2 of 2 PA Code / Prescription Code Enter Code(Secondary Care Only) Encount…" at bounding box center [525, 59] width 725 height 981
click at [469, 91] on input "1" at bounding box center [473, 103] width 63 height 26
type input "14"
type input "1120.00"
type input "14"
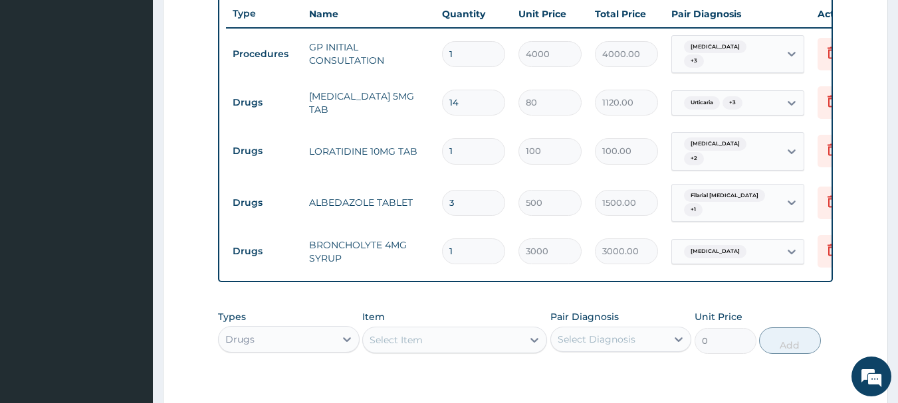
drag, startPoint x: 458, startPoint y: 140, endPoint x: 450, endPoint y: 145, distance: 9.6
click at [450, 145] on input "1" at bounding box center [473, 151] width 63 height 26
type input "7"
type input "700.00"
type input "7"
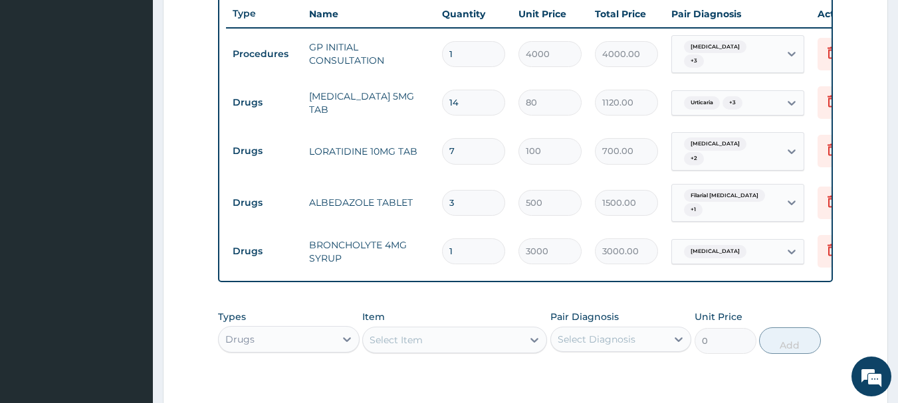
click at [459, 330] on div "Select Item" at bounding box center [443, 340] width 160 height 21
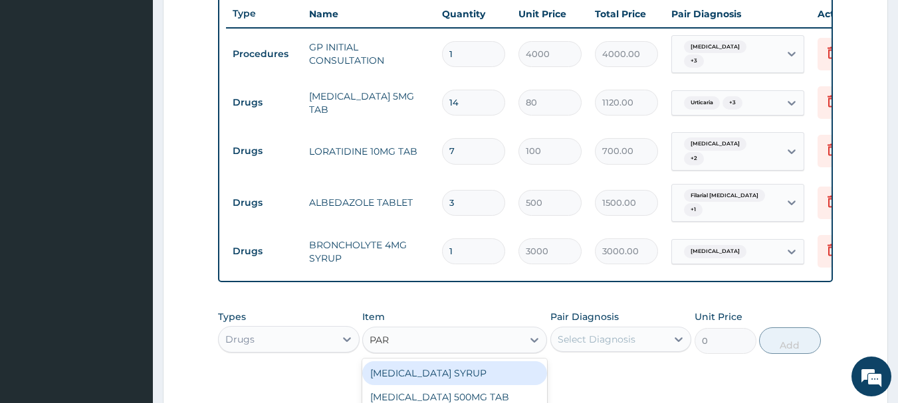
type input "PARA"
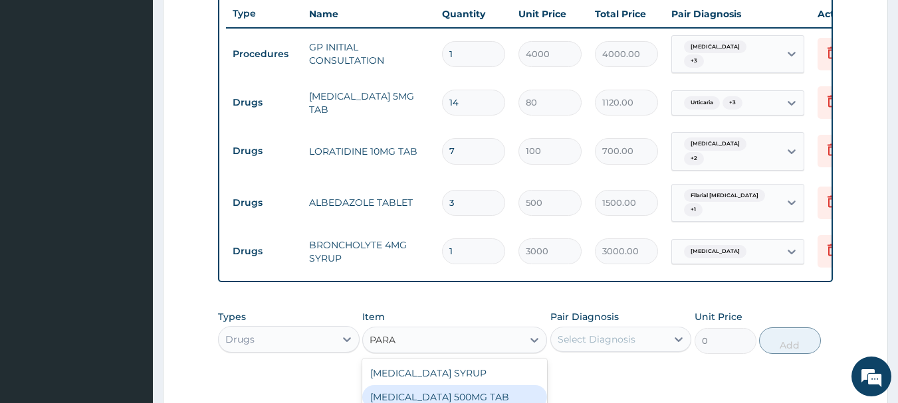
click at [489, 390] on div "[MEDICAL_DATA] 500MG TAB" at bounding box center [454, 398] width 185 height 24
type input "40"
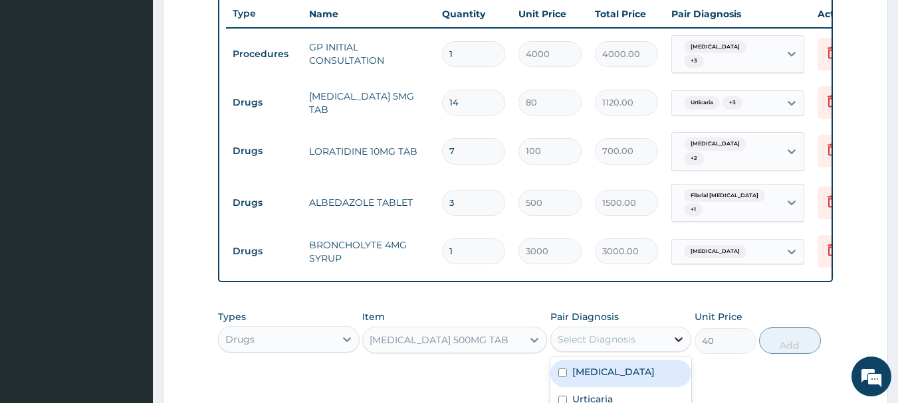
click at [678, 333] on icon at bounding box center [678, 339] width 13 height 13
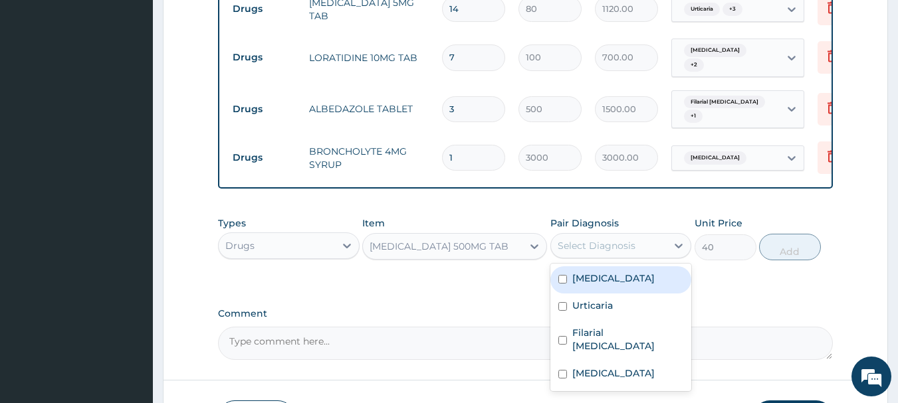
scroll to position [635, 0]
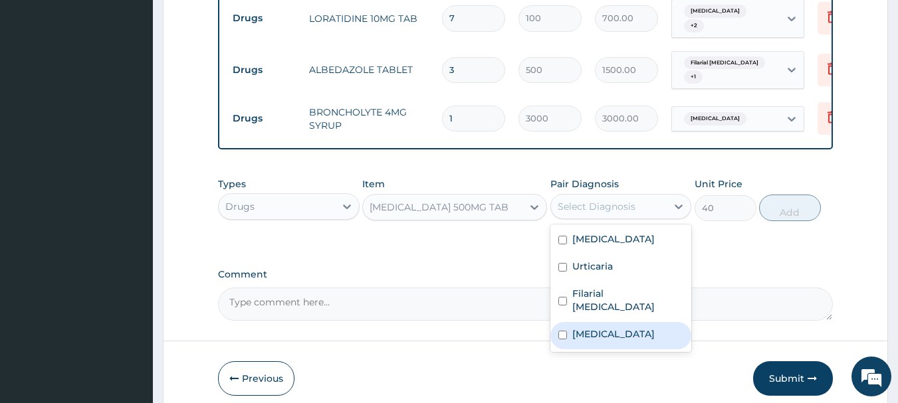
click at [561, 331] on input "checkbox" at bounding box center [562, 335] width 9 height 9
checkbox input "true"
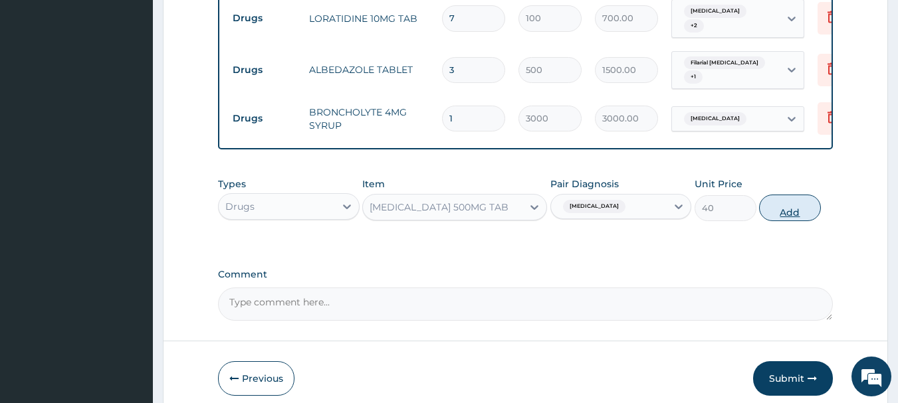
click at [780, 208] on button "Add" at bounding box center [790, 208] width 62 height 27
type input "0"
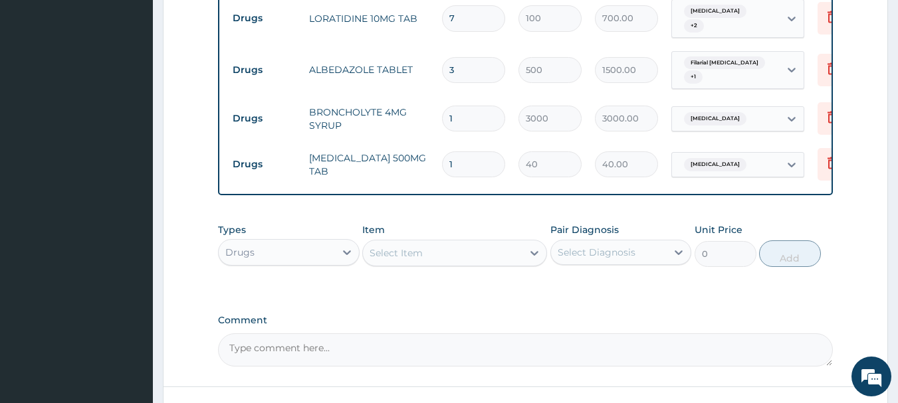
type input "18"
type input "720.00"
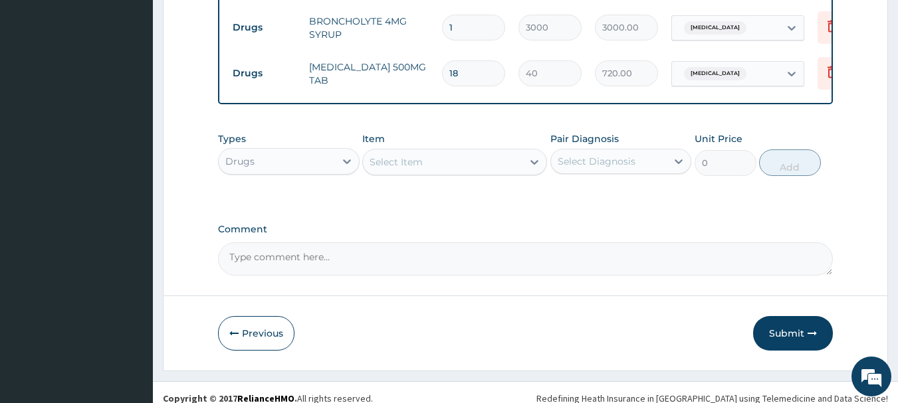
scroll to position [731, 0]
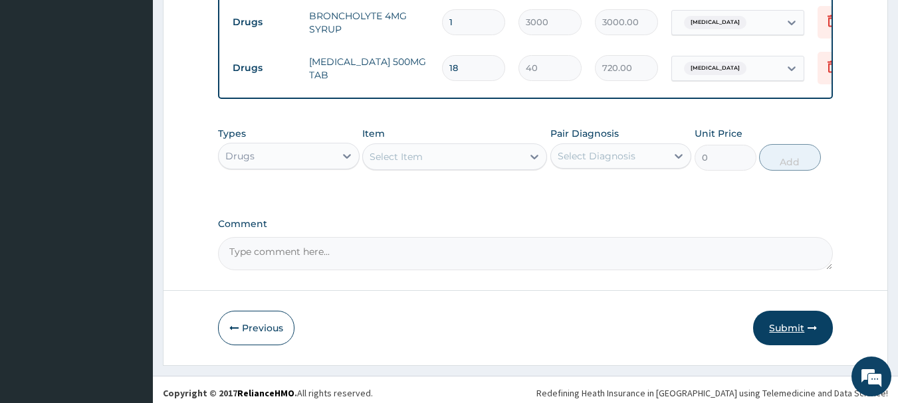
type input "18"
click at [784, 316] on button "Submit" at bounding box center [793, 328] width 80 height 35
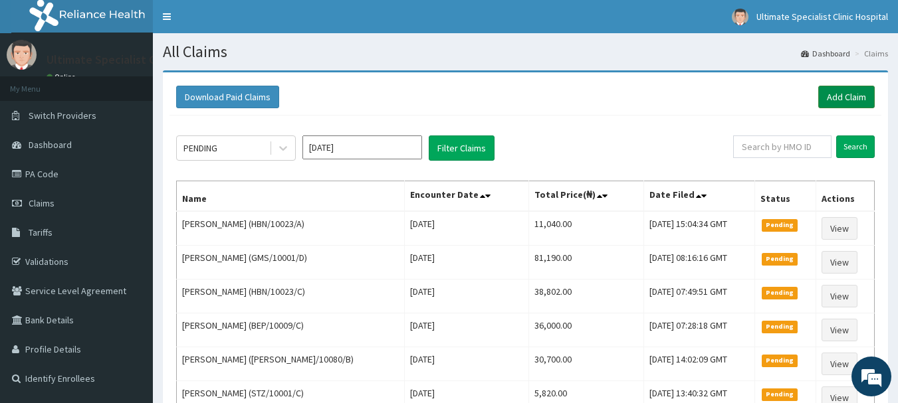
click at [838, 98] on link "Add Claim" at bounding box center [846, 97] width 56 height 23
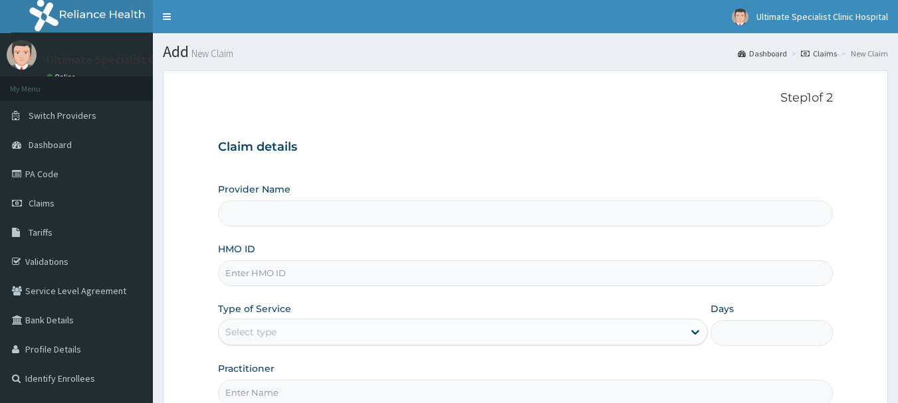
click at [265, 279] on input "HMO ID" at bounding box center [526, 274] width 616 height 26
paste input "AVO/10061/C"
type input "AVO/10061/C"
type input "Ultimate Specialist Clinic And Hospital"
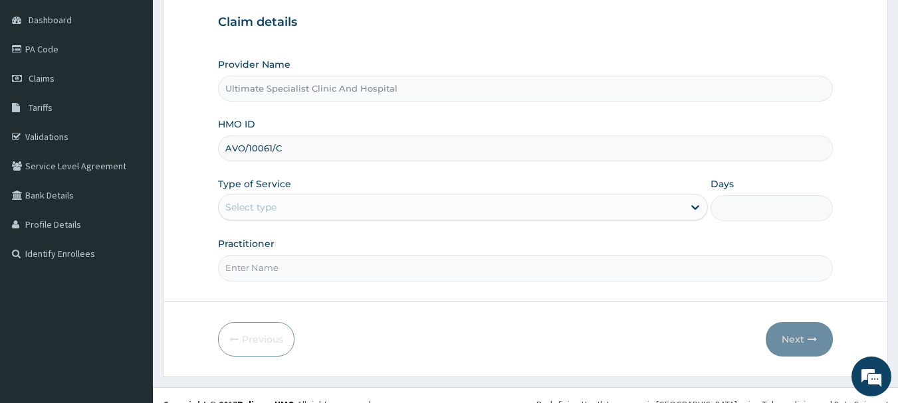
scroll to position [143, 0]
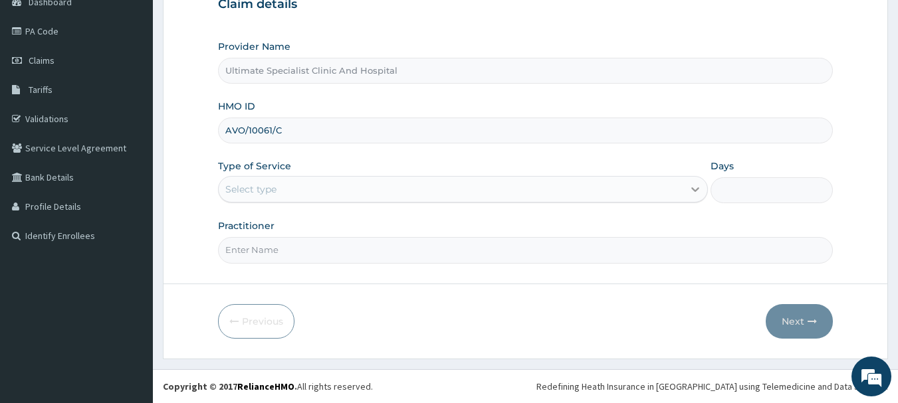
type input "AVO/10061/C"
click at [696, 189] on icon at bounding box center [695, 189] width 13 height 13
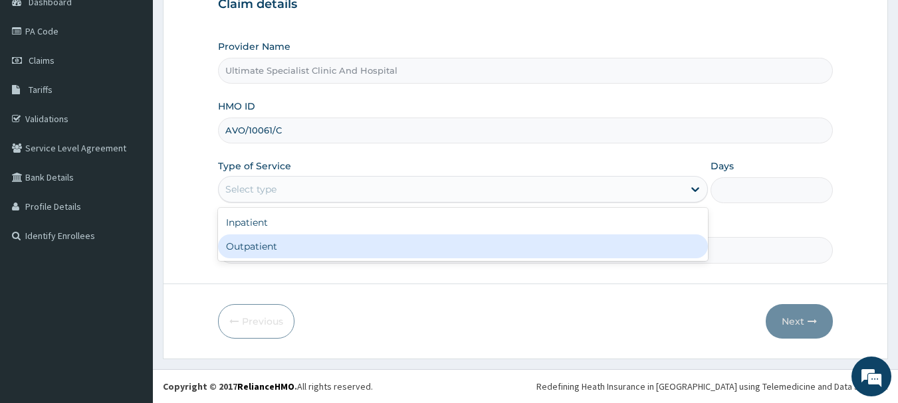
click at [388, 246] on div "Outpatient" at bounding box center [463, 247] width 490 height 24
type input "1"
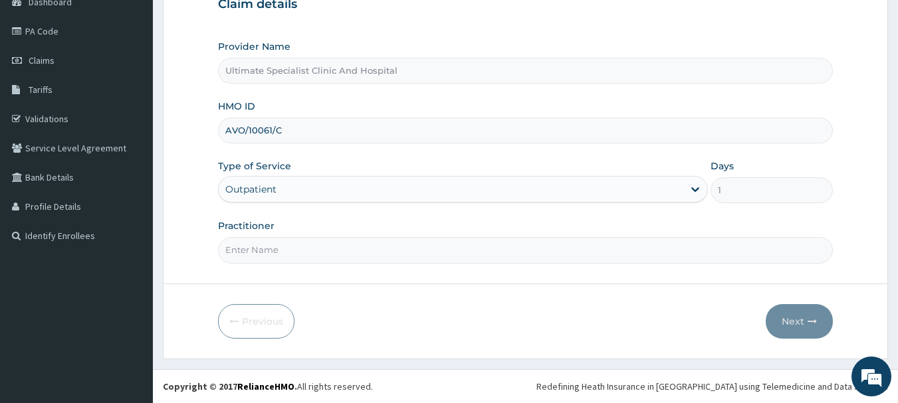
click at [384, 256] on input "Practitioner" at bounding box center [526, 250] width 616 height 26
type input "[PERSON_NAME]"
click at [796, 316] on button "Next" at bounding box center [799, 321] width 67 height 35
